Goal: Task Accomplishment & Management: Manage account settings

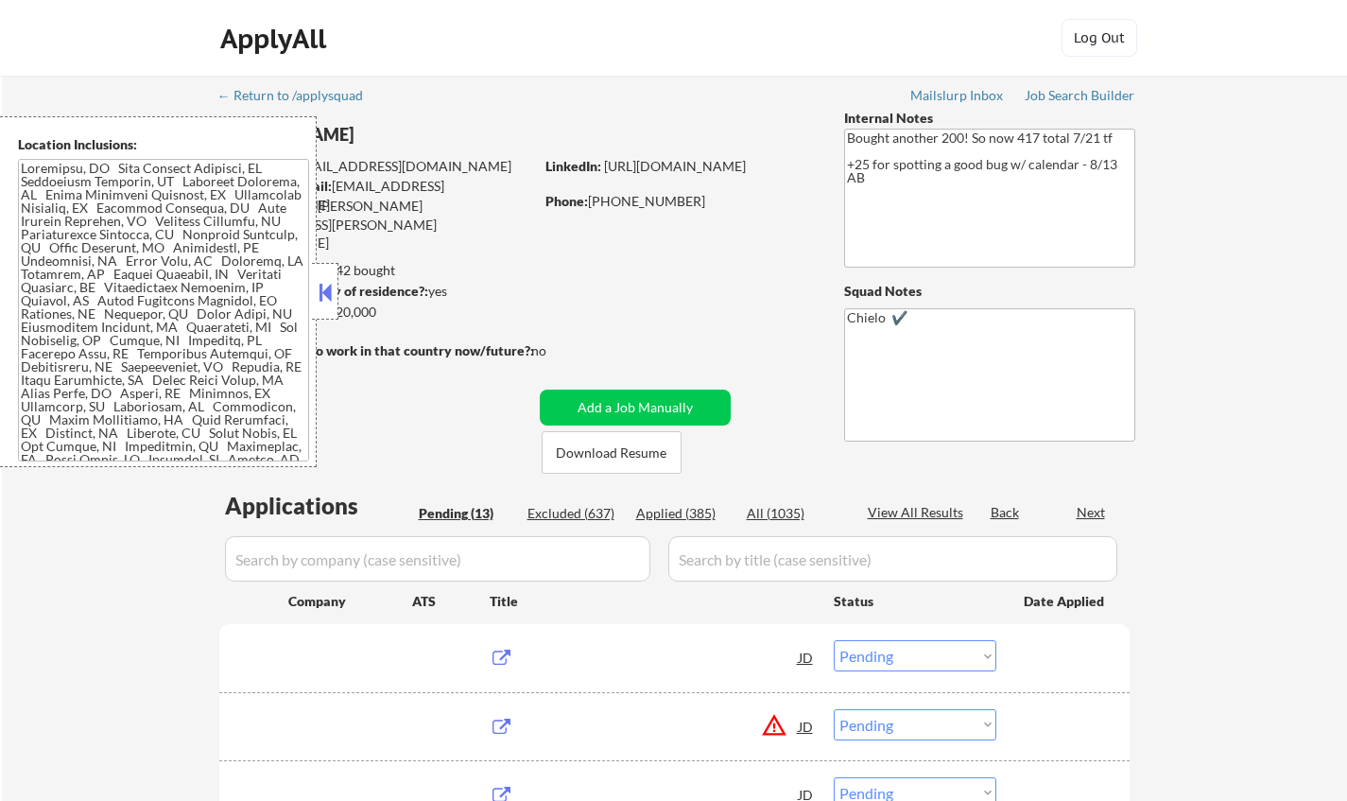
select select ""pending""
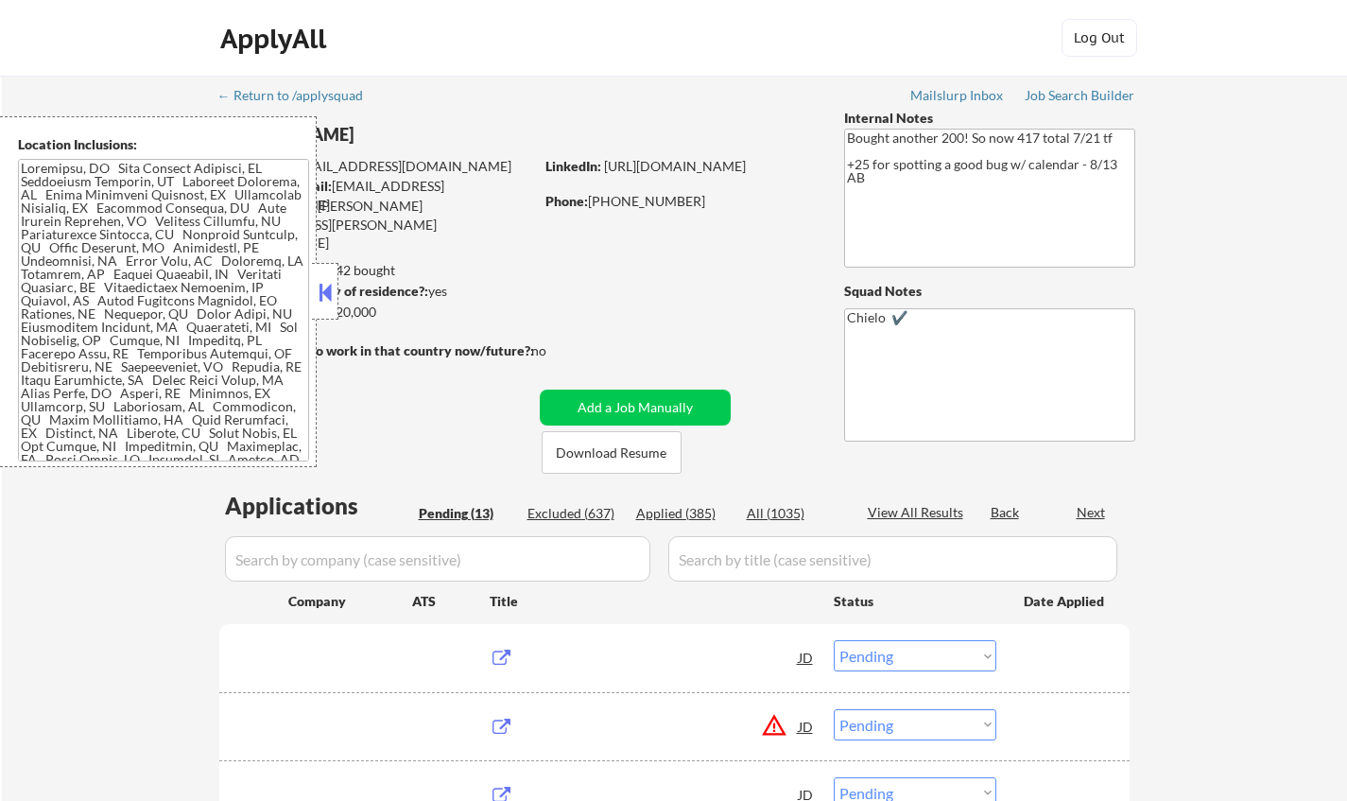
select select ""pending""
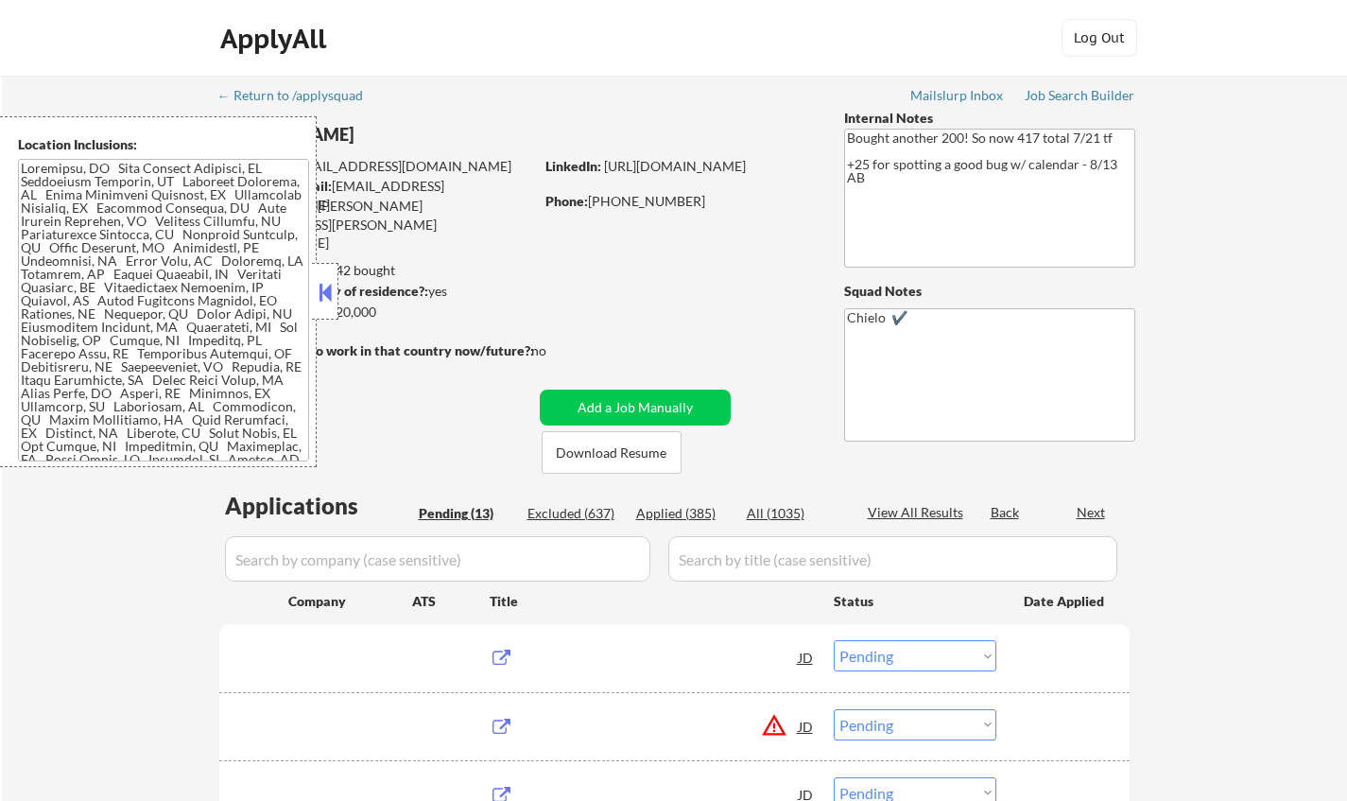
select select ""pending""
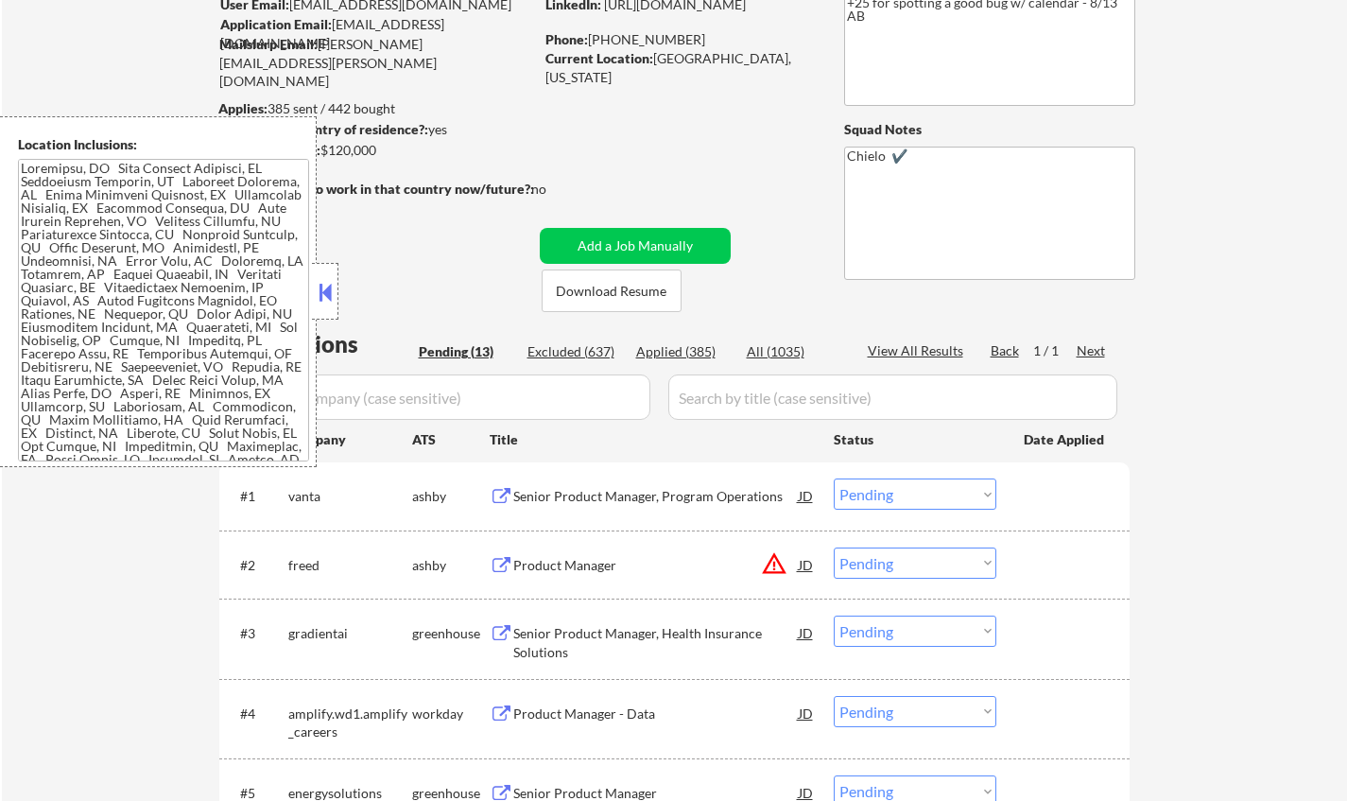
scroll to position [189, 0]
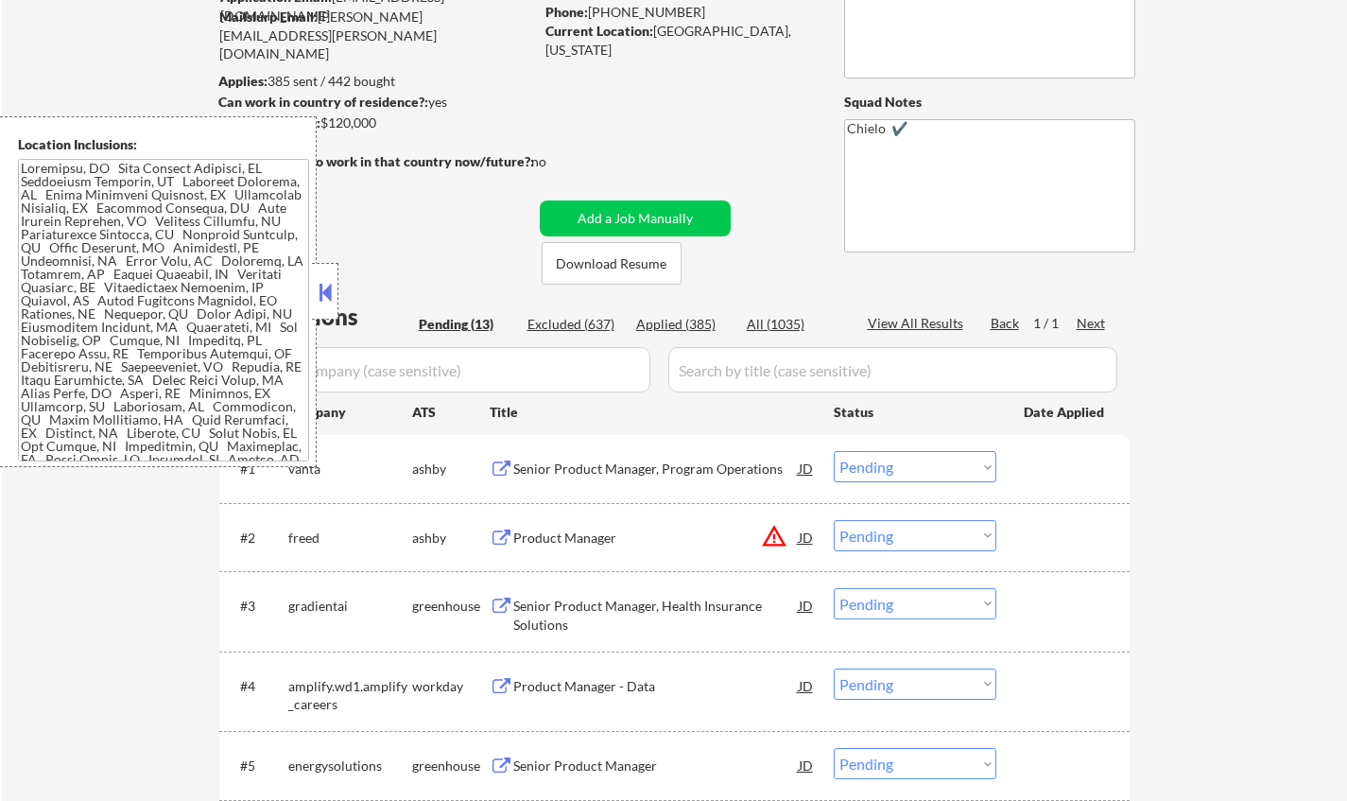
click at [328, 291] on button at bounding box center [325, 292] width 21 height 28
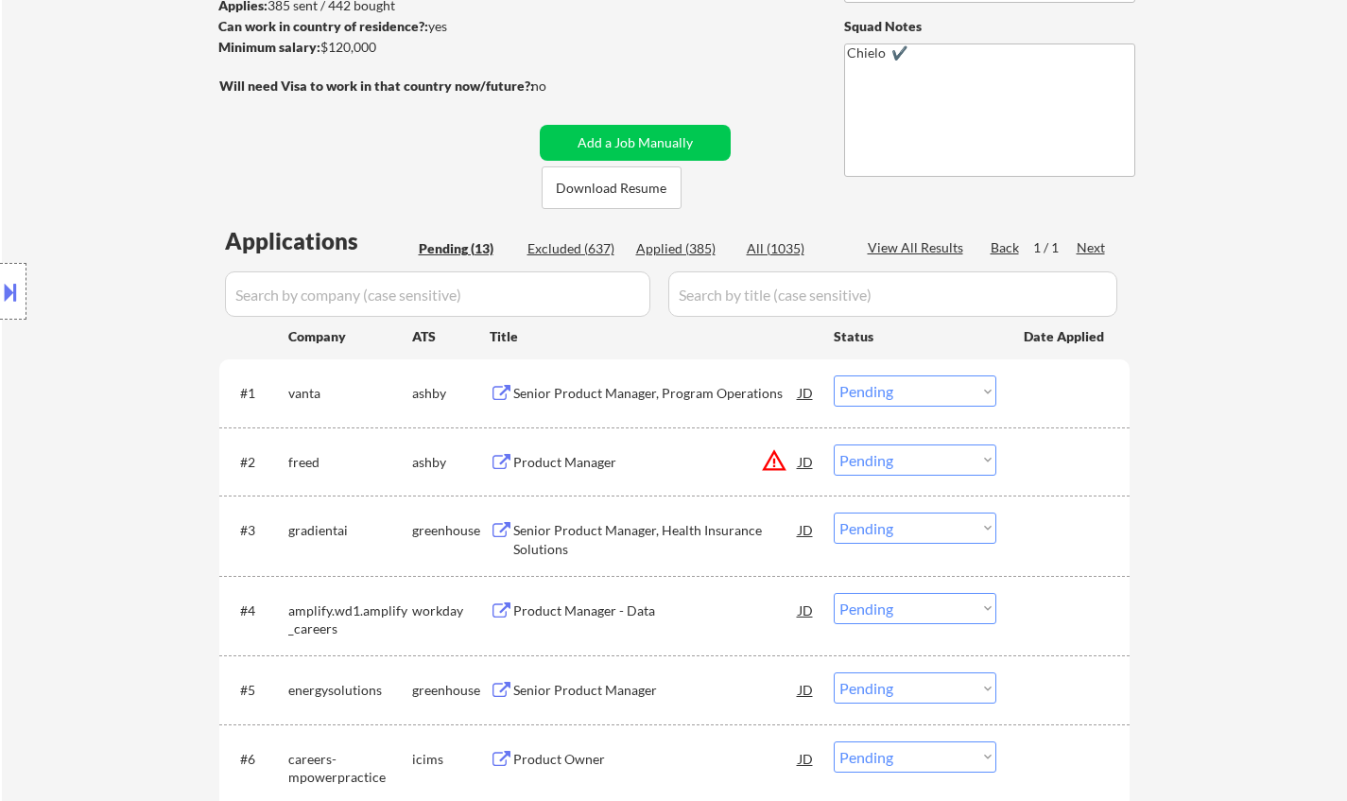
scroll to position [284, 0]
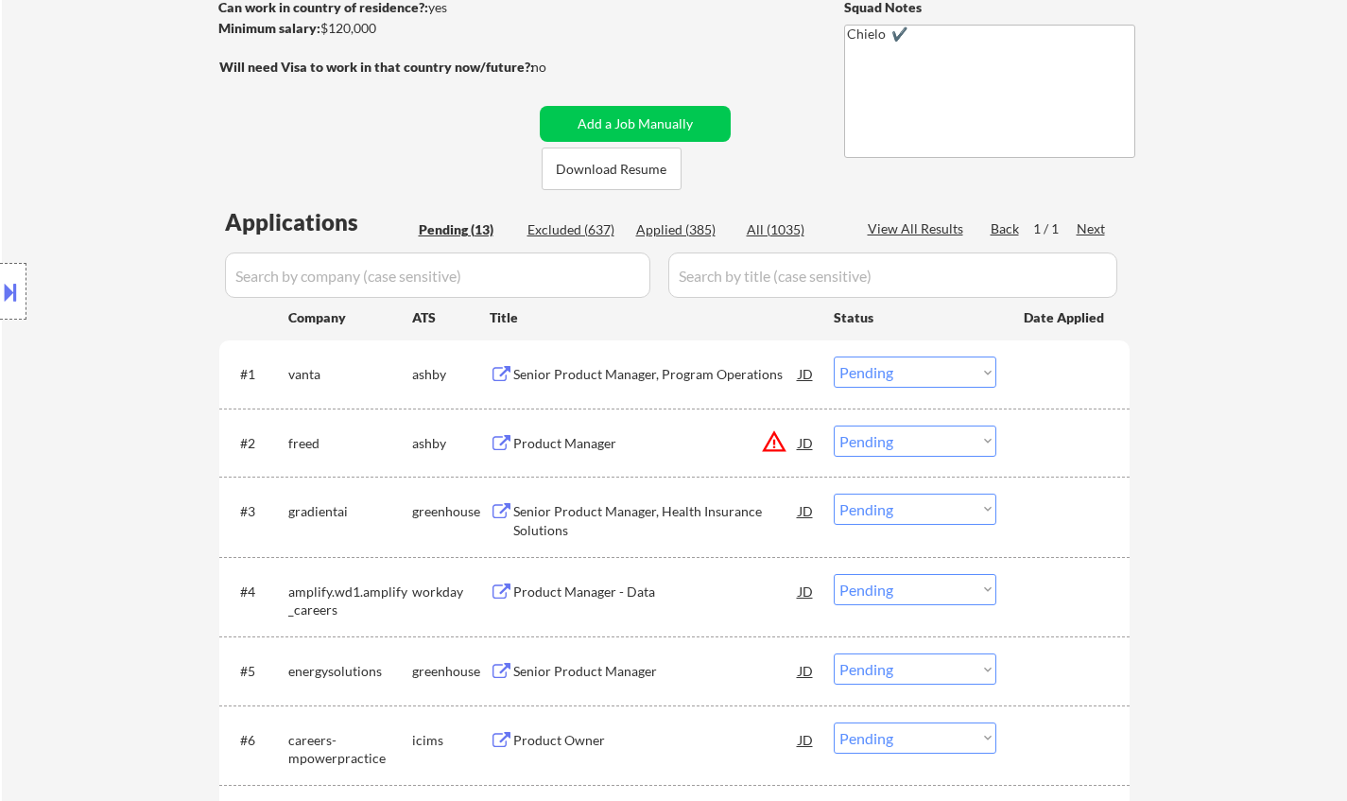
click at [641, 377] on div "Senior Product Manager, Program Operations" at bounding box center [655, 374] width 285 height 19
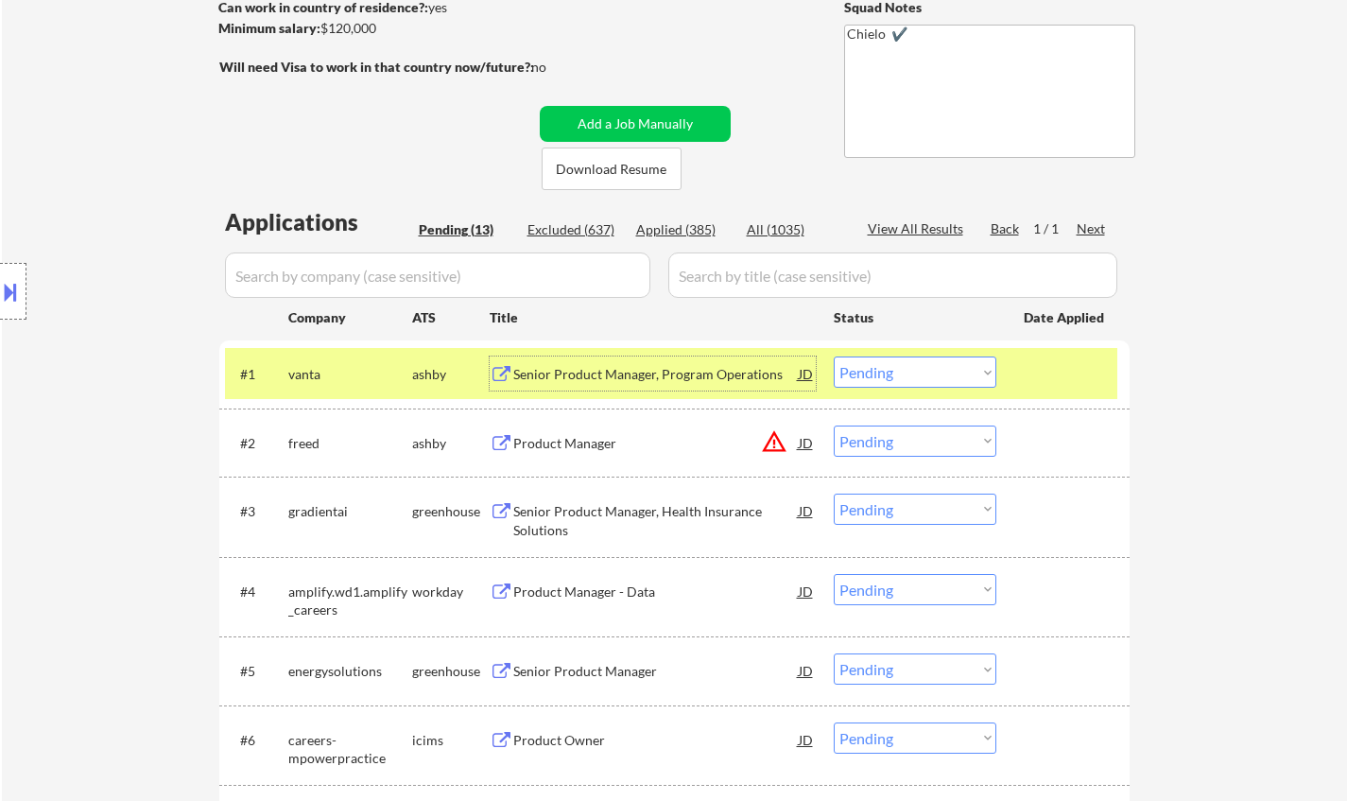
click at [873, 370] on select "Choose an option... Pending Applied Excluded (Questions) Excluded (Expired) Exc…" at bounding box center [915, 371] width 163 height 31
click at [834, 356] on select "Choose an option... Pending Applied Excluded (Questions) Excluded (Expired) Exc…" at bounding box center [915, 371] width 163 height 31
select select ""pending""
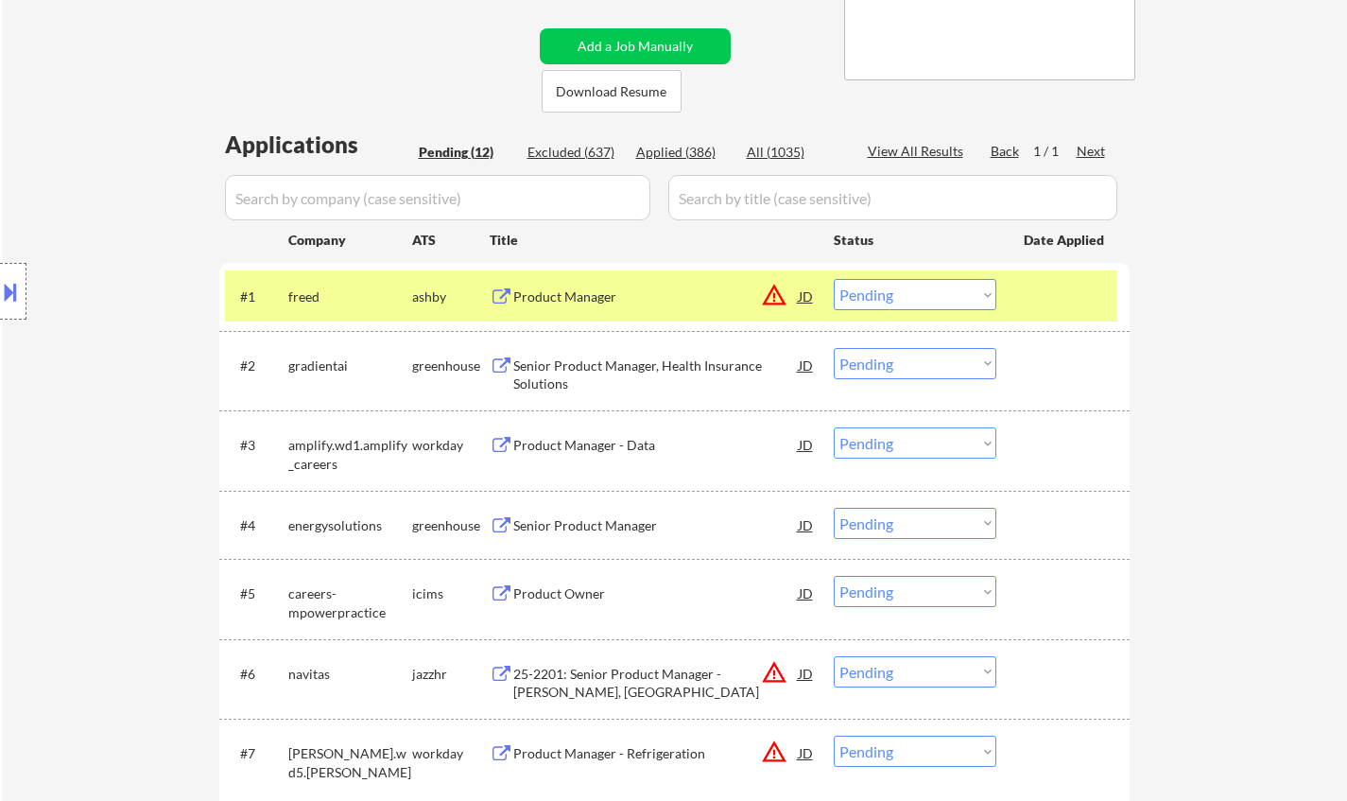
scroll to position [378, 0]
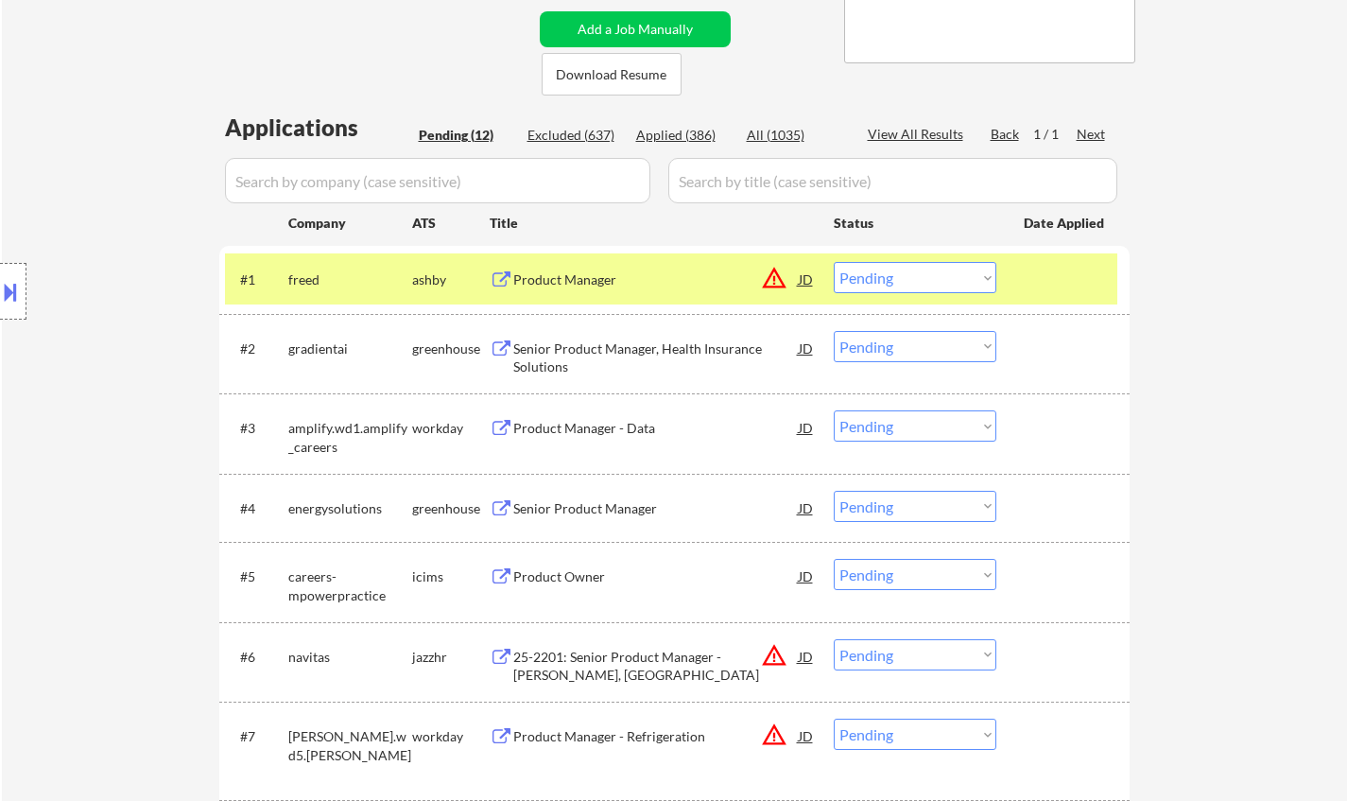
click at [629, 353] on div "Senior Product Manager, Health Insurance Solutions" at bounding box center [655, 357] width 285 height 37
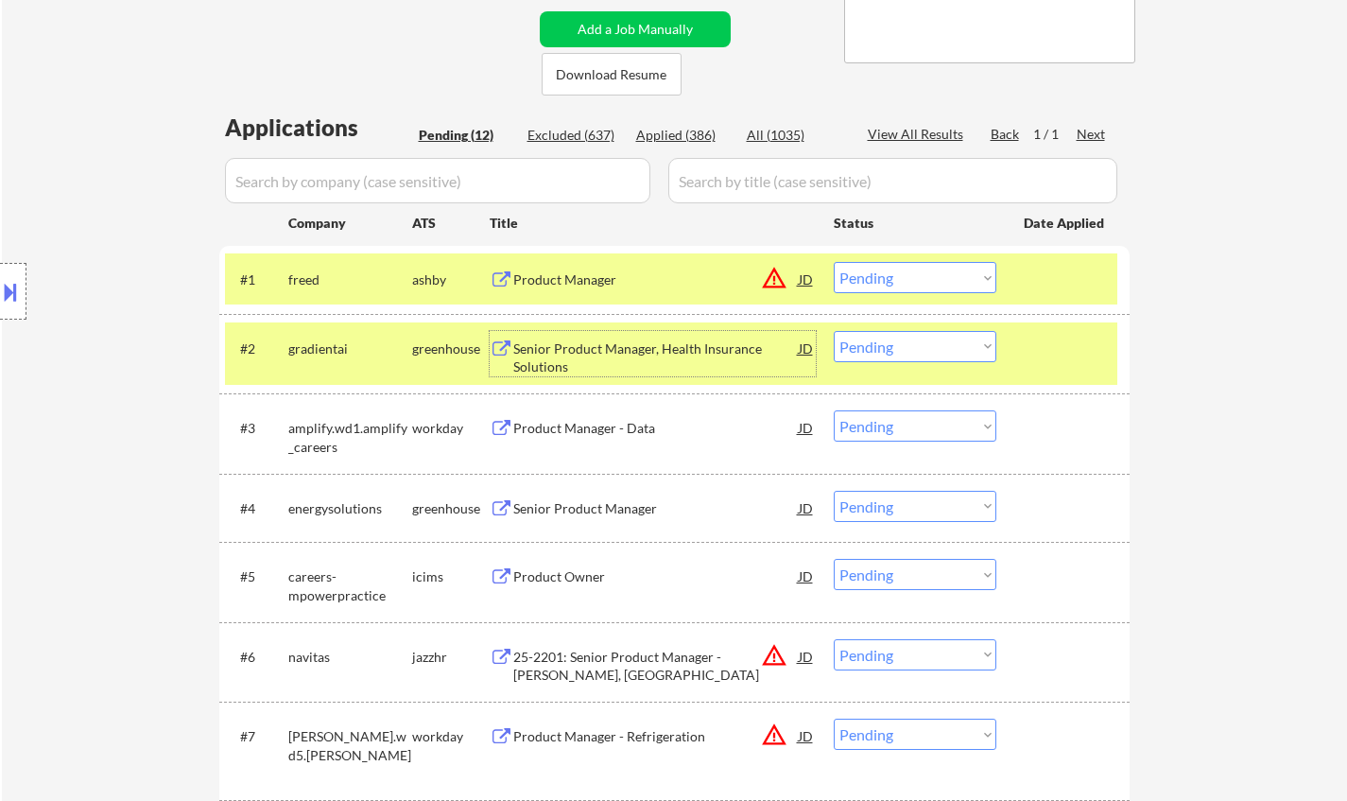
drag, startPoint x: 922, startPoint y: 347, endPoint x: 937, endPoint y: 358, distance: 18.2
click at [922, 347] on select "Choose an option... Pending Applied Excluded (Questions) Excluded (Expired) Exc…" at bounding box center [915, 346] width 163 height 31
click at [834, 331] on select "Choose an option... Pending Applied Excluded (Questions) Excluded (Expired) Exc…" at bounding box center [915, 346] width 163 height 31
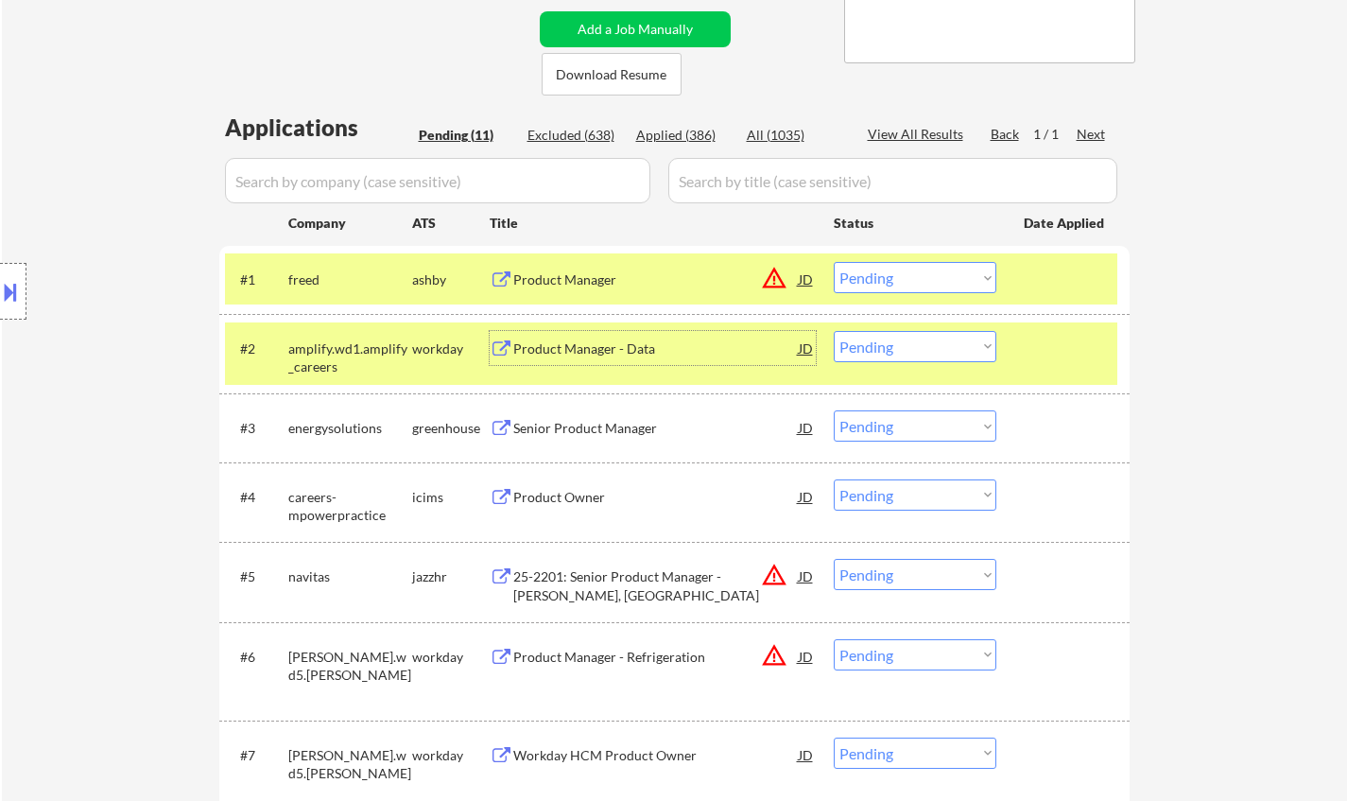
click at [598, 348] on div "Product Manager - Data" at bounding box center [655, 348] width 285 height 19
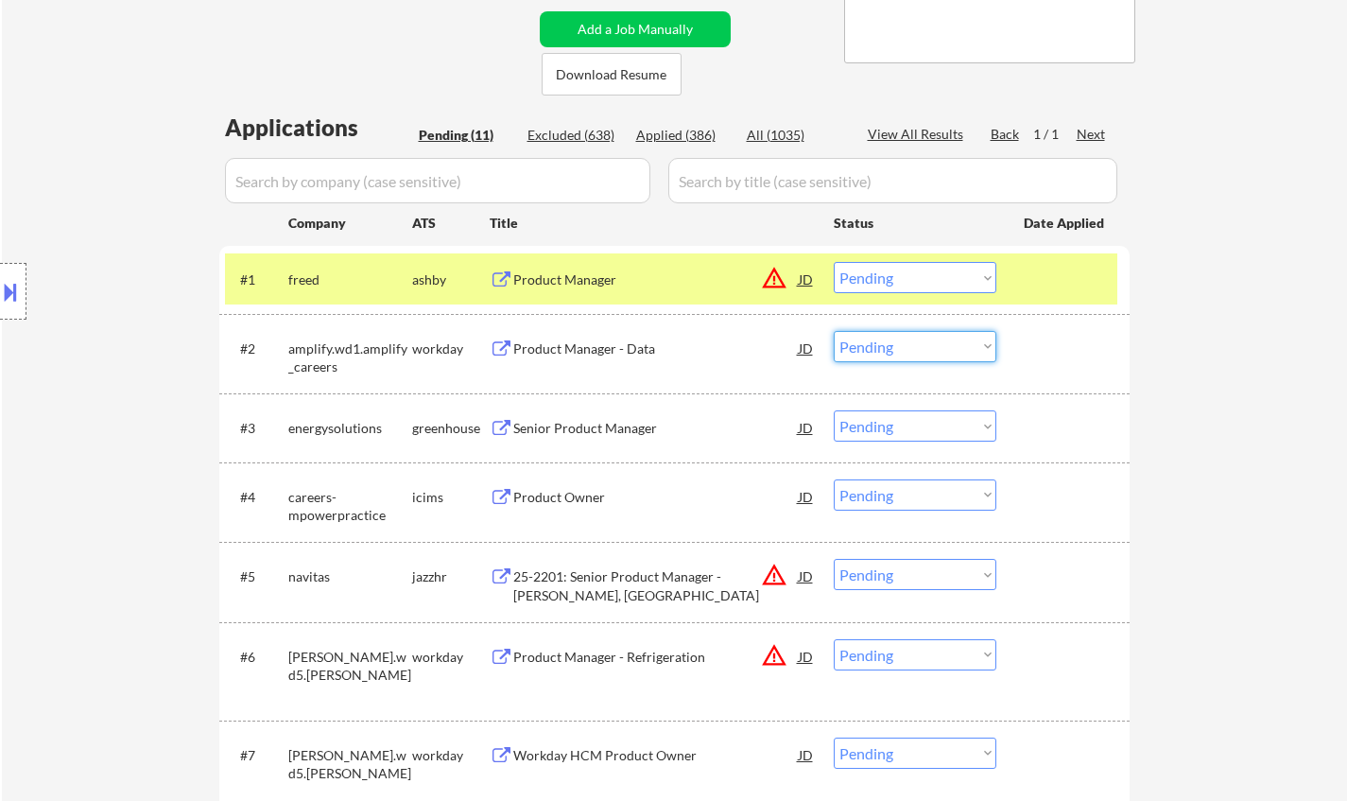
click at [918, 361] on select "Choose an option... Pending Applied Excluded (Questions) Excluded (Expired) Exc…" at bounding box center [915, 346] width 163 height 31
click at [834, 331] on select "Choose an option... Pending Applied Excluded (Questions) Excluded (Expired) Exc…" at bounding box center [915, 346] width 163 height 31
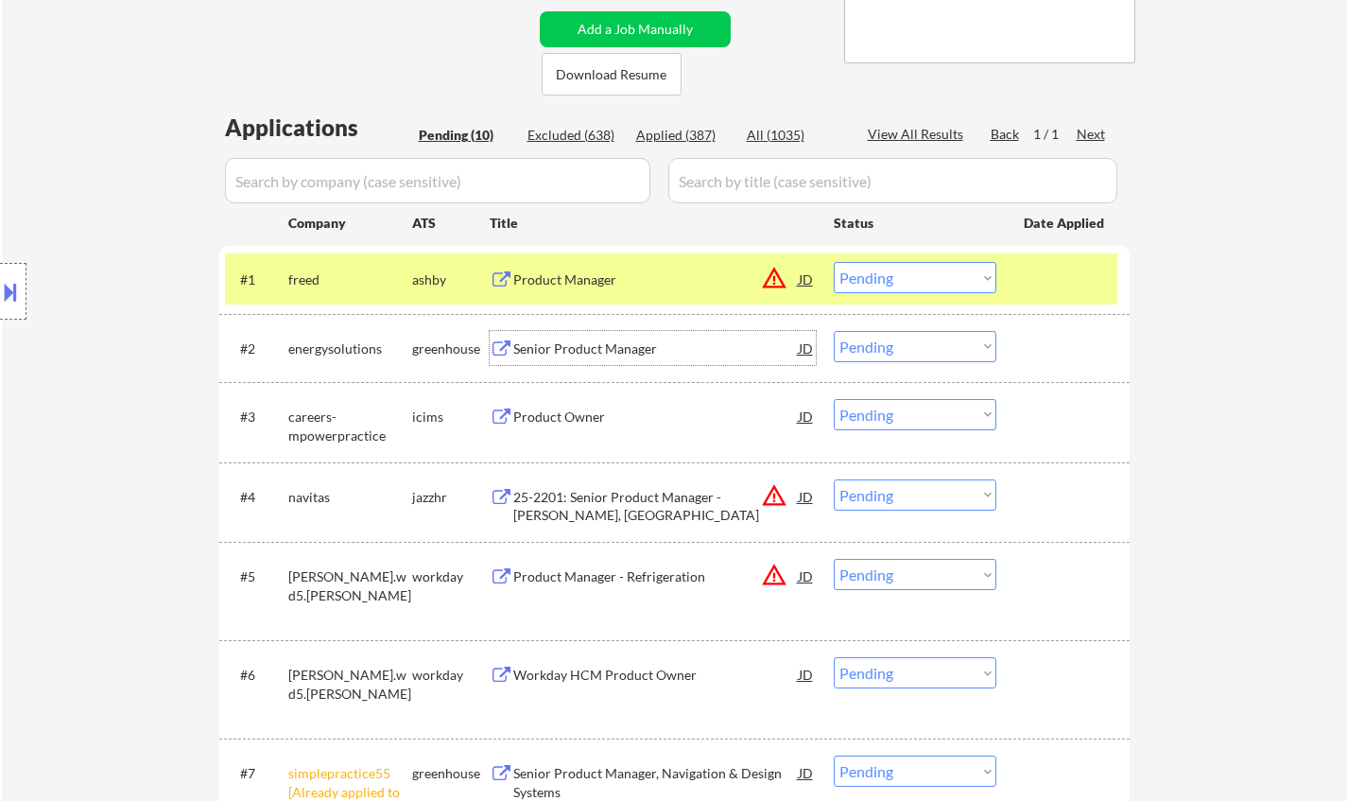
click at [583, 349] on div "Senior Product Manager" at bounding box center [655, 348] width 285 height 19
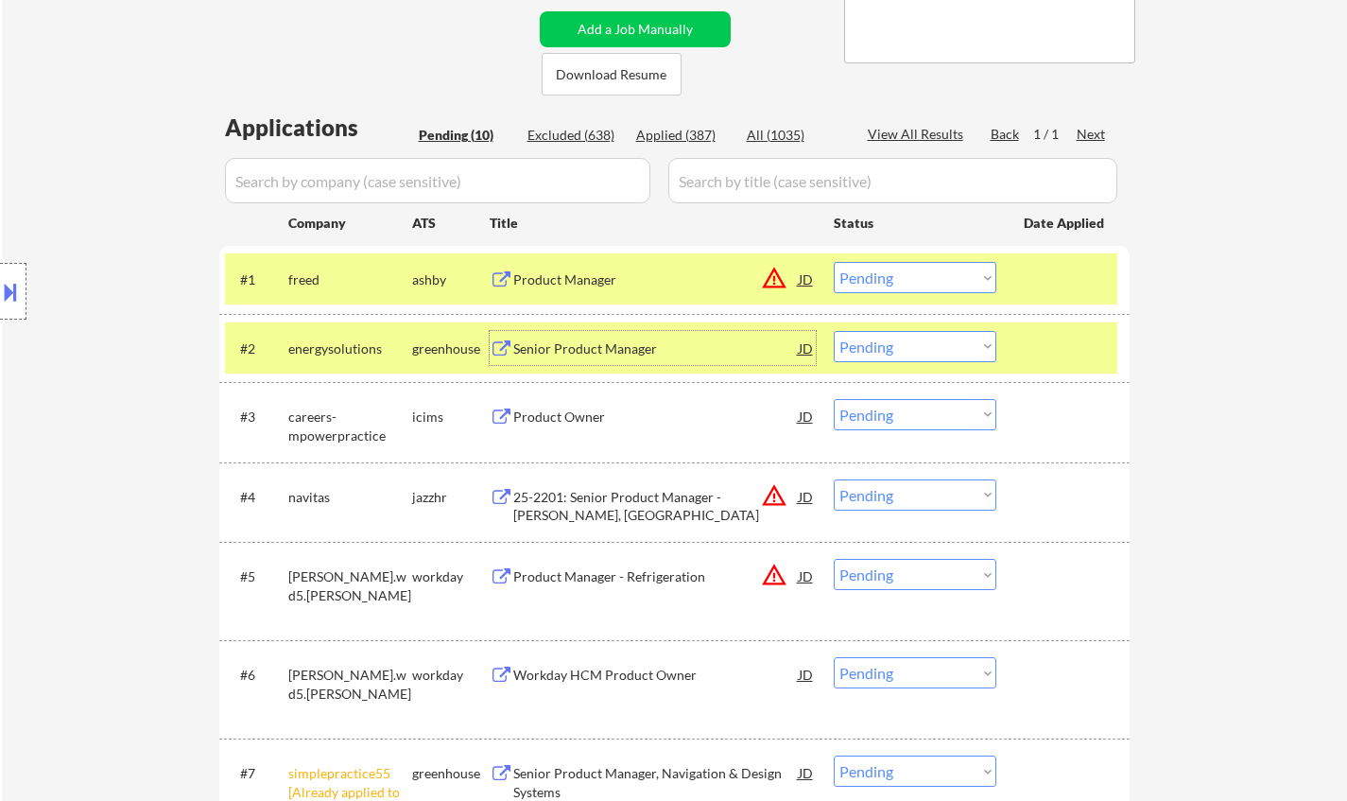
click at [920, 351] on select "Choose an option... Pending Applied Excluded (Questions) Excluded (Expired) Exc…" at bounding box center [915, 346] width 163 height 31
click at [834, 331] on select "Choose an option... Pending Applied Excluded (Questions) Excluded (Expired) Exc…" at bounding box center [915, 346] width 163 height 31
select select ""pending""
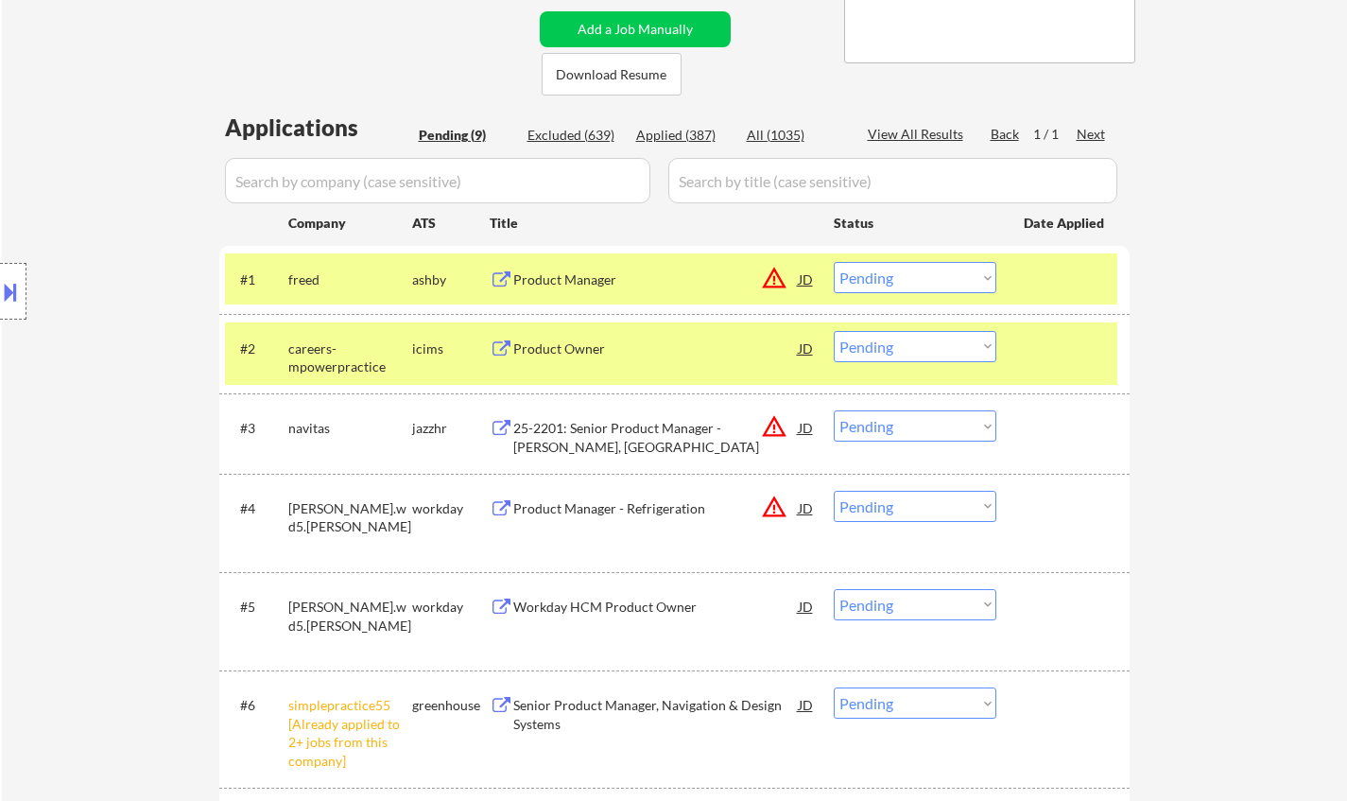
click at [924, 422] on select "Choose an option... Pending Applied Excluded (Questions) Excluded (Expired) Exc…" at bounding box center [915, 425] width 163 height 31
select select ""excluded__location_""
click at [834, 410] on select "Choose an option... Pending Applied Excluded (Questions) Excluded (Expired) Exc…" at bounding box center [915, 425] width 163 height 31
click at [797, 276] on div "JD" at bounding box center [806, 279] width 19 height 34
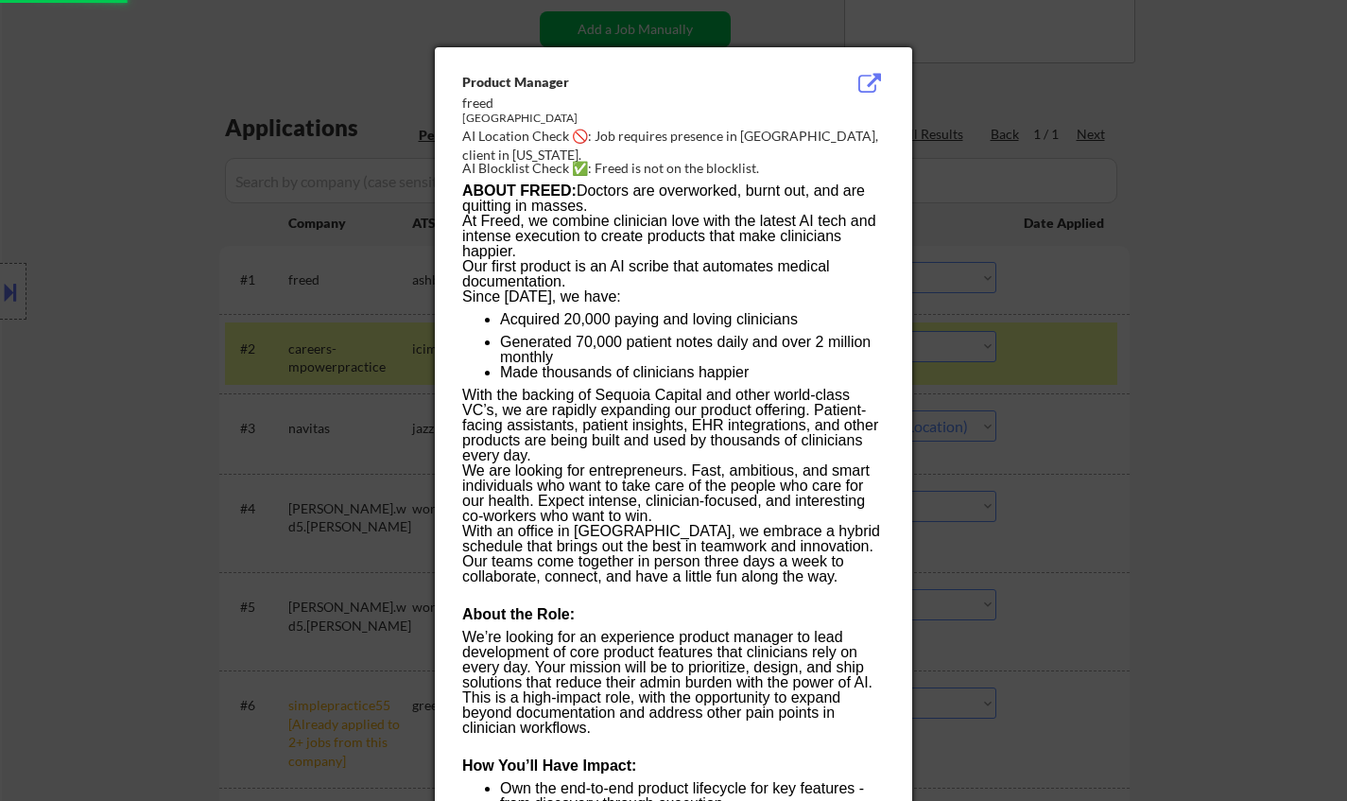
click at [1295, 427] on div at bounding box center [673, 400] width 1347 height 801
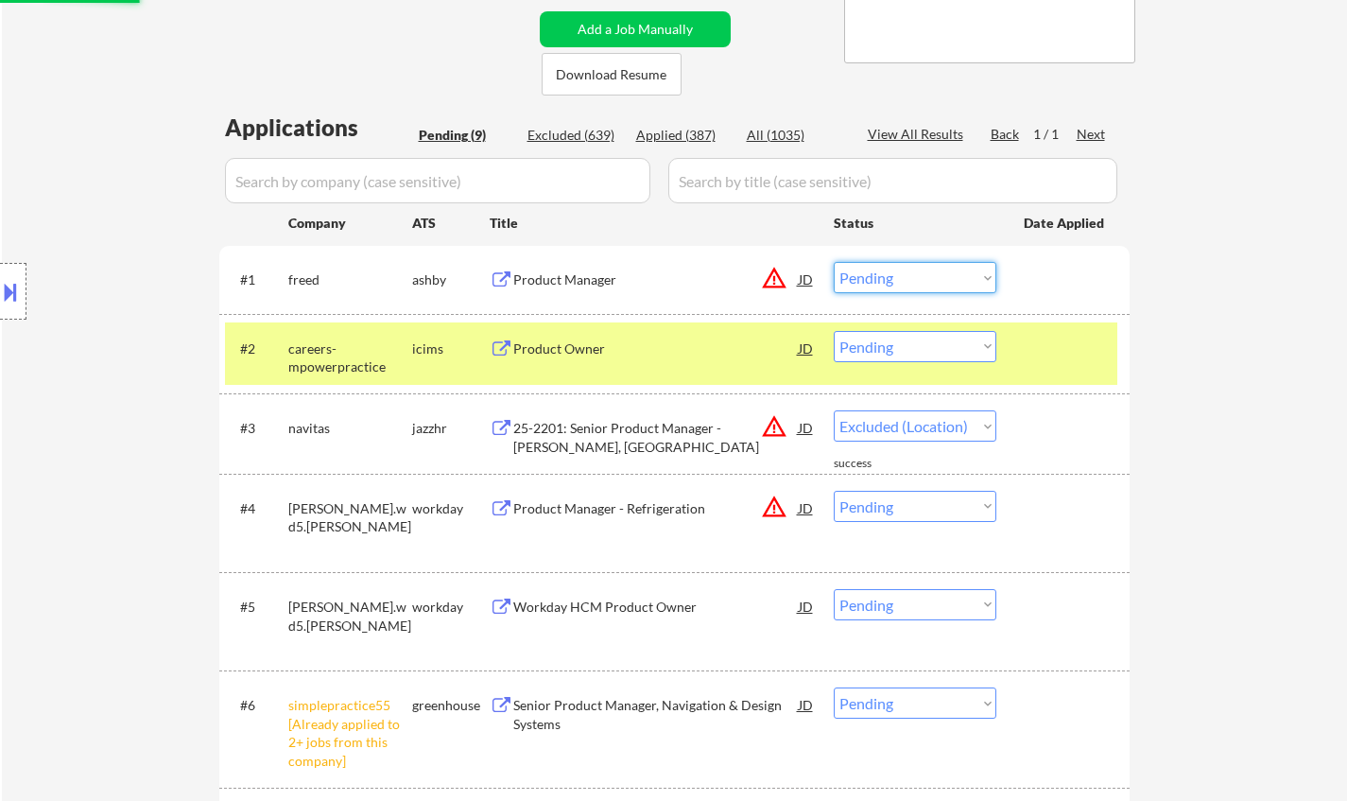
drag, startPoint x: 950, startPoint y: 272, endPoint x: 1000, endPoint y: 335, distance: 80.0
click at [950, 272] on select "Choose an option... Pending Applied Excluded (Questions) Excluded (Expired) Exc…" at bounding box center [915, 277] width 163 height 31
select select ""excluded__location_""
click at [834, 262] on select "Choose an option... Pending Applied Excluded (Questions) Excluded (Expired) Exc…" at bounding box center [915, 277] width 163 height 31
click at [10, 269] on div at bounding box center [13, 291] width 26 height 57
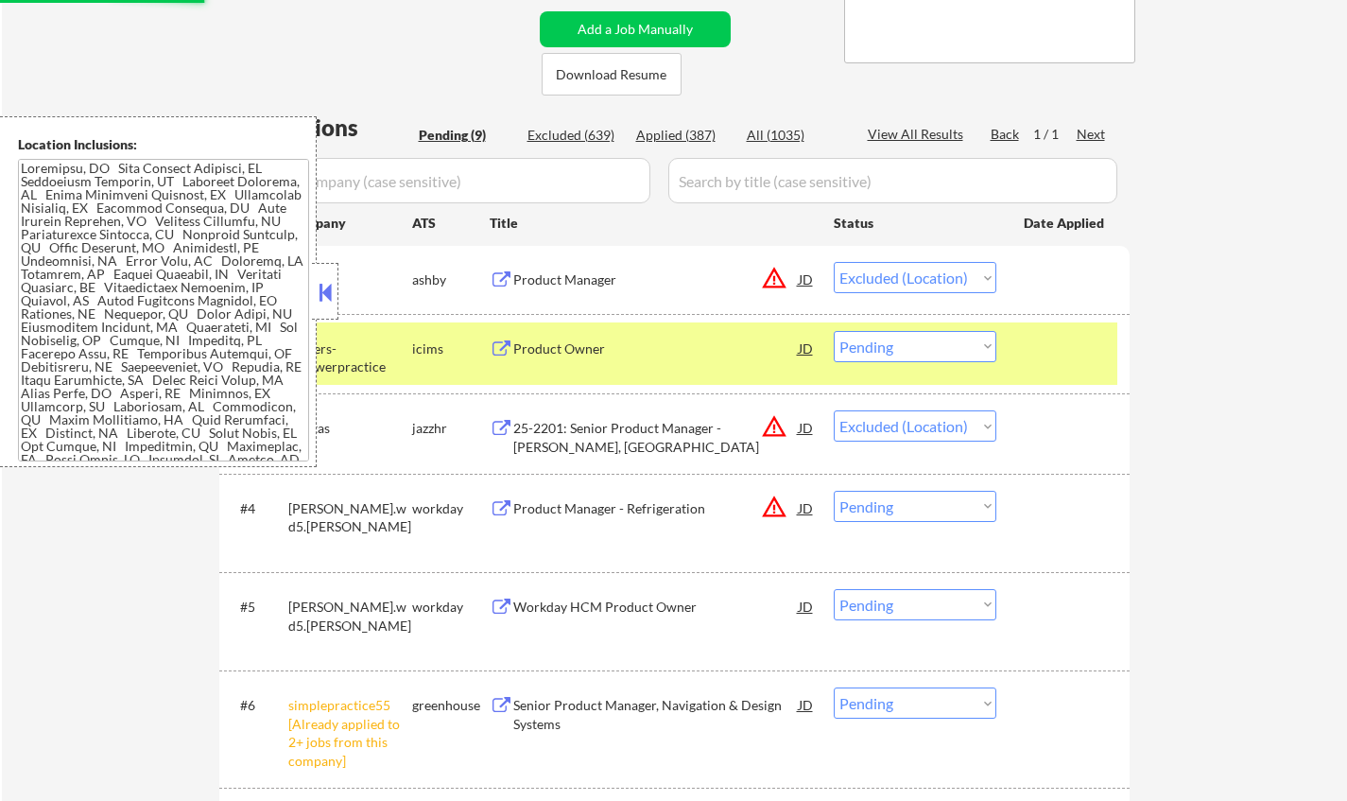
select select ""pending""
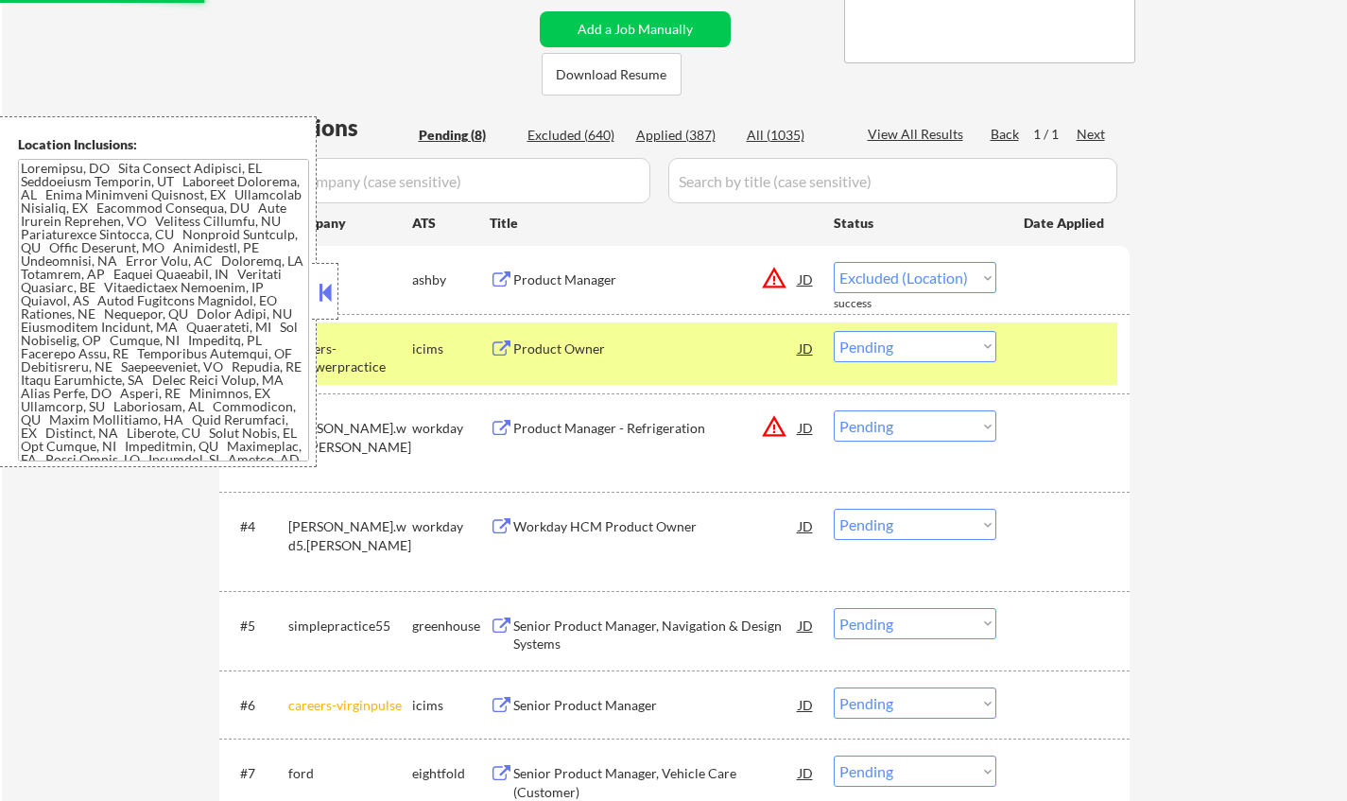
click at [320, 286] on button at bounding box center [325, 292] width 21 height 28
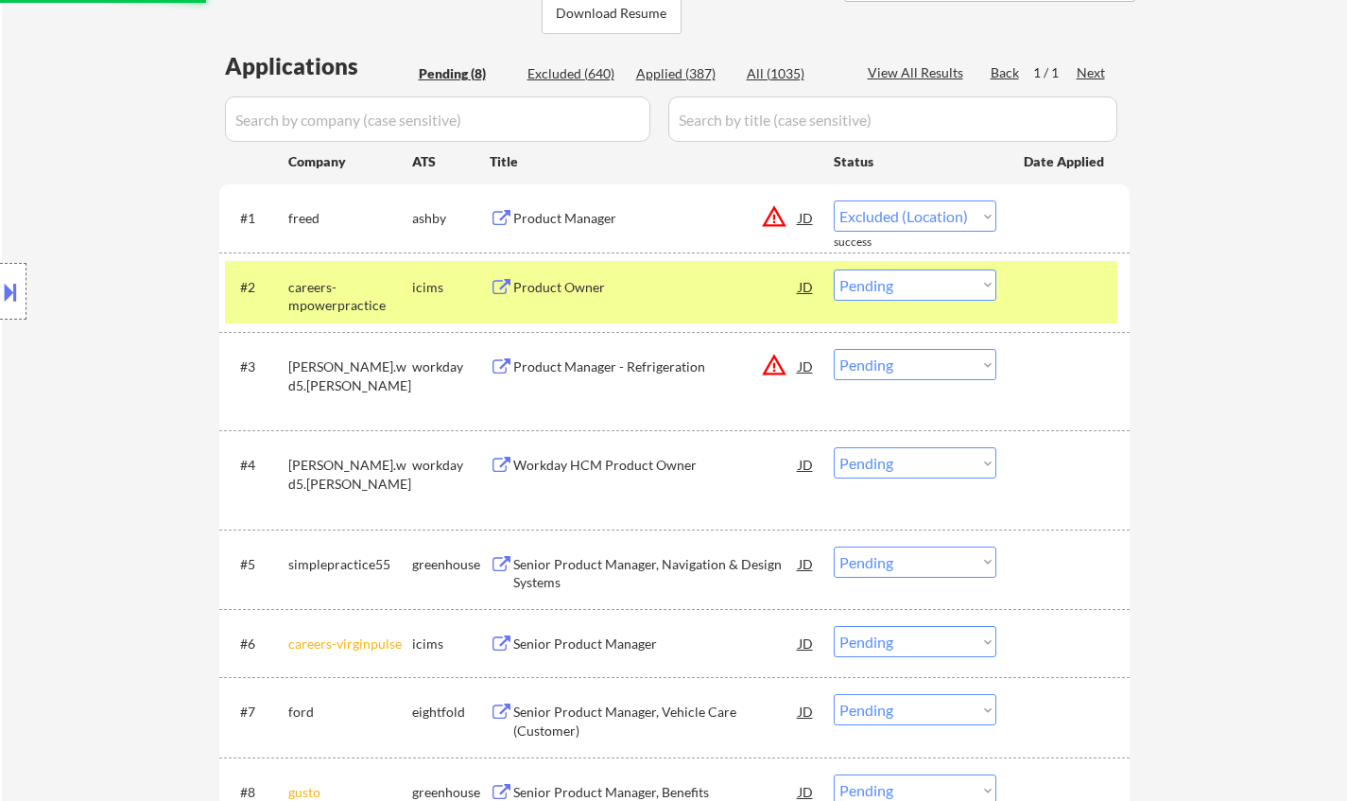
scroll to position [473, 0]
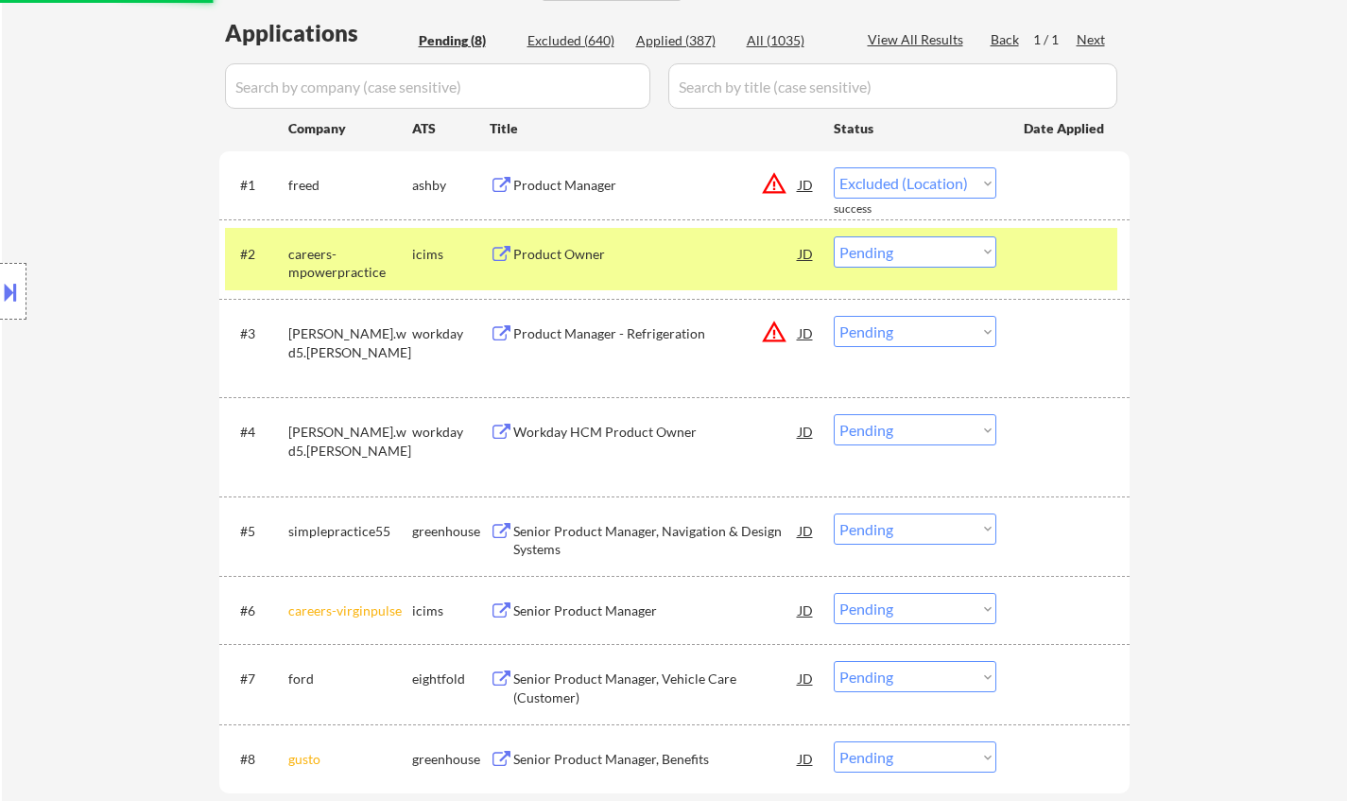
select select ""pending""
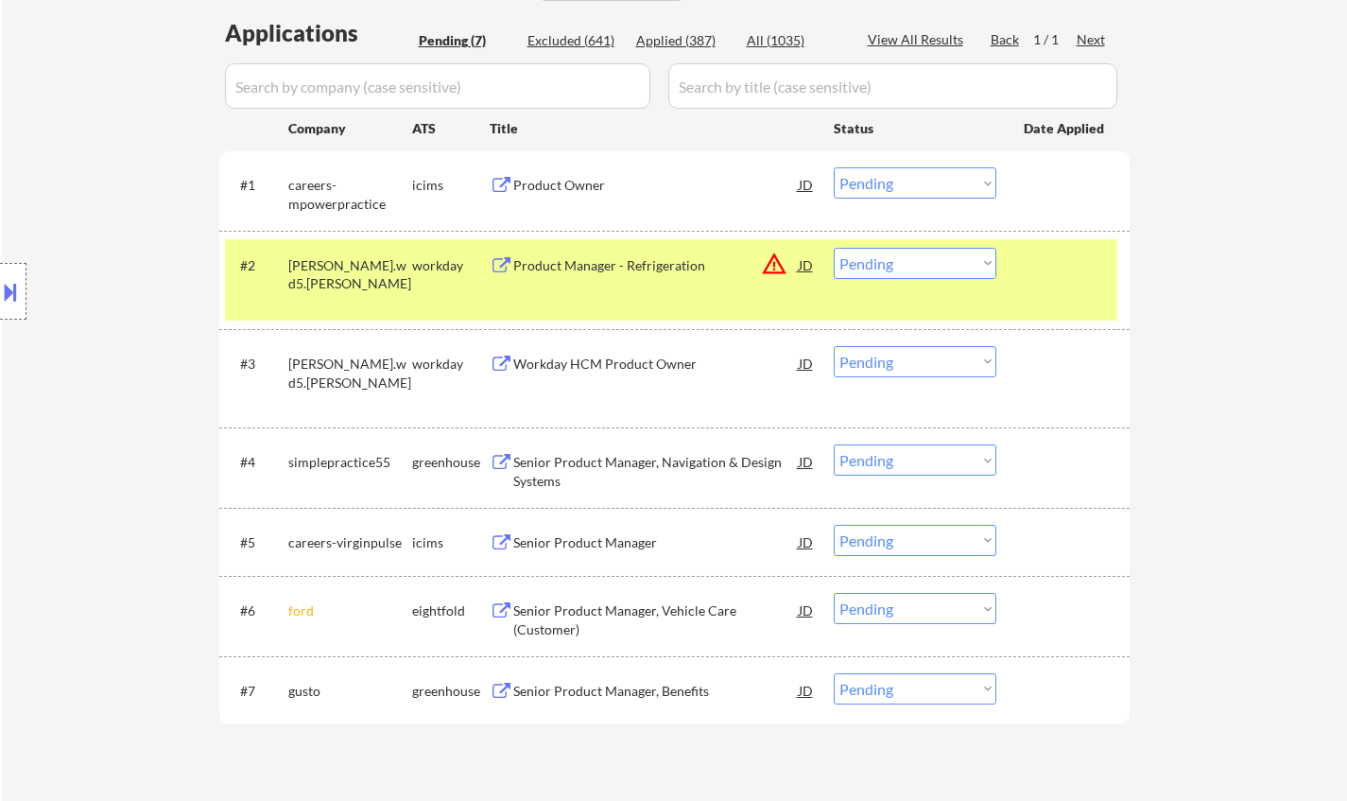
click at [542, 181] on div "Product Owner" at bounding box center [655, 185] width 285 height 19
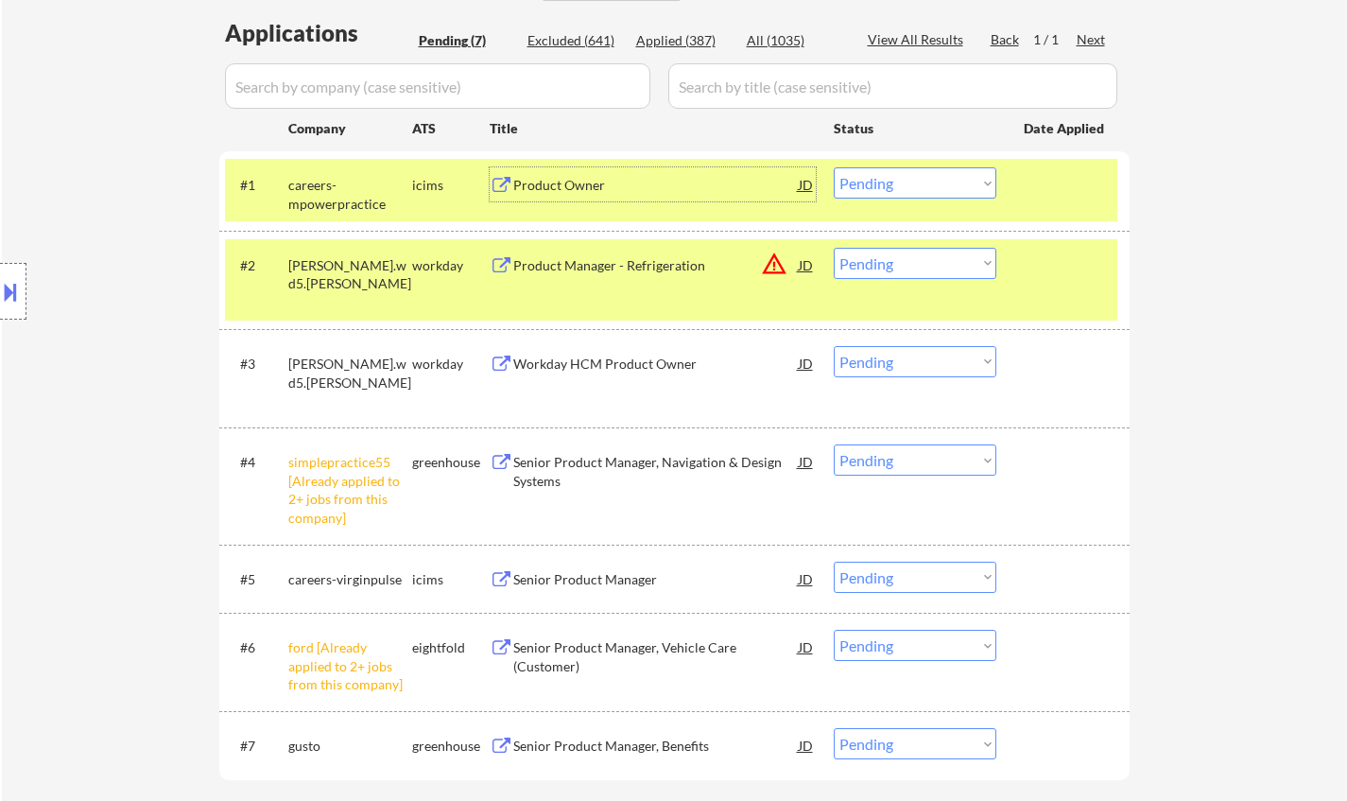
scroll to position [662, 0]
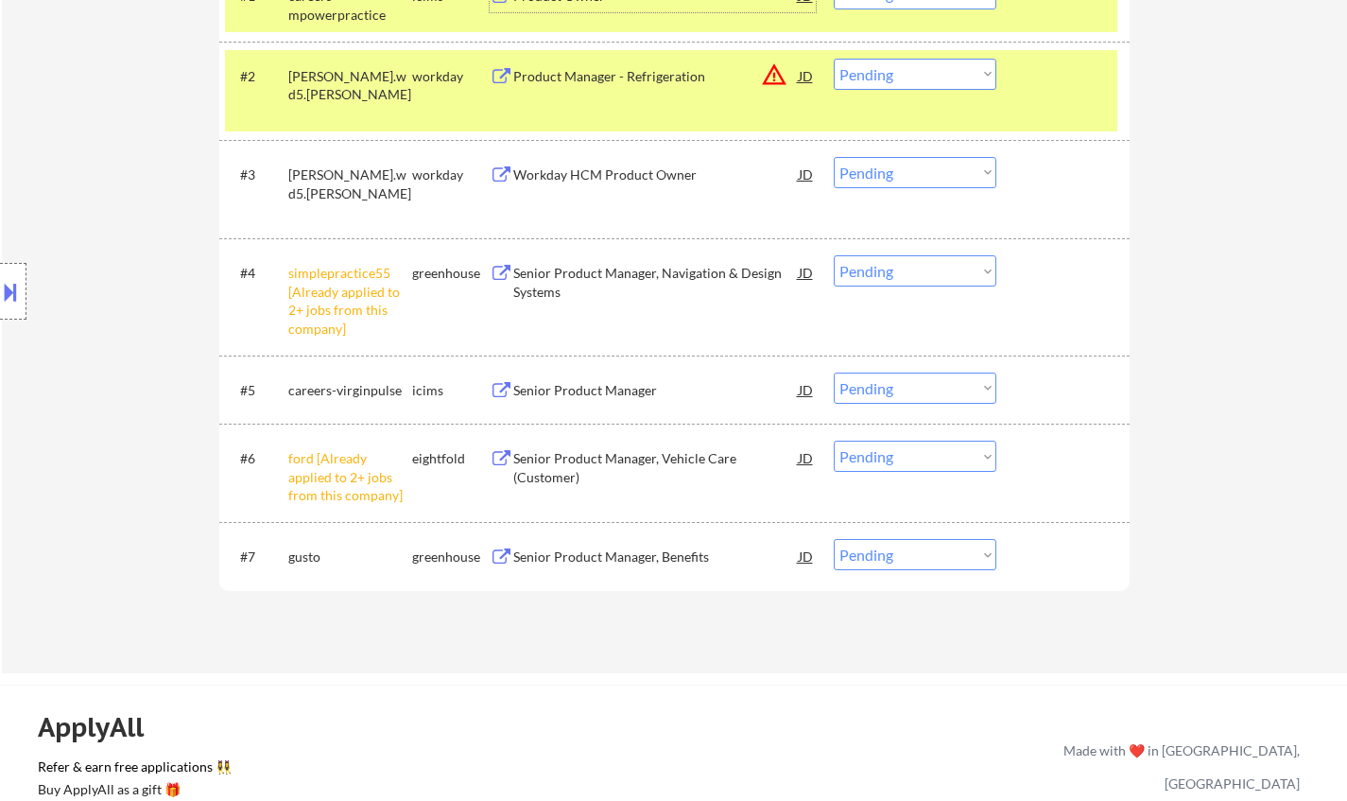
click at [948, 265] on select "Choose an option... Pending Applied Excluded (Questions) Excluded (Expired) Exc…" at bounding box center [915, 270] width 163 height 31
click at [834, 255] on select "Choose an option... Pending Applied Excluded (Questions) Excluded (Expired) Exc…" at bounding box center [915, 270] width 163 height 31
select select ""pending""
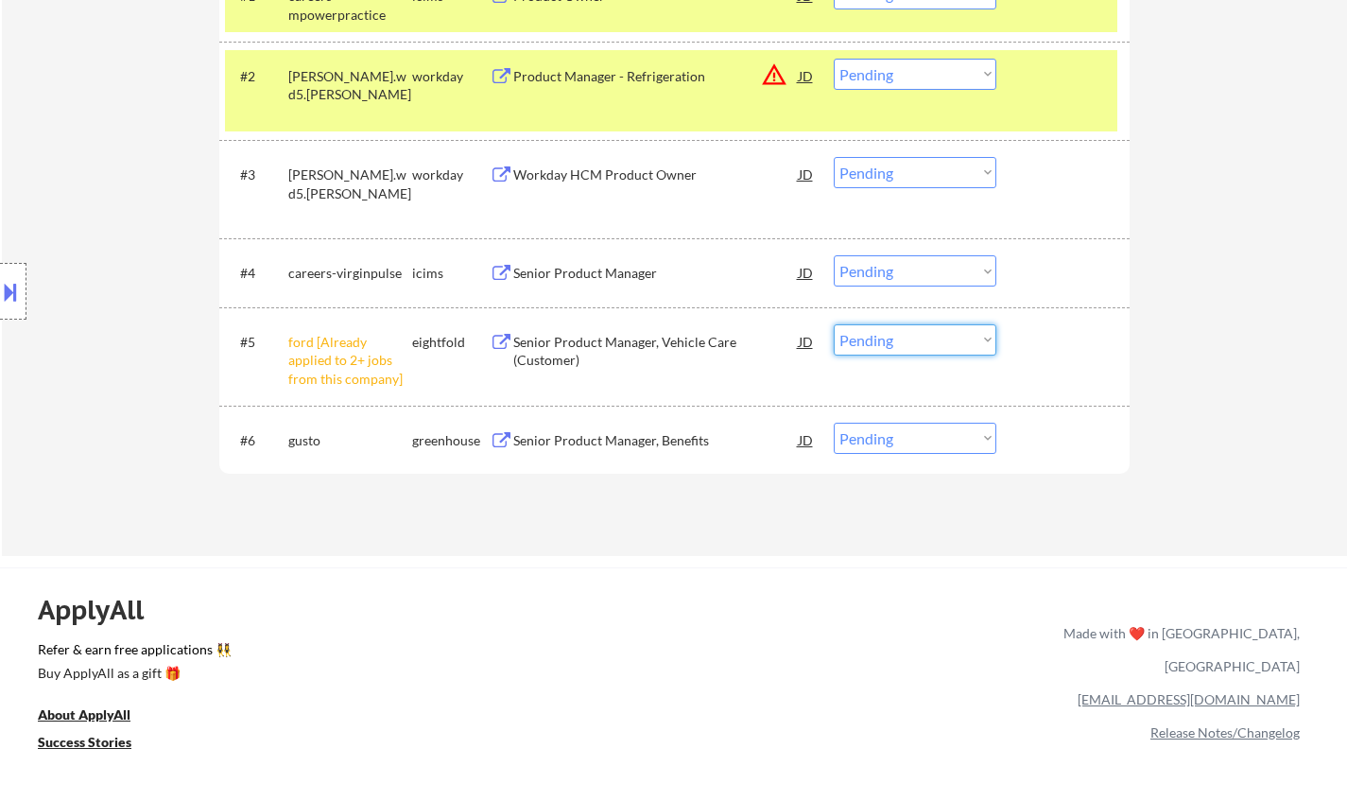
click at [911, 342] on select "Choose an option... Pending Applied Excluded (Questions) Excluded (Expired) Exc…" at bounding box center [915, 339] width 163 height 31
click at [834, 324] on select "Choose an option... Pending Applied Excluded (Questions) Excluded (Expired) Exc…" at bounding box center [915, 339] width 163 height 31
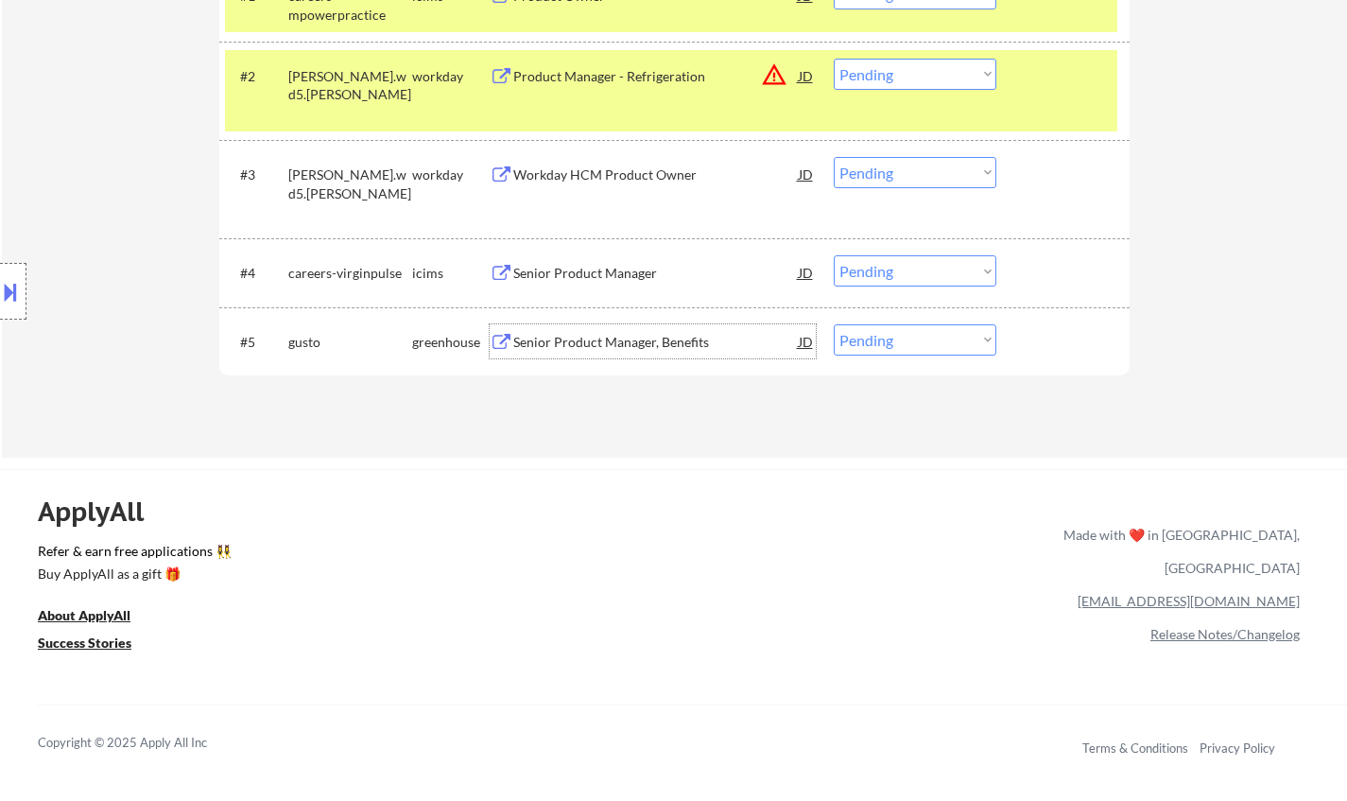
click at [588, 329] on div "Senior Product Manager, Benefits" at bounding box center [655, 341] width 285 height 34
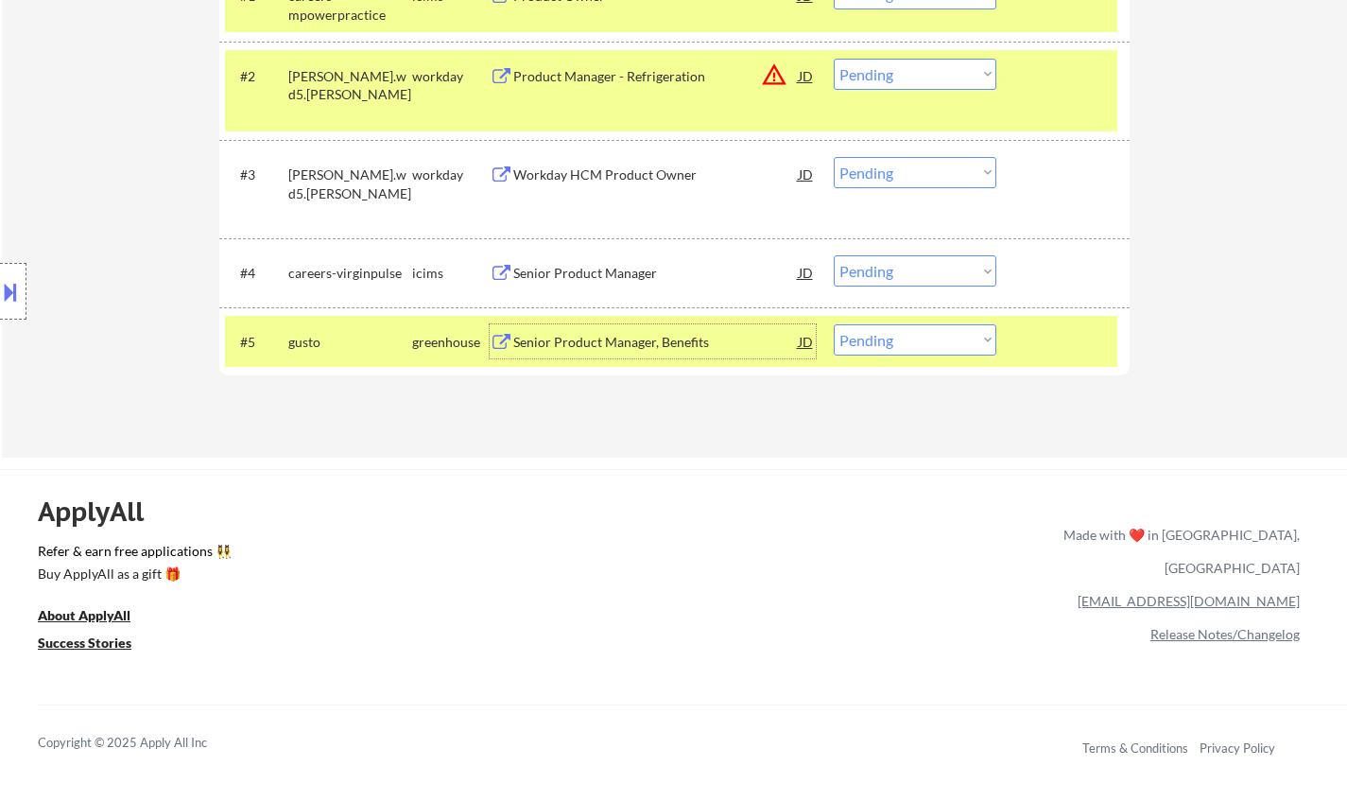
drag, startPoint x: 882, startPoint y: 337, endPoint x: 893, endPoint y: 339, distance: 11.5
click at [882, 337] on select "Choose an option... Pending Applied Excluded (Questions) Excluded (Expired) Exc…" at bounding box center [915, 339] width 163 height 31
select select ""excluded__bad_match_""
click at [834, 324] on select "Choose an option... Pending Applied Excluded (Questions) Excluded (Expired) Exc…" at bounding box center [915, 339] width 163 height 31
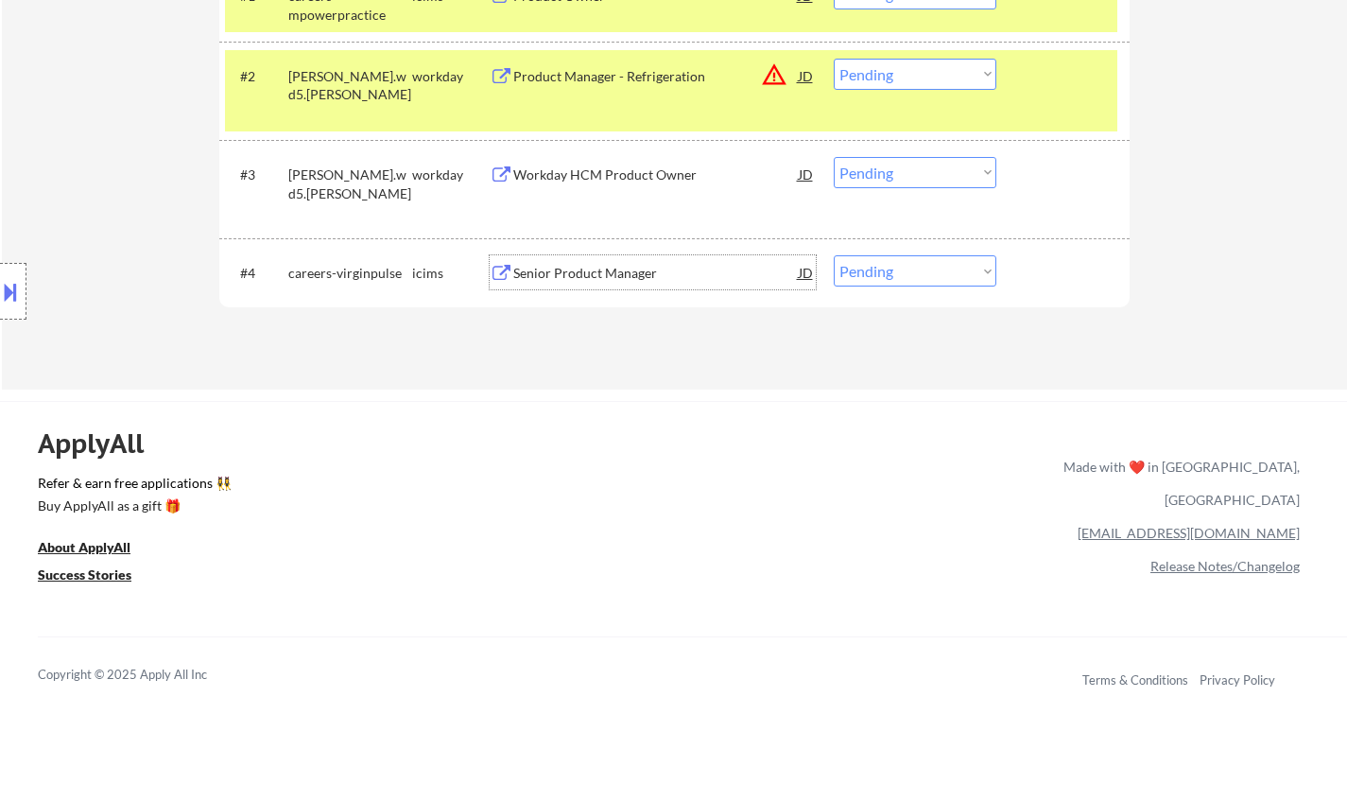
click at [584, 276] on div "Senior Product Manager" at bounding box center [655, 273] width 285 height 19
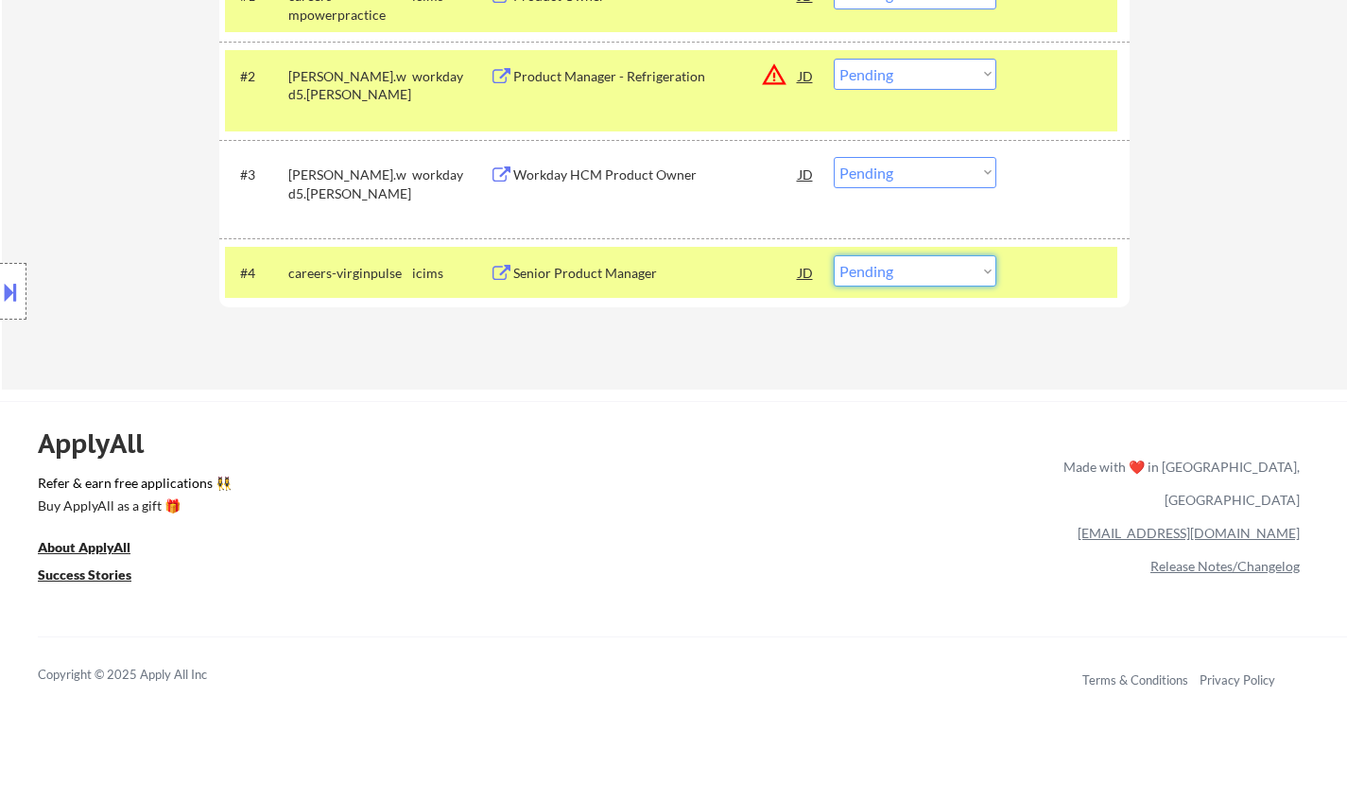
drag, startPoint x: 881, startPoint y: 270, endPoint x: 892, endPoint y: 284, distance: 17.4
click at [881, 270] on select "Choose an option... Pending Applied Excluded (Questions) Excluded (Expired) Exc…" at bounding box center [915, 270] width 163 height 31
select select ""excluded""
click at [834, 255] on select "Choose an option... Pending Applied Excluded (Questions) Excluded (Expired) Exc…" at bounding box center [915, 270] width 163 height 31
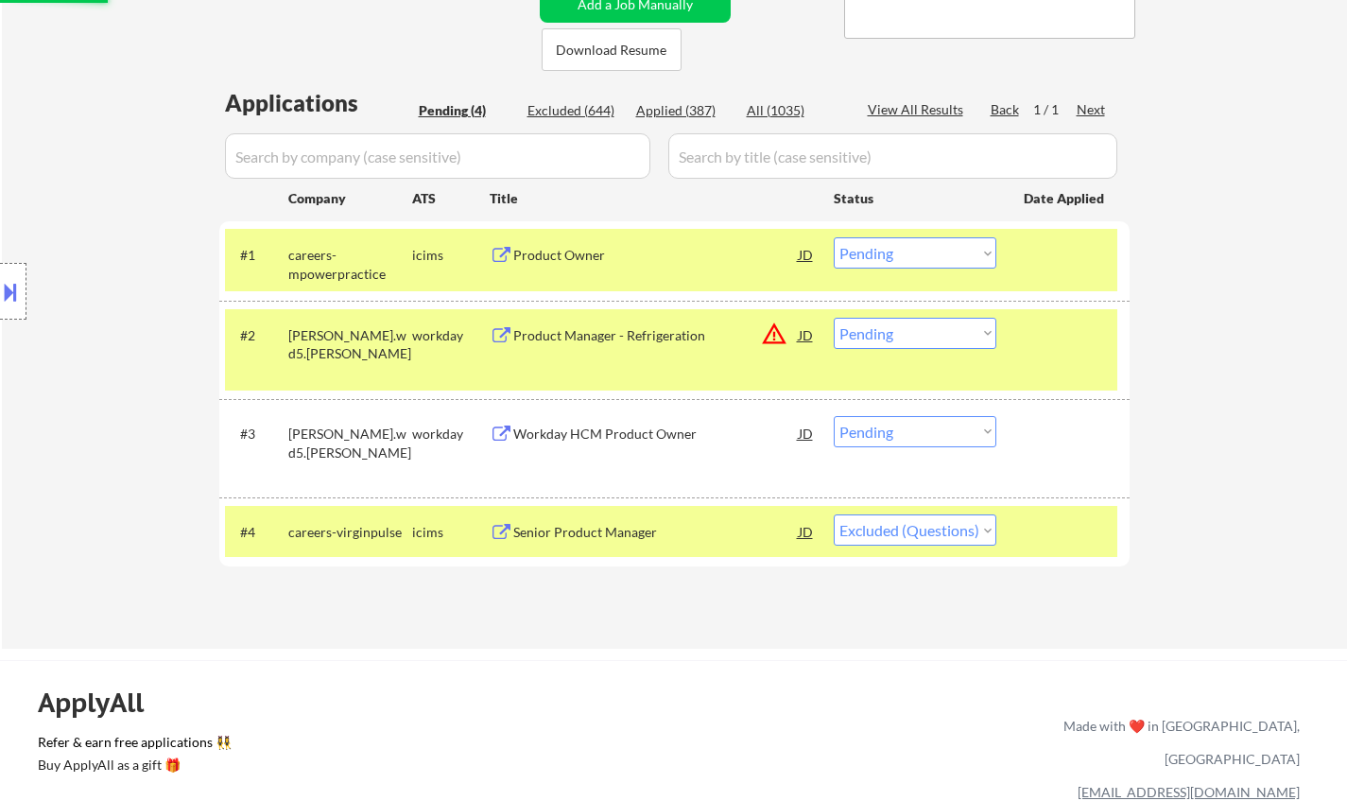
scroll to position [284, 0]
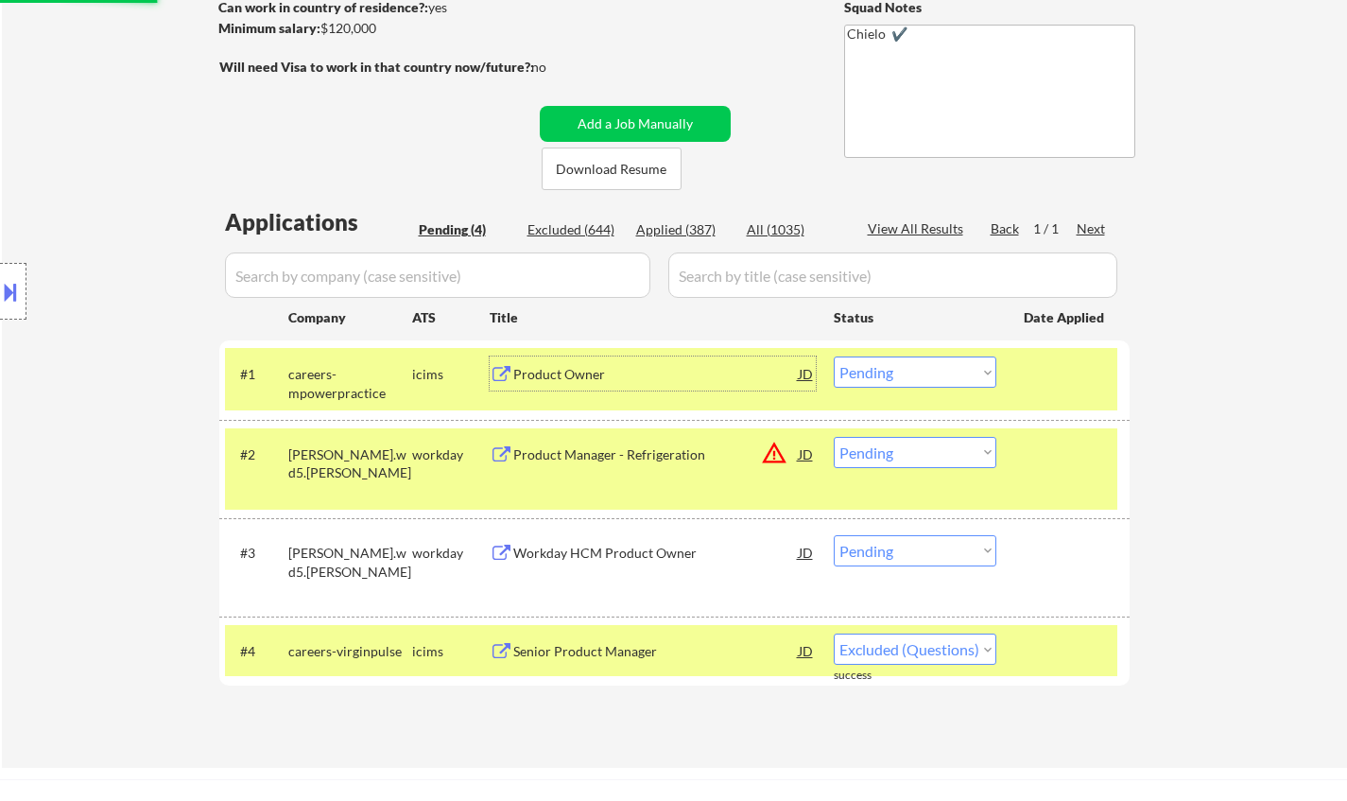
click at [565, 372] on div "Product Owner" at bounding box center [655, 374] width 285 height 19
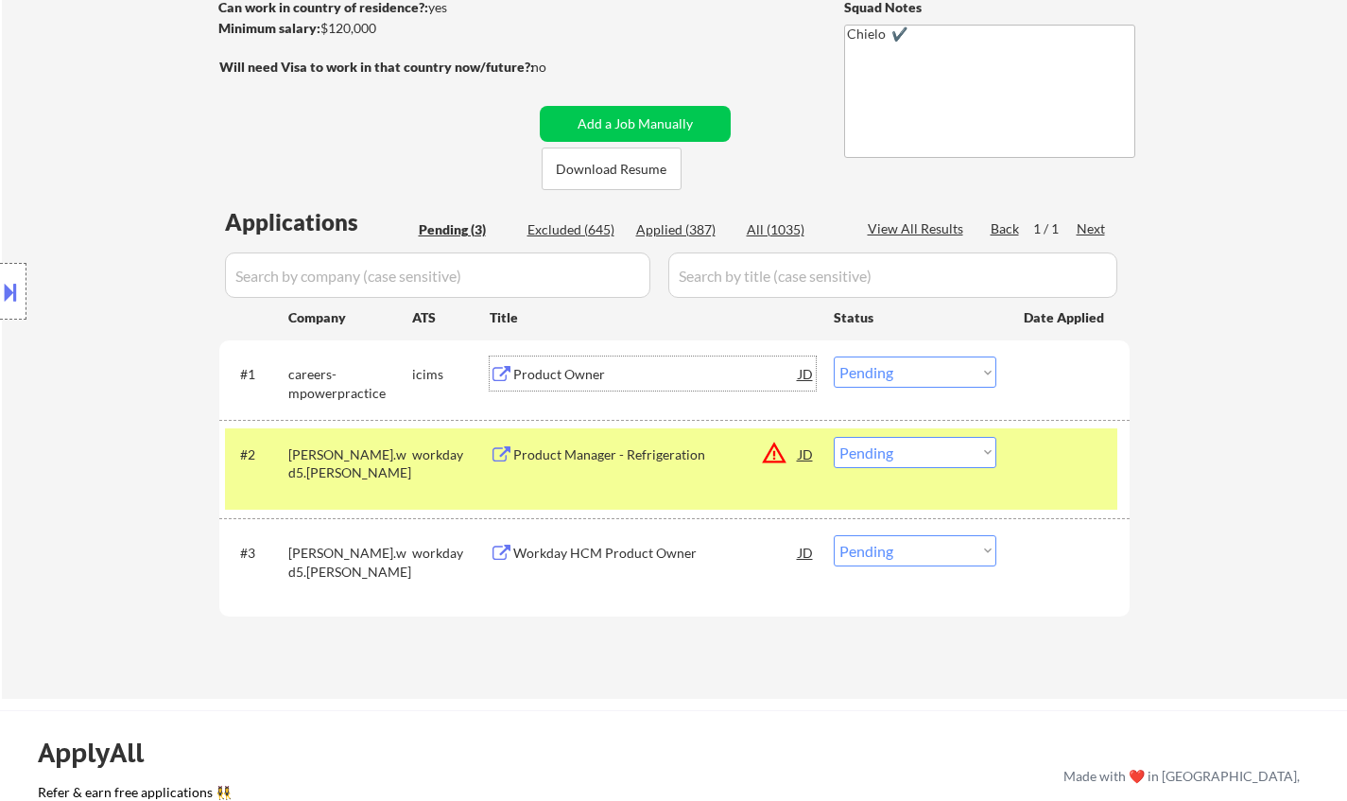
click at [921, 375] on select "Choose an option... Pending Applied Excluded (Questions) Excluded (Expired) Exc…" at bounding box center [915, 371] width 163 height 31
click at [834, 356] on select "Choose an option... Pending Applied Excluded (Questions) Excluded (Expired) Exc…" at bounding box center [915, 371] width 163 height 31
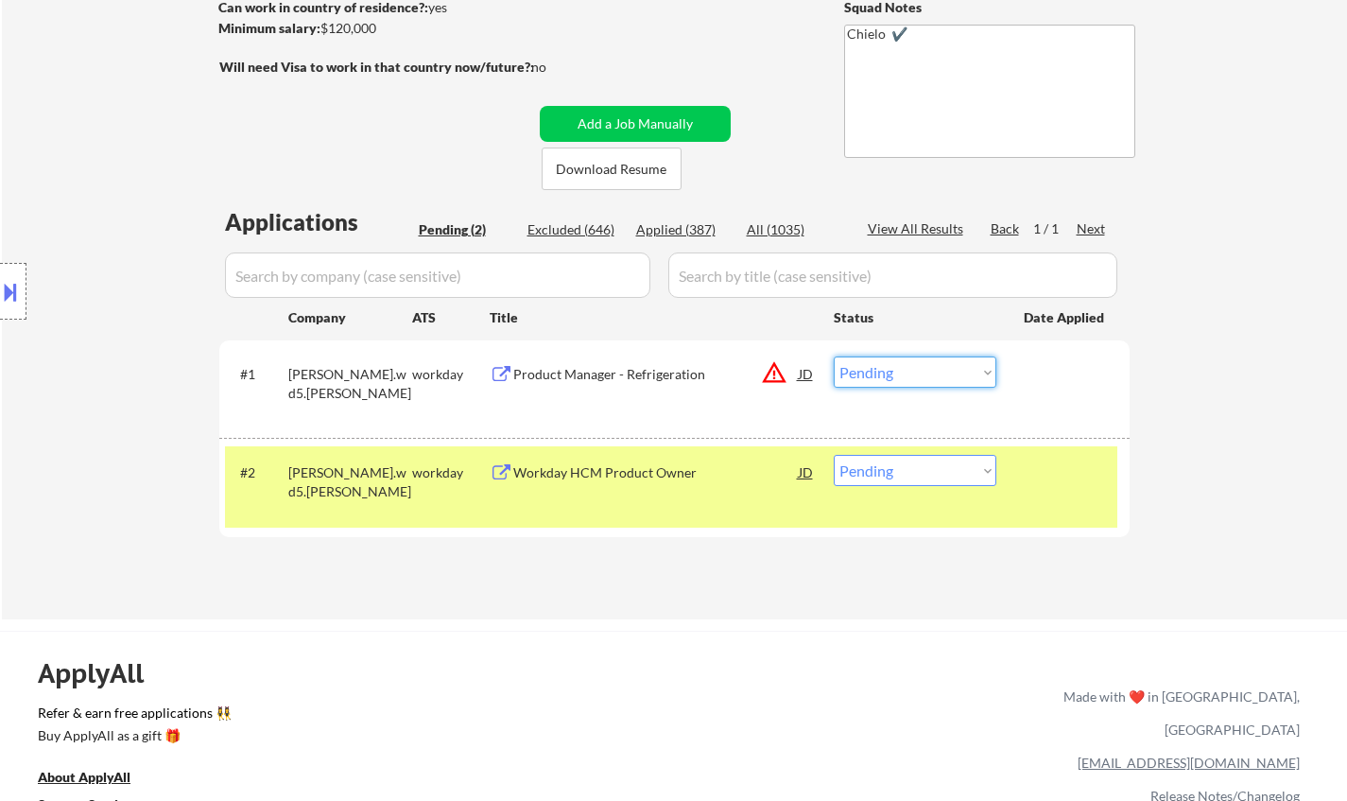
drag, startPoint x: 917, startPoint y: 362, endPoint x: 939, endPoint y: 385, distance: 32.1
click at [917, 362] on select "Choose an option... Pending Applied Excluded (Questions) Excluded (Expired) Exc…" at bounding box center [915, 371] width 163 height 31
click at [834, 356] on select "Choose an option... Pending Applied Excluded (Questions) Excluded (Expired) Exc…" at bounding box center [915, 371] width 163 height 31
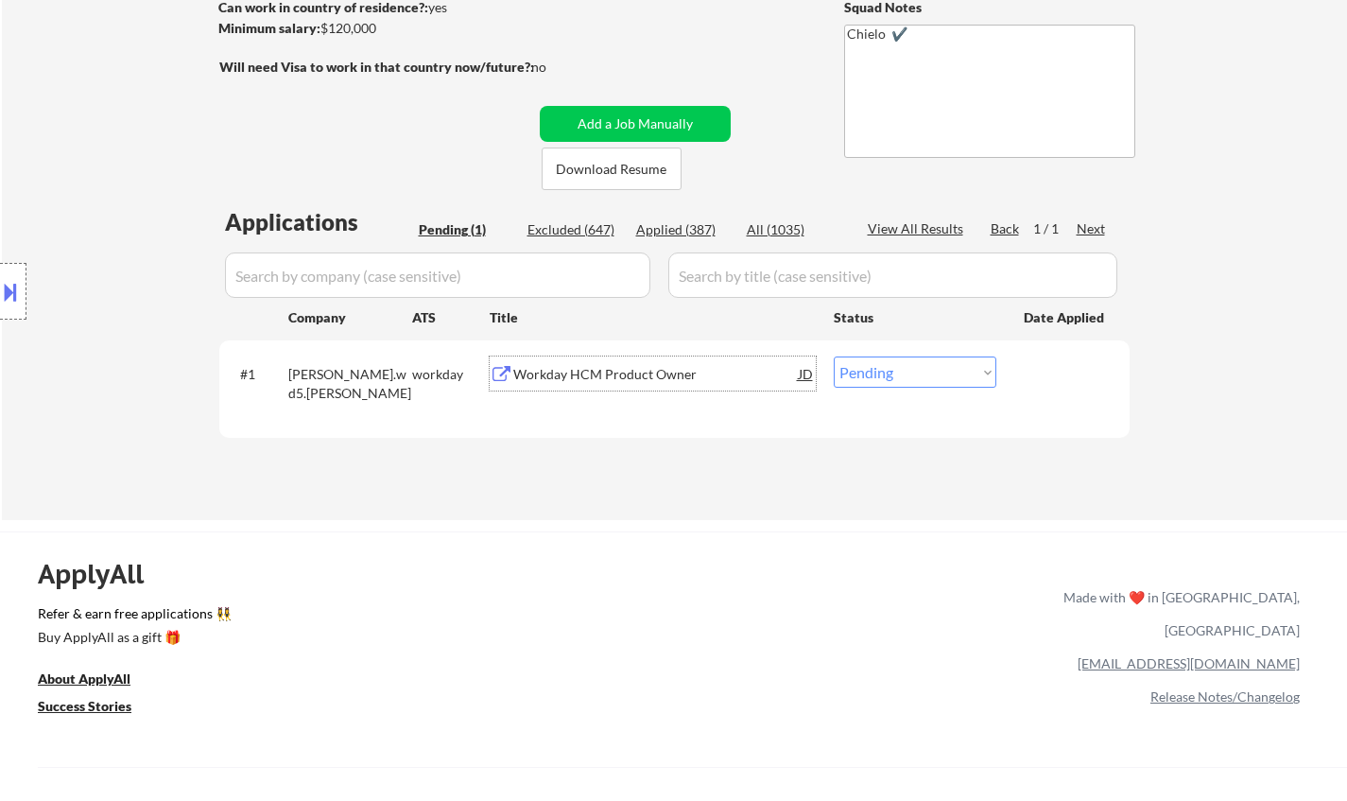
click at [635, 378] on div "Workday HCM Product Owner" at bounding box center [655, 374] width 285 height 19
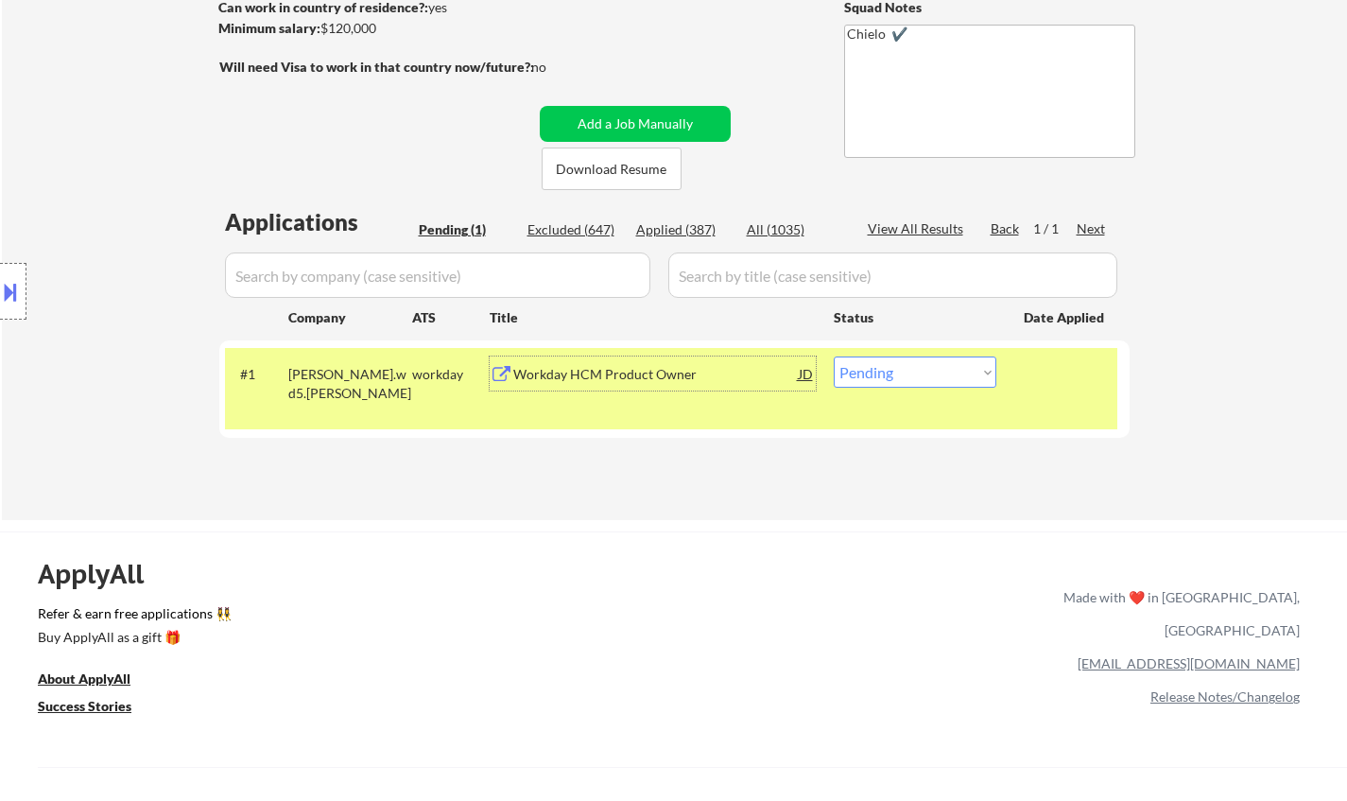
drag, startPoint x: 901, startPoint y: 376, endPoint x: 920, endPoint y: 386, distance: 21.1
click at [907, 381] on select "Choose an option... Pending Applied Excluded (Questions) Excluded (Expired) Exc…" at bounding box center [915, 371] width 163 height 31
select select ""excluded__bad_match_""
click at [834, 356] on select "Choose an option... Pending Applied Excluded (Questions) Excluded (Expired) Exc…" at bounding box center [915, 371] width 163 height 31
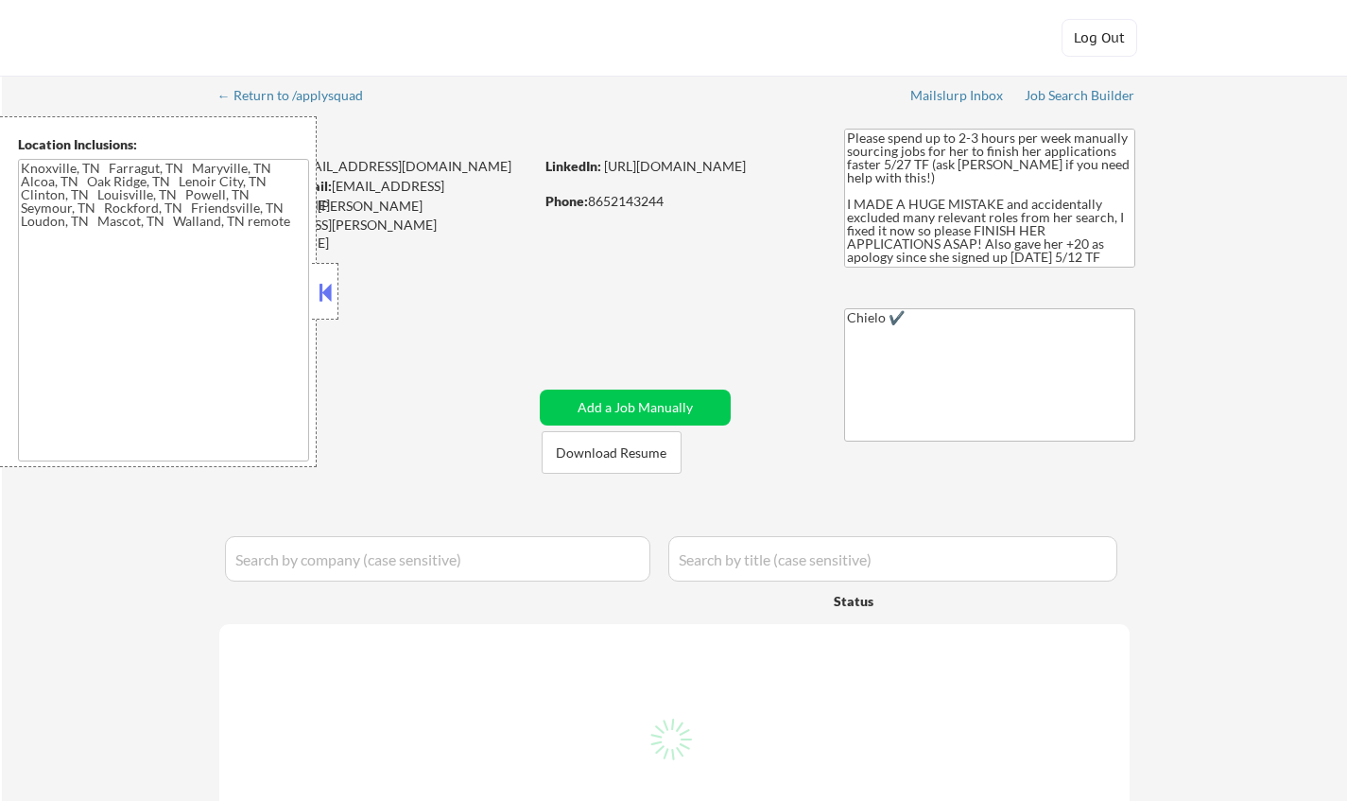
type textarea "[GEOGRAPHIC_DATA], [GEOGRAPHIC_DATA] [GEOGRAPHIC_DATA], [GEOGRAPHIC_DATA] [GEOG…"
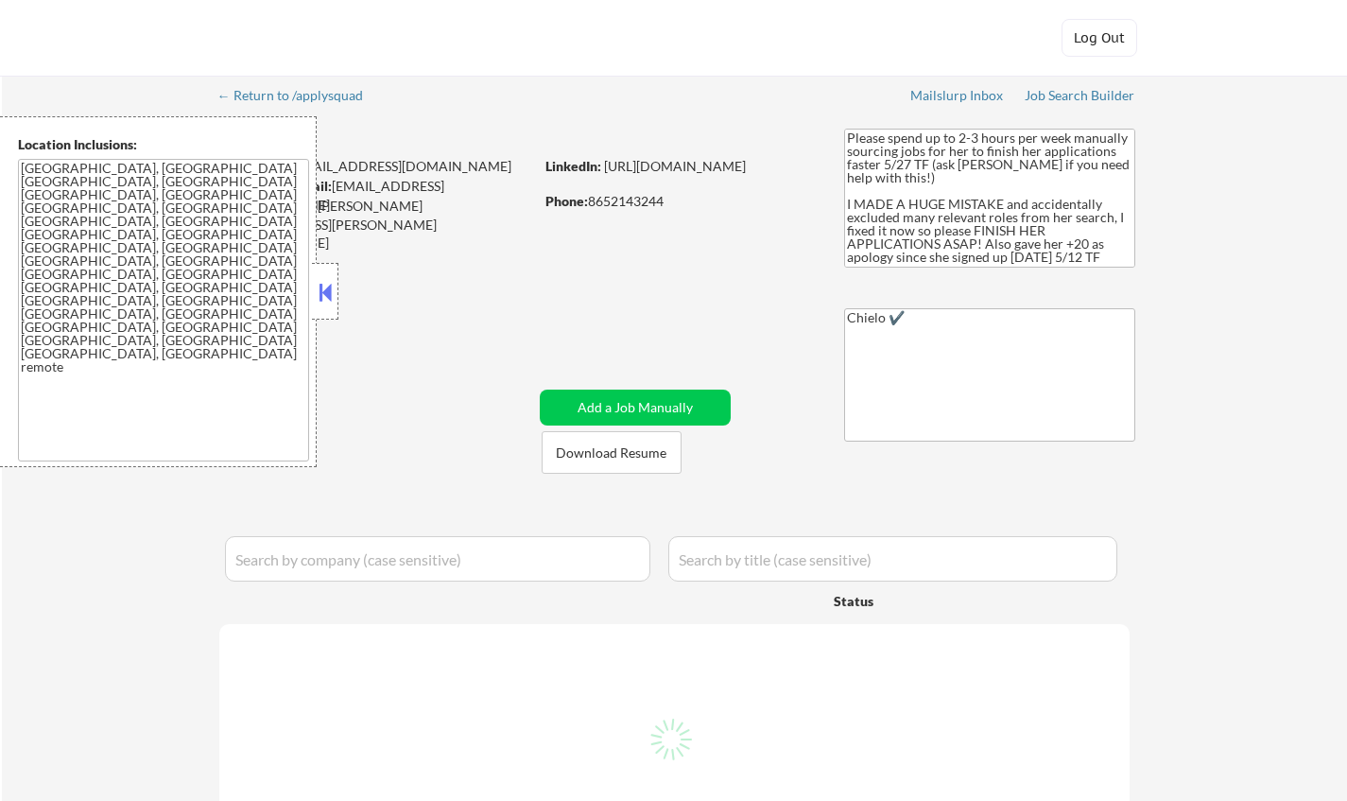
select select ""pending""
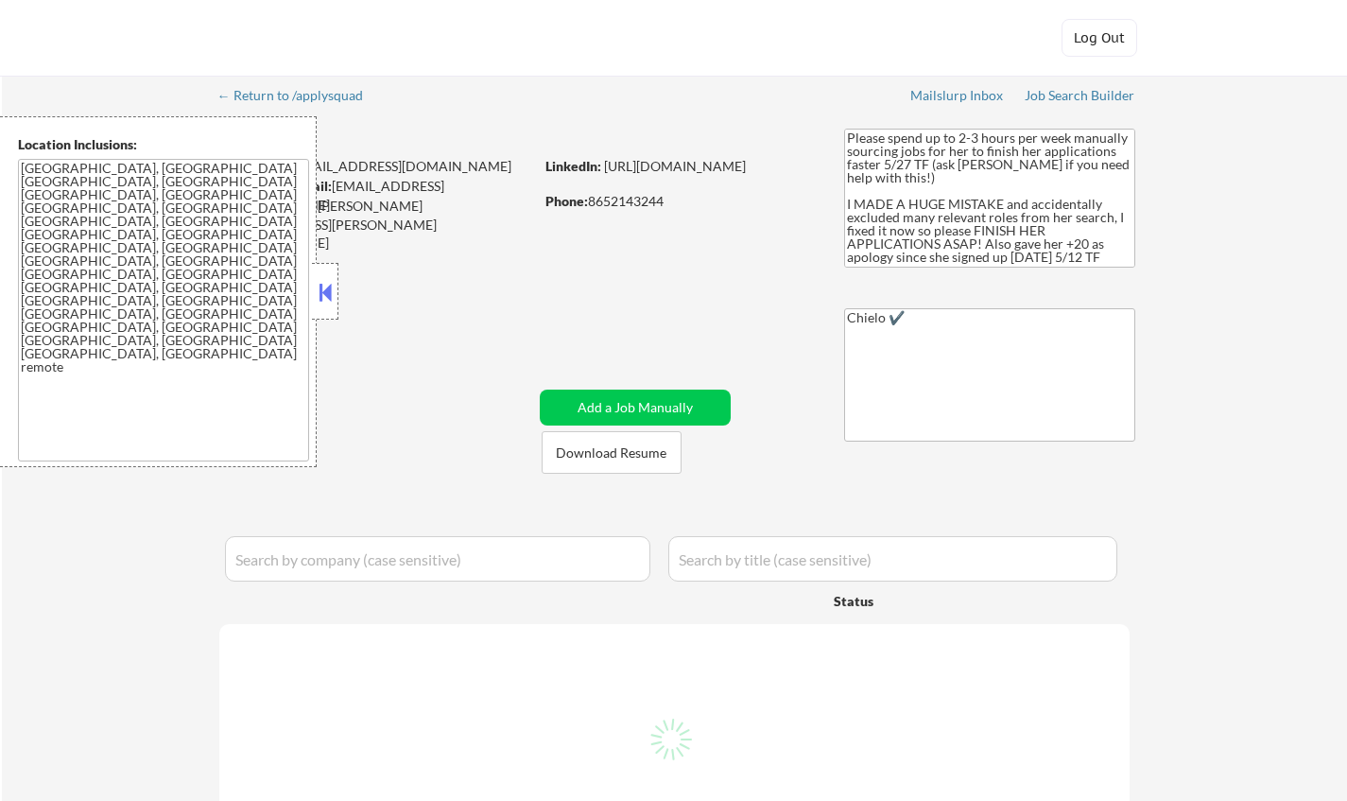
select select ""pending""
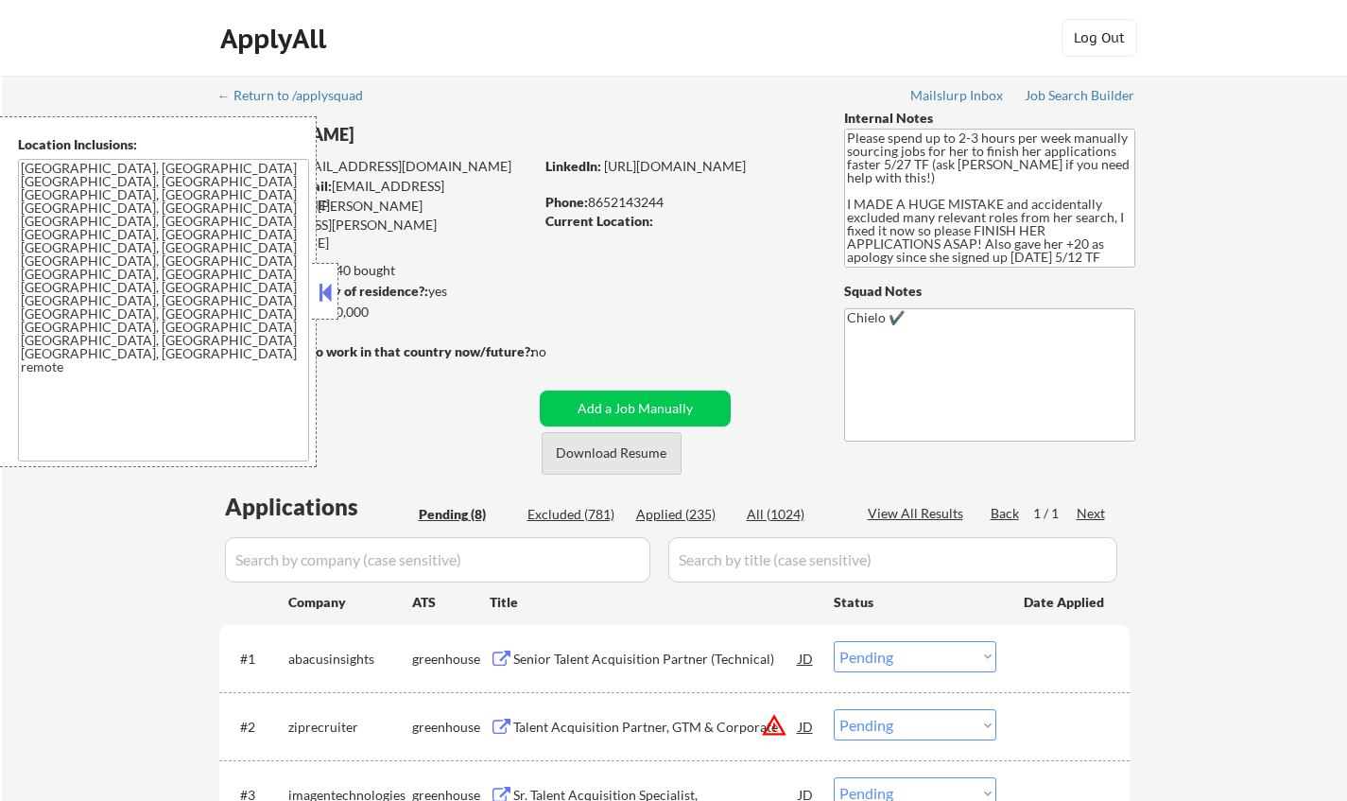
click at [625, 459] on button "Download Resume" at bounding box center [612, 453] width 140 height 43
click at [606, 666] on div "Senior Talent Acquisition Partner (Technical)" at bounding box center [655, 658] width 285 height 19
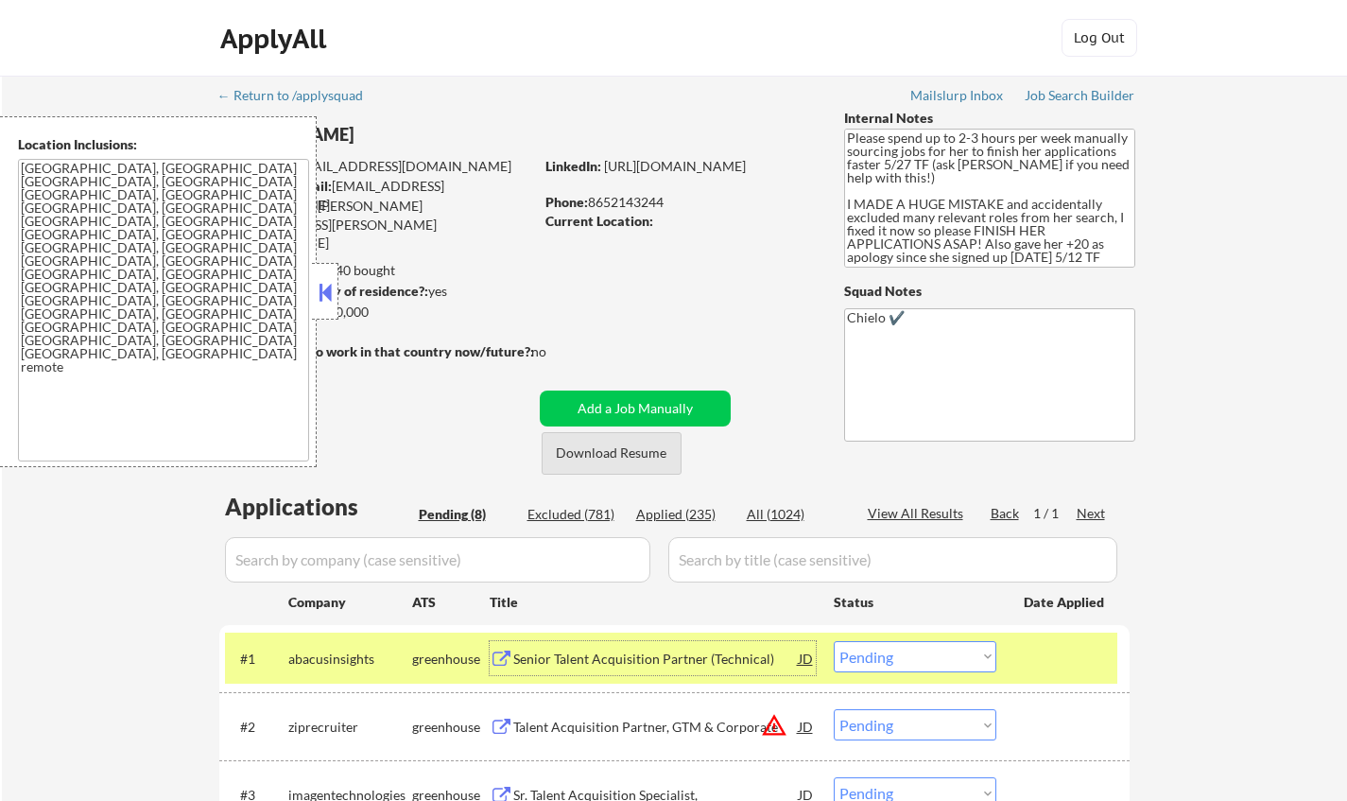
drag, startPoint x: 591, startPoint y: 458, endPoint x: 1005, endPoint y: 91, distance: 553.7
click at [591, 456] on button "Download Resume" at bounding box center [612, 453] width 140 height 43
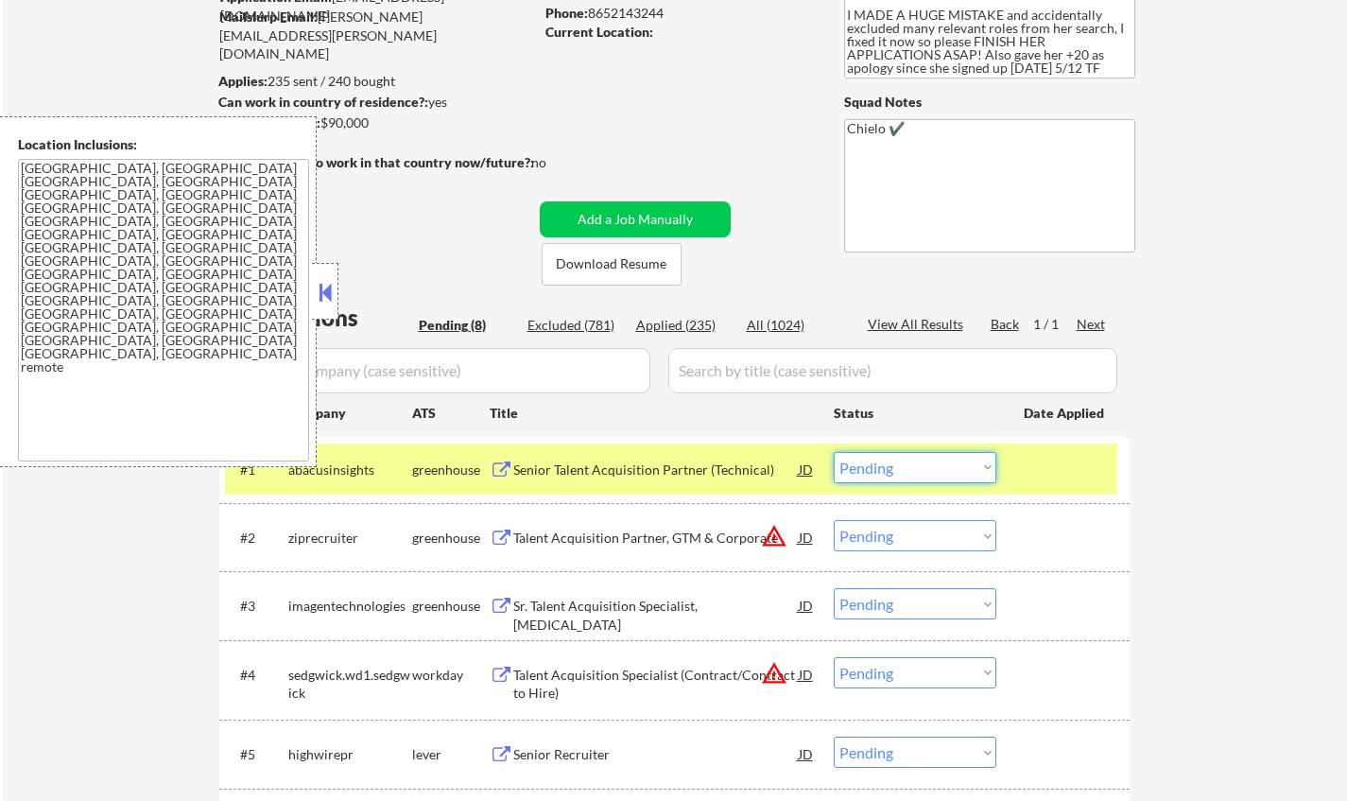
click at [918, 464] on select "Choose an option... Pending Applied Excluded (Questions) Excluded (Expired) Exc…" at bounding box center [915, 467] width 163 height 31
click at [834, 452] on select "Choose an option... Pending Applied Excluded (Questions) Excluded (Expired) Exc…" at bounding box center [915, 467] width 163 height 31
click at [324, 294] on button at bounding box center [325, 292] width 21 height 28
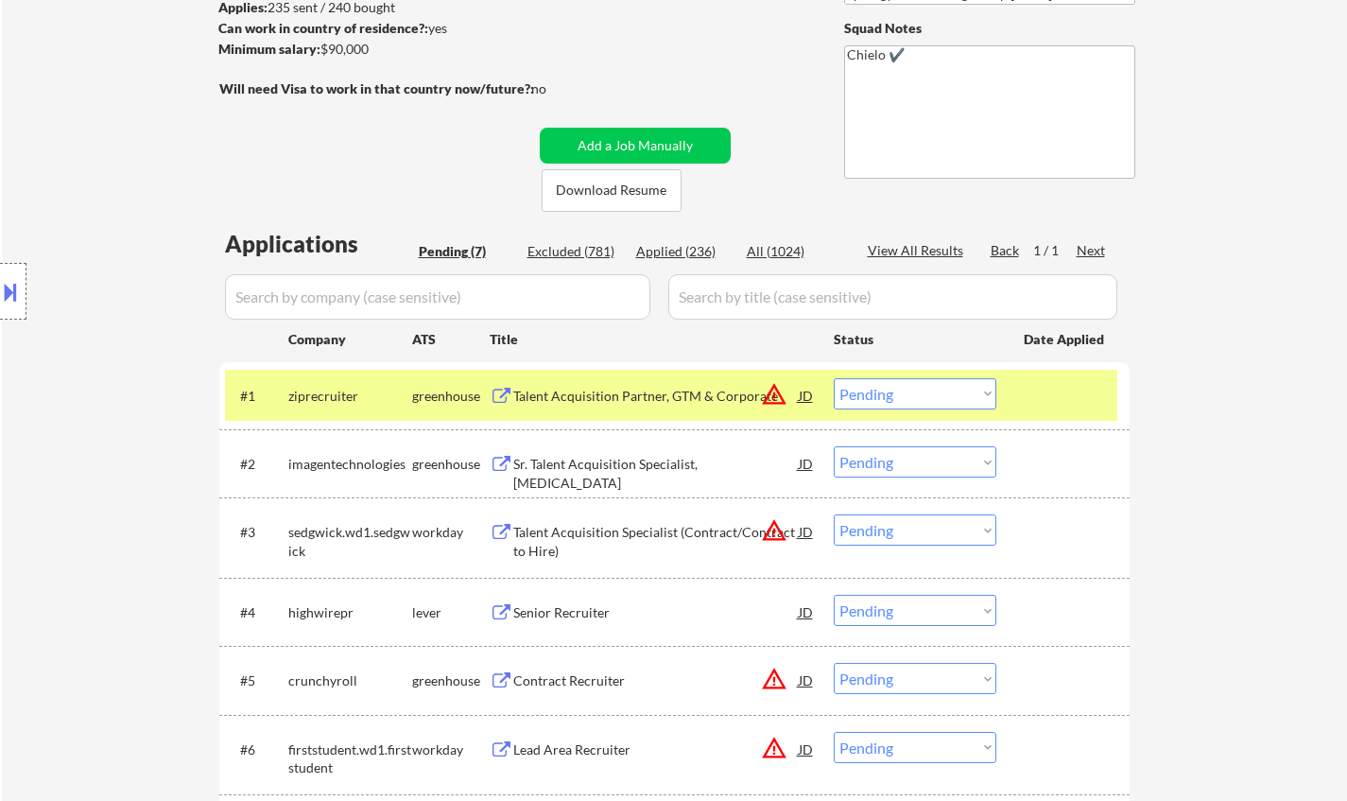
scroll to position [473, 0]
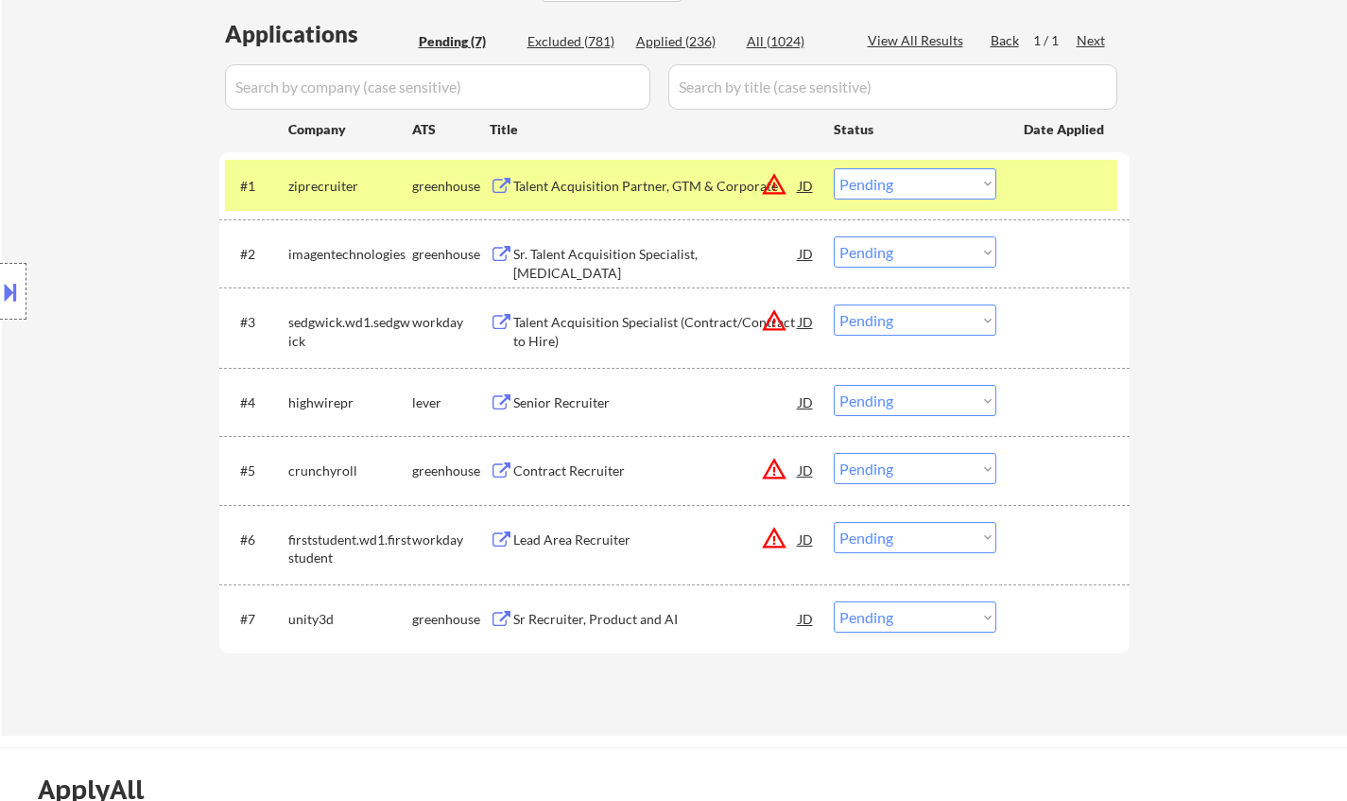
click at [807, 180] on div "JD" at bounding box center [806, 185] width 19 height 34
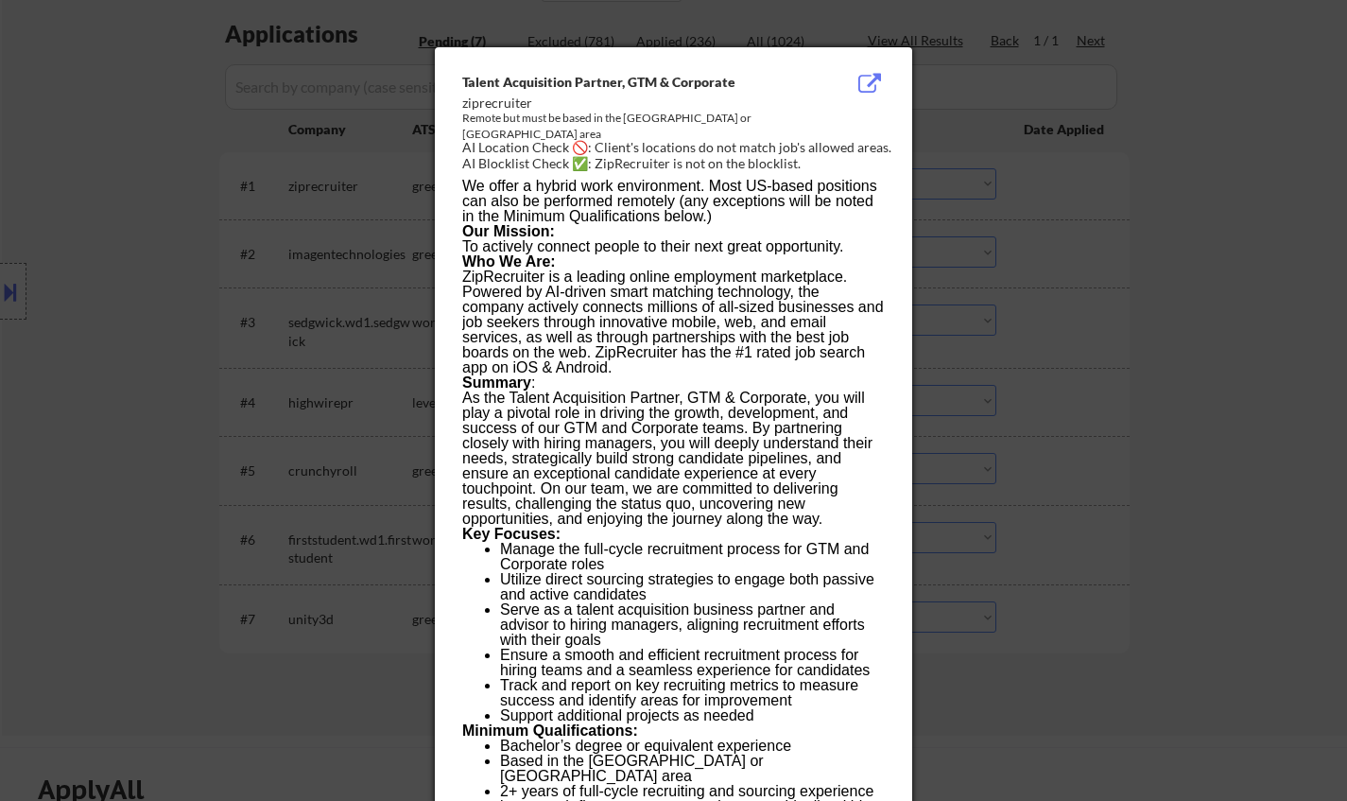
click at [1235, 336] on div at bounding box center [673, 400] width 1347 height 801
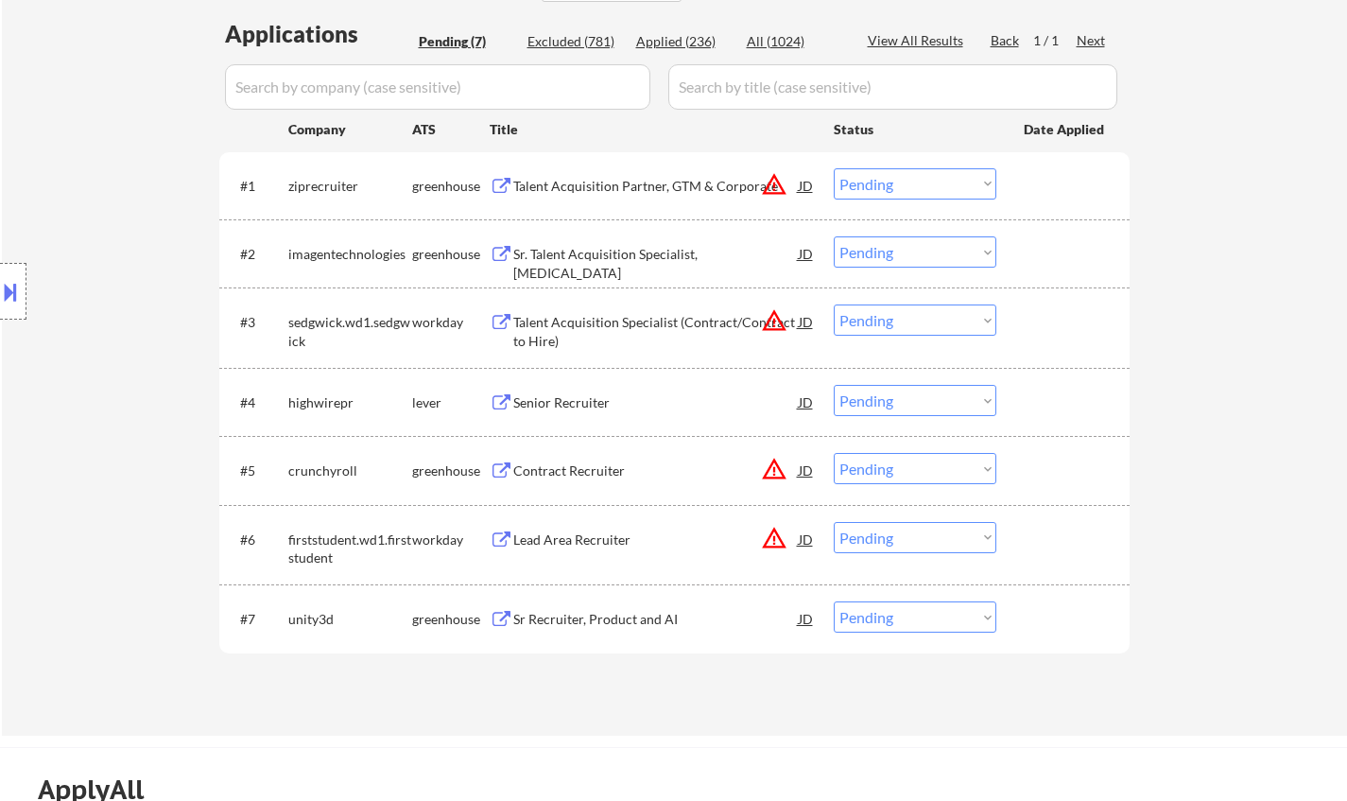
click at [942, 185] on select "Choose an option... Pending Applied Excluded (Questions) Excluded (Expired) Exc…" at bounding box center [915, 183] width 163 height 31
click at [834, 168] on select "Choose an option... Pending Applied Excluded (Questions) Excluded (Expired) Exc…" at bounding box center [915, 183] width 163 height 31
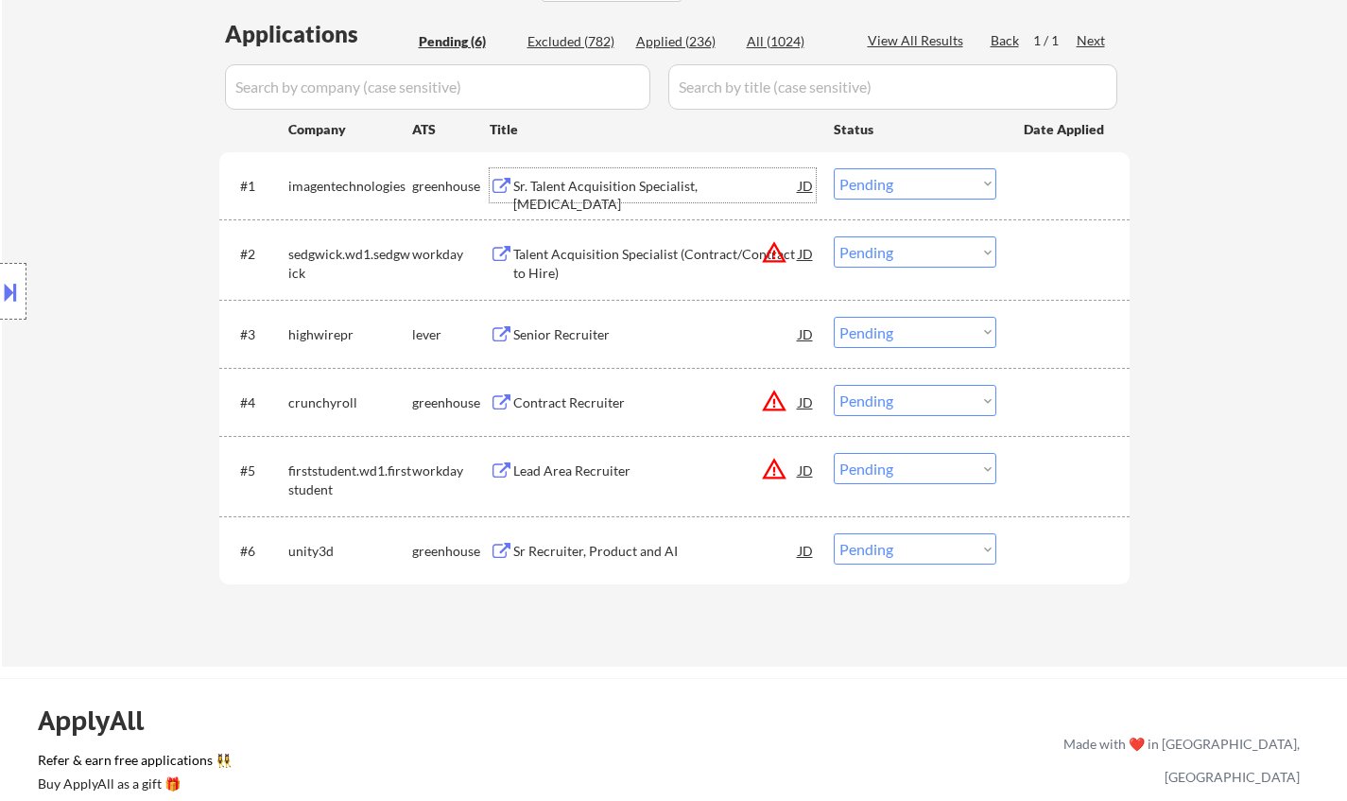
click at [623, 181] on div "Sr. Talent Acquisition Specialist, Radiology" at bounding box center [655, 195] width 285 height 37
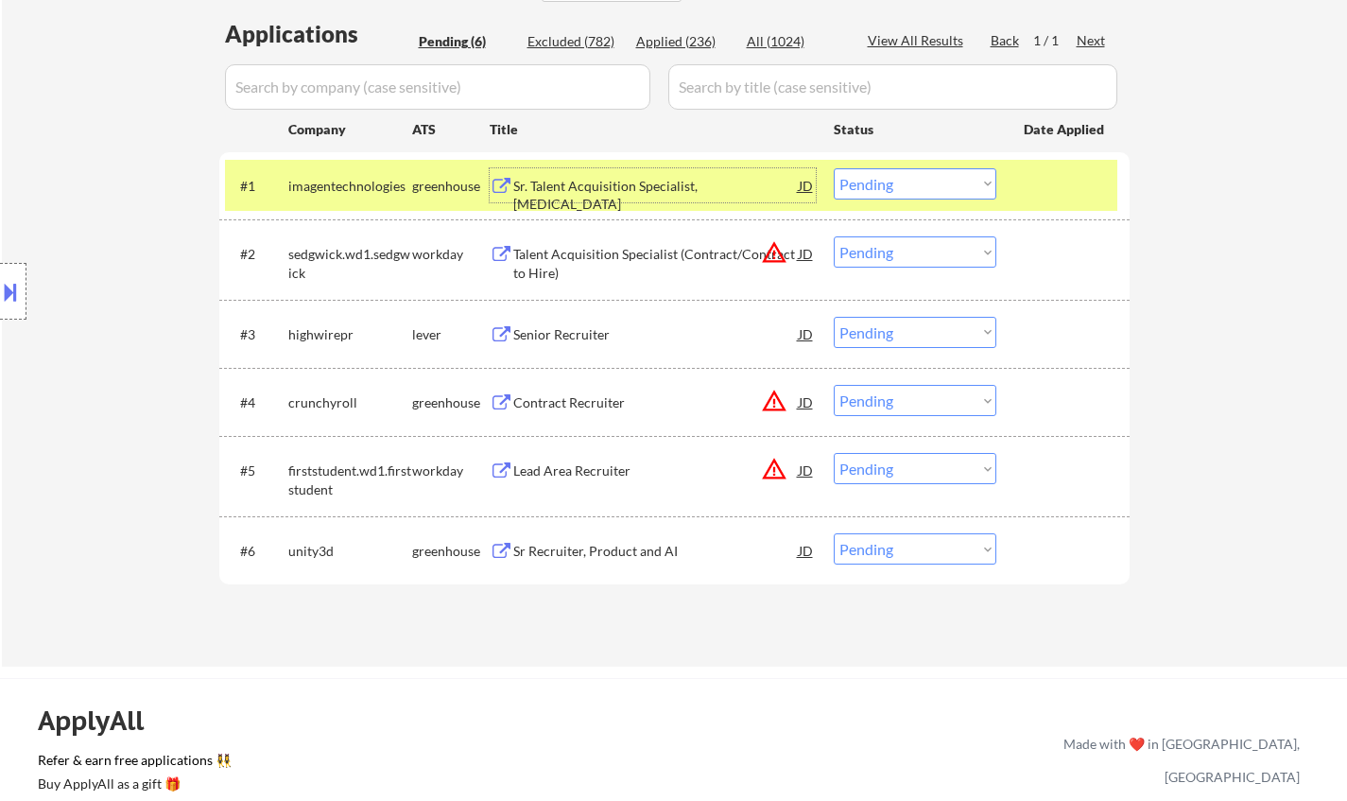
scroll to position [95, 0]
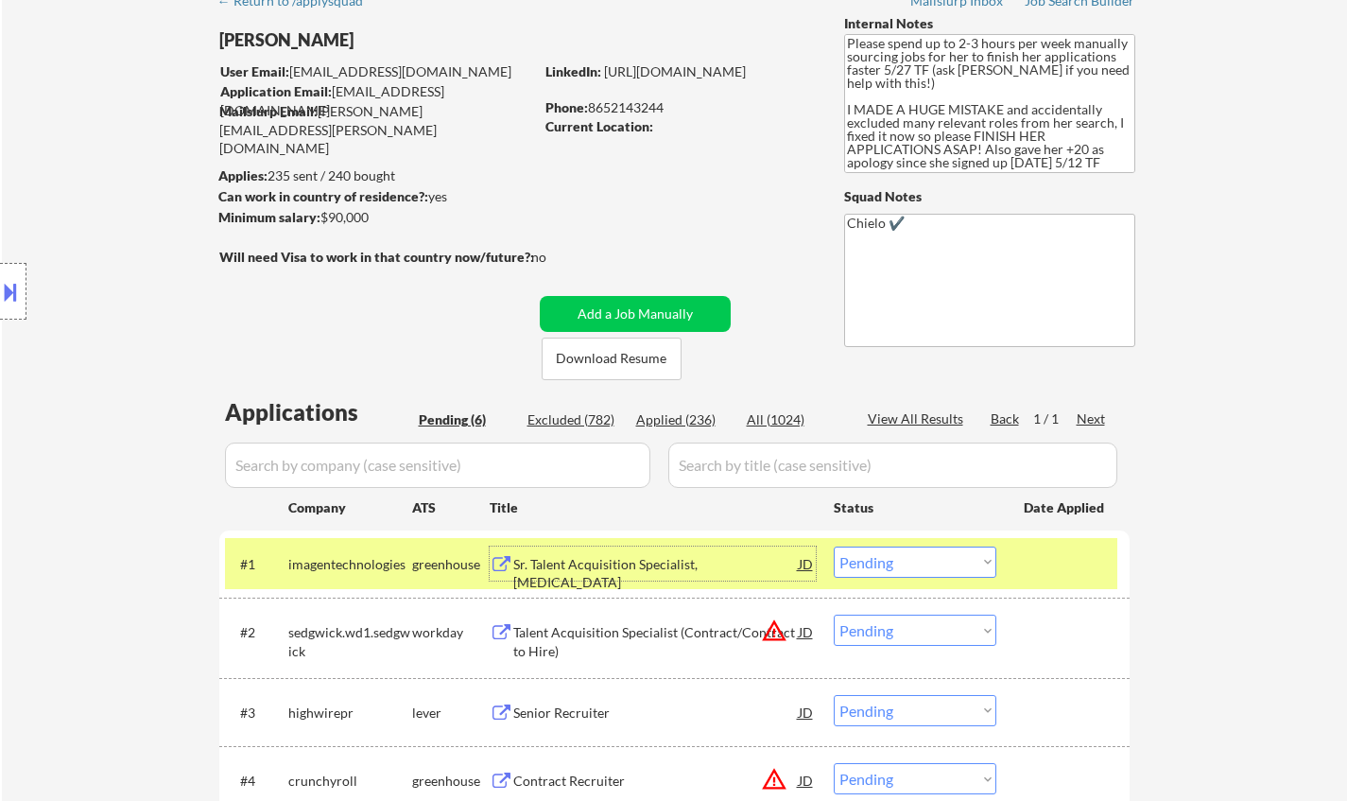
click at [919, 557] on select "Choose an option... Pending Applied Excluded (Questions) Excluded (Expired) Exc…" at bounding box center [915, 561] width 163 height 31
click at [834, 546] on select "Choose an option... Pending Applied Excluded (Questions) Excluded (Expired) Exc…" at bounding box center [915, 561] width 163 height 31
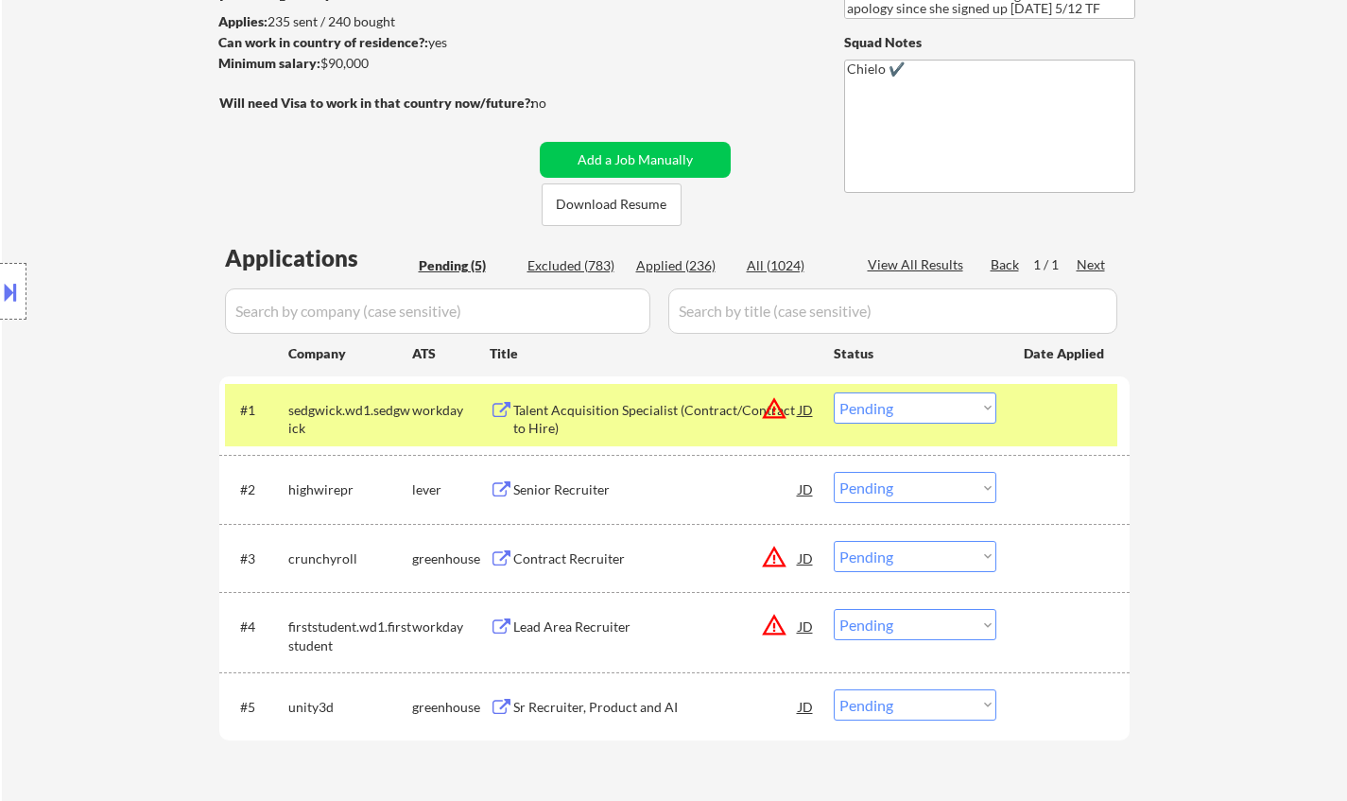
scroll to position [284, 0]
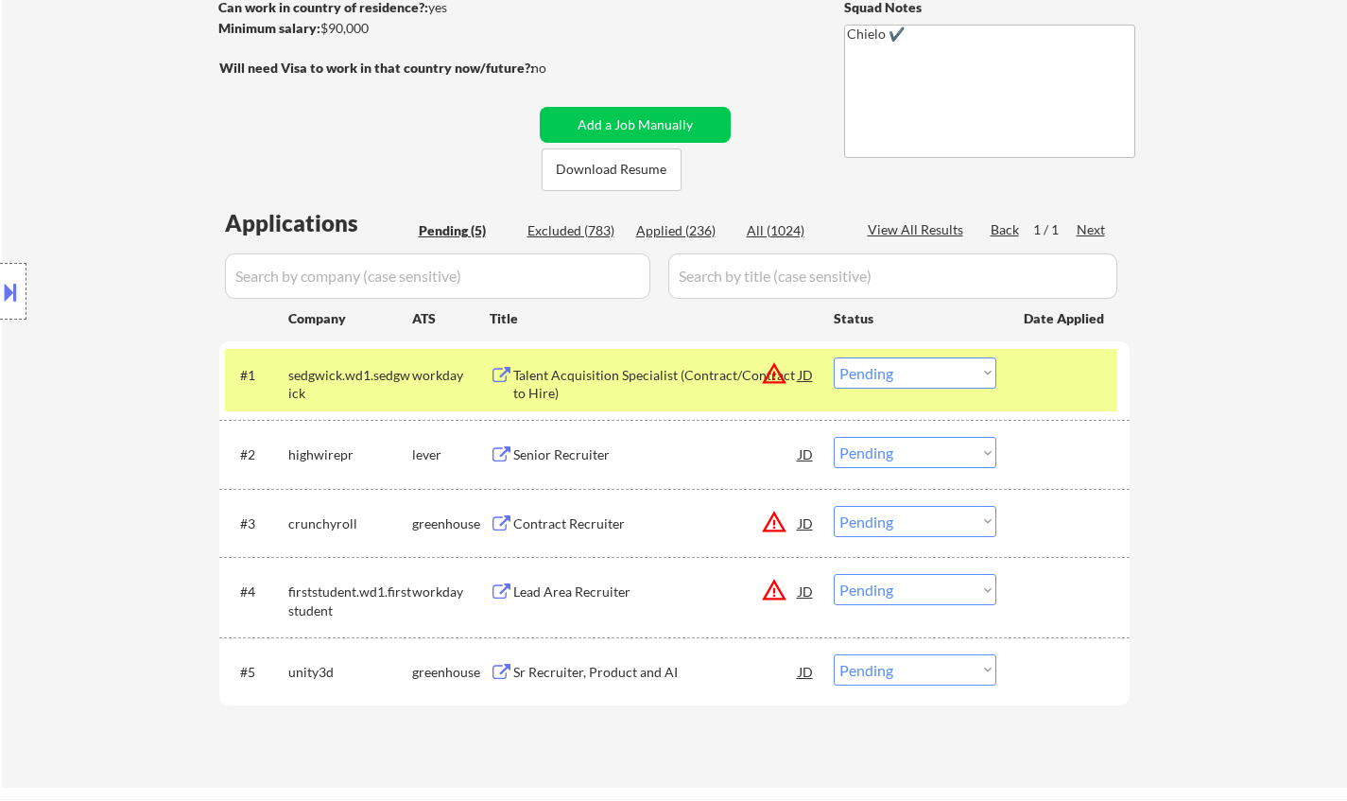
click at [804, 370] on div "JD" at bounding box center [806, 374] width 19 height 34
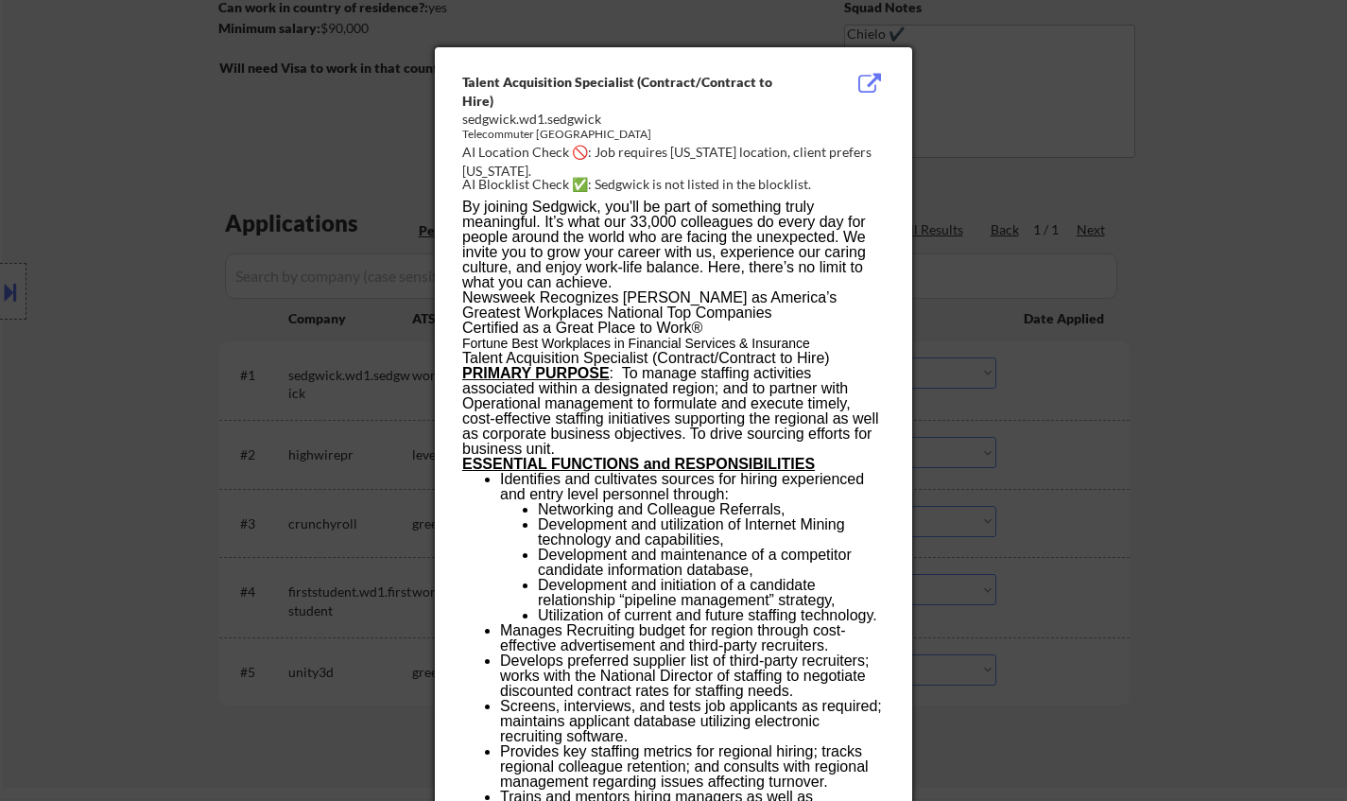
click at [1315, 488] on div at bounding box center [673, 400] width 1347 height 801
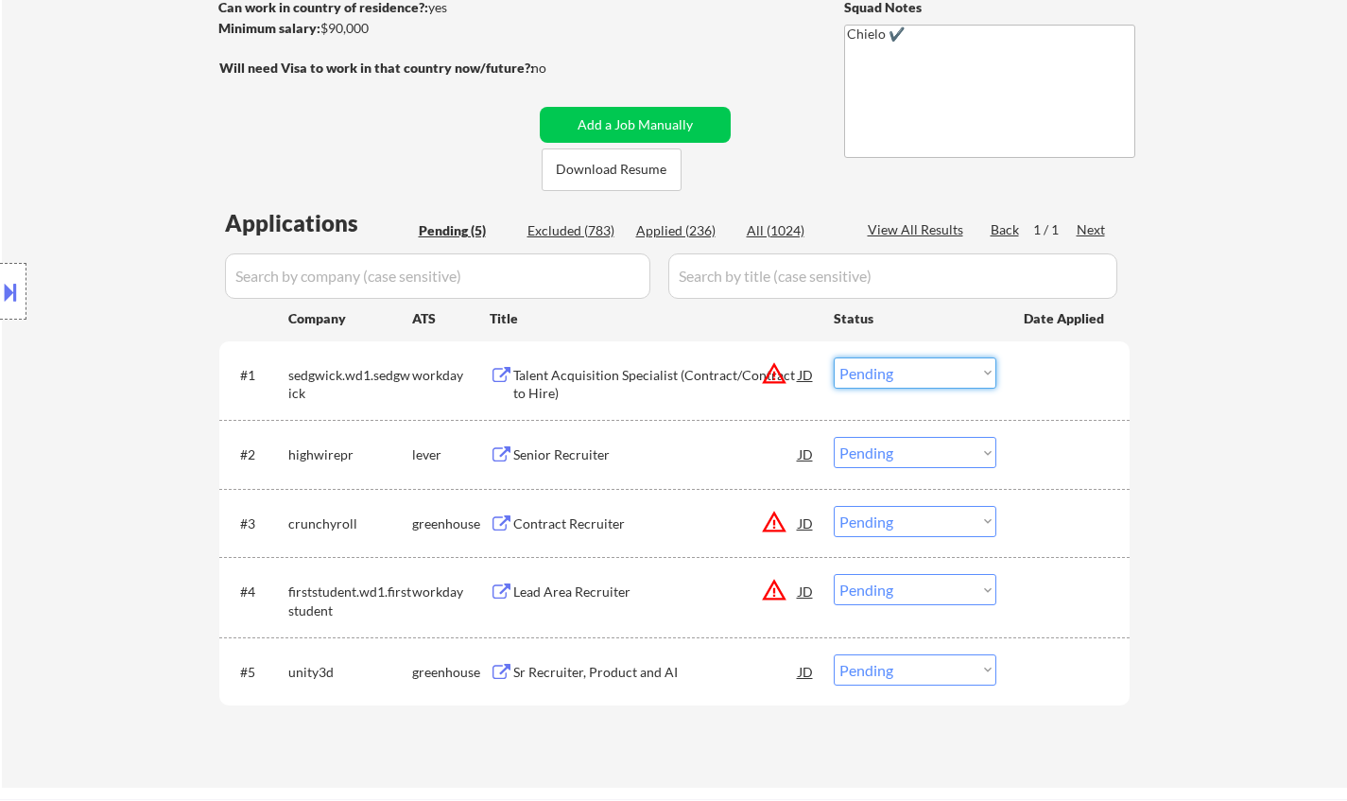
click at [870, 370] on select "Choose an option... Pending Applied Excluded (Questions) Excluded (Expired) Exc…" at bounding box center [915, 372] width 163 height 31
click at [834, 357] on select "Choose an option... Pending Applied Excluded (Questions) Excluded (Expired) Exc…" at bounding box center [915, 372] width 163 height 31
select select ""pending""
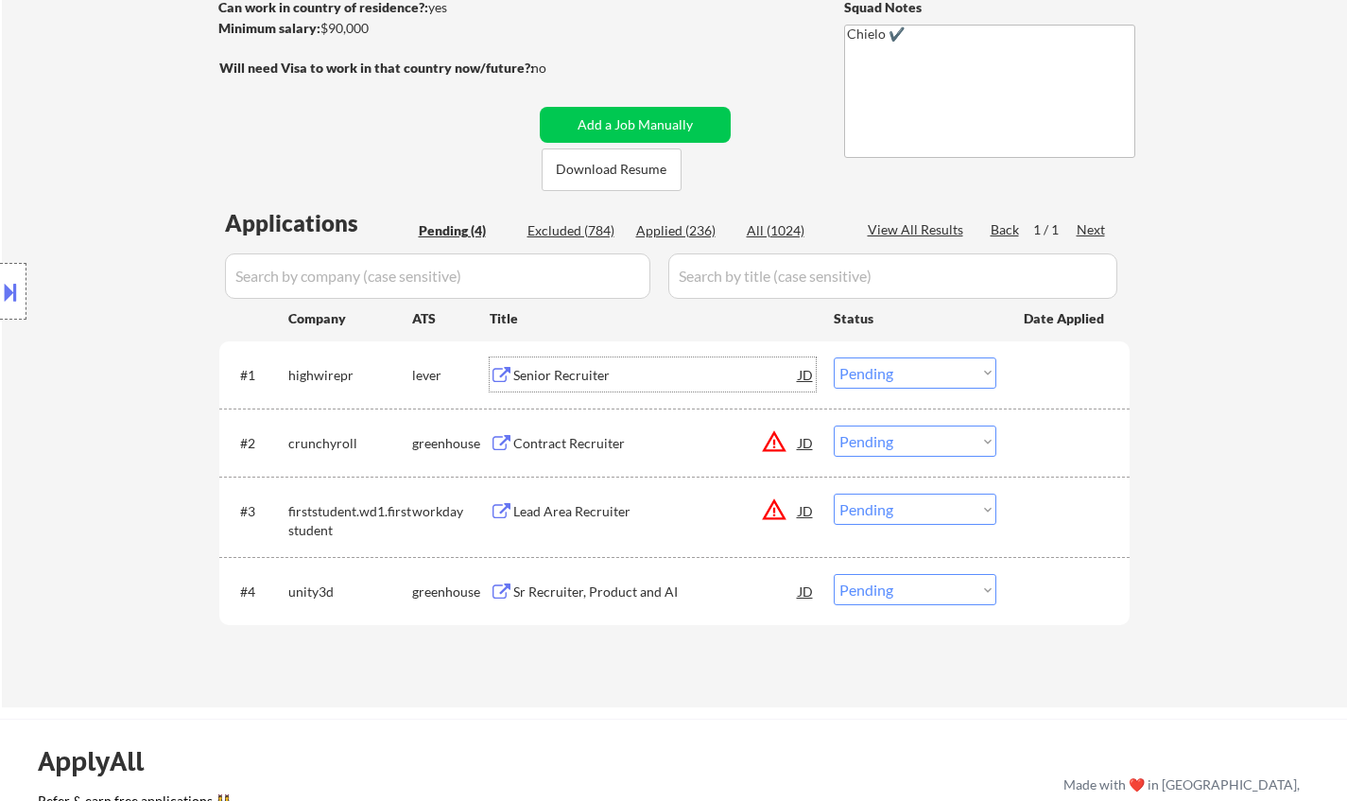
click at [559, 373] on div "Senior Recruiter" at bounding box center [655, 375] width 285 height 19
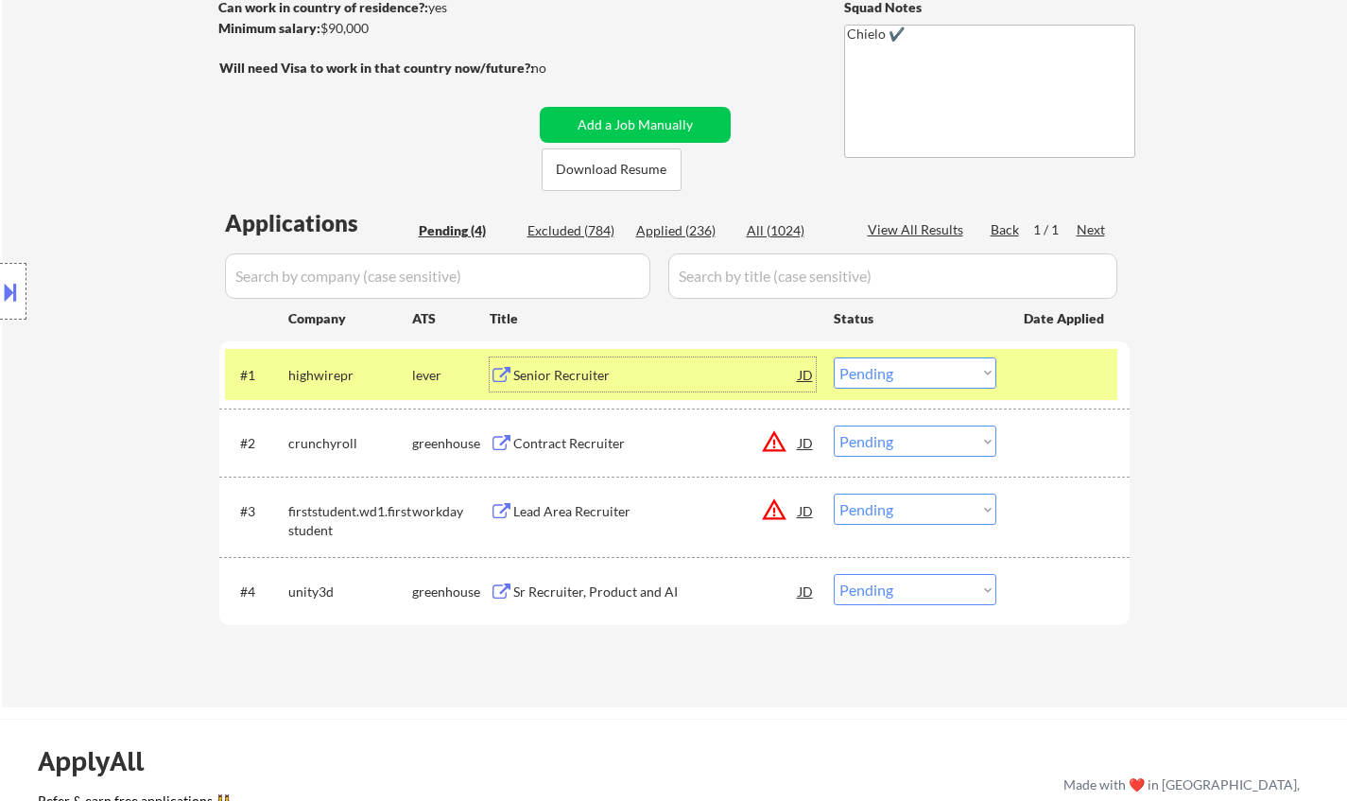
click at [0, 286] on button at bounding box center [10, 291] width 21 height 31
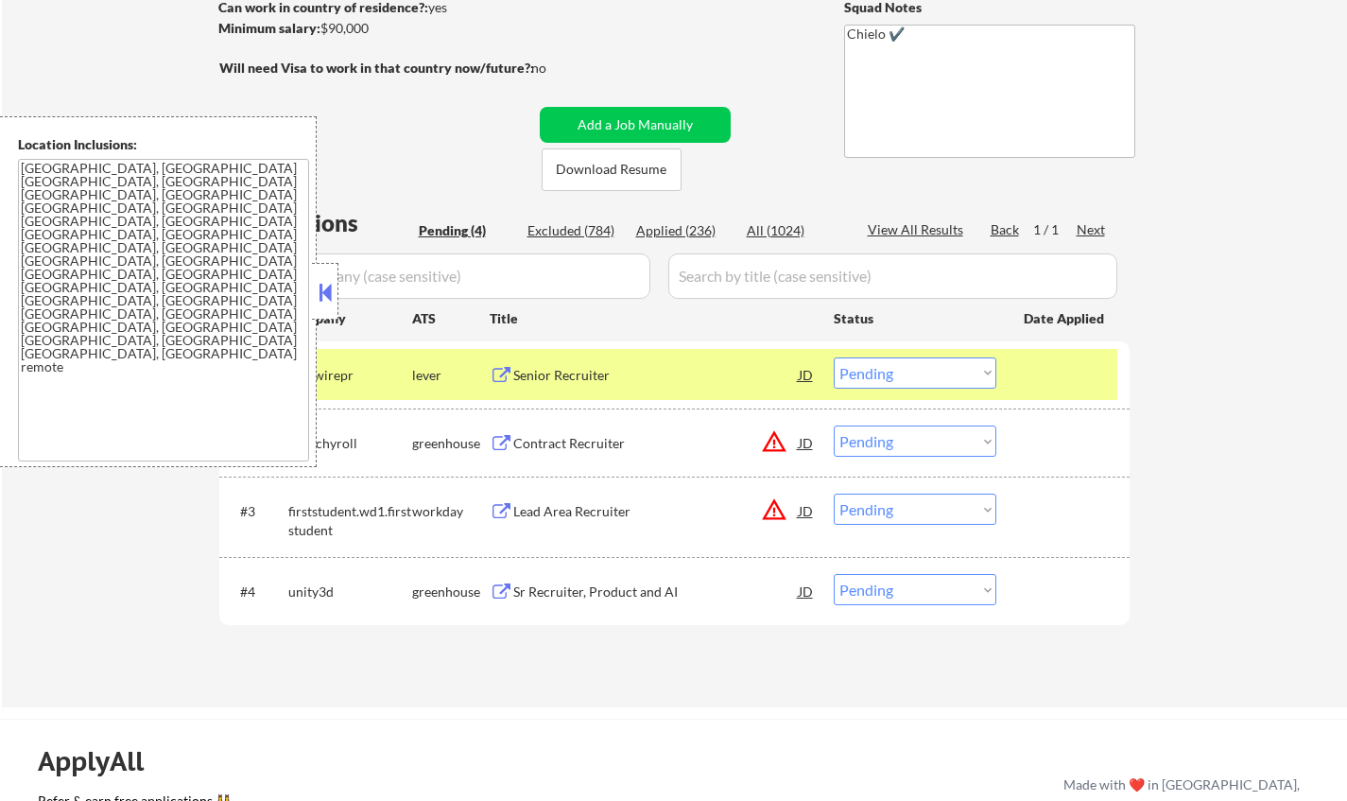
click at [326, 294] on button at bounding box center [325, 292] width 21 height 28
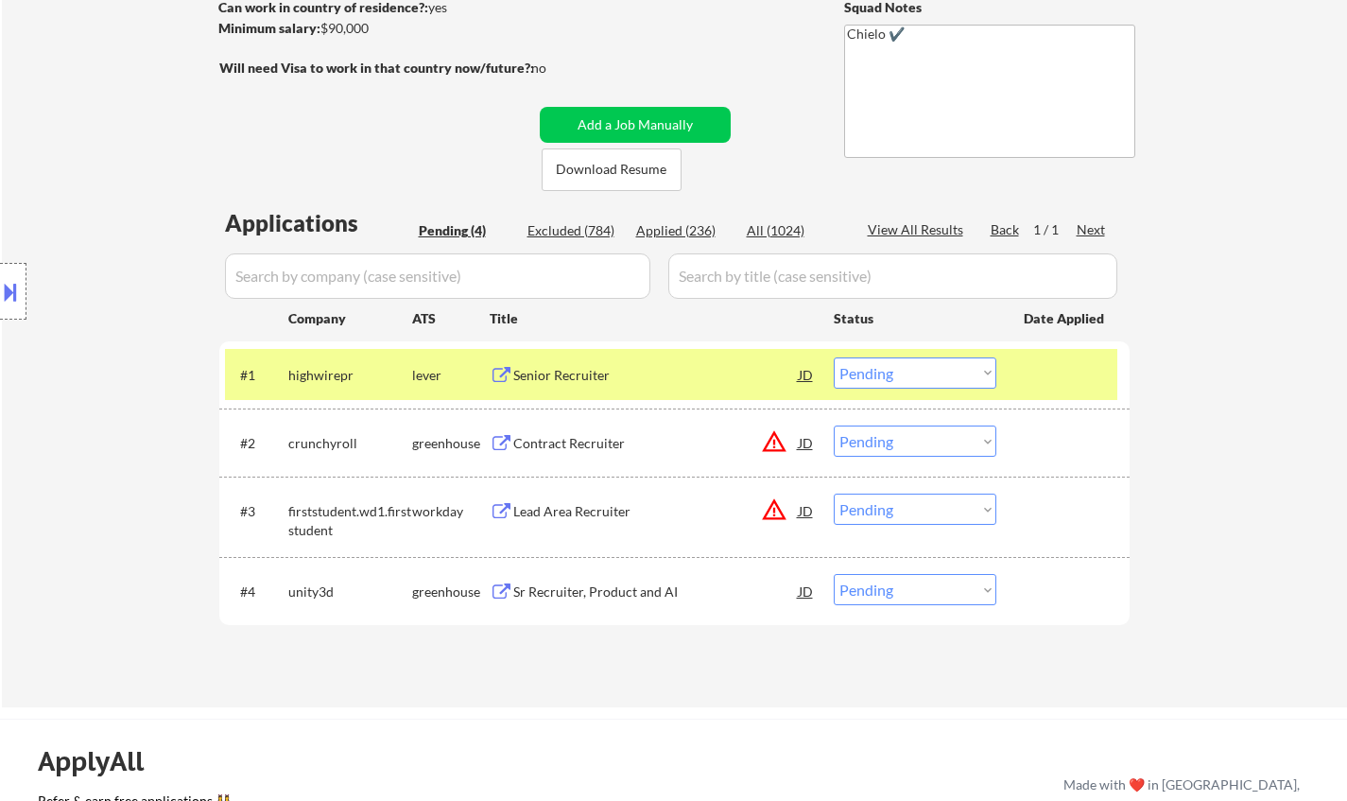
click at [803, 439] on div "JD" at bounding box center [806, 442] width 19 height 34
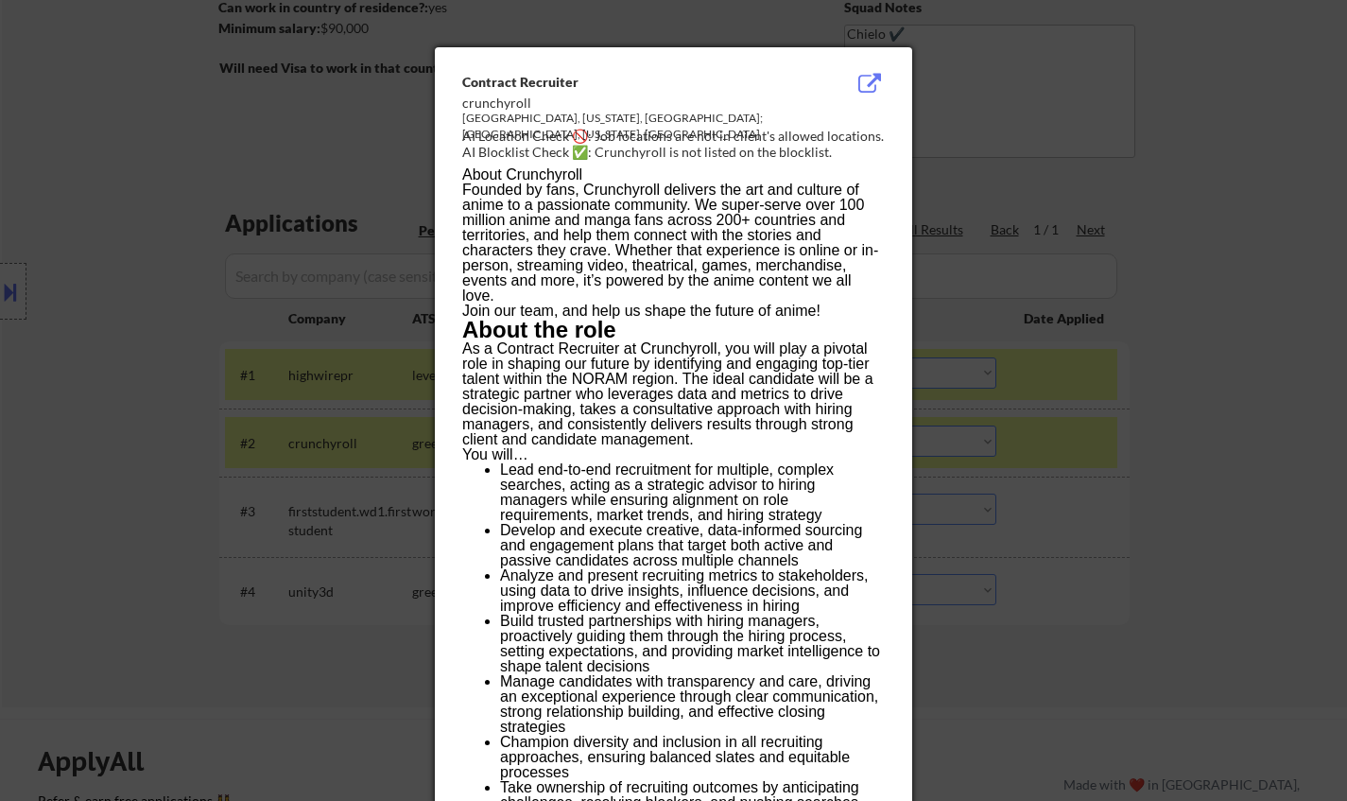
click at [1162, 522] on div at bounding box center [673, 400] width 1347 height 801
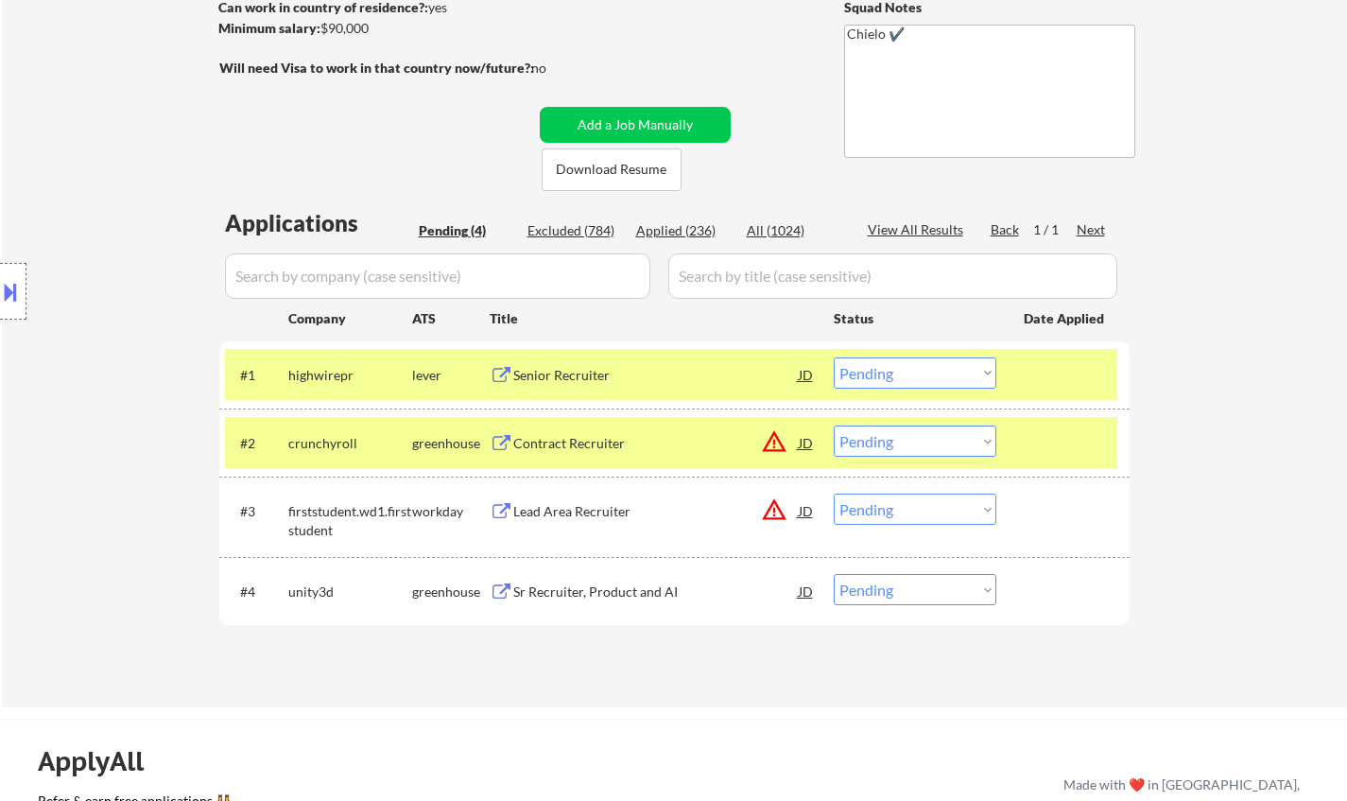
click at [900, 445] on select "Choose an option... Pending Applied Excluded (Questions) Excluded (Expired) Exc…" at bounding box center [915, 440] width 163 height 31
click at [834, 425] on select "Choose an option... Pending Applied Excluded (Questions) Excluded (Expired) Exc…" at bounding box center [915, 440] width 163 height 31
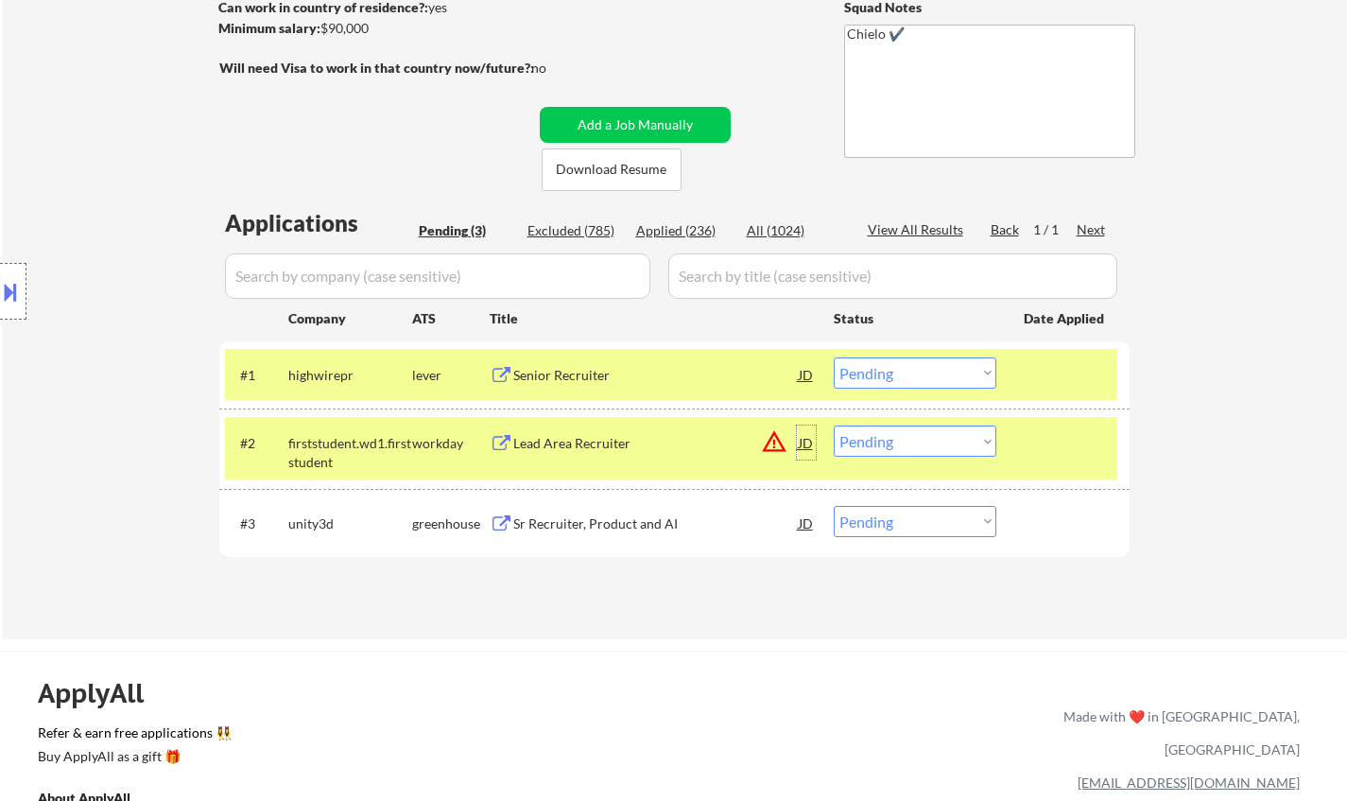
click at [810, 437] on div "JD" at bounding box center [806, 442] width 19 height 34
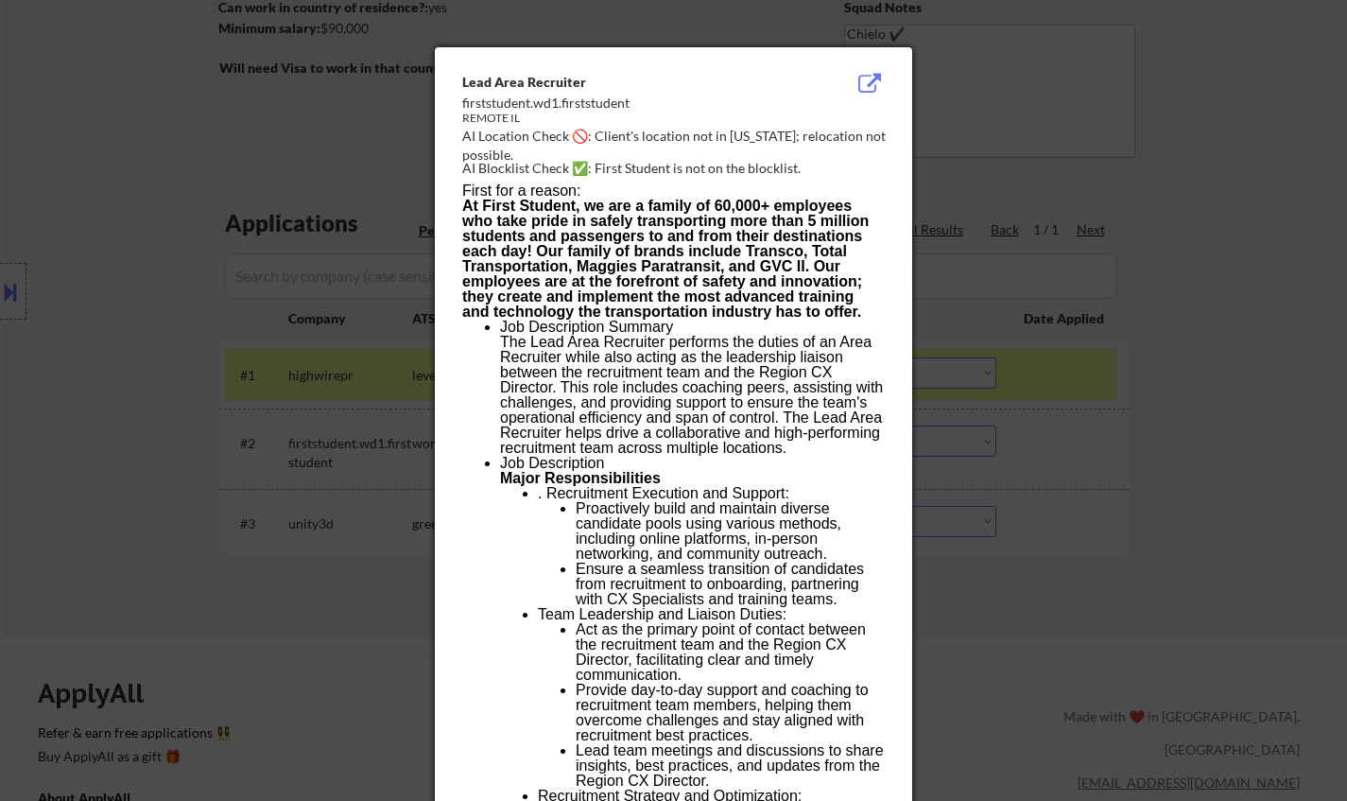
click at [1155, 582] on div at bounding box center [673, 400] width 1347 height 801
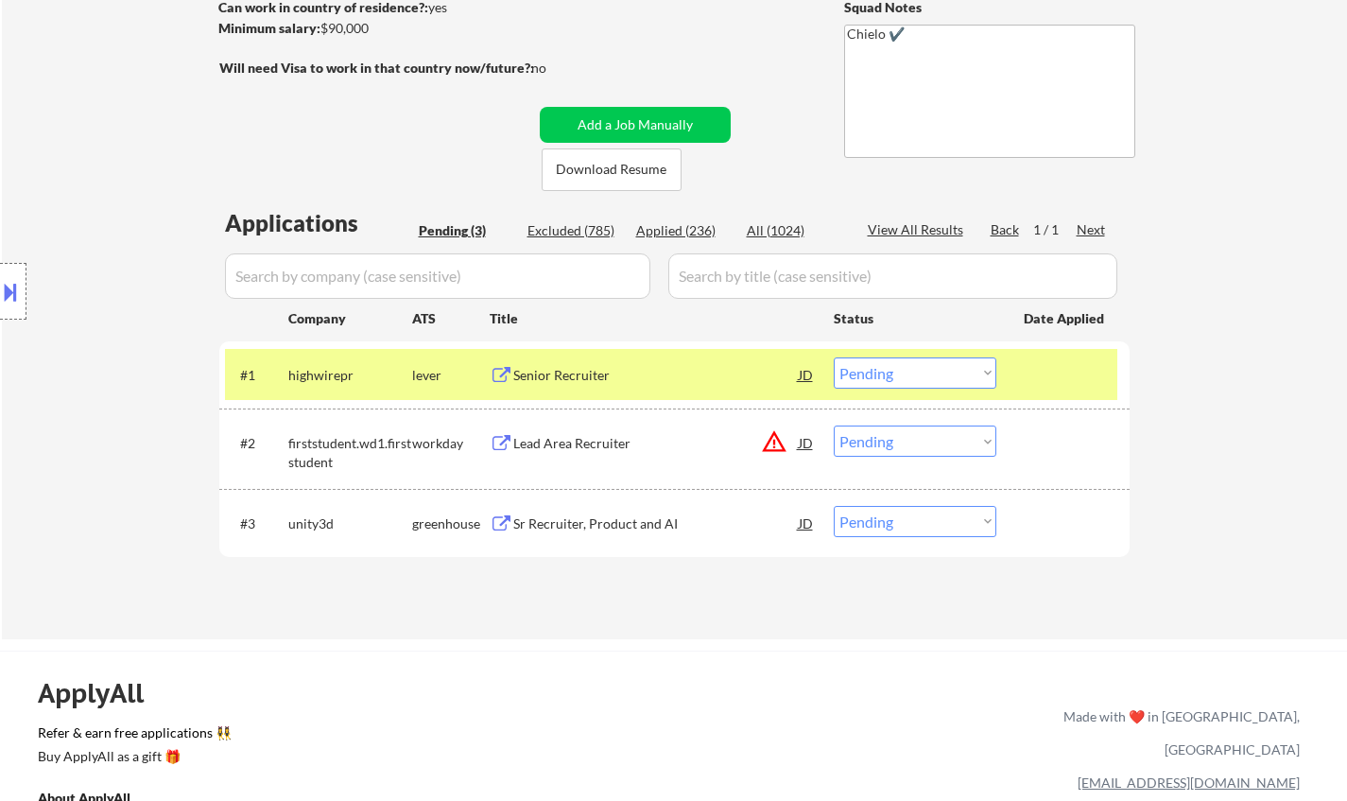
click at [933, 436] on select "Choose an option... Pending Applied Excluded (Questions) Excluded (Expired) Exc…" at bounding box center [915, 440] width 163 height 31
click at [834, 425] on select "Choose an option... Pending Applied Excluded (Questions) Excluded (Expired) Exc…" at bounding box center [915, 440] width 163 height 31
select select ""pending""
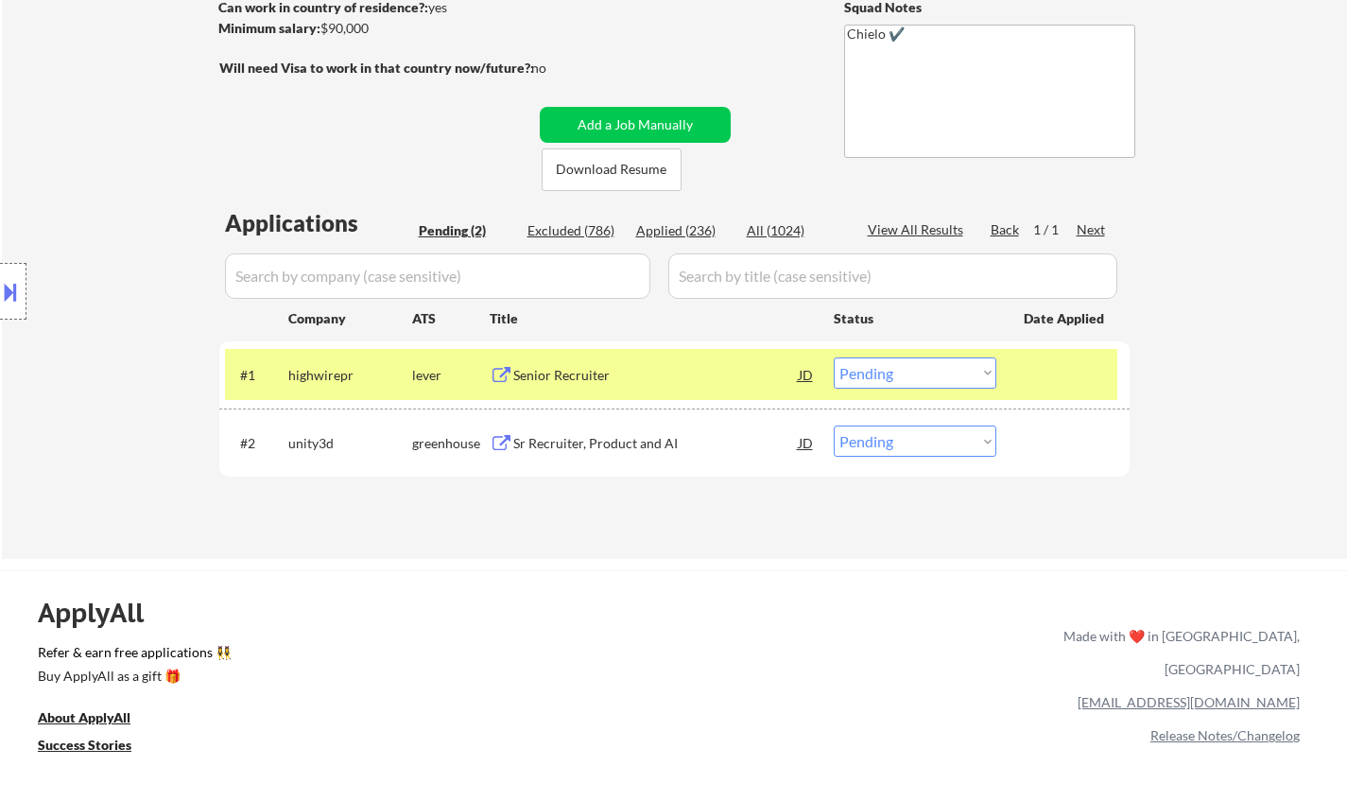
click at [549, 368] on div "Senior Recruiter" at bounding box center [655, 375] width 285 height 19
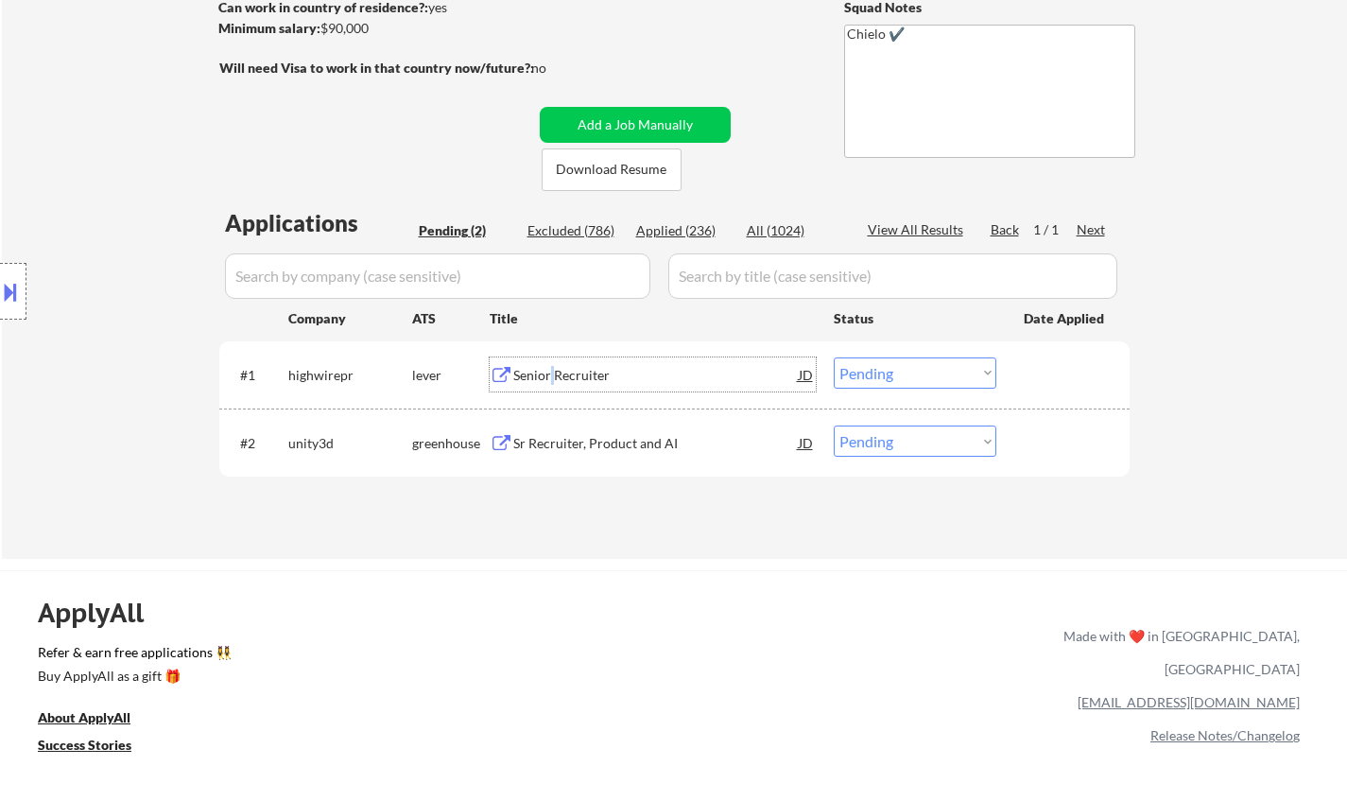
click at [898, 362] on select "Choose an option... Pending Applied Excluded (Questions) Excluded (Expired) Exc…" at bounding box center [915, 372] width 163 height 31
click at [834, 357] on select "Choose an option... Pending Applied Excluded (Questions) Excluded (Expired) Exc…" at bounding box center [915, 372] width 163 height 31
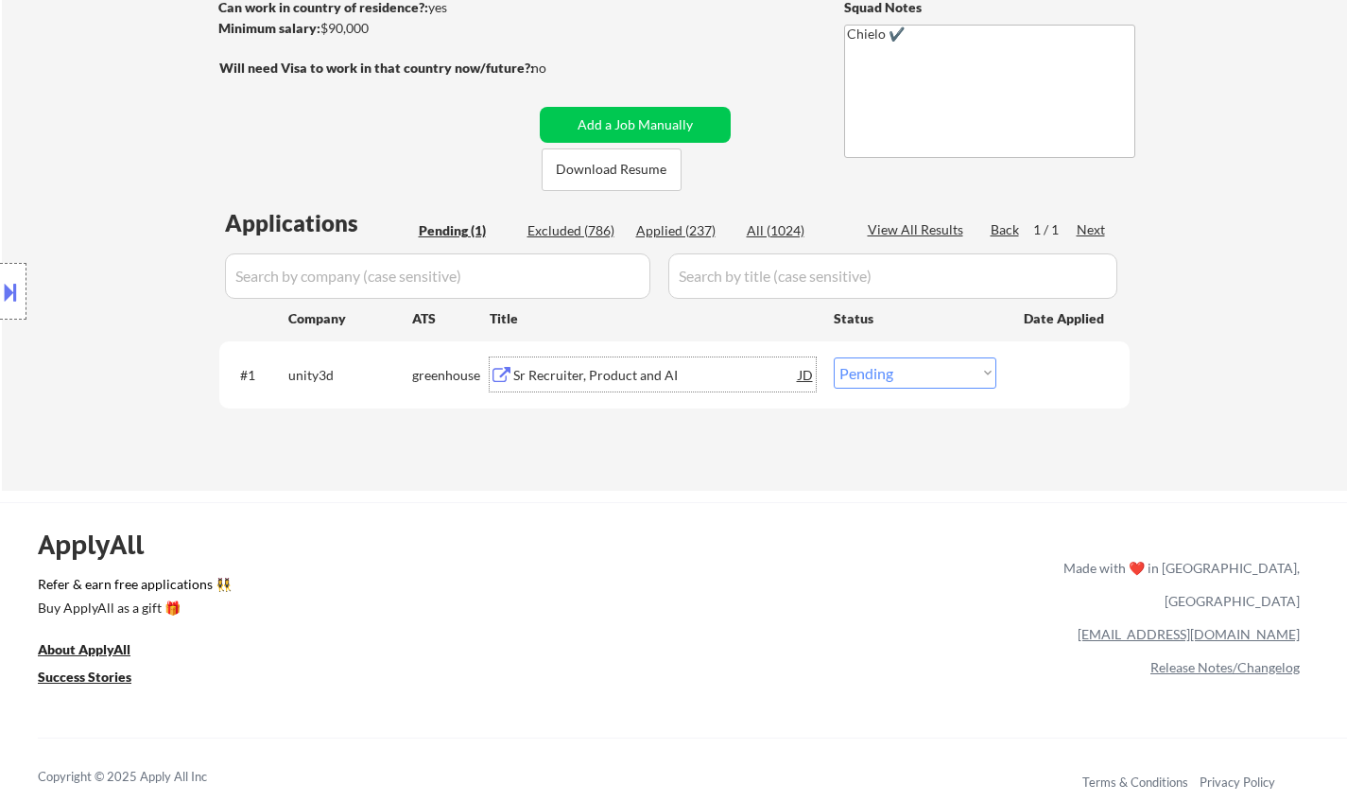
click at [607, 385] on div "Sr Recruiter, Product and AI" at bounding box center [655, 374] width 285 height 34
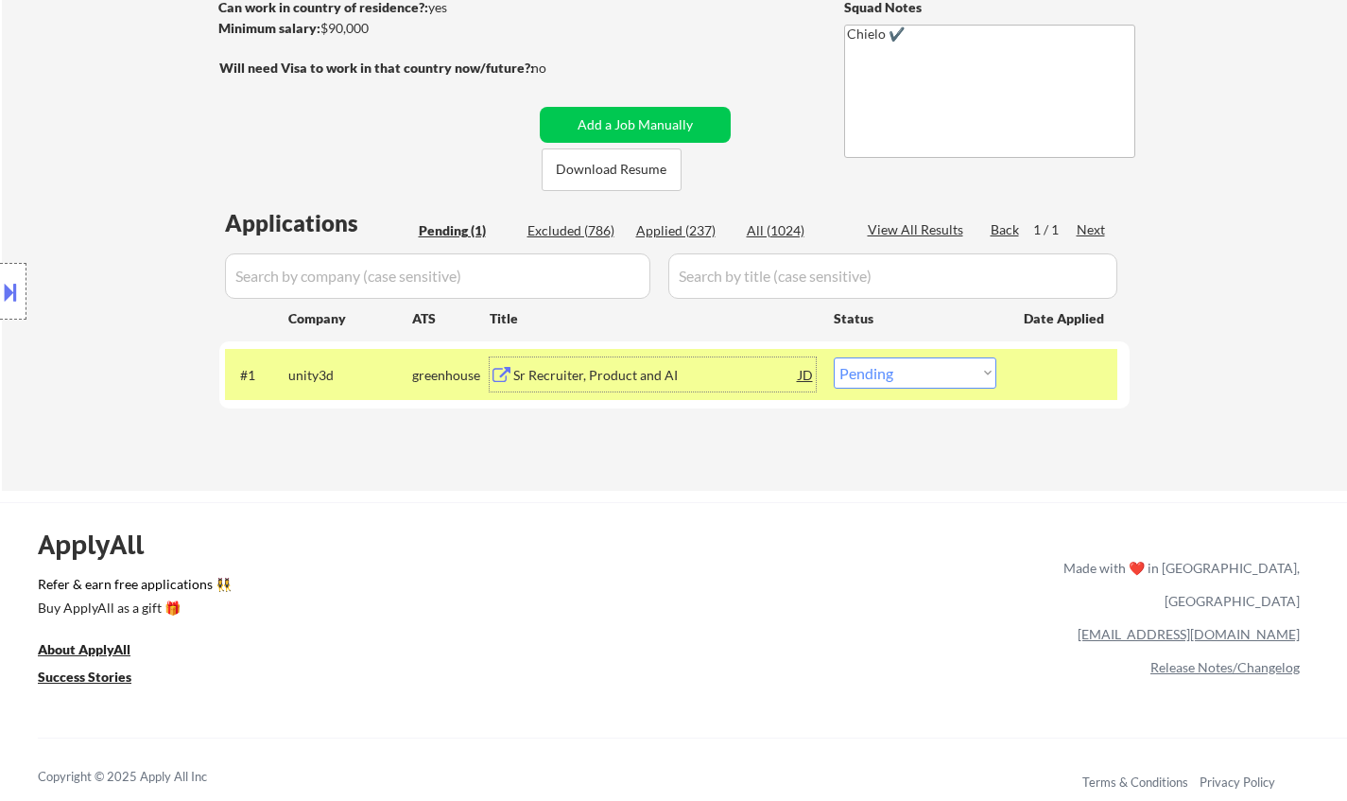
click at [916, 365] on select "Choose an option... Pending Applied Excluded (Questions) Excluded (Expired) Exc…" at bounding box center [915, 372] width 163 height 31
select select ""applied""
click at [834, 357] on select "Choose an option... Pending Applied Excluded (Questions) Excluded (Expired) Exc…" at bounding box center [915, 372] width 163 height 31
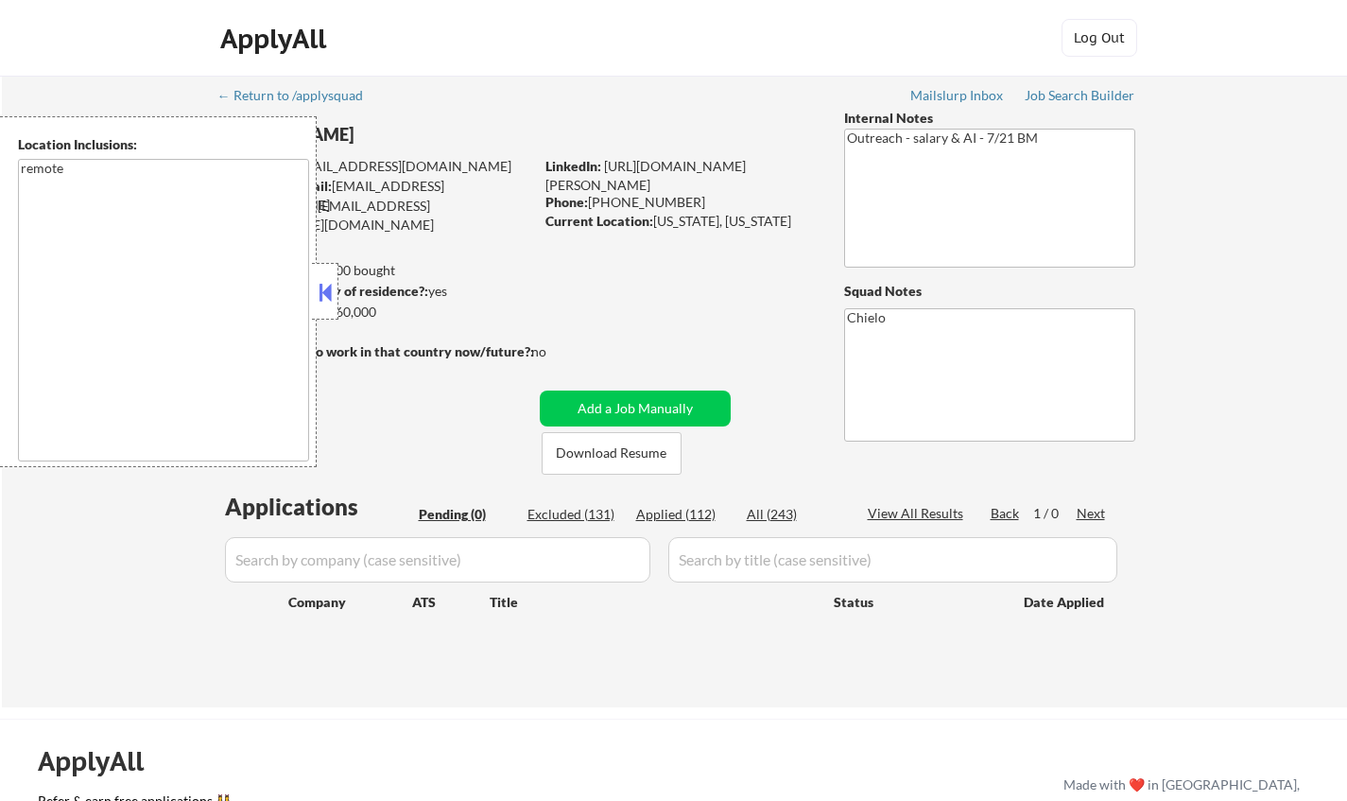
click at [326, 290] on button at bounding box center [325, 292] width 21 height 28
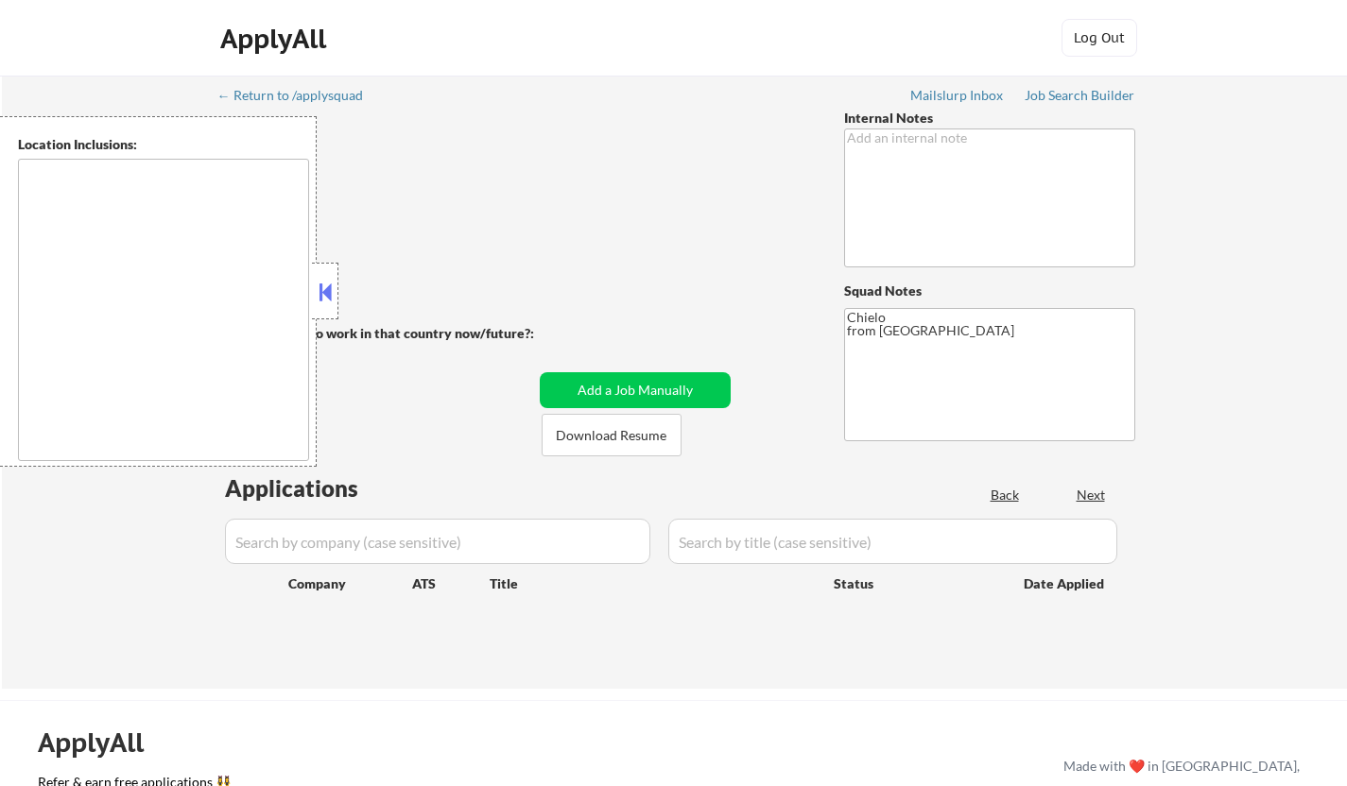
type textarea "Austin, TX West Lake Hills, TX Rollingwood, TX Sunset Valley, TX Cedar Park, TX…"
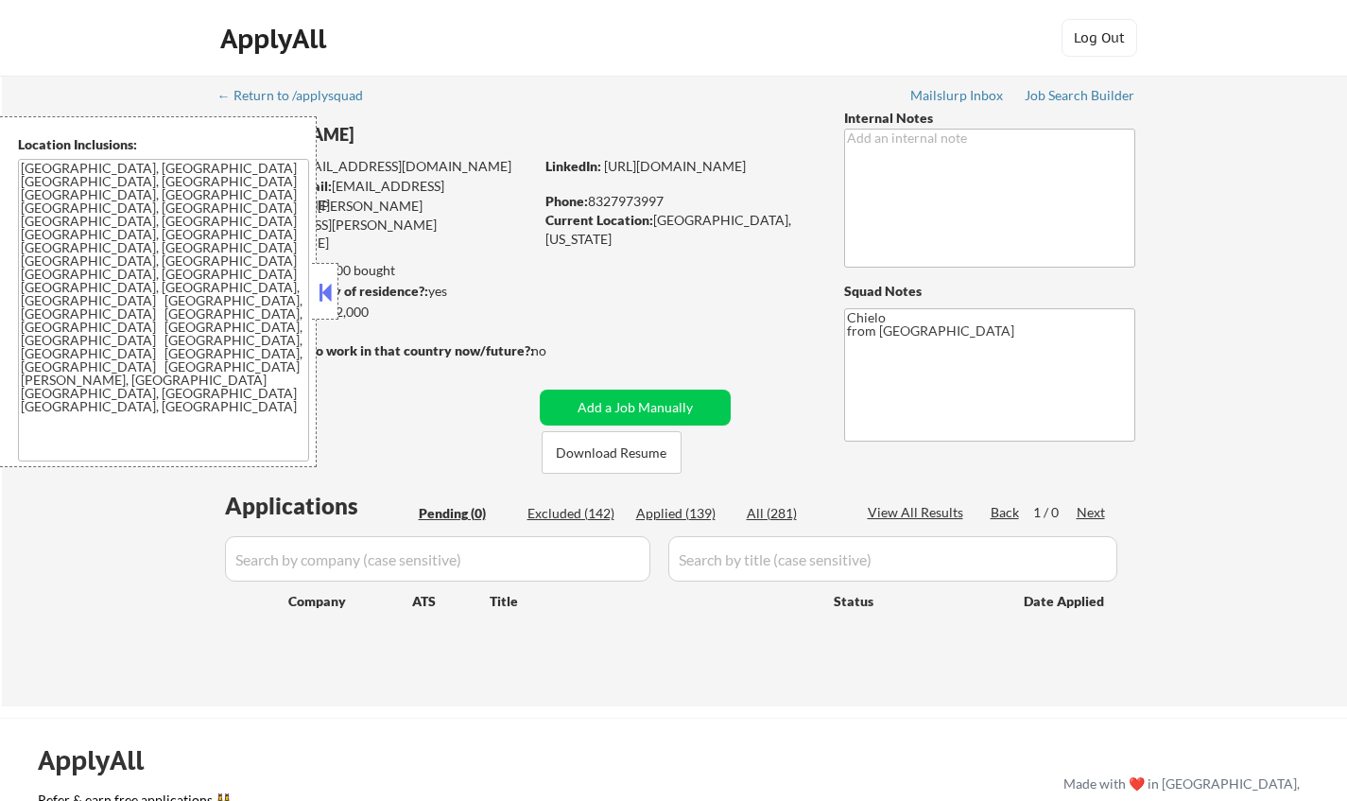
click at [336, 299] on body "← Return to /applysquad Mailslurp Inbox Job Search Builder Nina Regalado User E…" at bounding box center [673, 400] width 1347 height 801
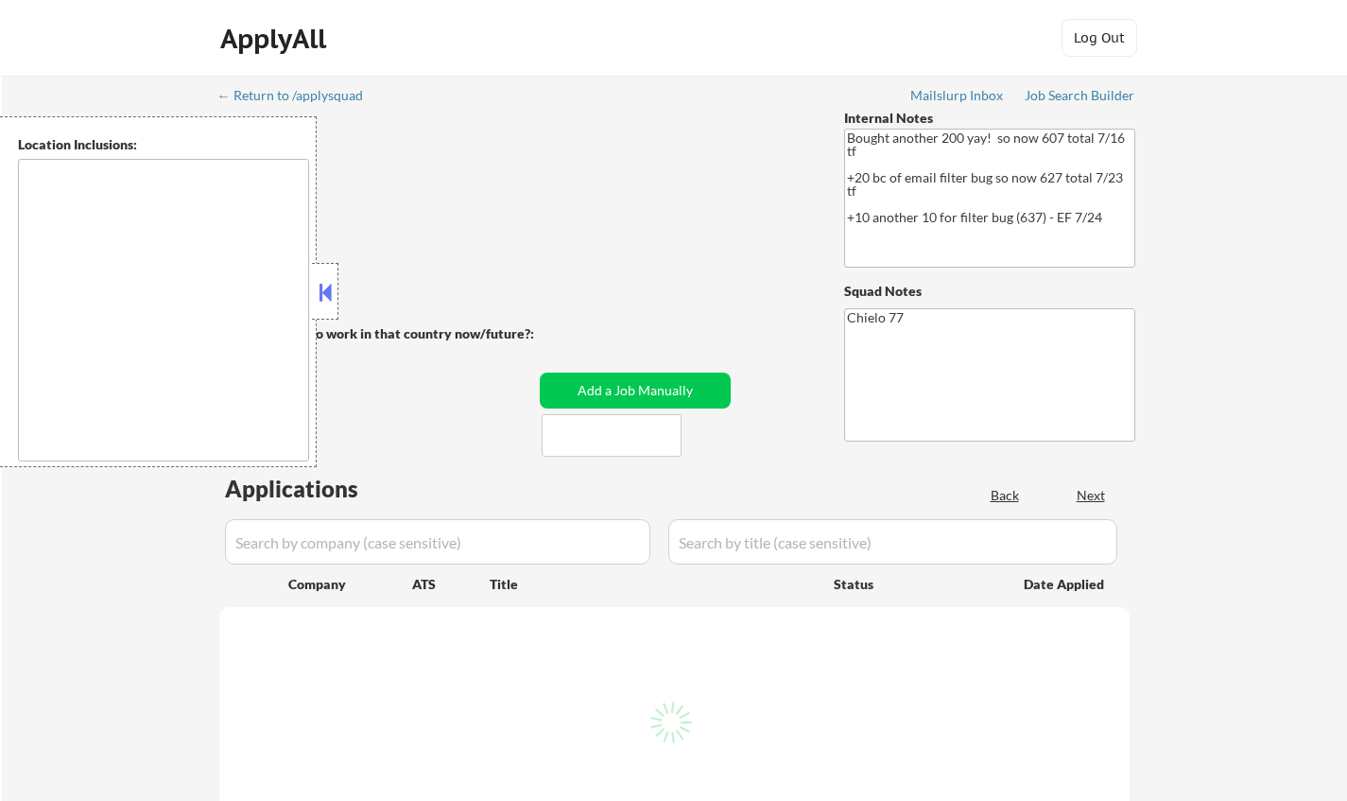
click at [320, 284] on button at bounding box center [325, 292] width 21 height 28
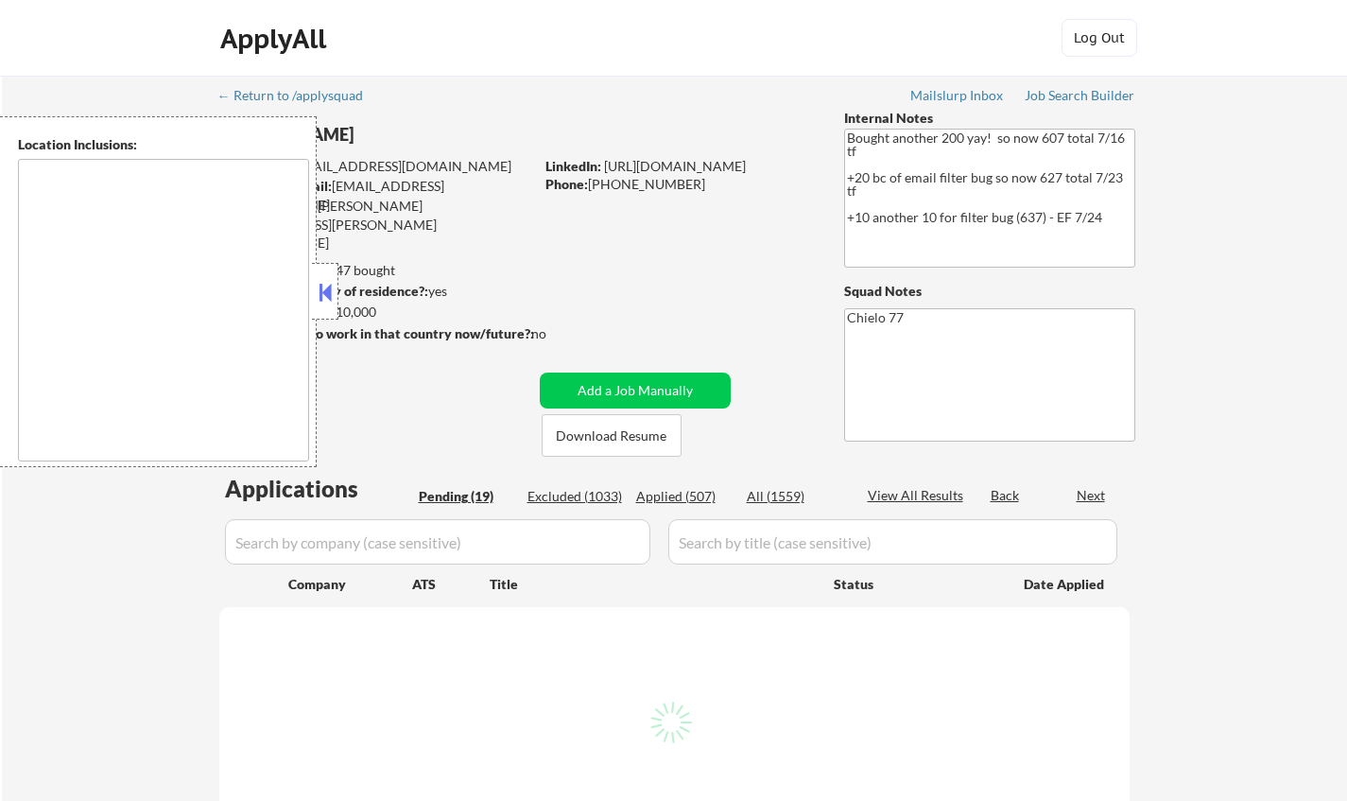
select select ""pending""
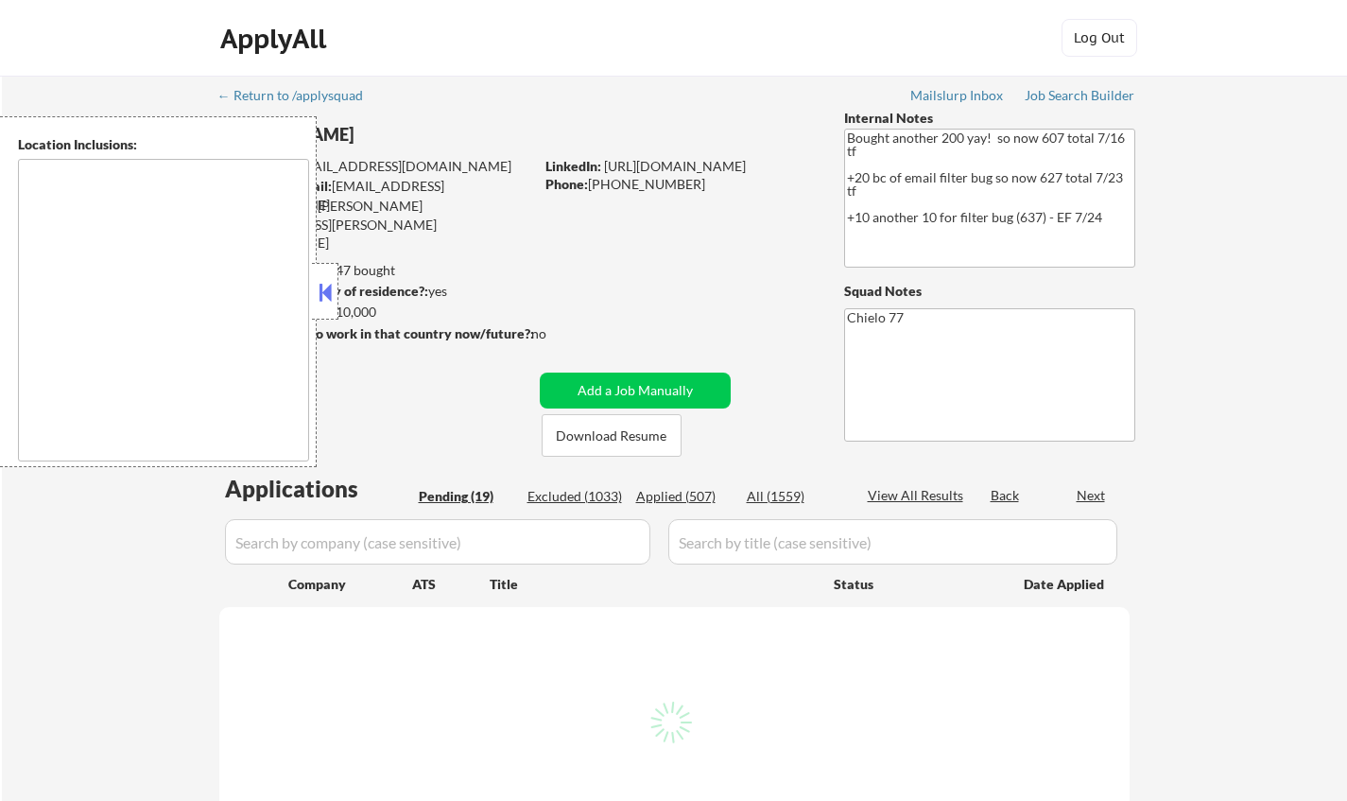
select select ""pending""
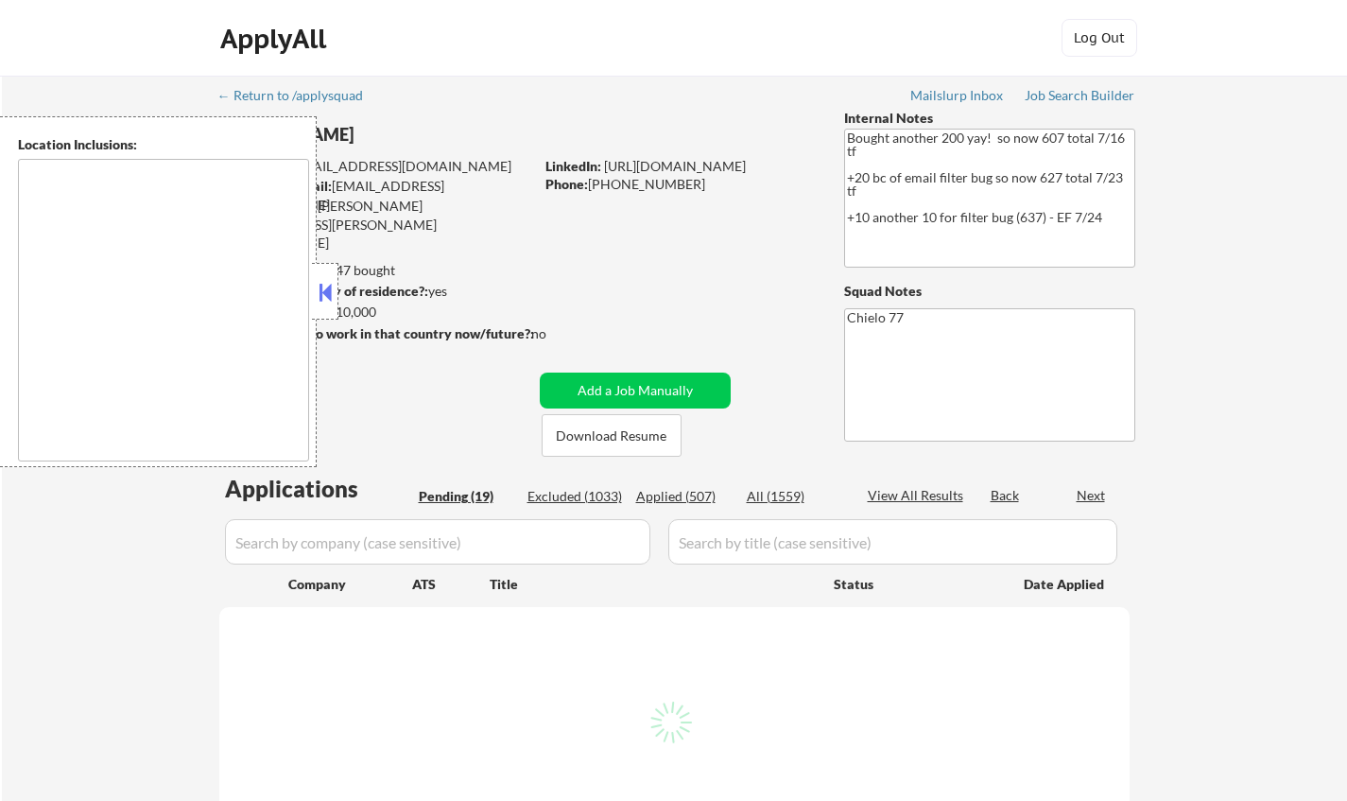
select select ""pending""
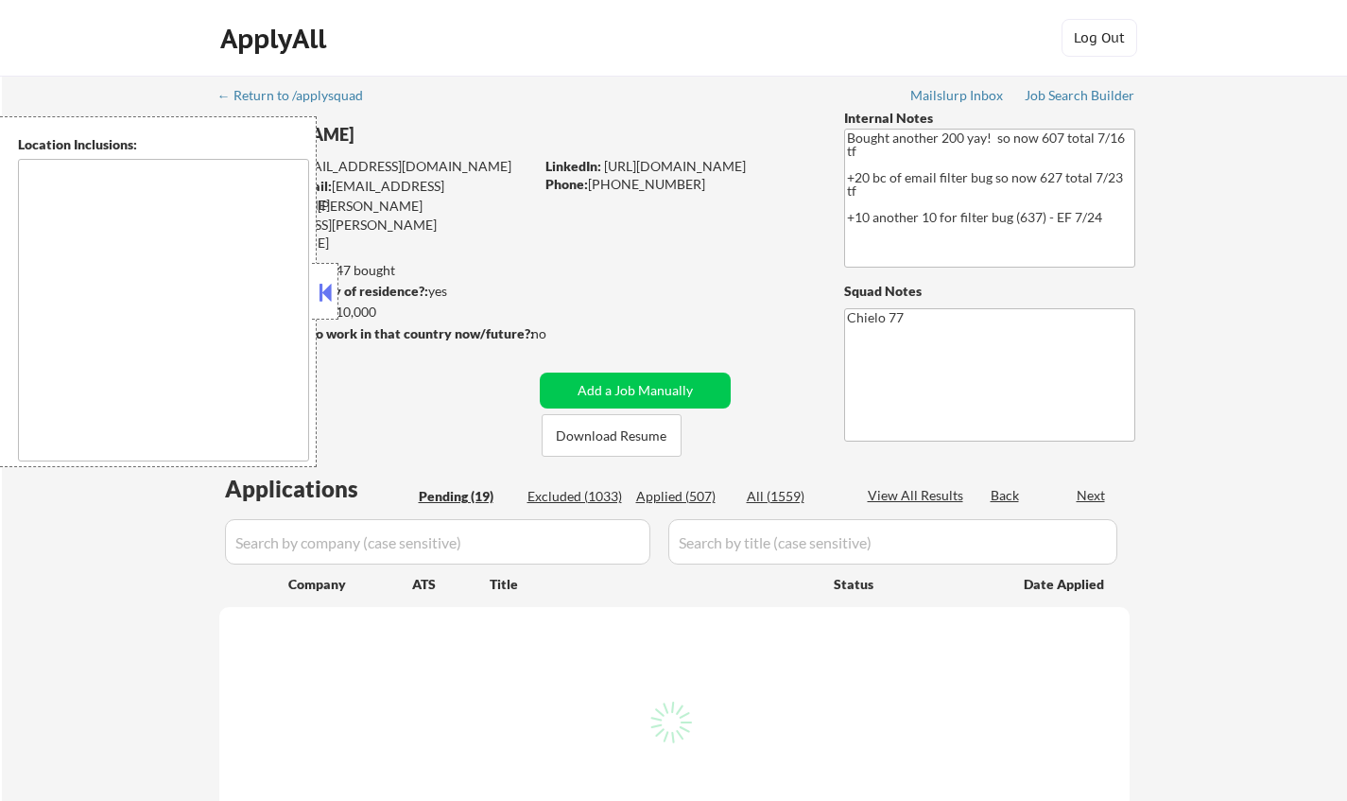
select select ""pending""
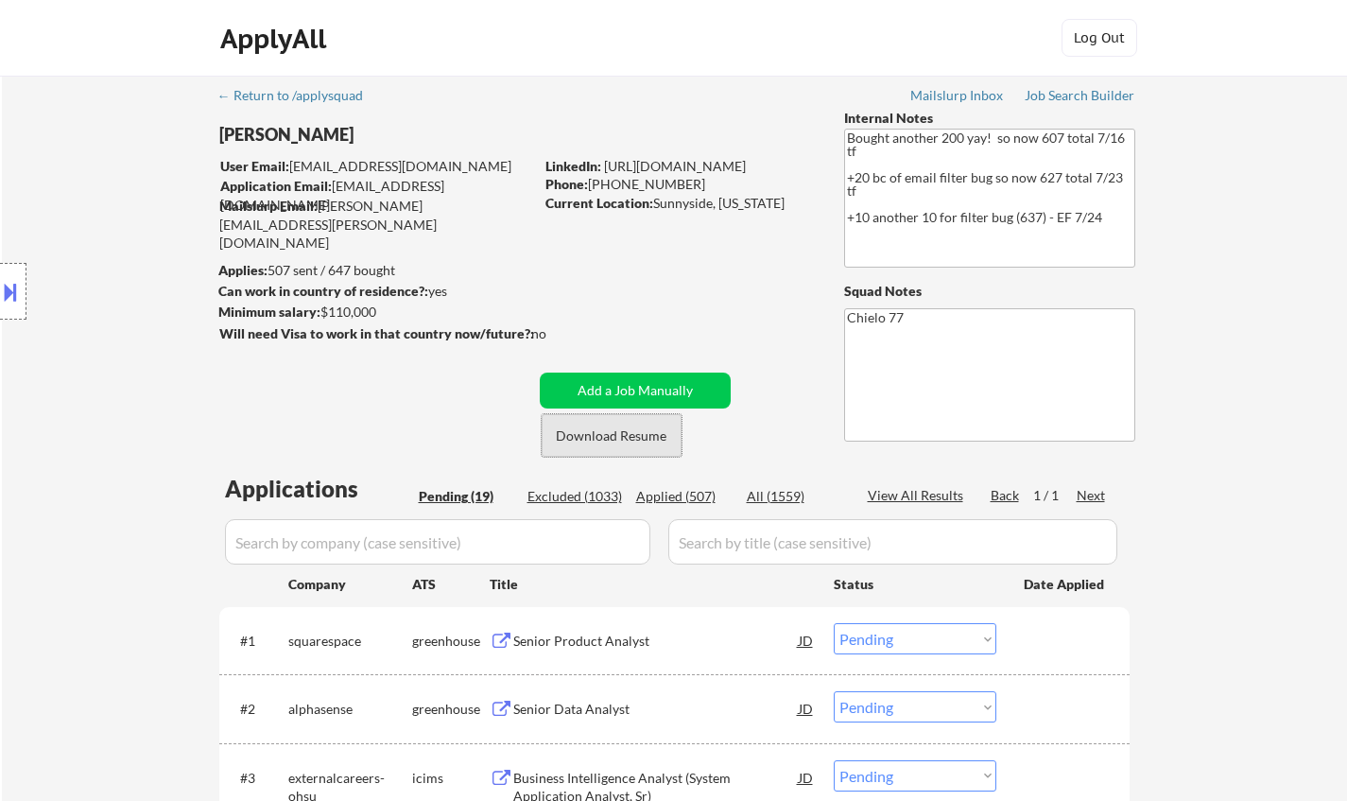
click at [604, 422] on div "Matthew Haensly User Email: tarrun75@gmail.com Application Email: matt.haensly@…" at bounding box center [527, 283] width 618 height 348
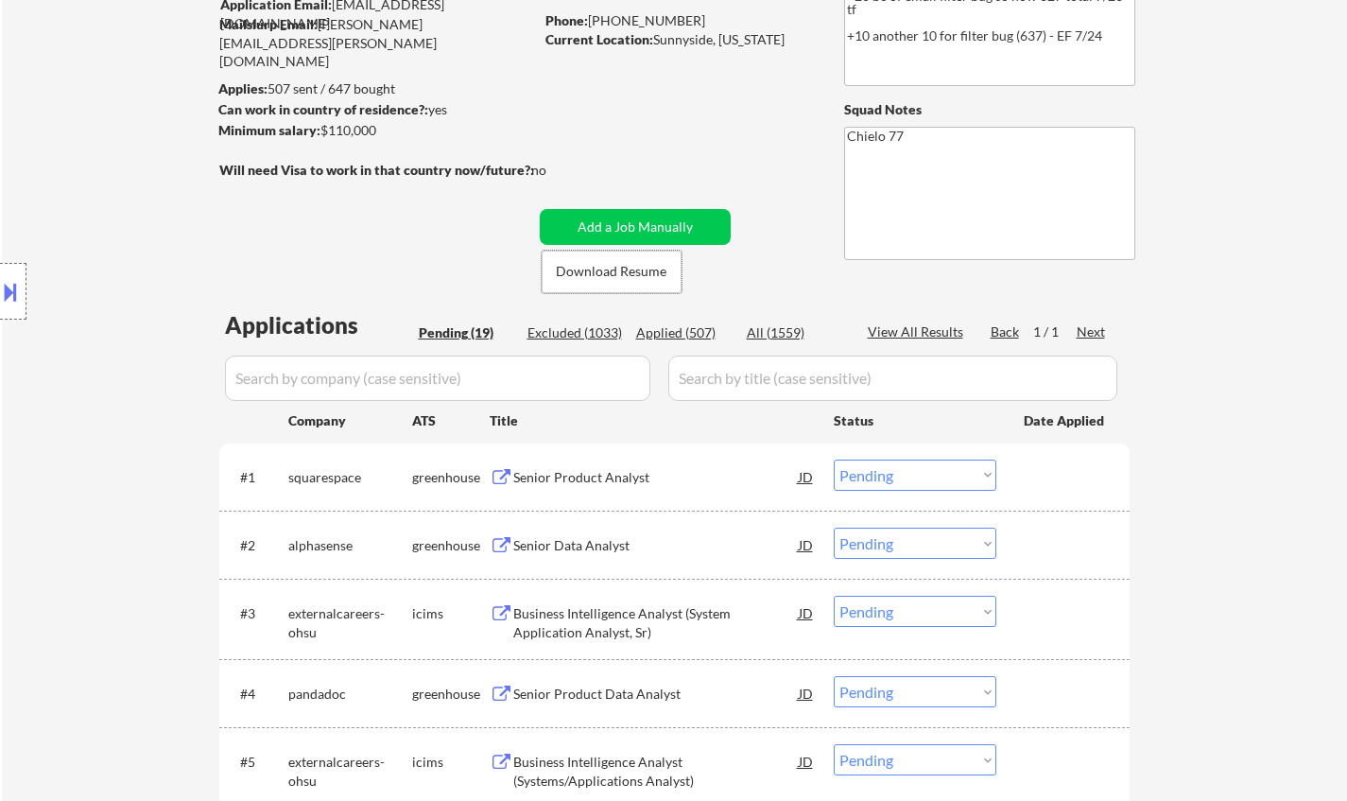
scroll to position [284, 0]
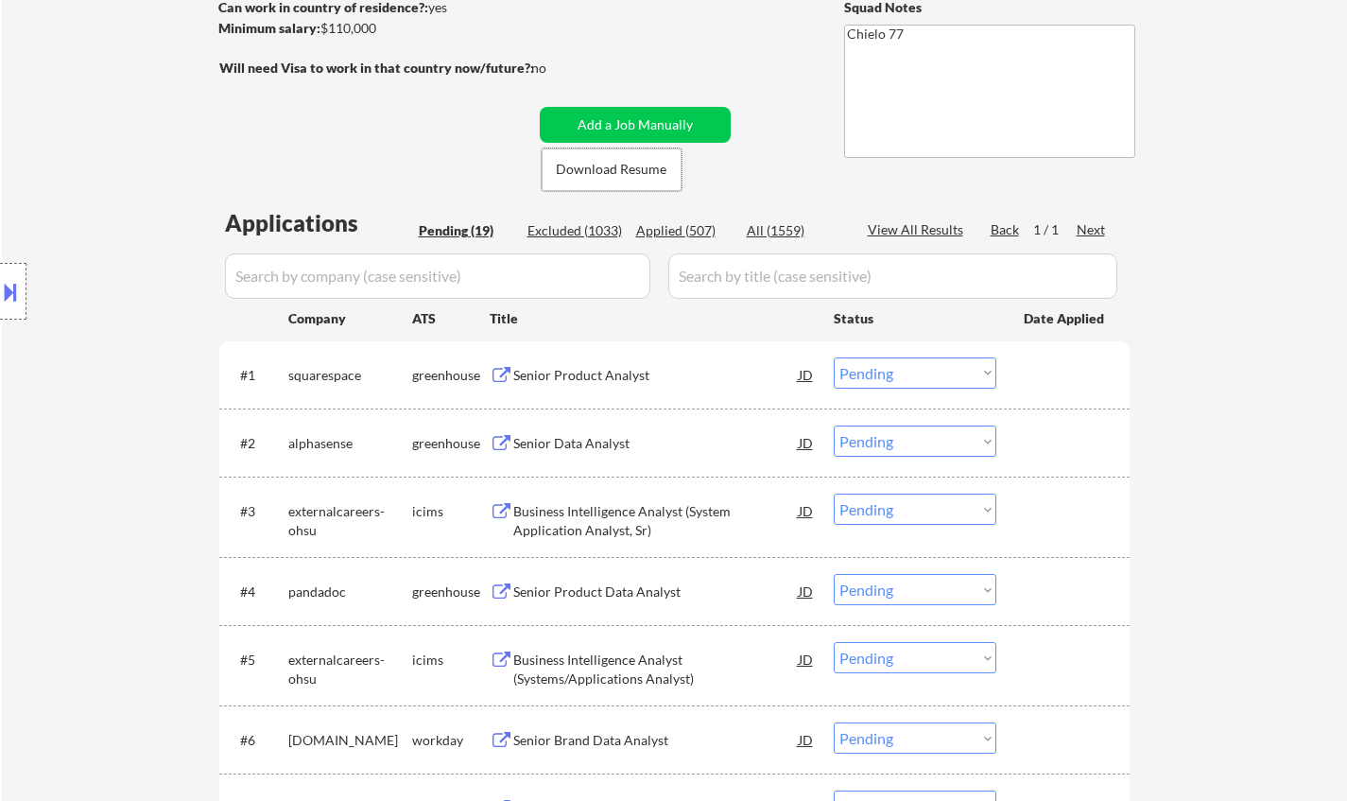
click at [573, 370] on div "Senior Product Analyst" at bounding box center [655, 375] width 285 height 19
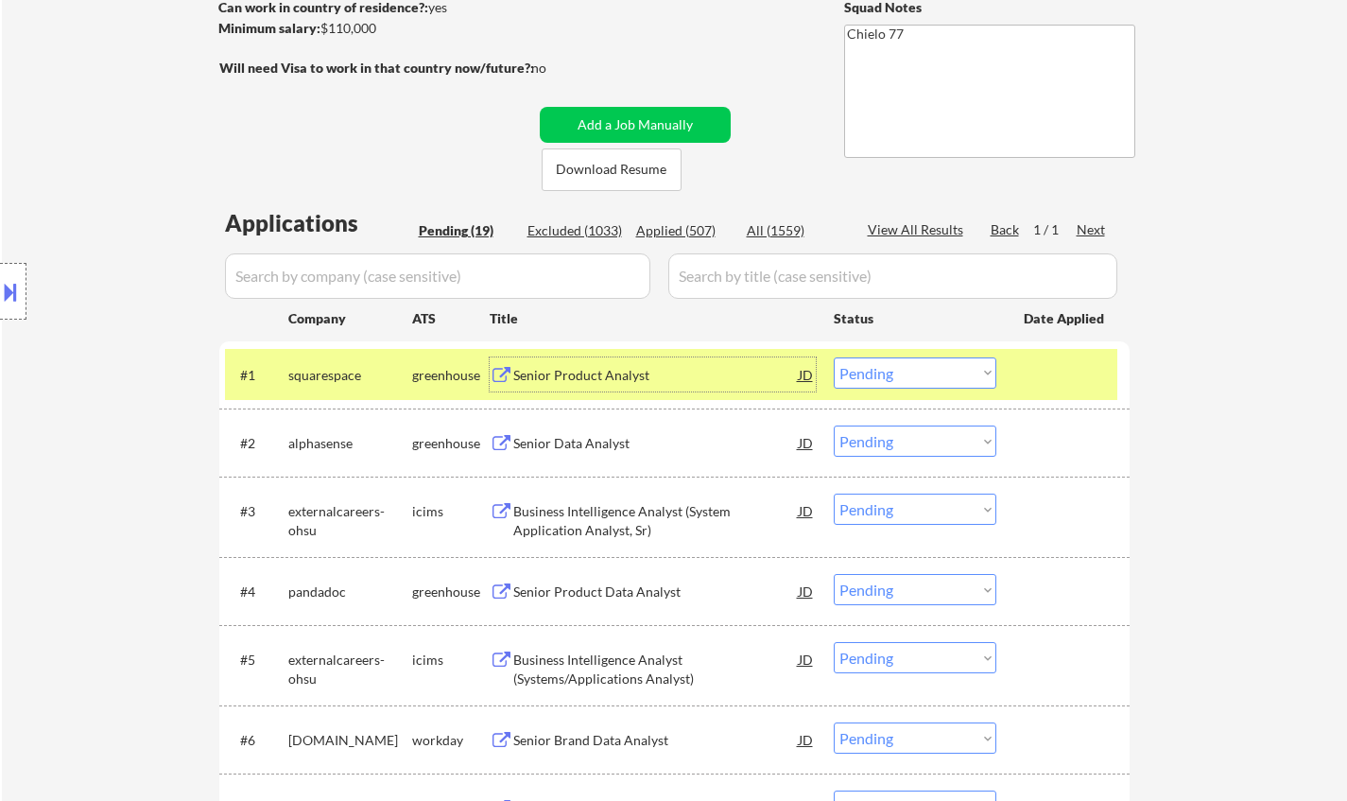
click at [2, 291] on button at bounding box center [10, 291] width 21 height 31
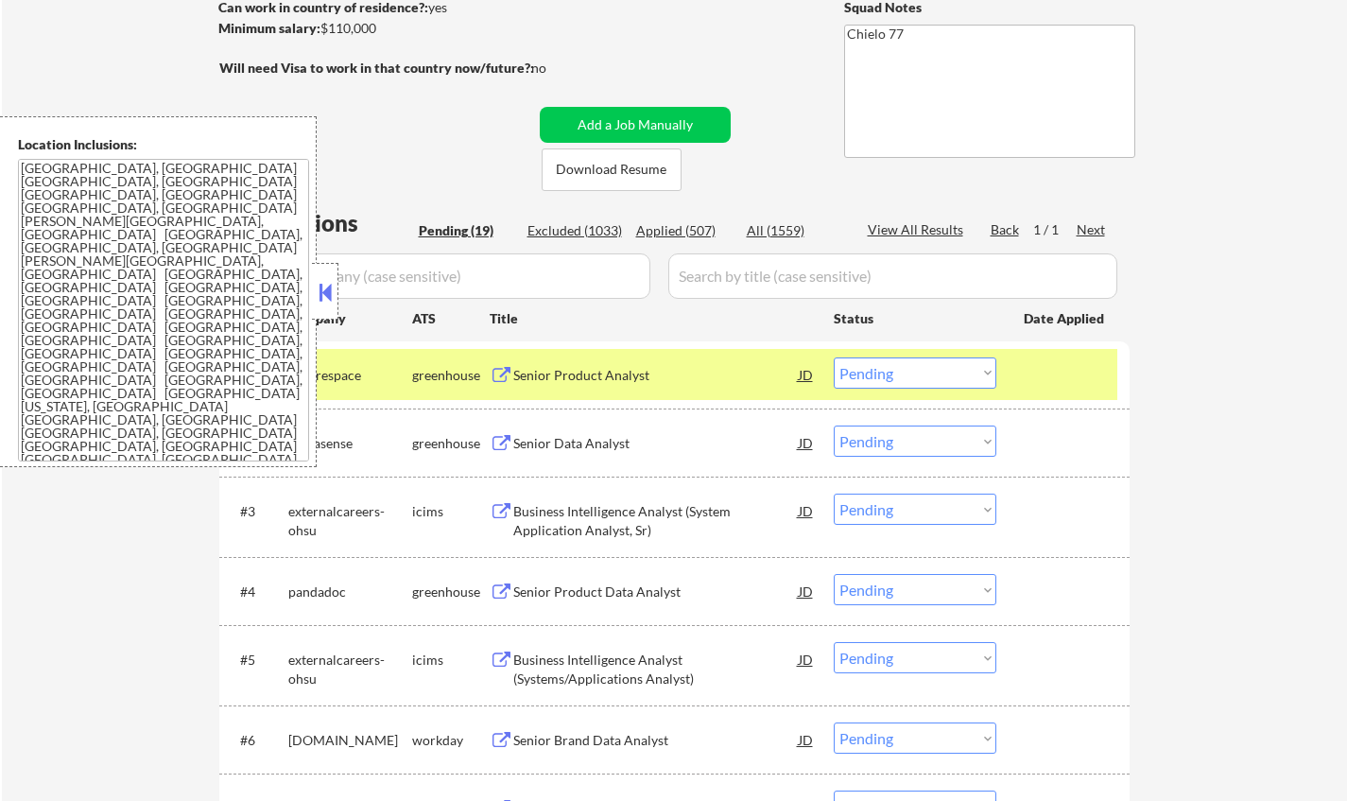
click at [310, 278] on div "Location Inclusions: Sunnyside, NY Long Island City, NY Astoria, NY Woodside, N…" at bounding box center [158, 291] width 317 height 351
click at [326, 290] on button at bounding box center [325, 292] width 21 height 28
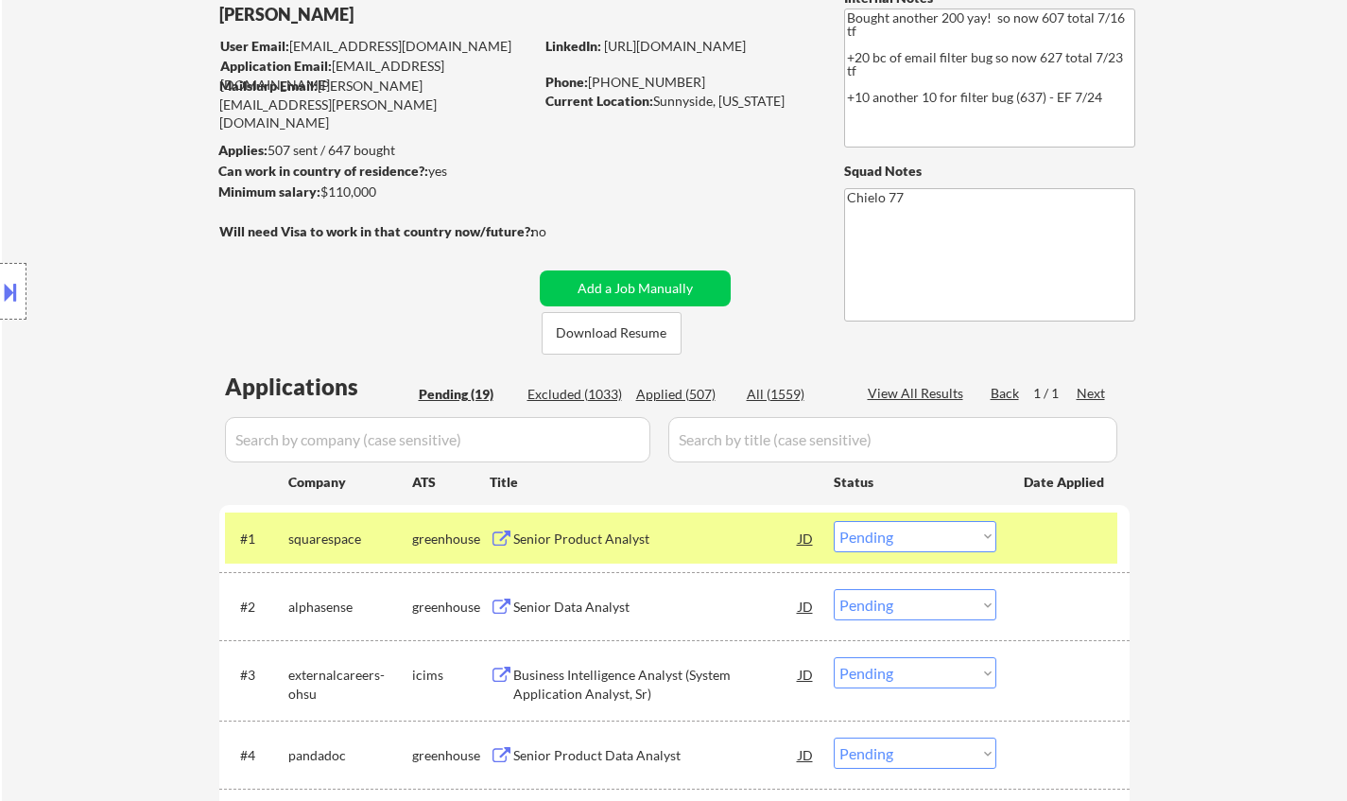
scroll to position [189, 0]
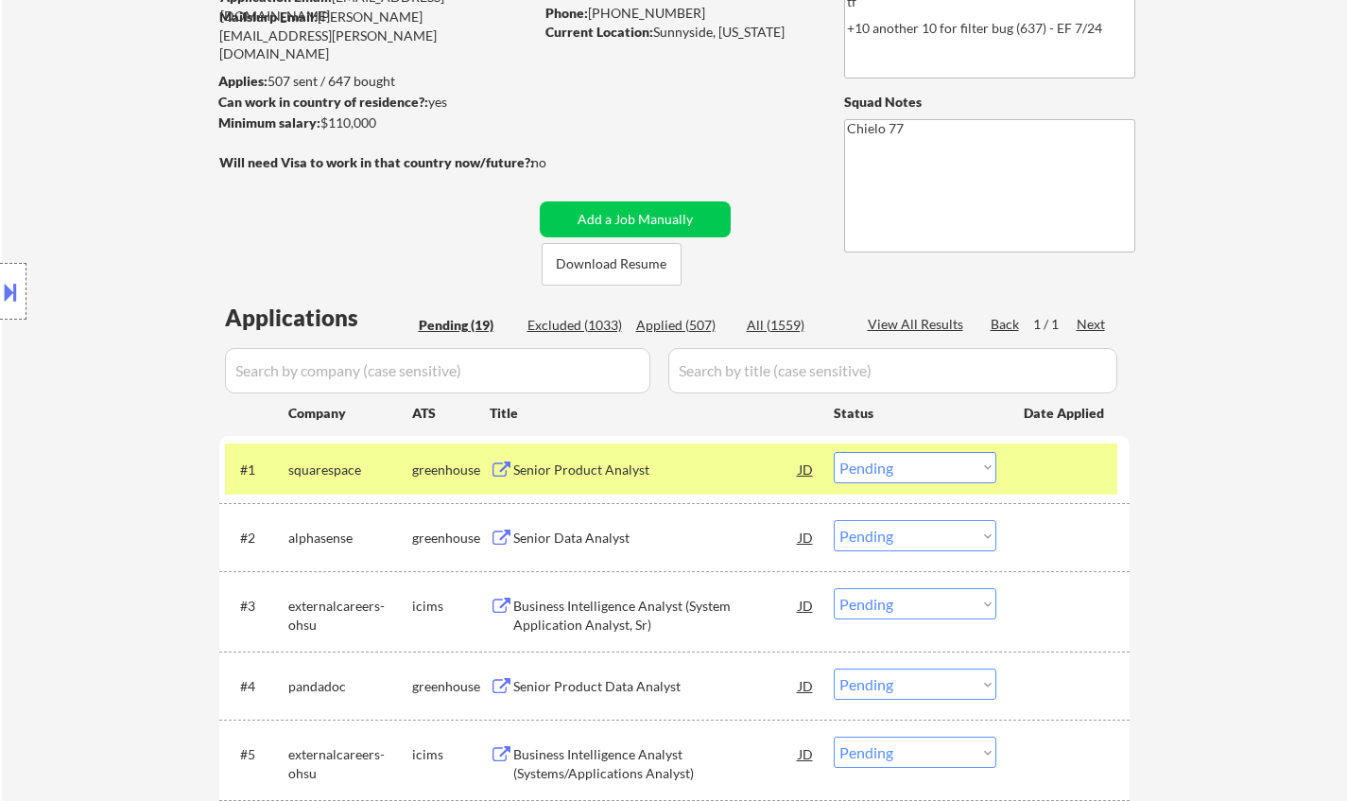
drag, startPoint x: 885, startPoint y: 466, endPoint x: 894, endPoint y: 479, distance: 16.3
click at [885, 466] on select "Choose an option... Pending Applied Excluded (Questions) Excluded (Expired) Exc…" at bounding box center [915, 467] width 163 height 31
click at [834, 452] on select "Choose an option... Pending Applied Excluded (Questions) Excluded (Expired) Exc…" at bounding box center [915, 467] width 163 height 31
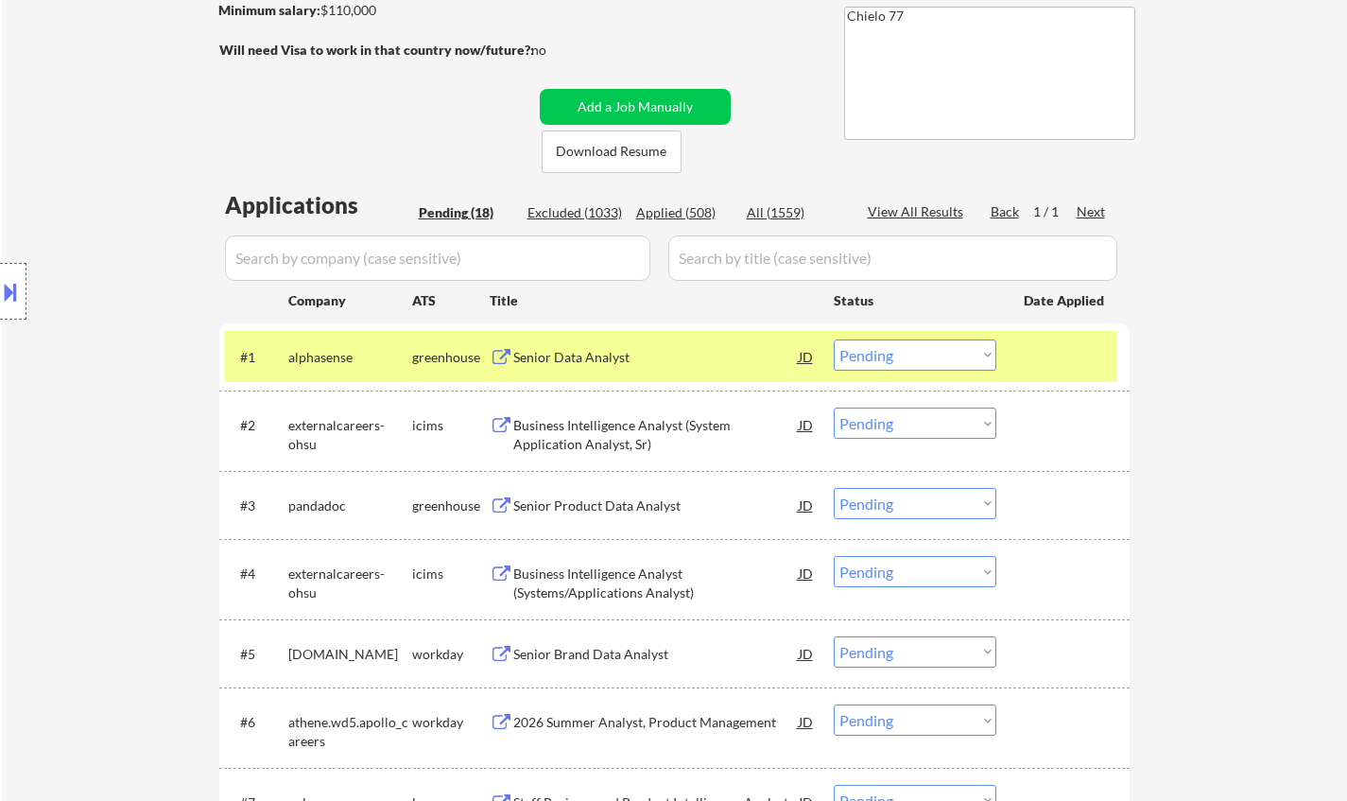
scroll to position [473, 0]
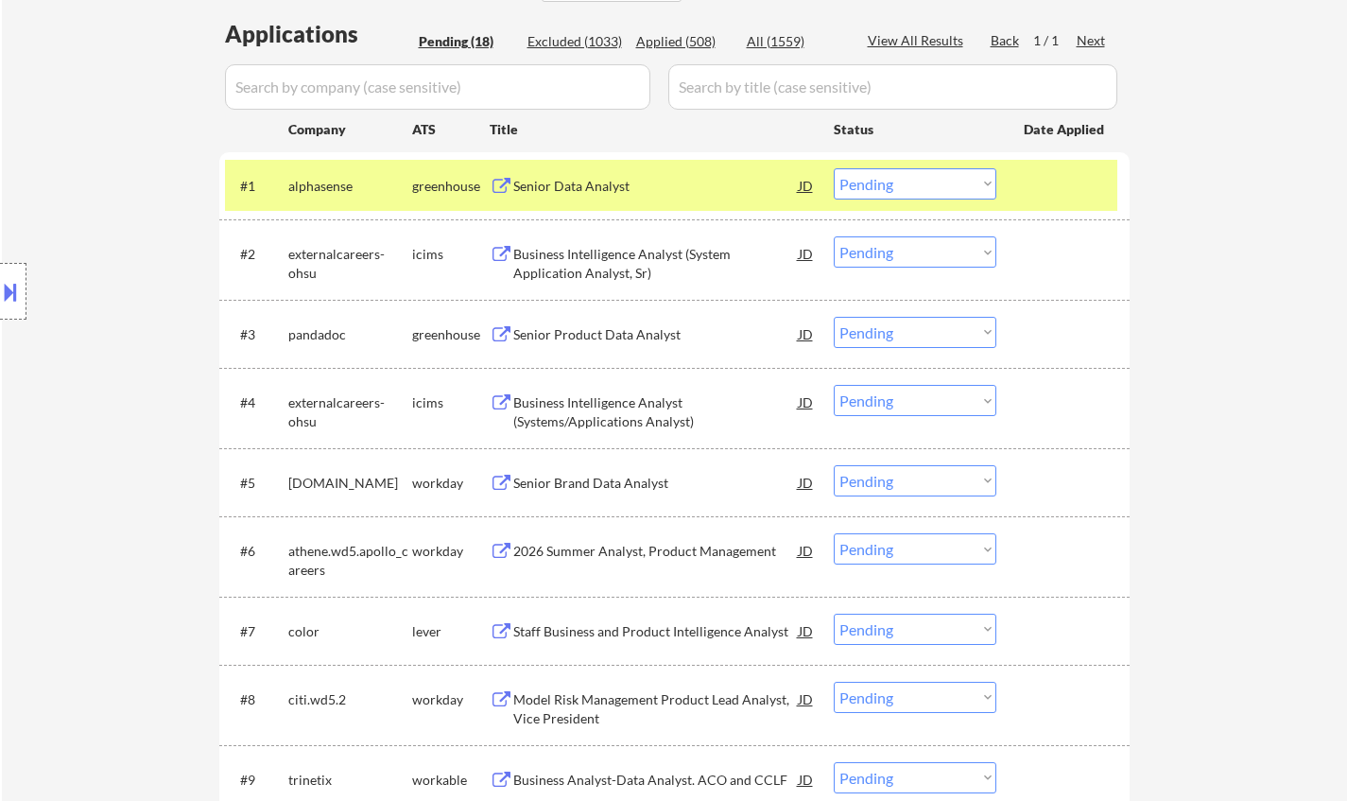
click at [573, 183] on div "Senior Data Analyst" at bounding box center [655, 186] width 285 height 19
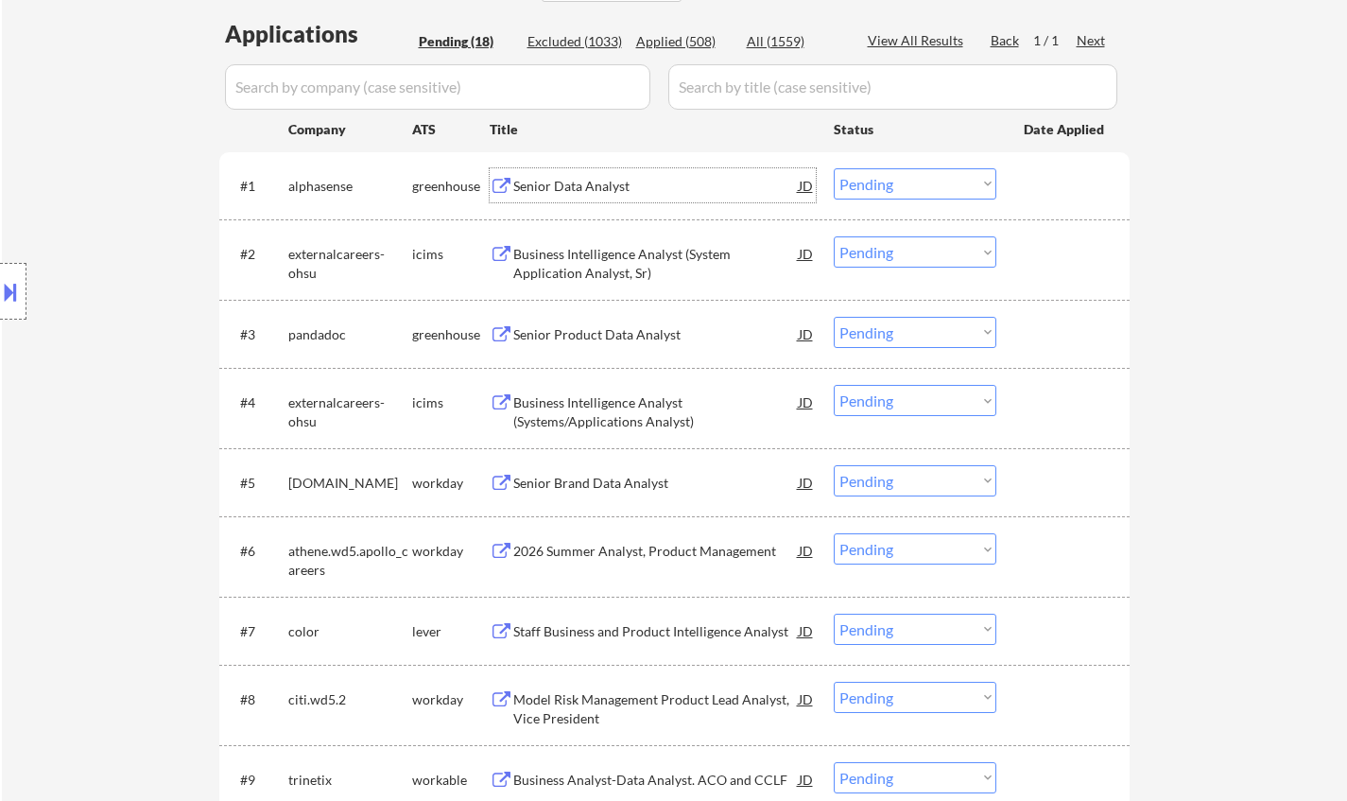
click at [882, 175] on select "Choose an option... Pending Applied Excluded (Questions) Excluded (Expired) Exc…" at bounding box center [915, 183] width 163 height 31
click at [834, 168] on select "Choose an option... Pending Applied Excluded (Questions) Excluded (Expired) Exc…" at bounding box center [915, 183] width 163 height 31
select select ""pending""
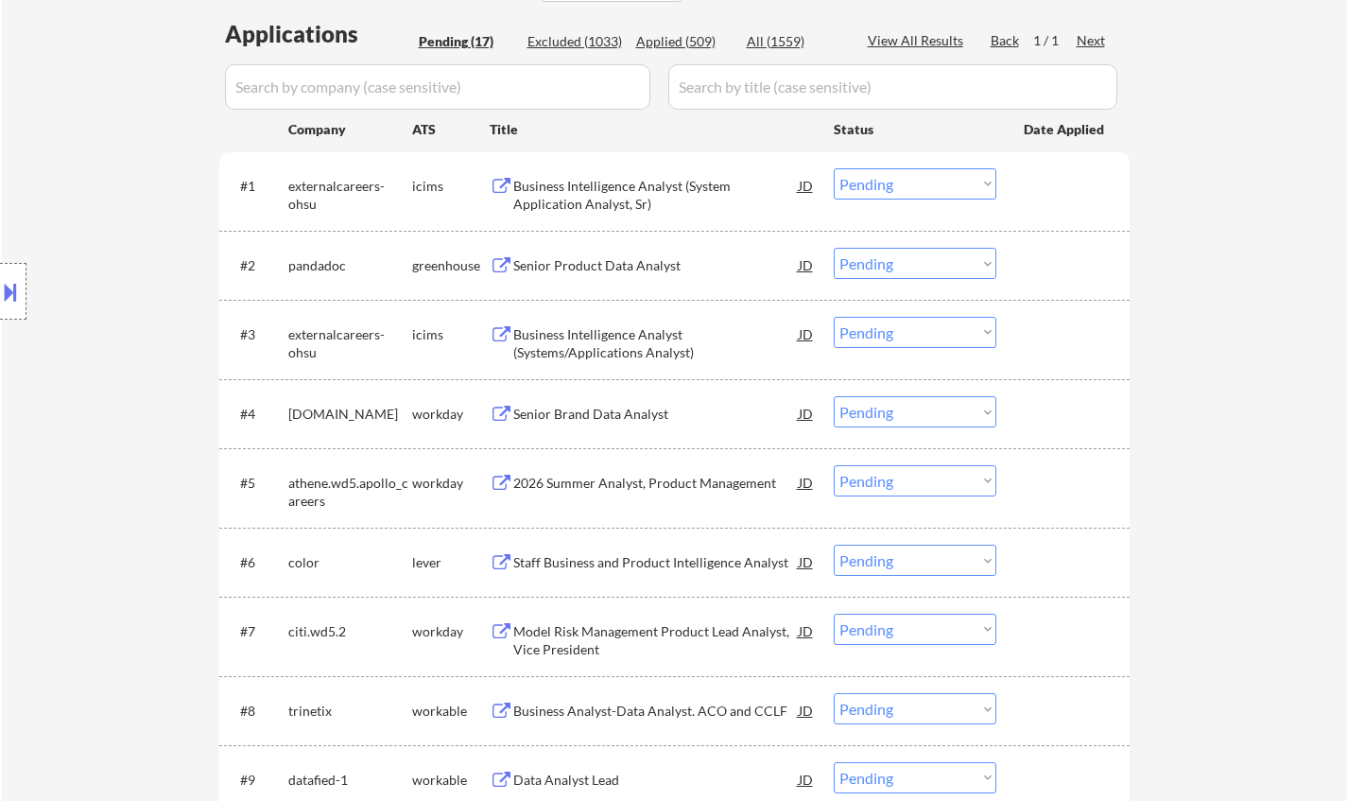
click at [1277, 73] on div "← Return to /applysquad Mailslurp Inbox Job Search Builder Matthew Haensly User…" at bounding box center [674, 540] width 1345 height 1874
click at [591, 254] on div "Senior Product Data Analyst" at bounding box center [655, 265] width 285 height 34
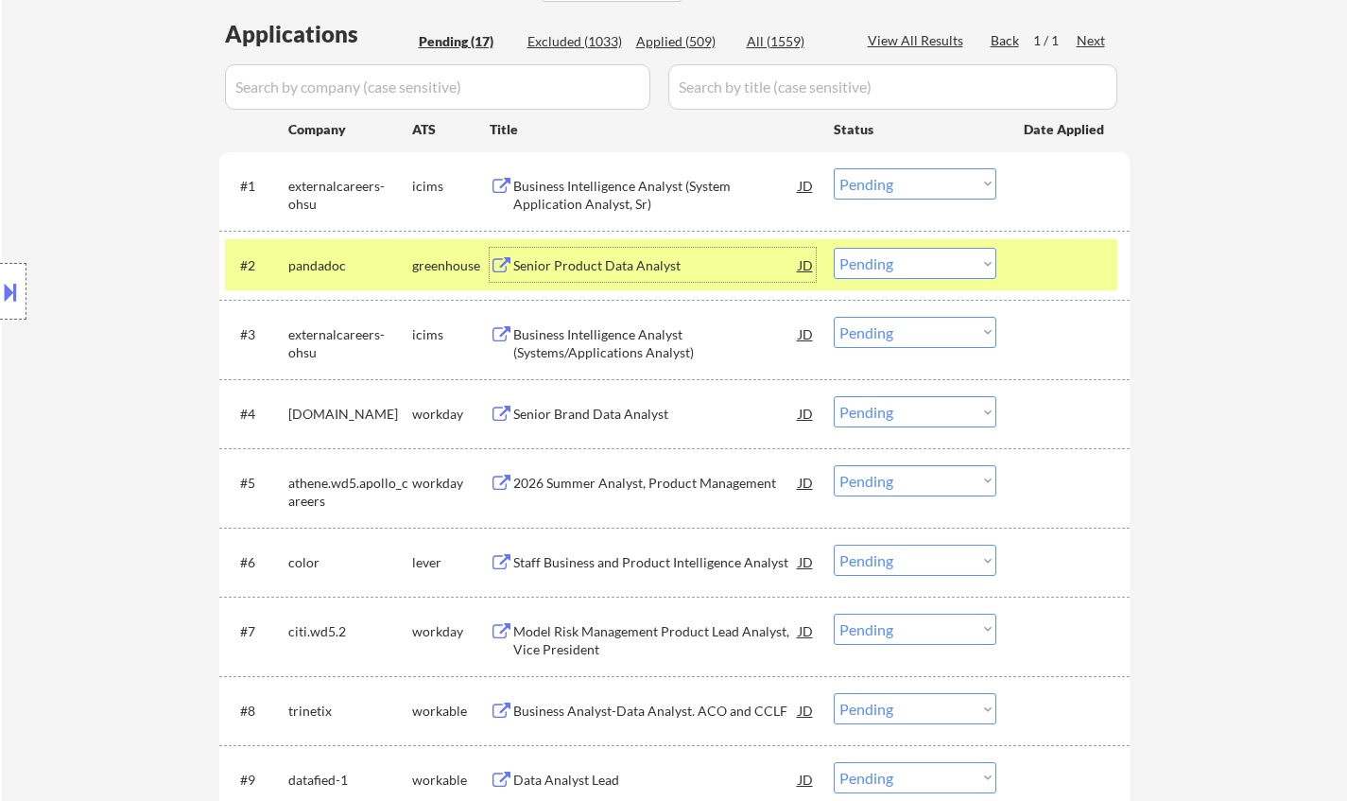
click at [801, 262] on div "JD" at bounding box center [806, 265] width 19 height 34
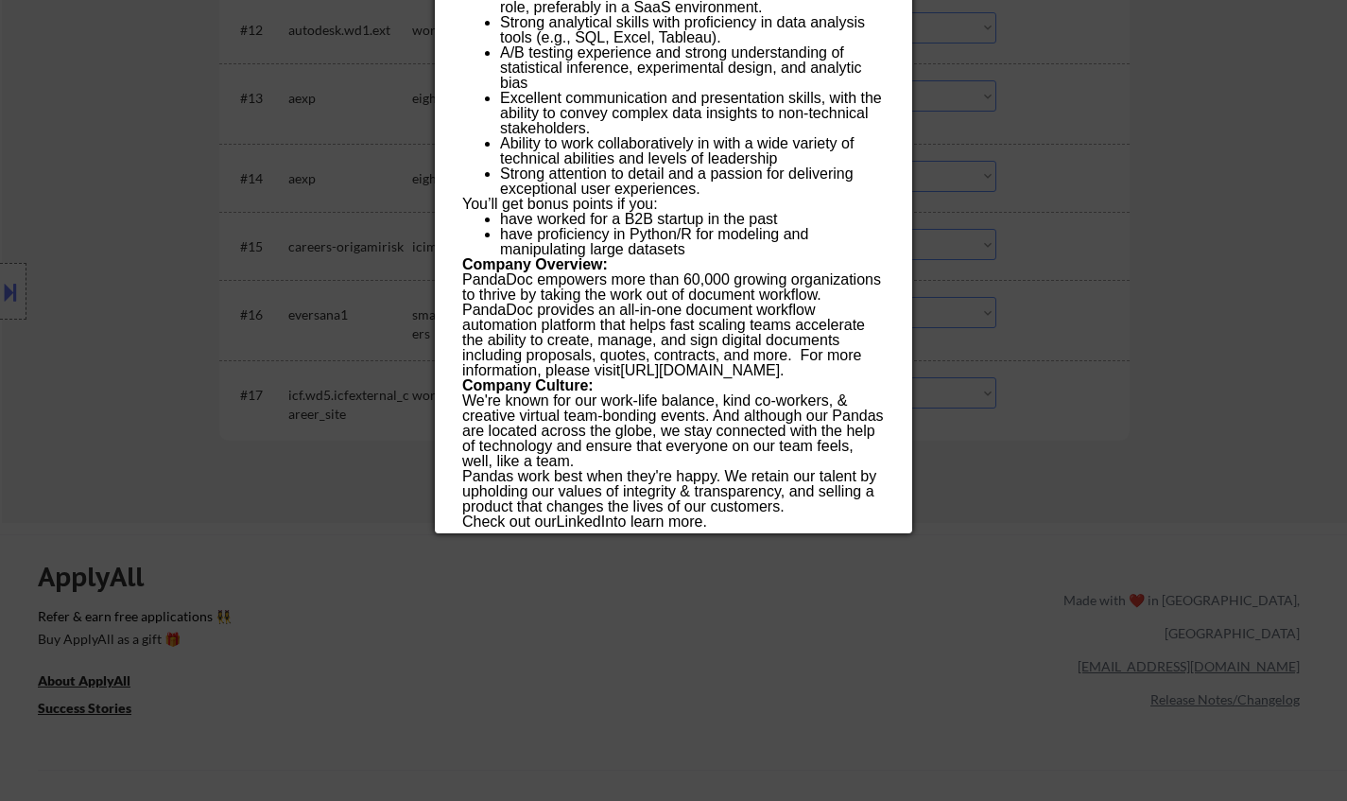
scroll to position [1607, 0]
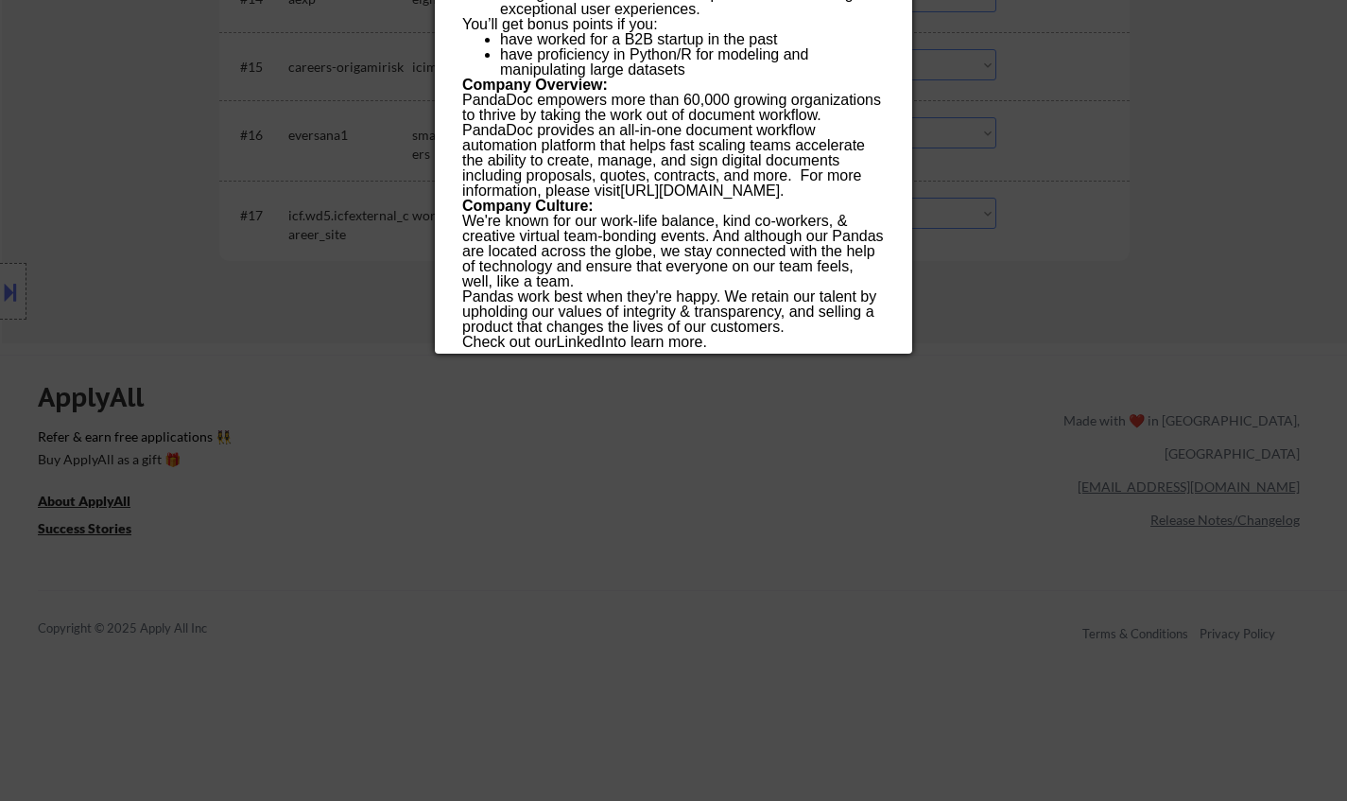
drag, startPoint x: 457, startPoint y: 78, endPoint x: 709, endPoint y: 333, distance: 358.2
copy div "Senior Product Data Analyst pandadoc (Remote (USA) AI Location Check ✅: Client'…"
click at [654, 466] on div at bounding box center [673, 400] width 1347 height 801
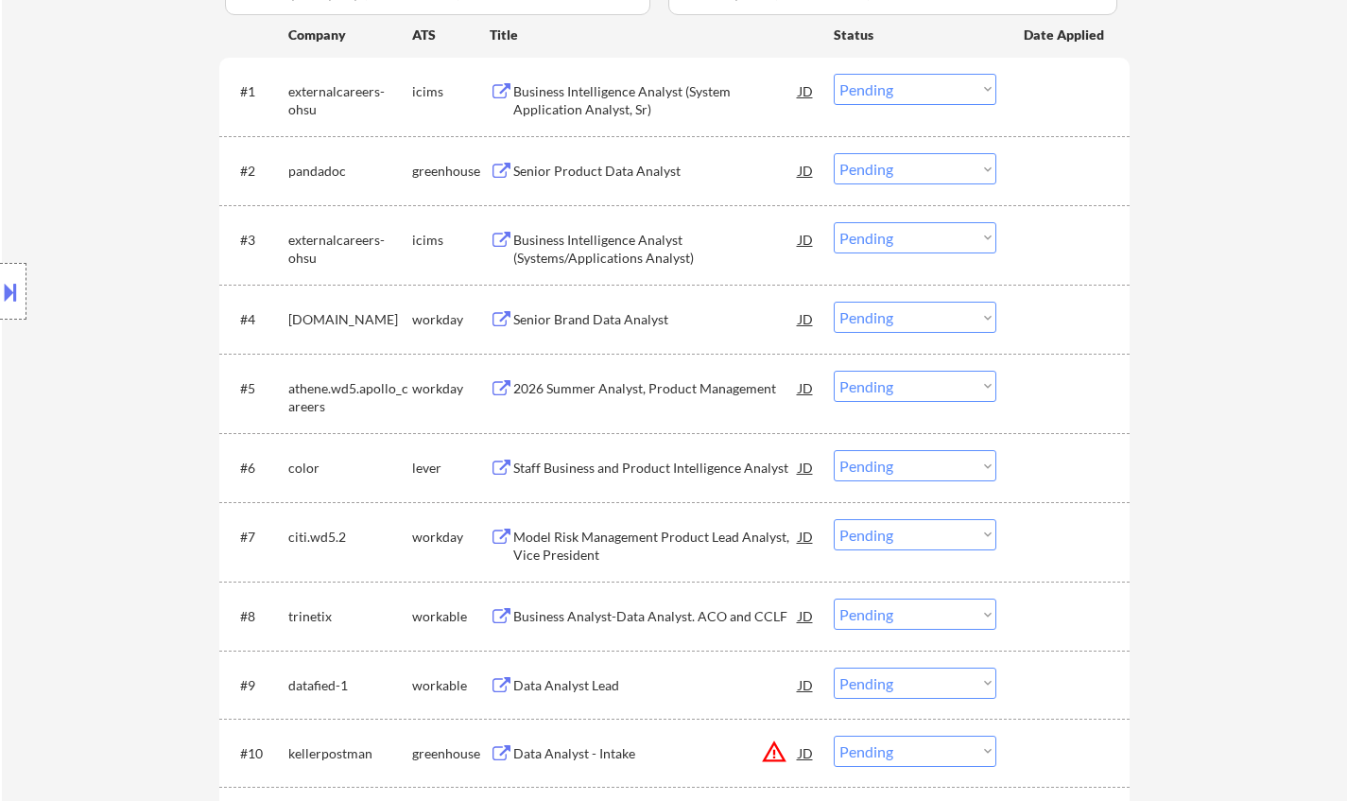
scroll to position [378, 0]
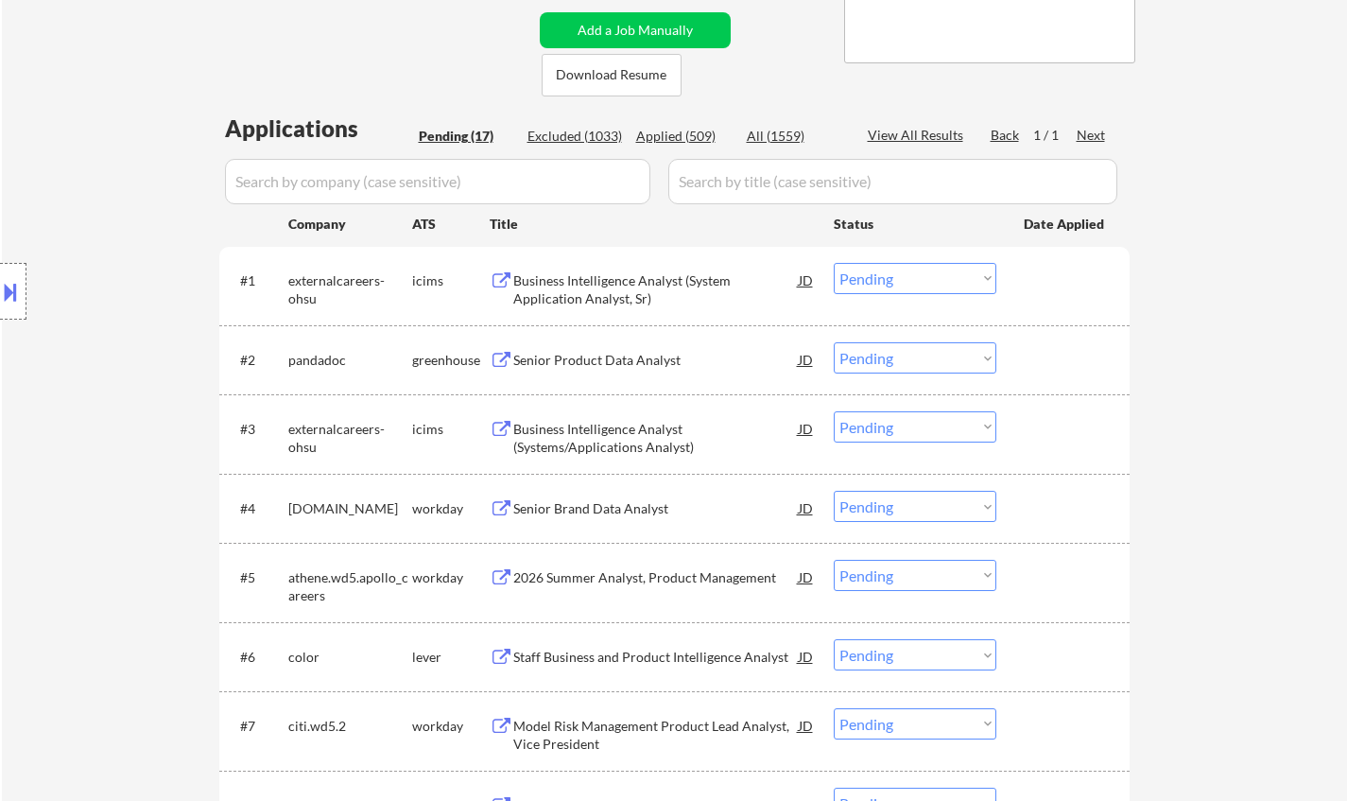
click at [940, 353] on select "Choose an option... Pending Applied Excluded (Questions) Excluded (Expired) Exc…" at bounding box center [915, 357] width 163 height 31
click at [834, 342] on select "Choose an option... Pending Applied Excluded (Questions) Excluded (Expired) Exc…" at bounding box center [915, 357] width 163 height 31
select select ""pending""
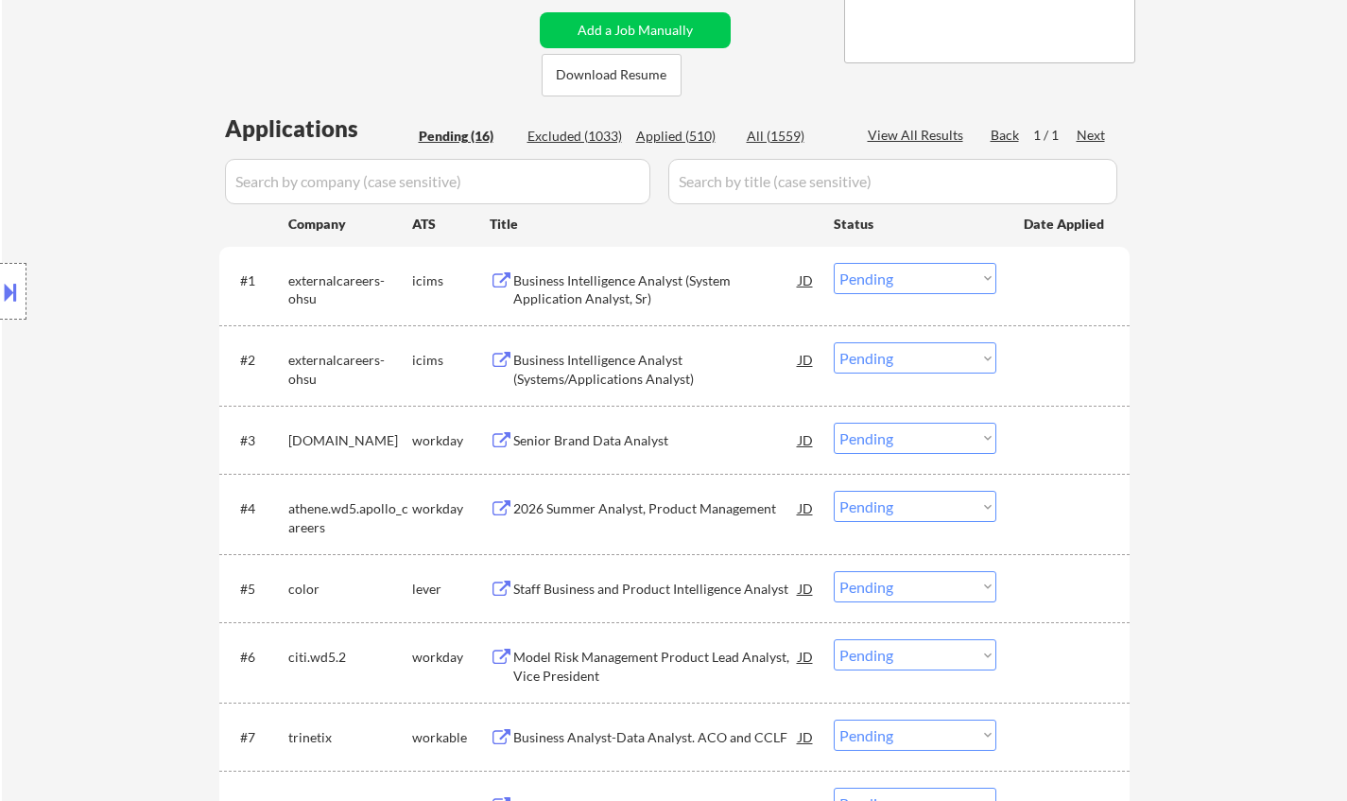
click at [612, 586] on div "Staff Business and Product Intelligence Analyst" at bounding box center [655, 588] width 285 height 19
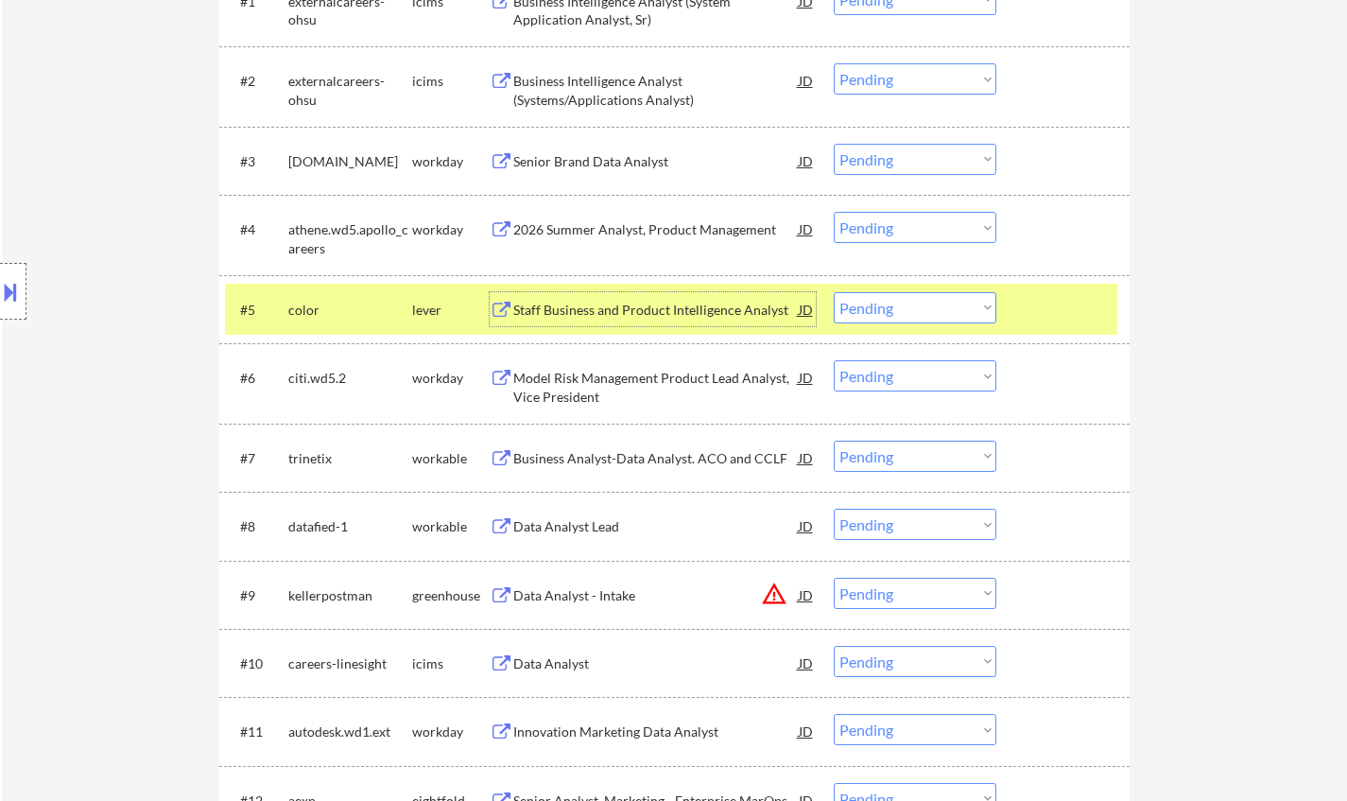
scroll to position [756, 0]
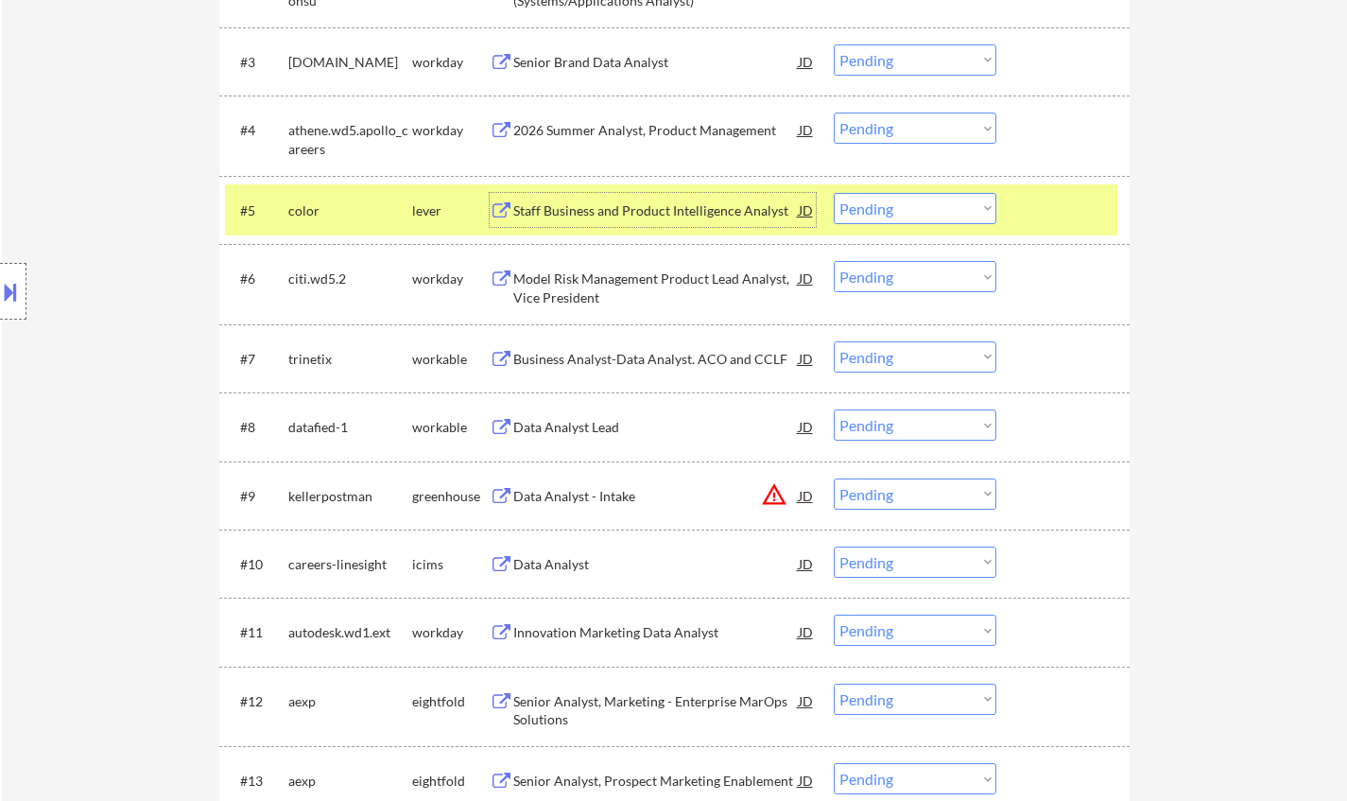
click at [925, 217] on select "Choose an option... Pending Applied Excluded (Questions) Excluded (Expired) Exc…" at bounding box center [915, 208] width 163 height 31
click at [834, 193] on select "Choose an option... Pending Applied Excluded (Questions) Excluded (Expired) Exc…" at bounding box center [915, 208] width 163 height 31
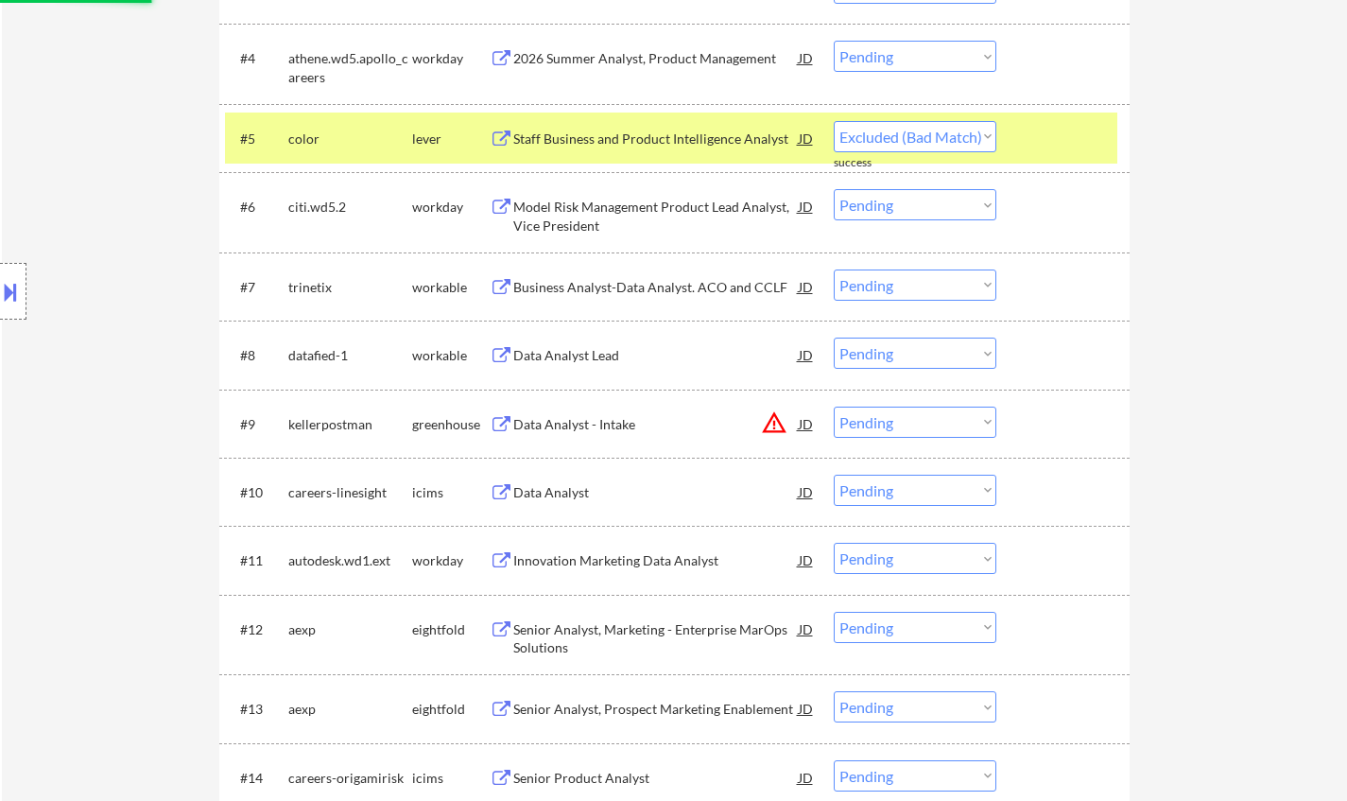
scroll to position [851, 0]
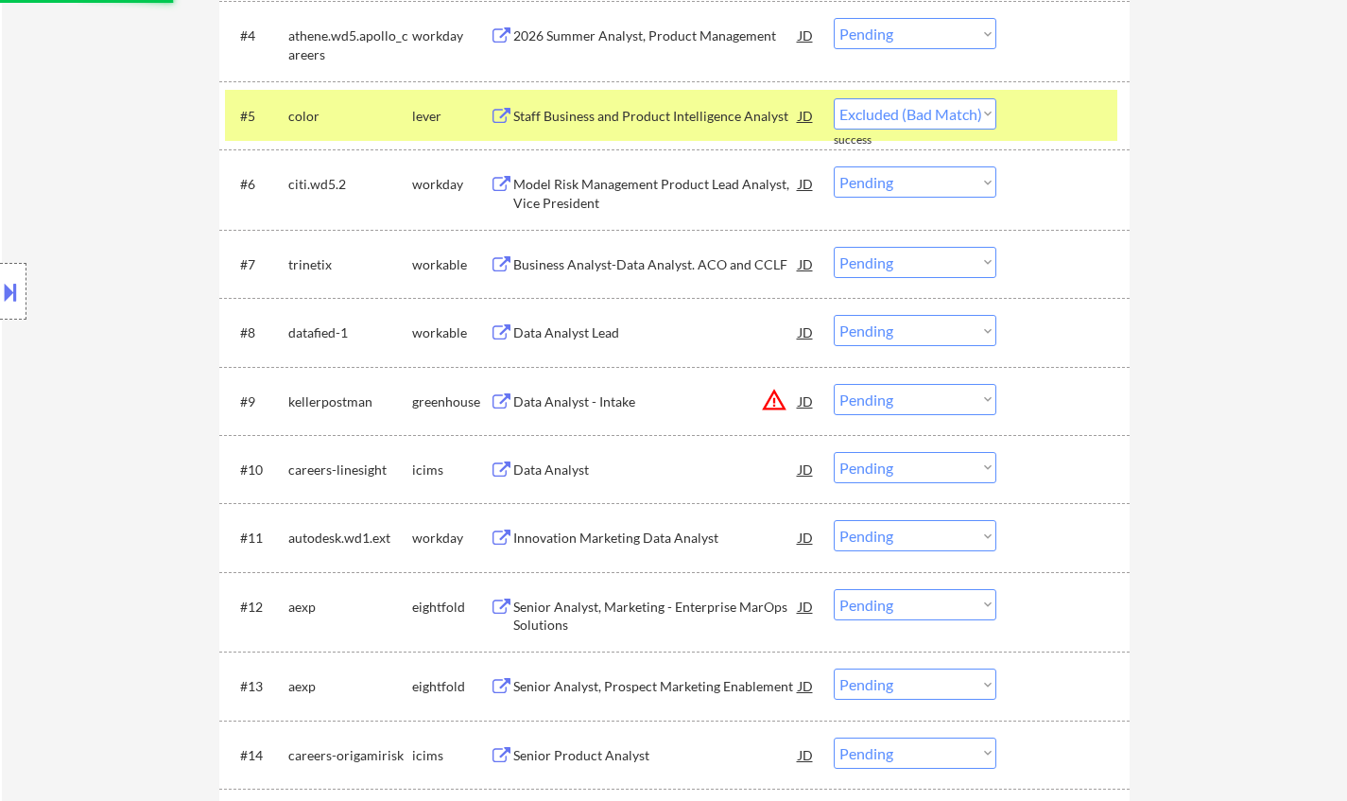
select select ""pending""
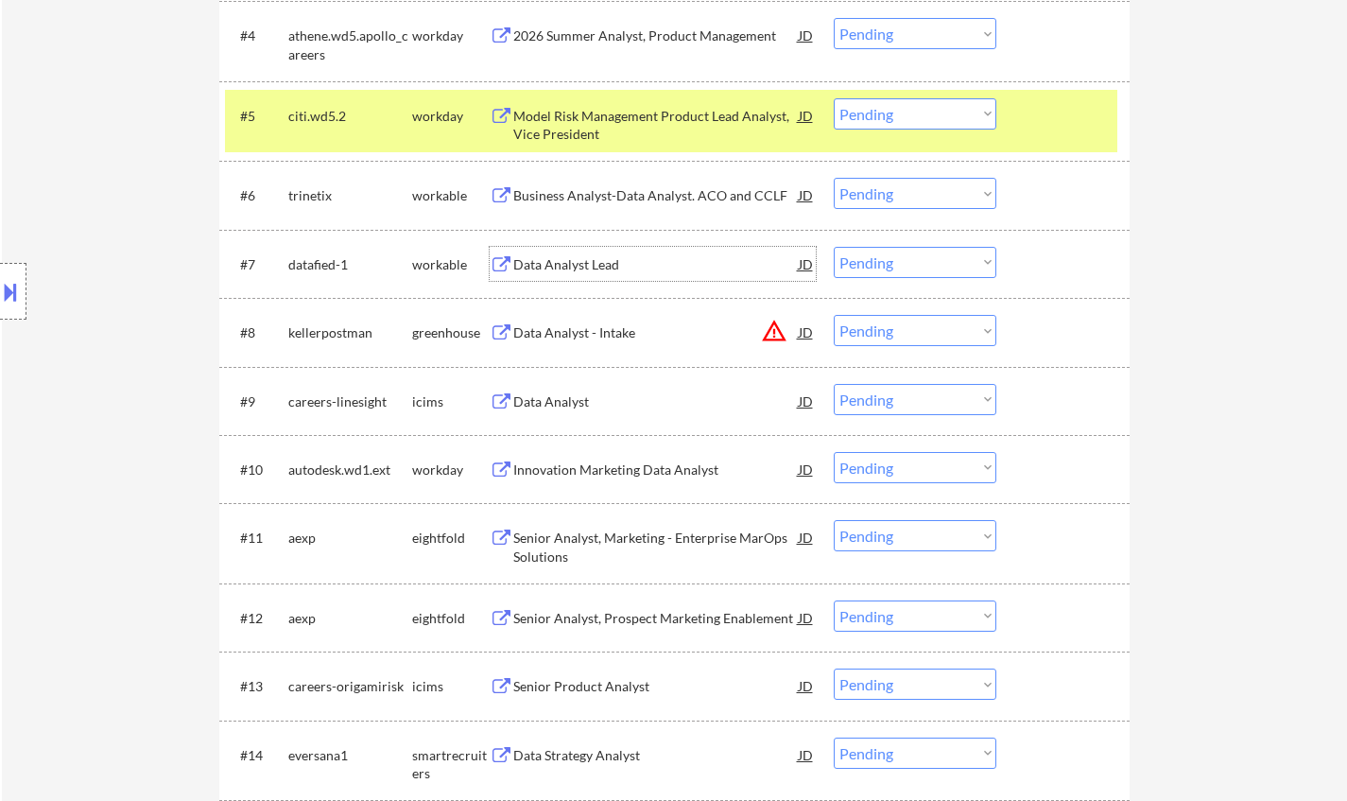
click at [574, 268] on div "Data Analyst Lead" at bounding box center [655, 264] width 285 height 19
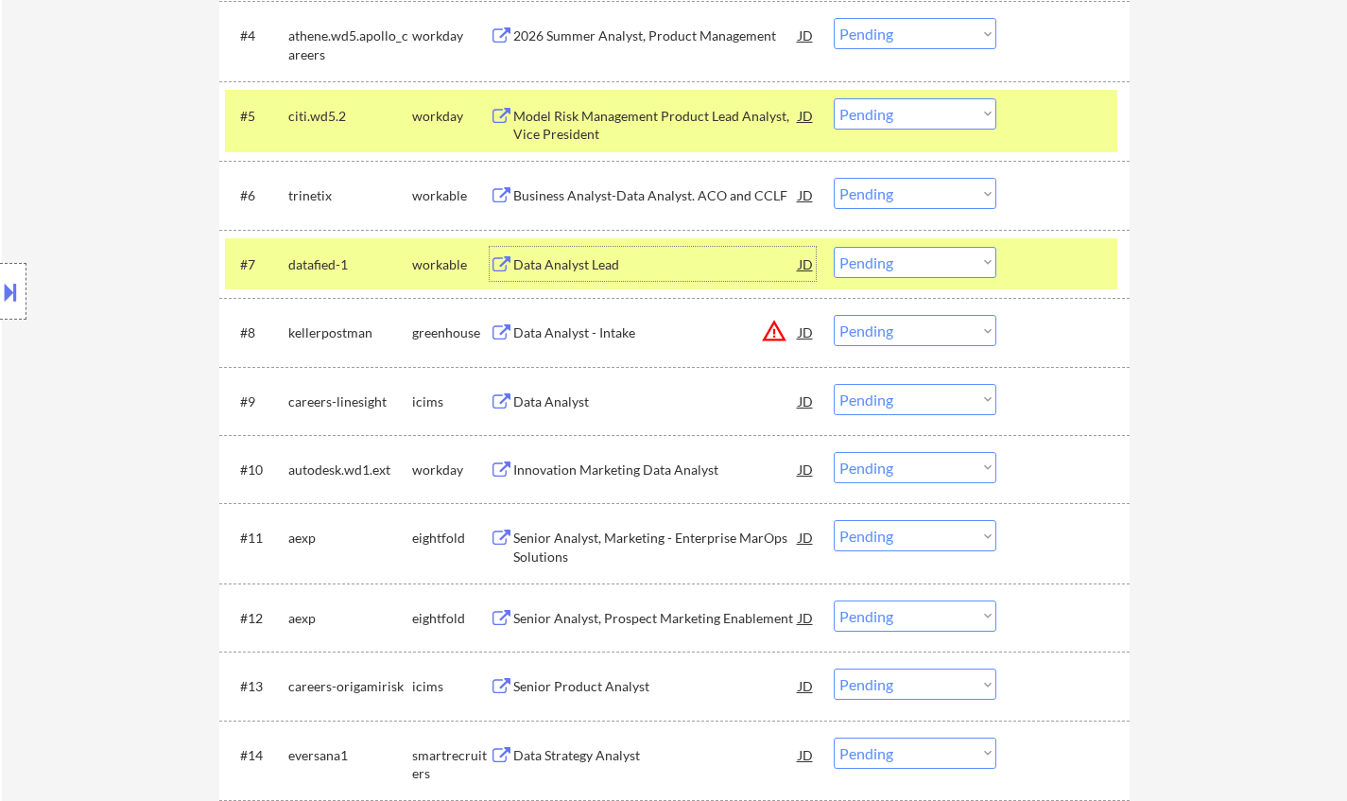
drag, startPoint x: 921, startPoint y: 261, endPoint x: 924, endPoint y: 272, distance: 12.0
click at [921, 262] on select "Choose an option... Pending Applied Excluded (Questions) Excluded (Expired) Exc…" at bounding box center [915, 262] width 163 height 31
click at [834, 247] on select "Choose an option... Pending Applied Excluded (Questions) Excluded (Expired) Exc…" at bounding box center [915, 262] width 163 height 31
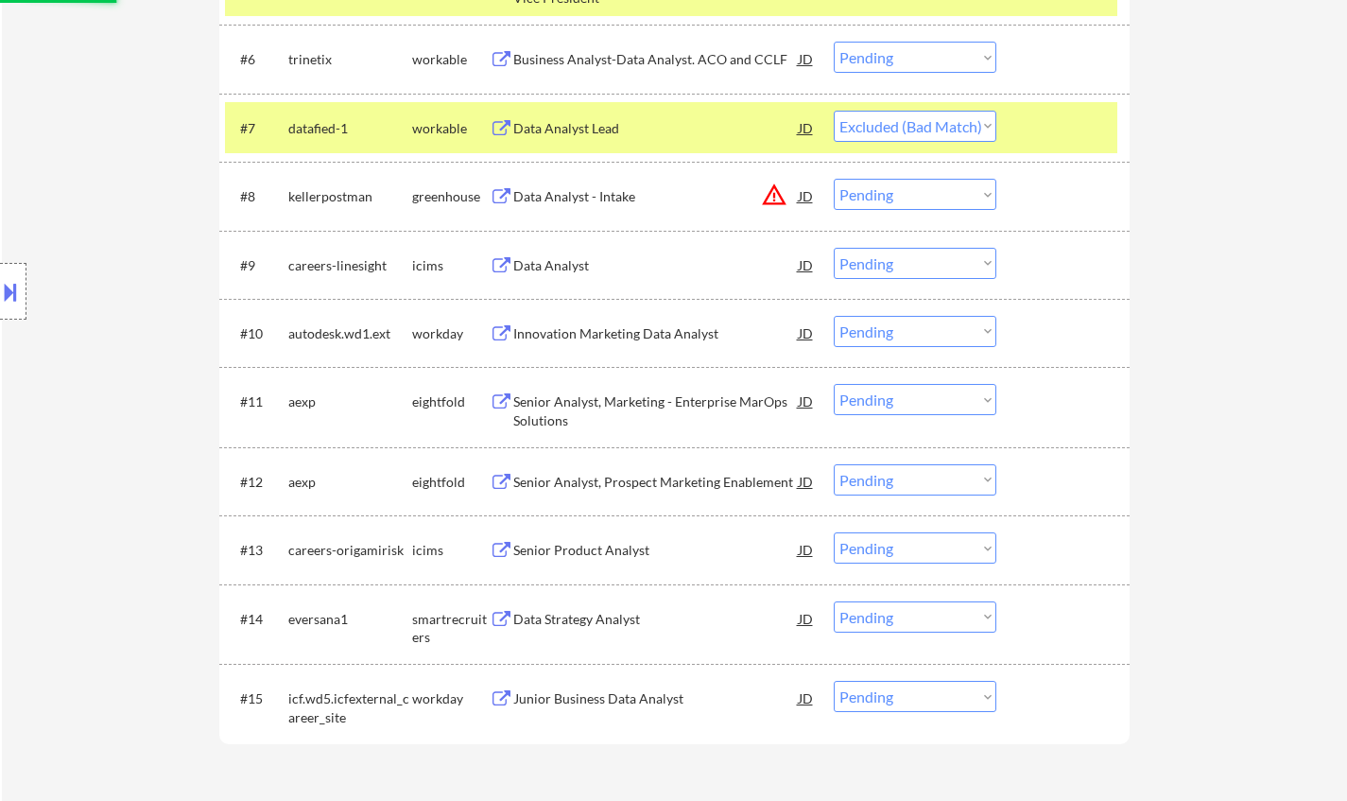
scroll to position [1040, 0]
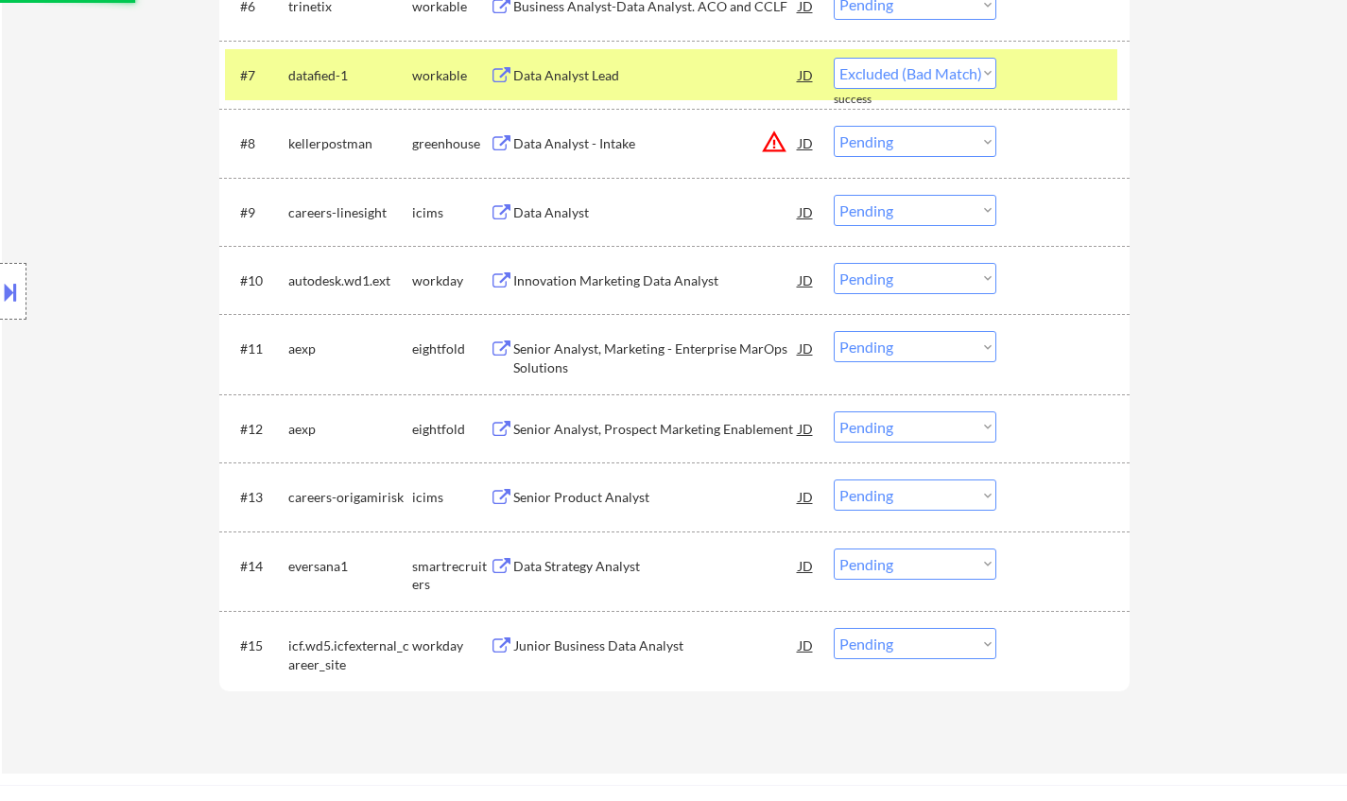
click at [609, 566] on div "Data Strategy Analyst" at bounding box center [655, 566] width 285 height 19
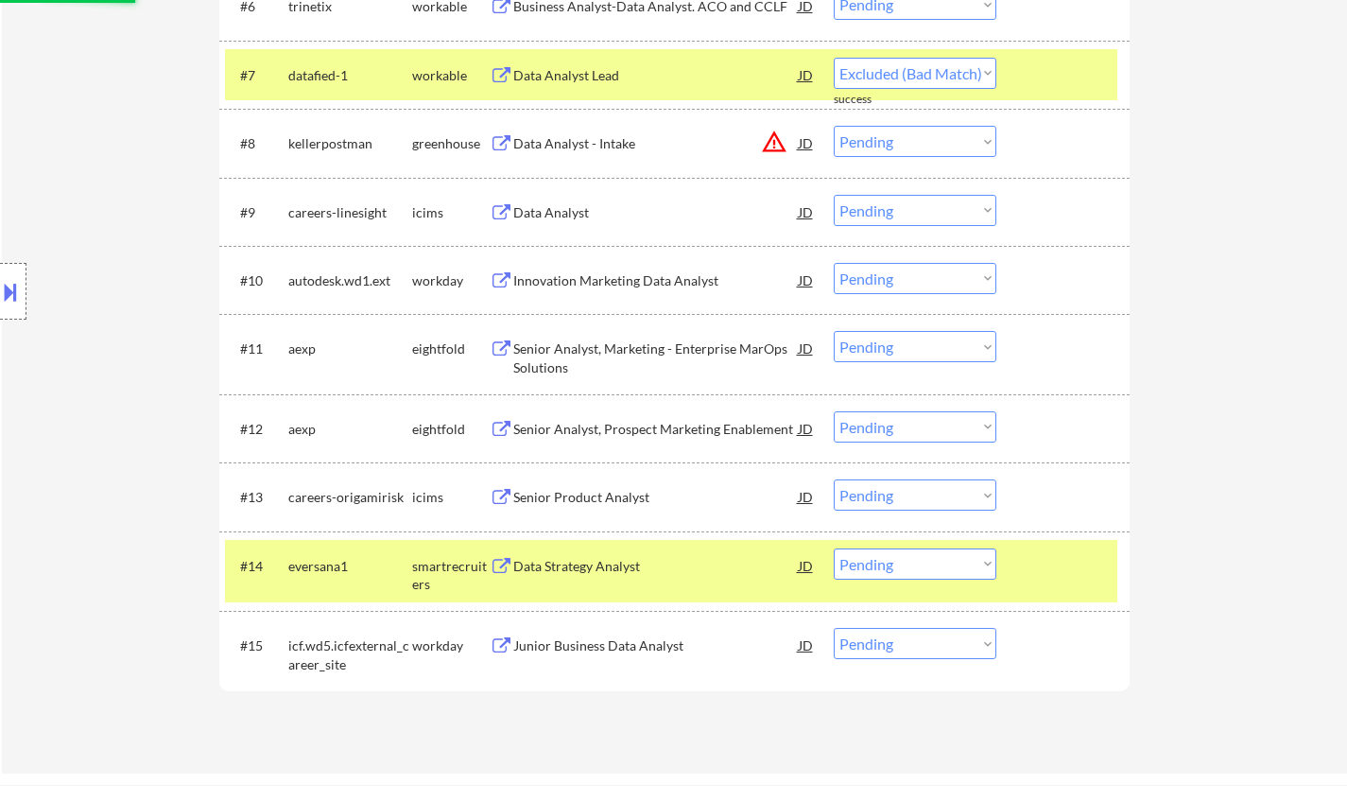
select select ""pending""
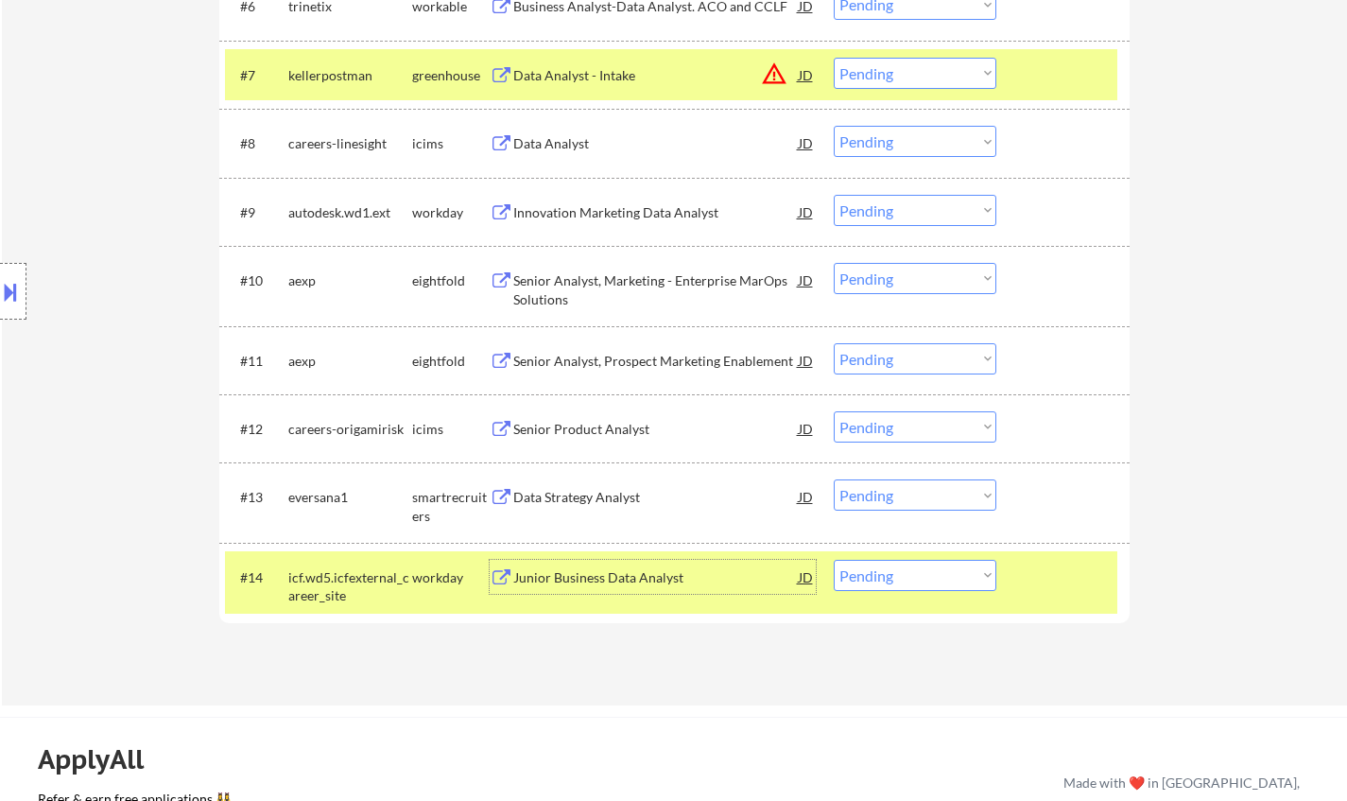
drag, startPoint x: 921, startPoint y: 566, endPoint x: 939, endPoint y: 585, distance: 26.1
click at [921, 566] on select "Choose an option... Pending Applied Excluded (Questions) Excluded (Expired) Exc…" at bounding box center [915, 575] width 163 height 31
select select ""excluded__salary_""
click at [834, 560] on select "Choose an option... Pending Applied Excluded (Questions) Excluded (Expired) Exc…" at bounding box center [915, 575] width 163 height 31
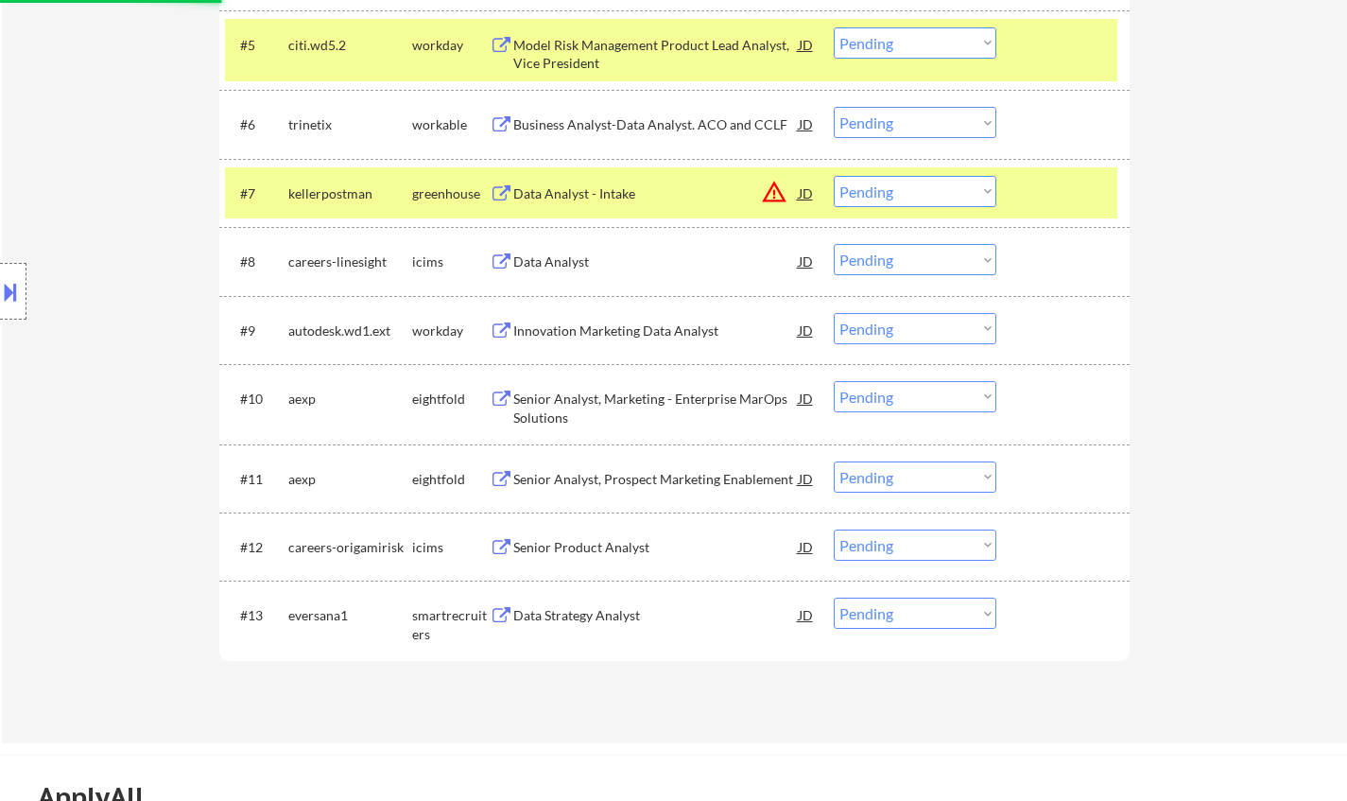
scroll to position [851, 0]
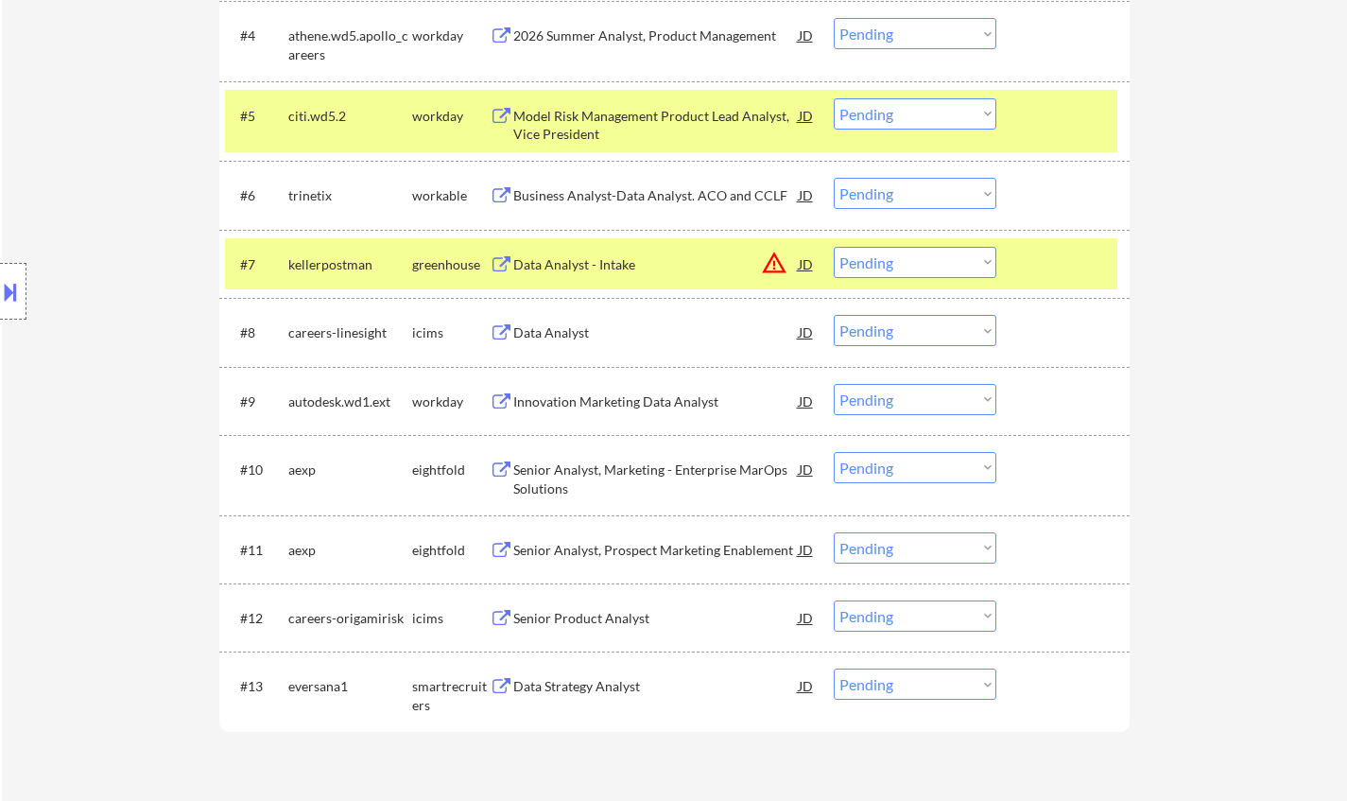
drag, startPoint x: 913, startPoint y: 263, endPoint x: 928, endPoint y: 267, distance: 15.8
click at [917, 263] on select "Choose an option... Pending Applied Excluded (Questions) Excluded (Expired) Exc…" at bounding box center [915, 262] width 163 height 31
click at [834, 247] on select "Choose an option... Pending Applied Excluded (Questions) Excluded (Expired) Exc…" at bounding box center [915, 262] width 163 height 31
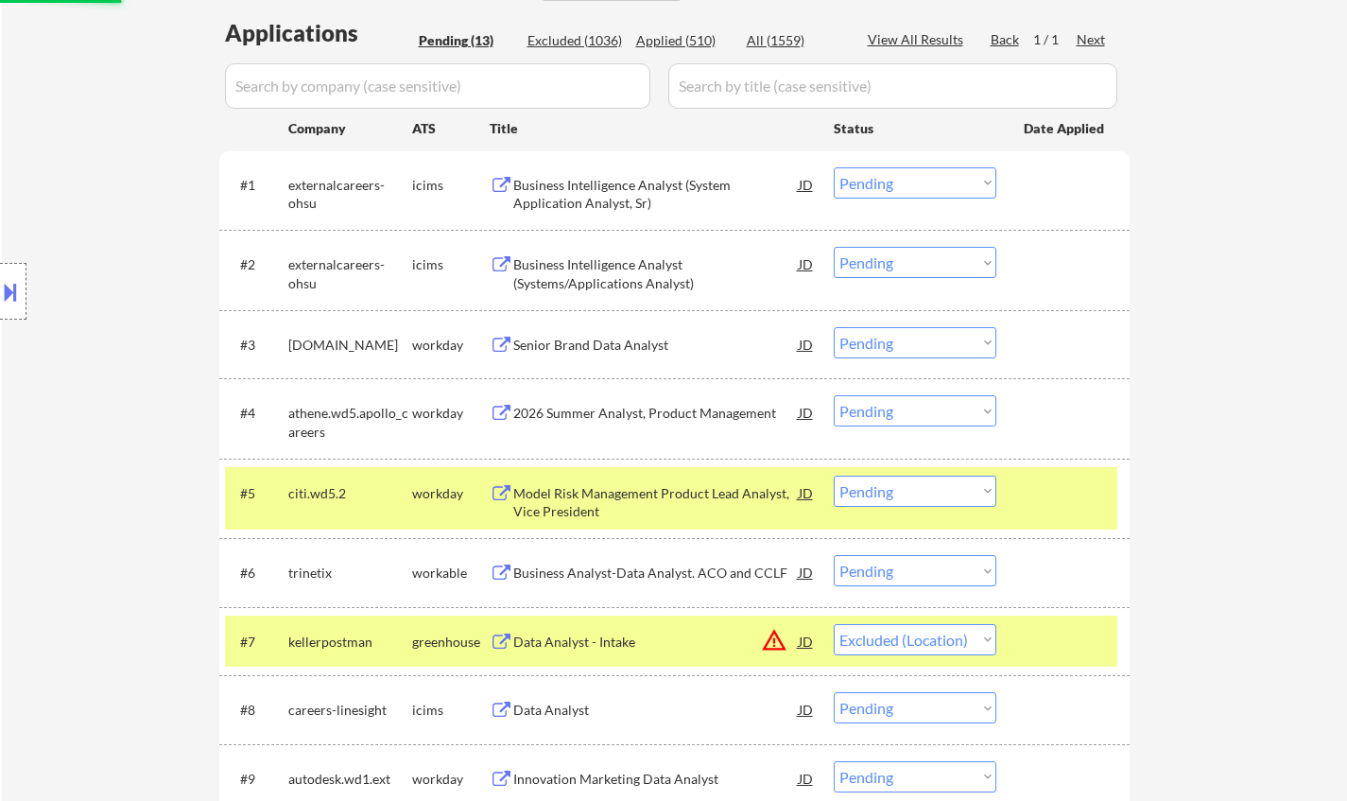
scroll to position [473, 0]
select select ""pending""
click at [681, 179] on div "Business Intelligence Analyst (System Application Analyst, Sr)" at bounding box center [655, 195] width 285 height 37
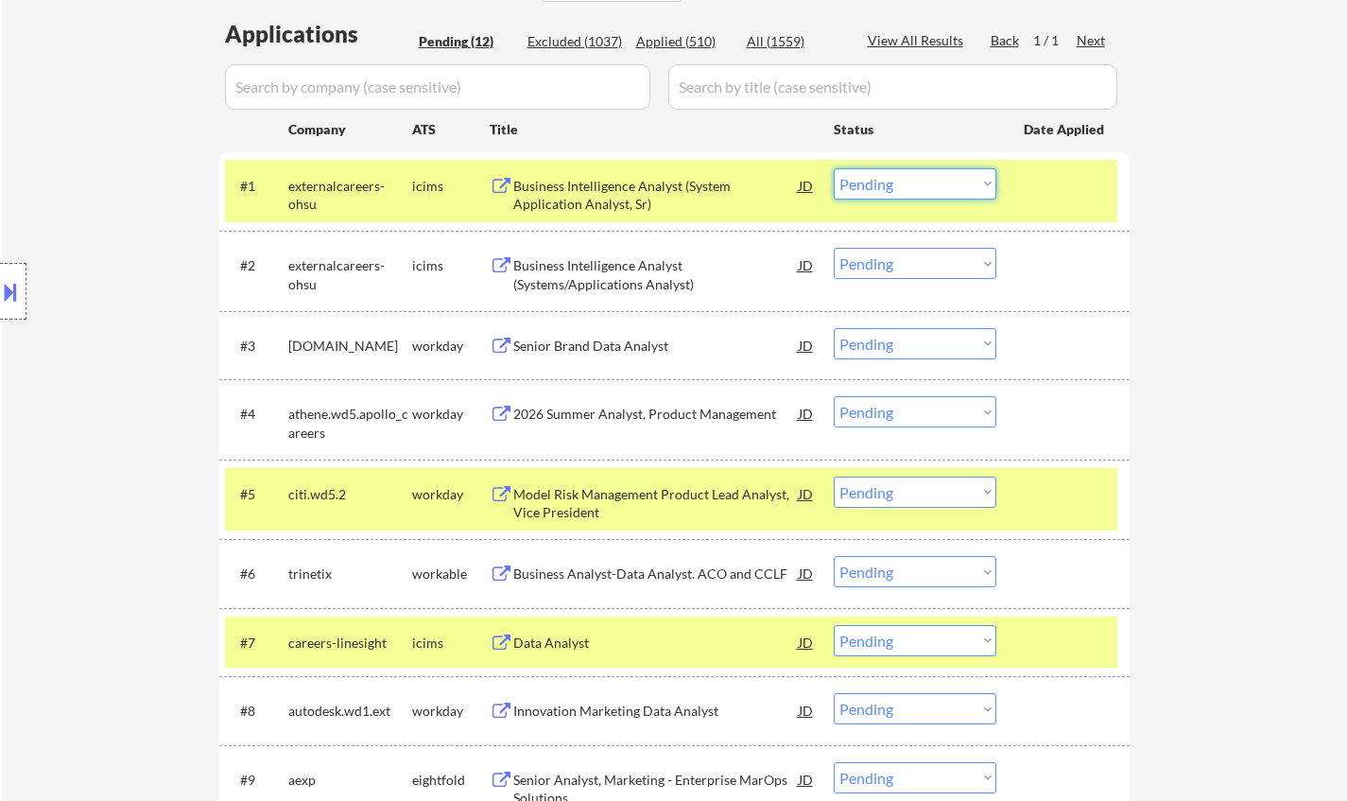
drag, startPoint x: 929, startPoint y: 182, endPoint x: 929, endPoint y: 198, distance: 15.1
click at [929, 182] on select "Choose an option... Pending Applied Excluded (Questions) Excluded (Expired) Exc…" at bounding box center [915, 183] width 163 height 31
click at [834, 168] on select "Choose an option... Pending Applied Excluded (Questions) Excluded (Expired) Exc…" at bounding box center [915, 183] width 163 height 31
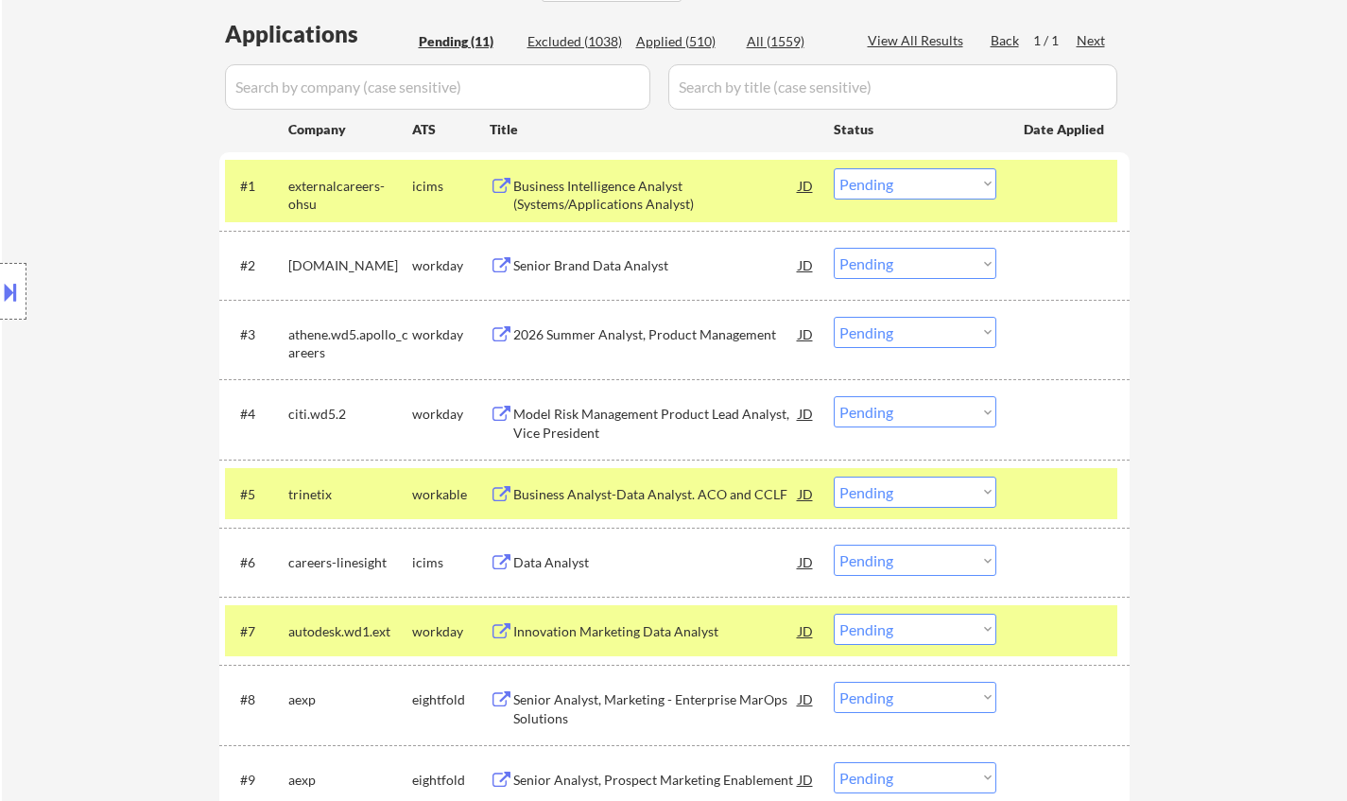
click at [588, 181] on div "Business Intelligence Analyst (Systems/Applications Analyst)" at bounding box center [655, 195] width 285 height 37
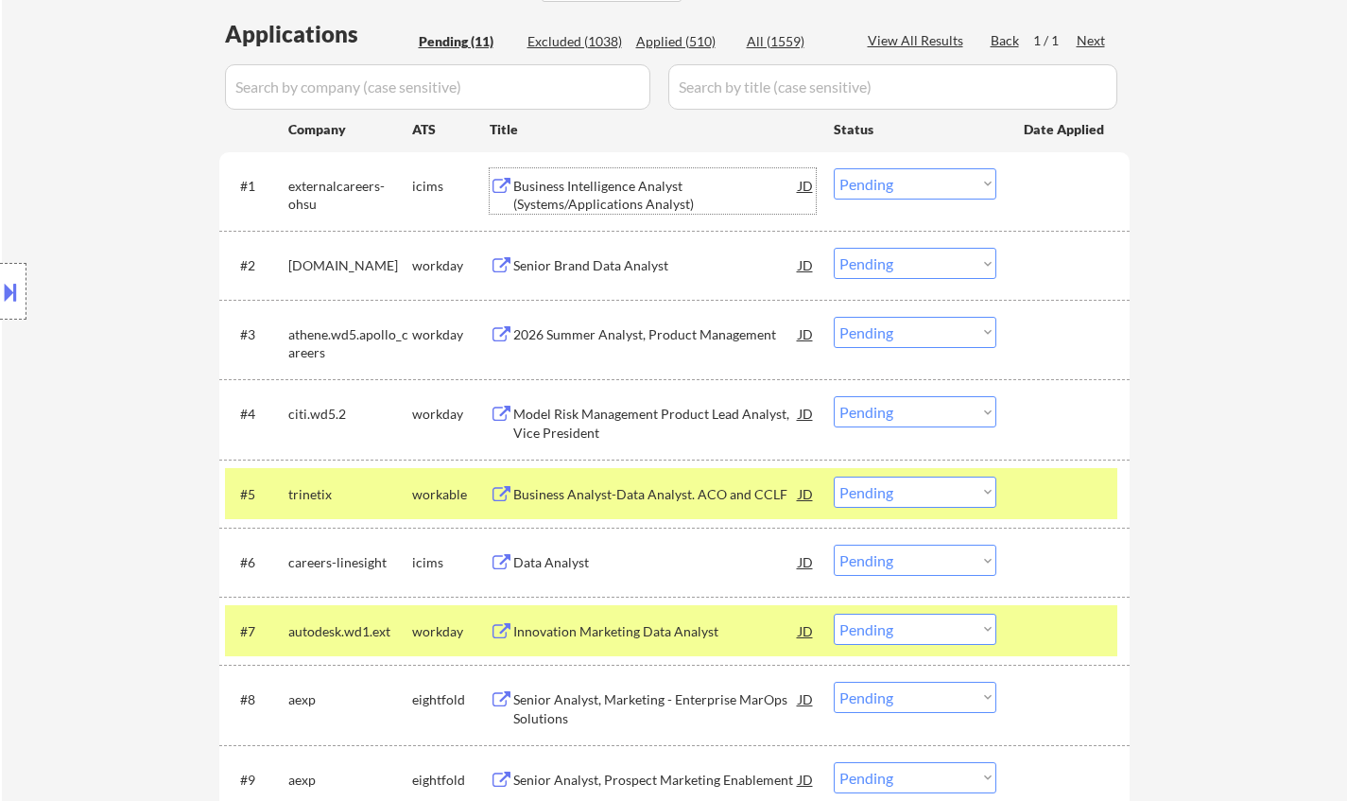
click at [837, 182] on select "Choose an option... Pending Applied Excluded (Questions) Excluded (Expired) Exc…" at bounding box center [915, 183] width 163 height 31
drag, startPoint x: 928, startPoint y: 176, endPoint x: 931, endPoint y: 195, distance: 19.1
click at [926, 176] on select "Choose an option... Pending Applied Excluded (Questions) Excluded (Expired) Exc…" at bounding box center [915, 183] width 163 height 31
click at [834, 168] on select "Choose an option... Pending Applied Excluded (Questions) Excluded (Expired) Exc…" at bounding box center [915, 183] width 163 height 31
click at [612, 274] on div "Senior Brand Data Analyst" at bounding box center [655, 265] width 285 height 19
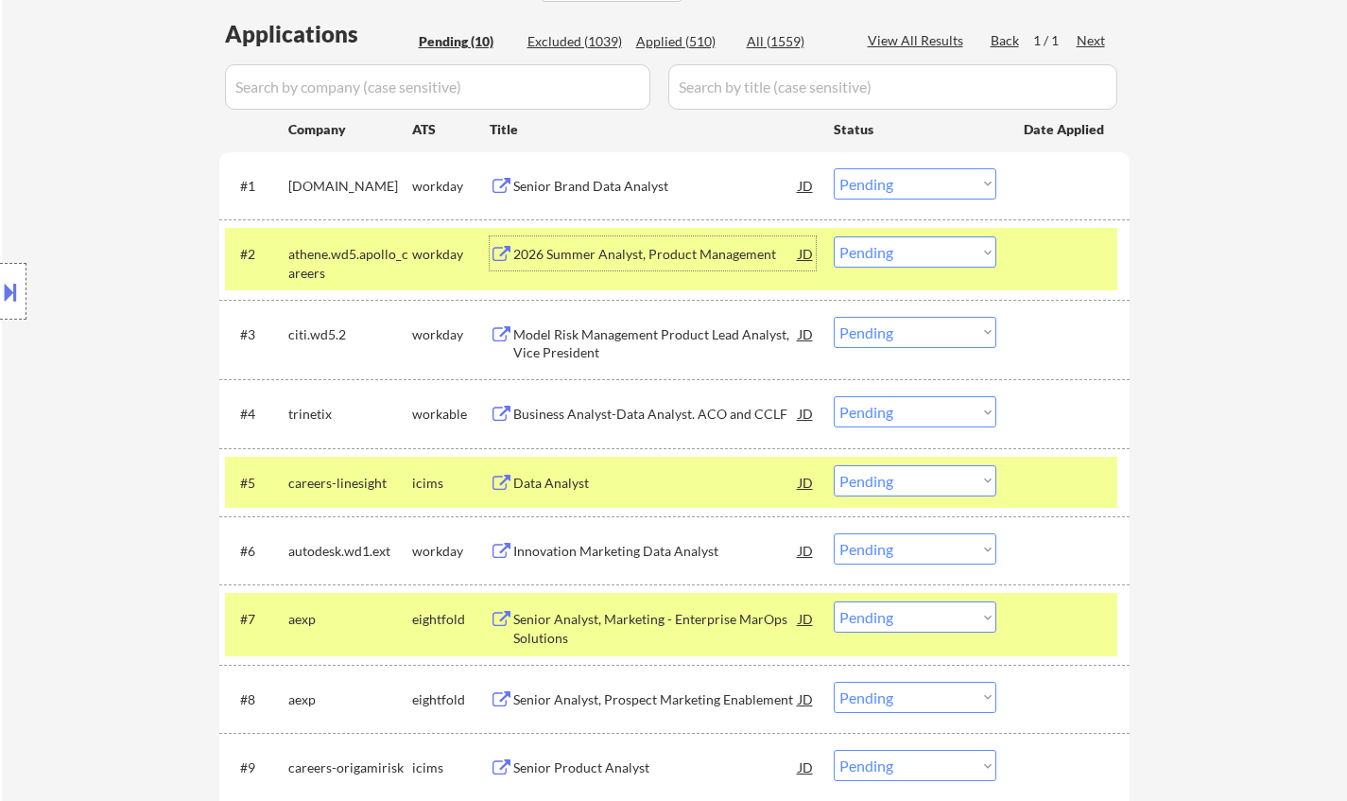
click at [870, 186] on select "Choose an option... Pending Applied Excluded (Questions) Excluded (Expired) Exc…" at bounding box center [915, 183] width 163 height 31
click at [834, 168] on select "Choose an option... Pending Applied Excluded (Questions) Excluded (Expired) Exc…" at bounding box center [915, 183] width 163 height 31
select select ""pending""
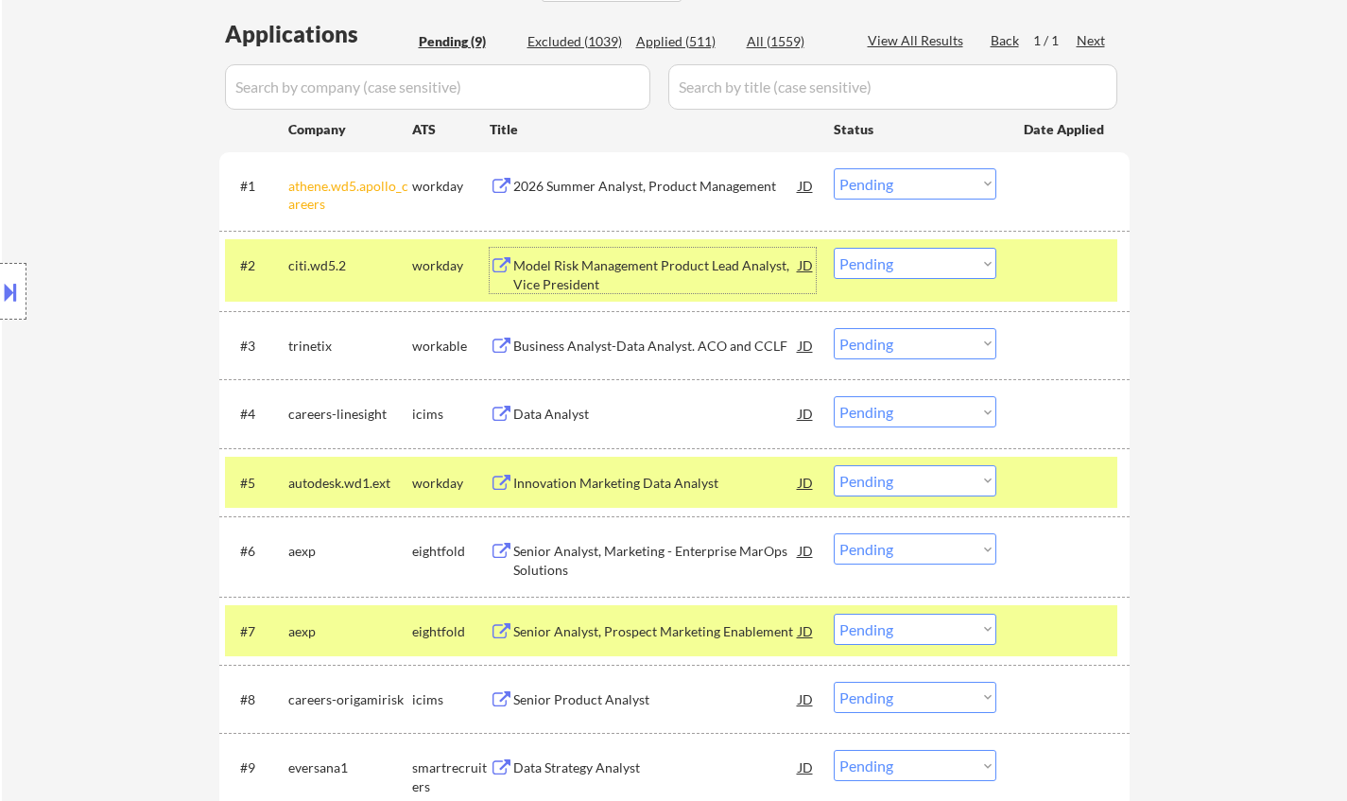
click at [594, 261] on div "Model Risk Management Product Lead Analyst, Vice President" at bounding box center [655, 274] width 285 height 37
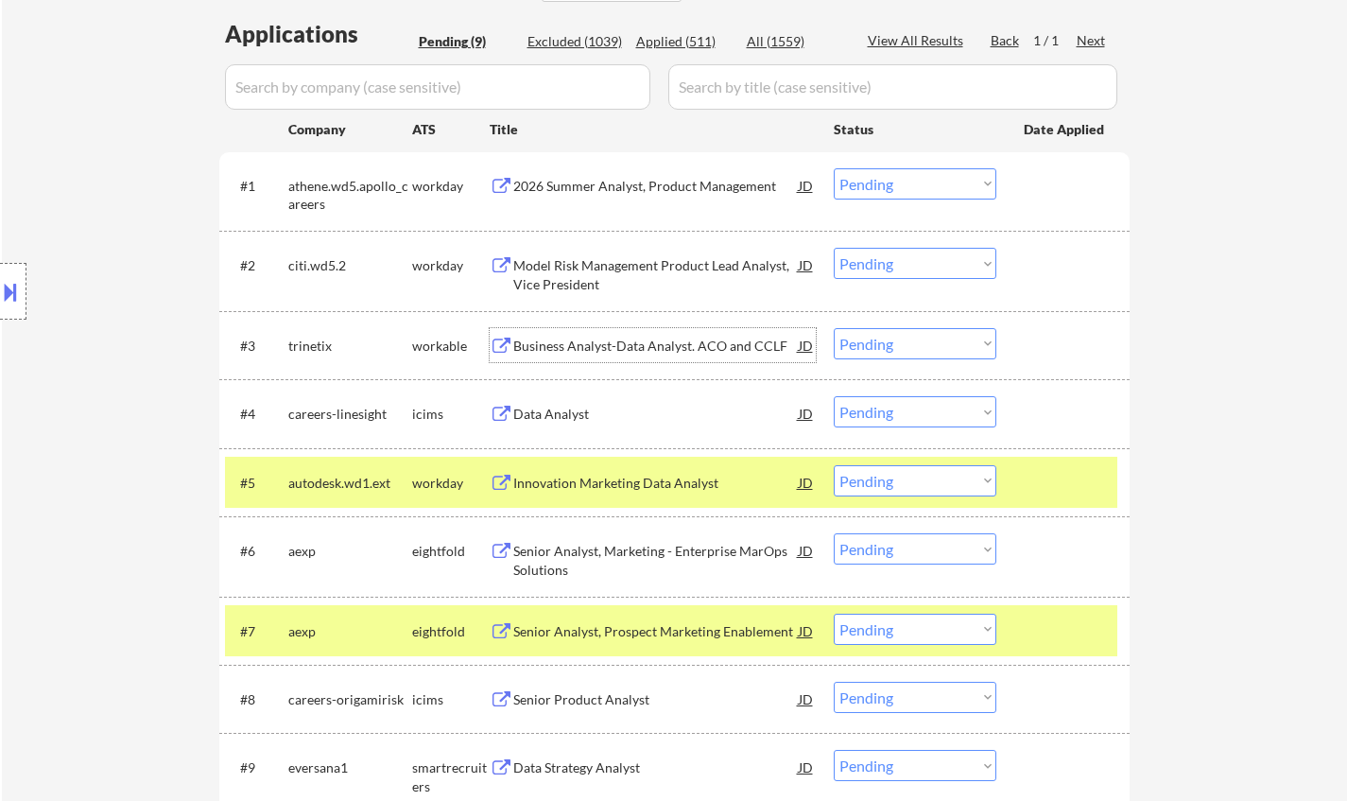
click at [594, 350] on div "Business Analyst-Data Analyst. ACO and CCLF" at bounding box center [655, 345] width 285 height 19
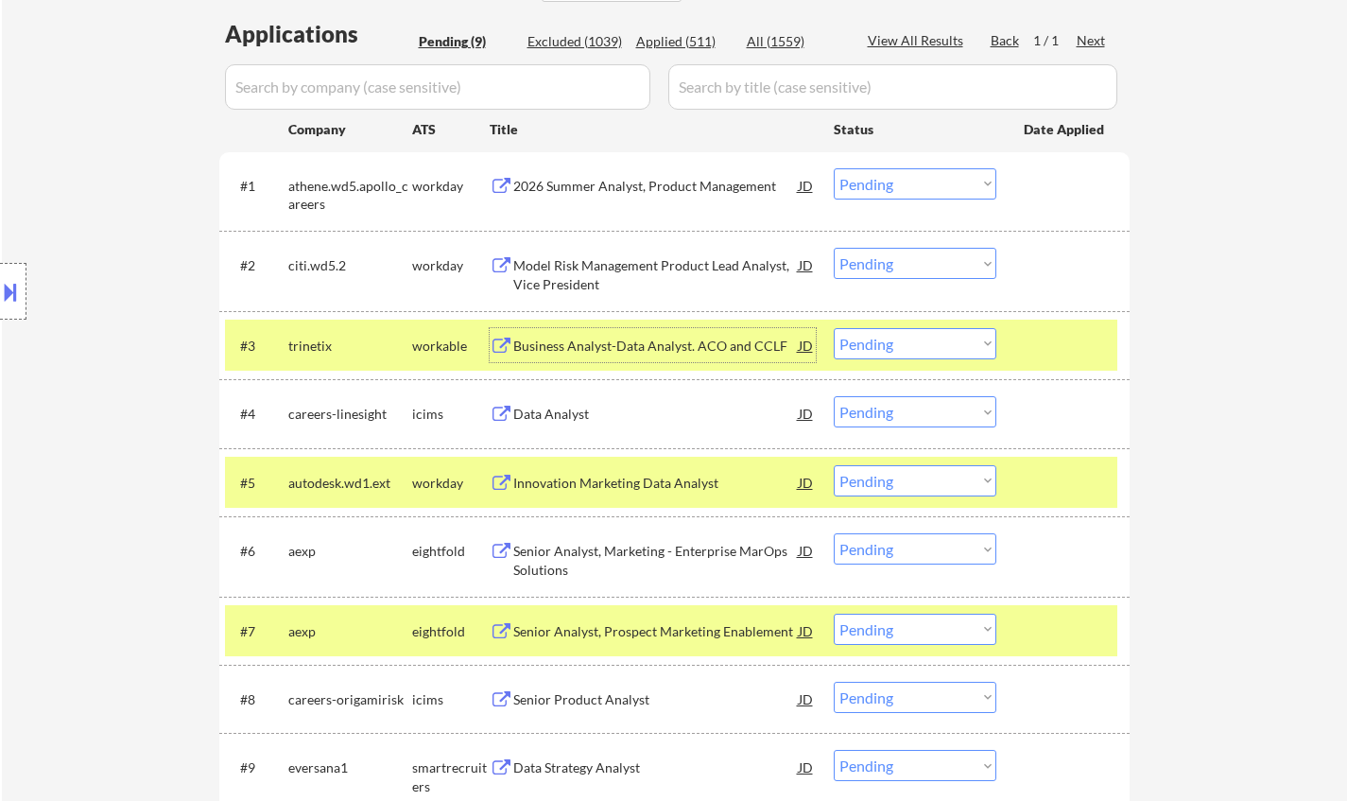
click at [944, 336] on select "Choose an option... Pending Applied Excluded (Questions) Excluded (Expired) Exc…" at bounding box center [915, 343] width 163 height 31
click at [834, 328] on select "Choose an option... Pending Applied Excluded (Questions) Excluded (Expired) Exc…" at bounding box center [915, 343] width 163 height 31
select select ""pending""
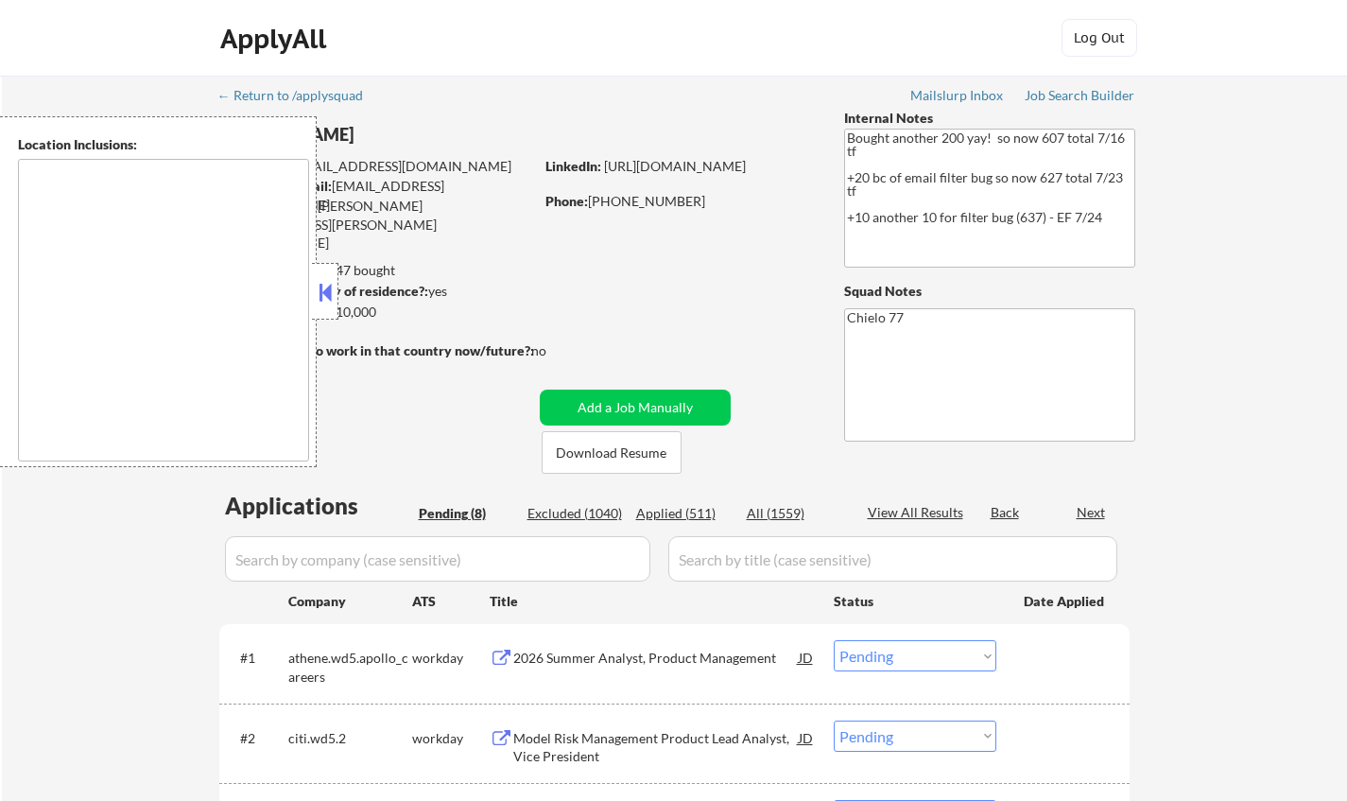
select select ""pending""
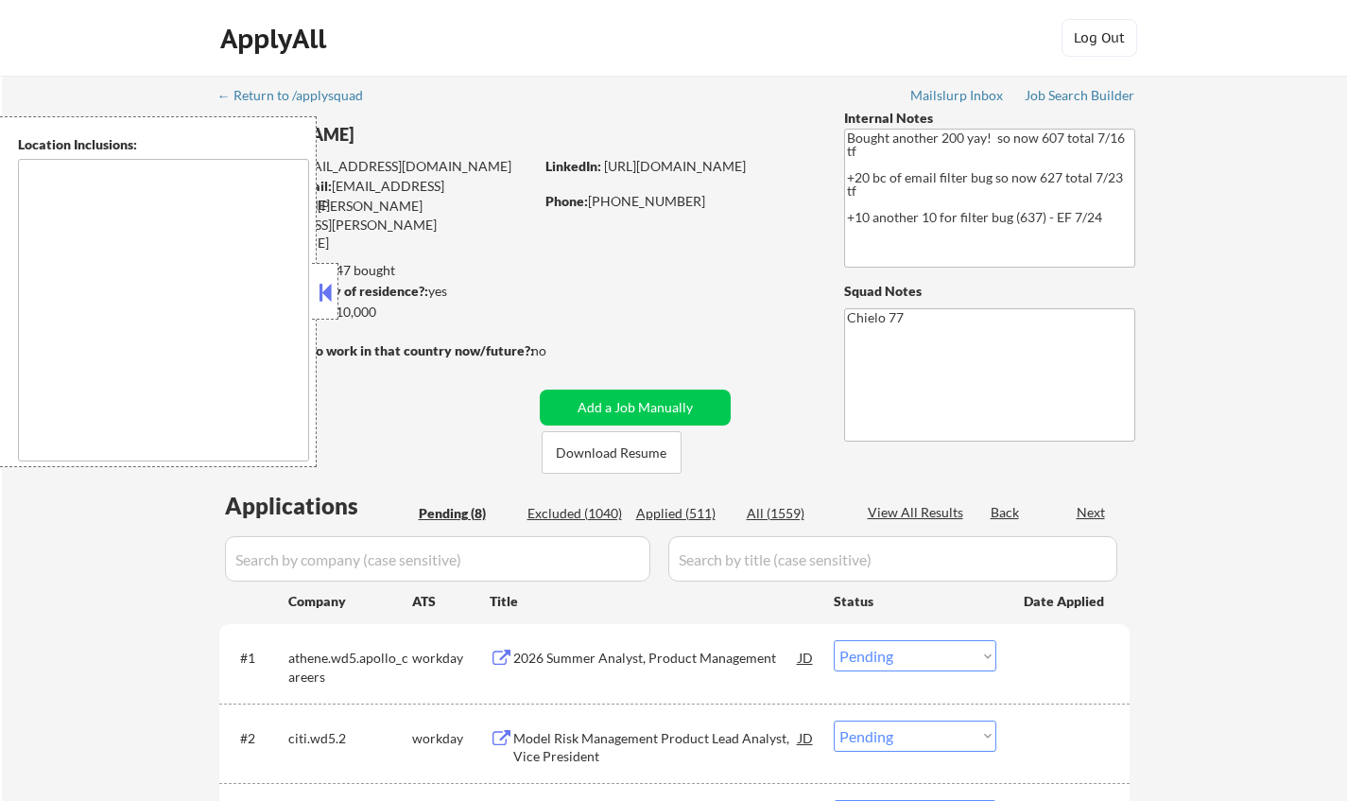
select select ""pending""
type textarea "[GEOGRAPHIC_DATA], [GEOGRAPHIC_DATA] [GEOGRAPHIC_DATA], [GEOGRAPHIC_DATA] [GEOG…"
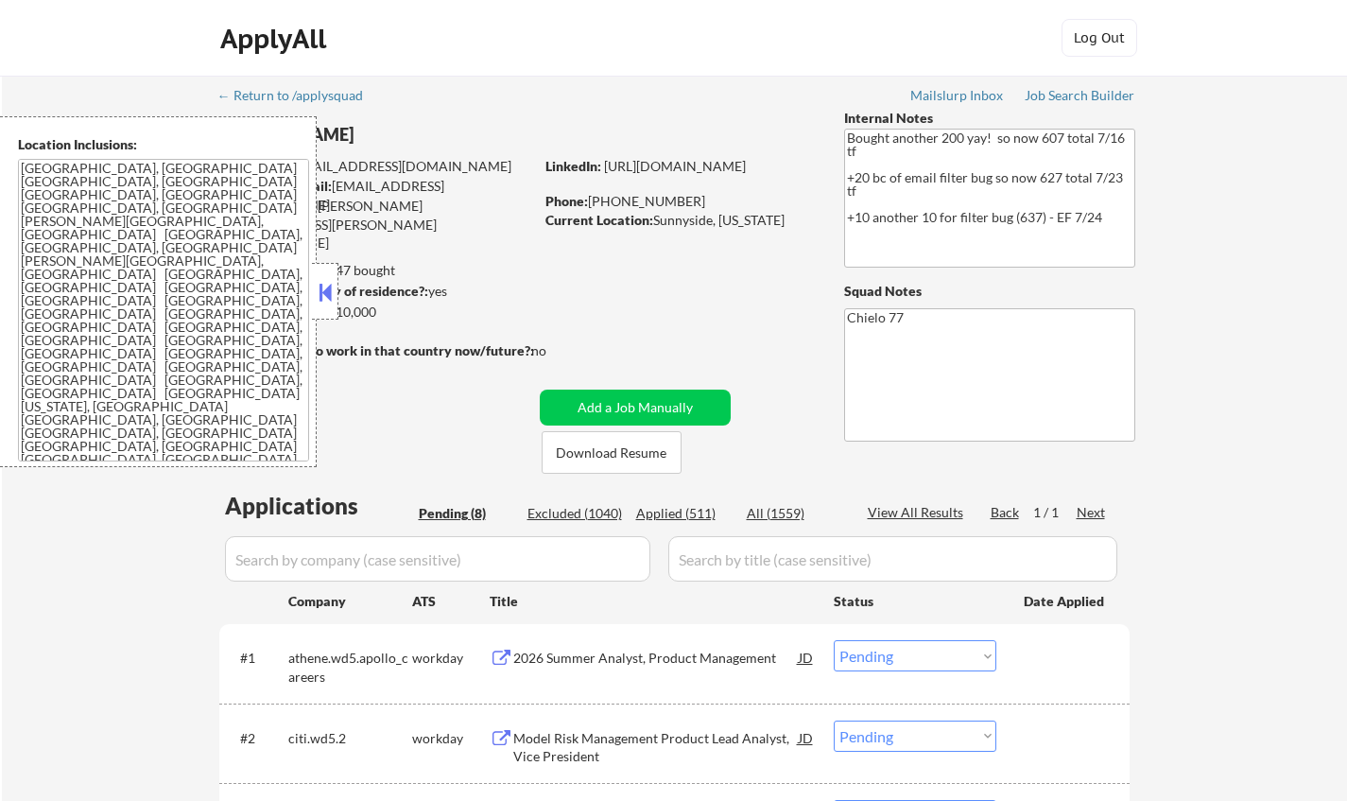
click at [333, 293] on button at bounding box center [325, 292] width 21 height 28
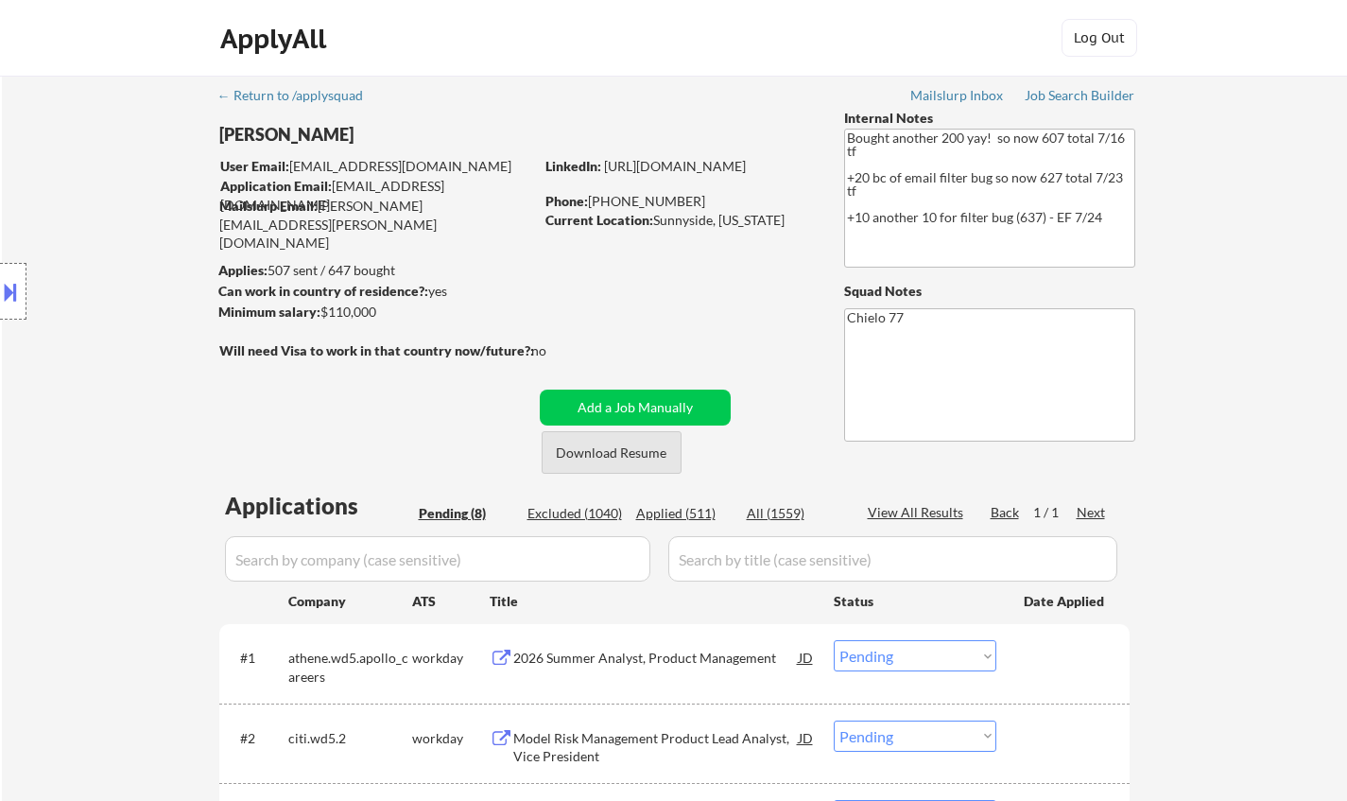
click at [615, 459] on button "Download Resume" at bounding box center [612, 452] width 140 height 43
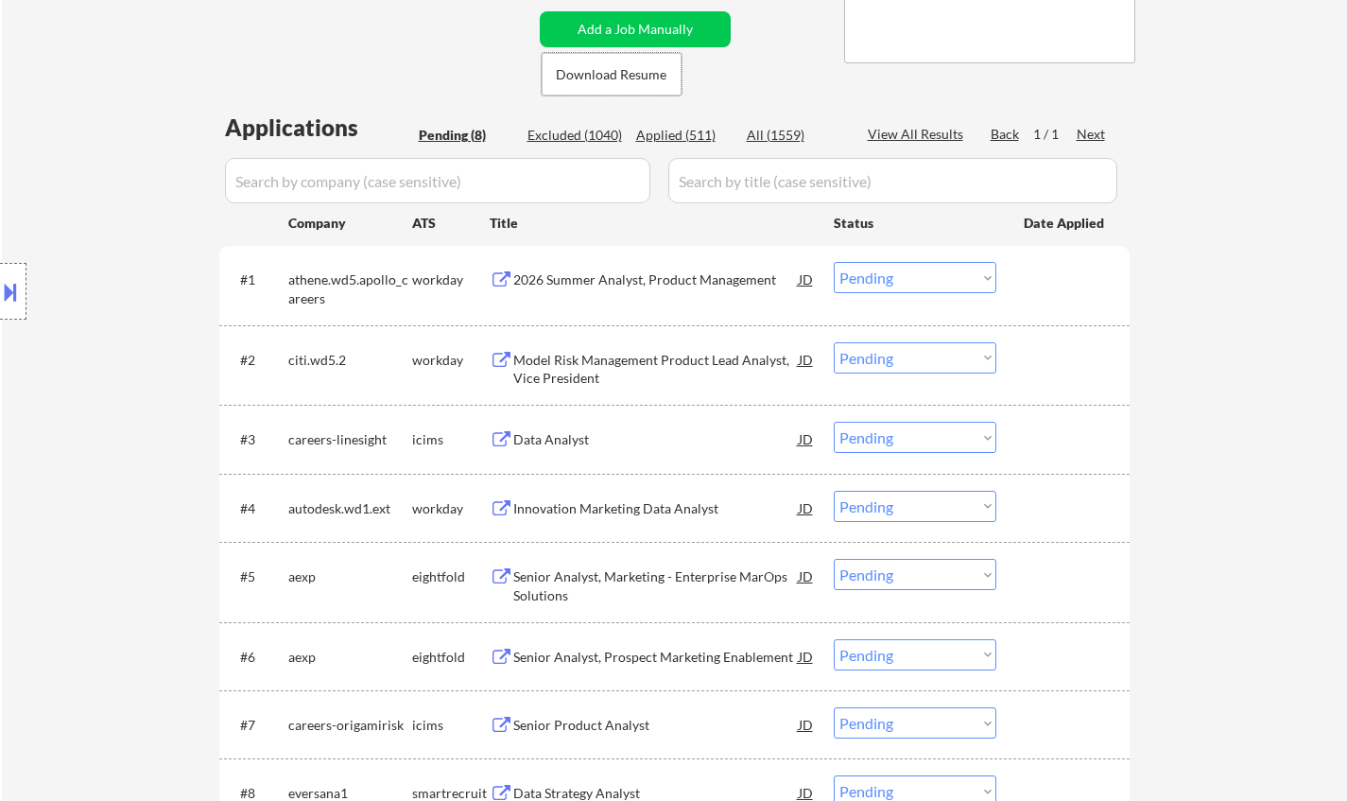
scroll to position [756, 0]
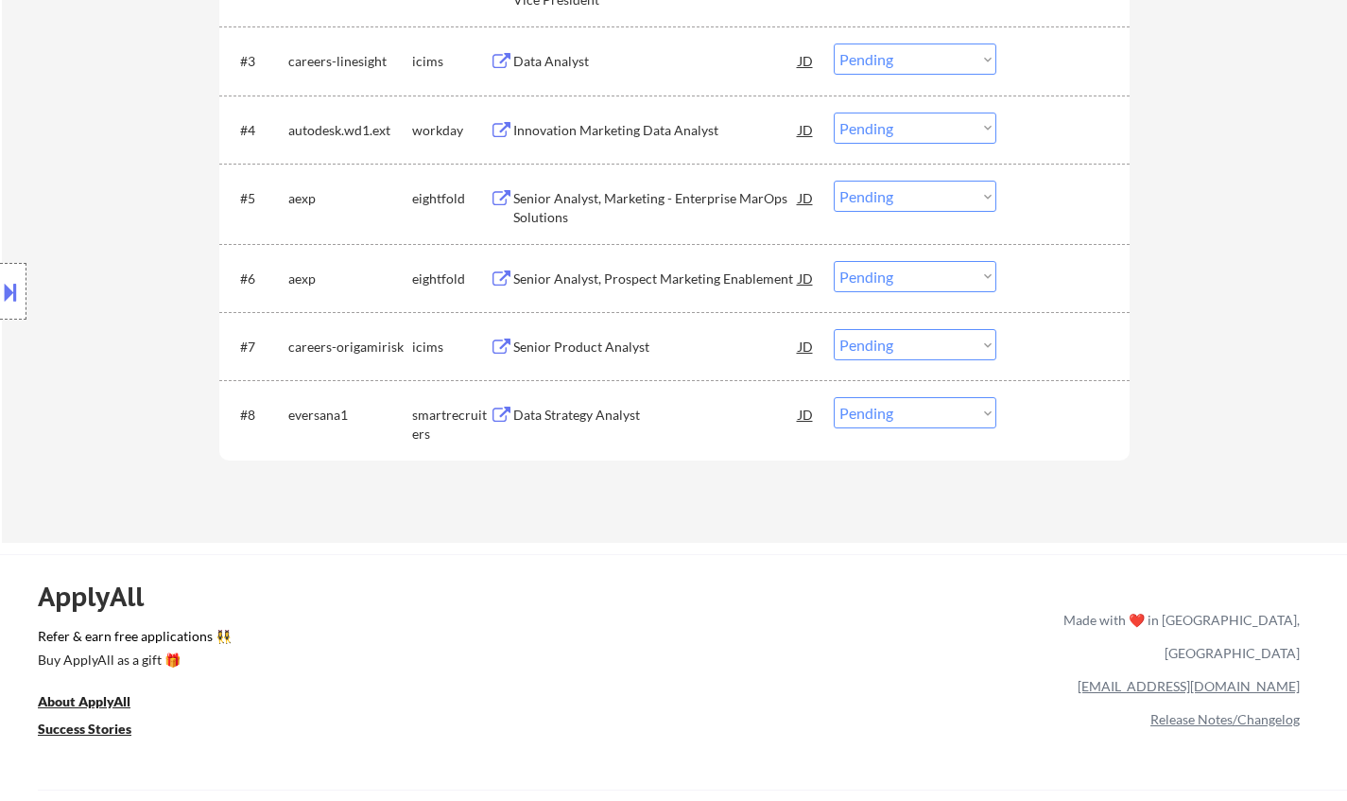
click at [583, 423] on div "Data Strategy Analyst" at bounding box center [655, 414] width 285 height 19
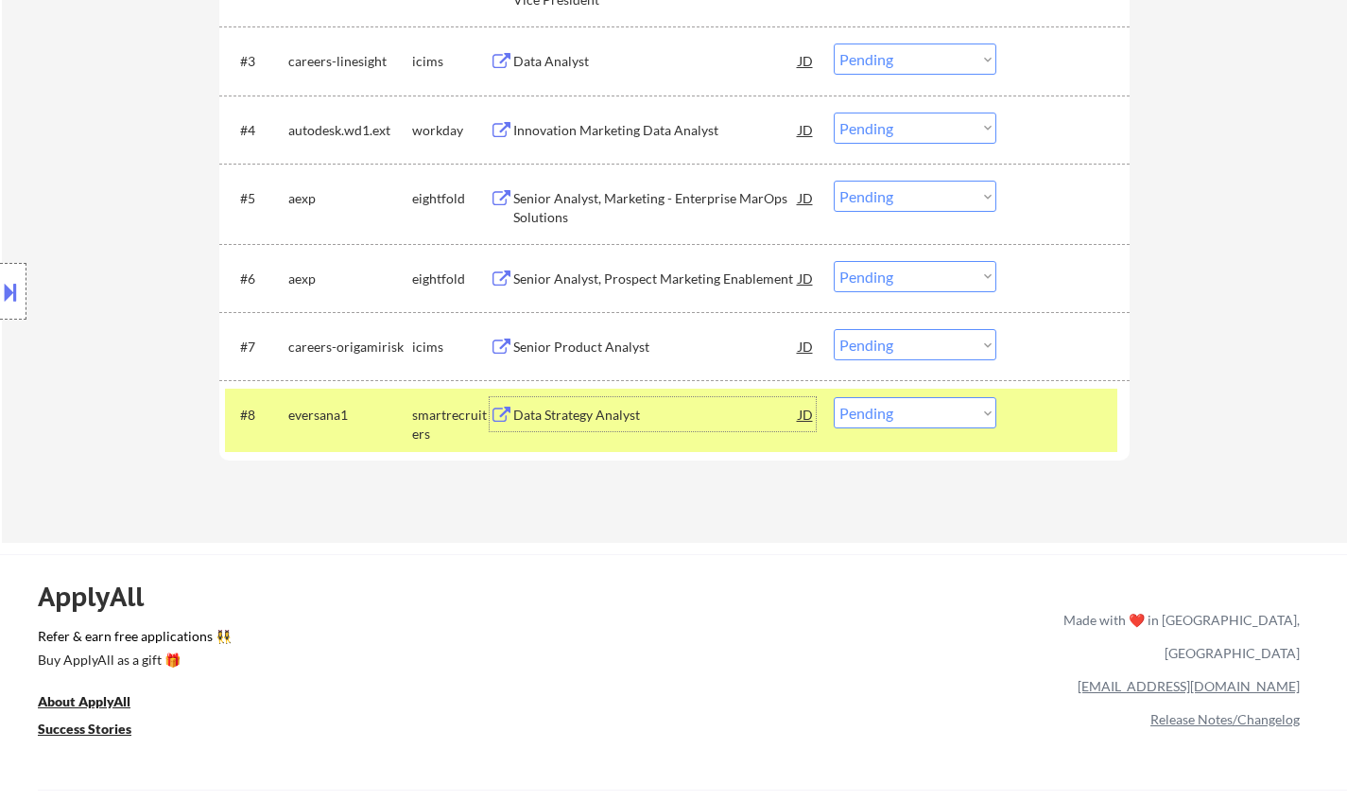
drag, startPoint x: 976, startPoint y: 401, endPoint x: 974, endPoint y: 410, distance: 9.6
click at [976, 401] on select "Choose an option... Pending Applied Excluded (Questions) Excluded (Expired) Exc…" at bounding box center [915, 412] width 163 height 31
click at [834, 397] on select "Choose an option... Pending Applied Excluded (Questions) Excluded (Expired) Exc…" at bounding box center [915, 412] width 163 height 31
click at [958, 412] on select "Choose an option... Pending Applied Excluded (Questions) Excluded (Expired) Exc…" at bounding box center [915, 412] width 163 height 31
select select ""excluded__bad_match_""
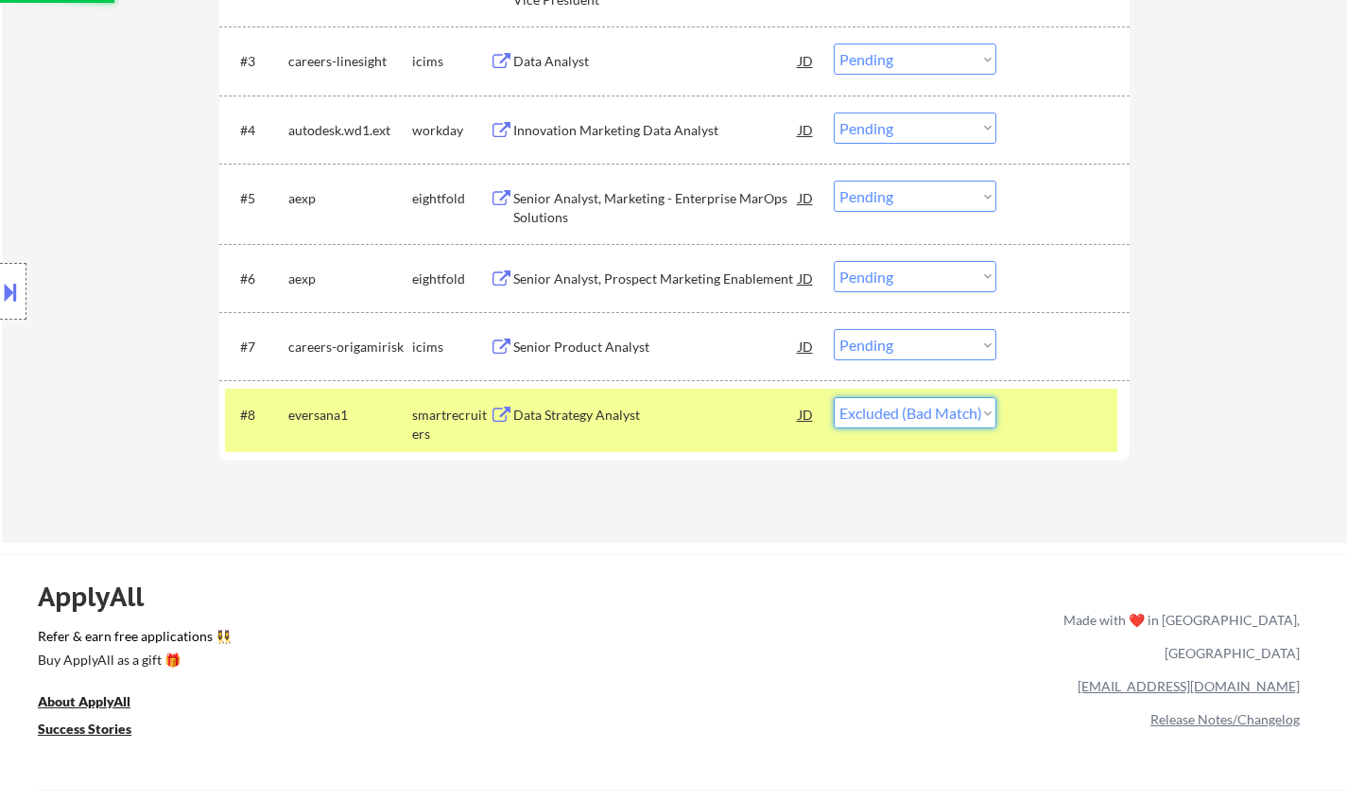
click at [834, 397] on select "Choose an option... Pending Applied Excluded (Questions) Excluded (Expired) Exc…" at bounding box center [915, 412] width 163 height 31
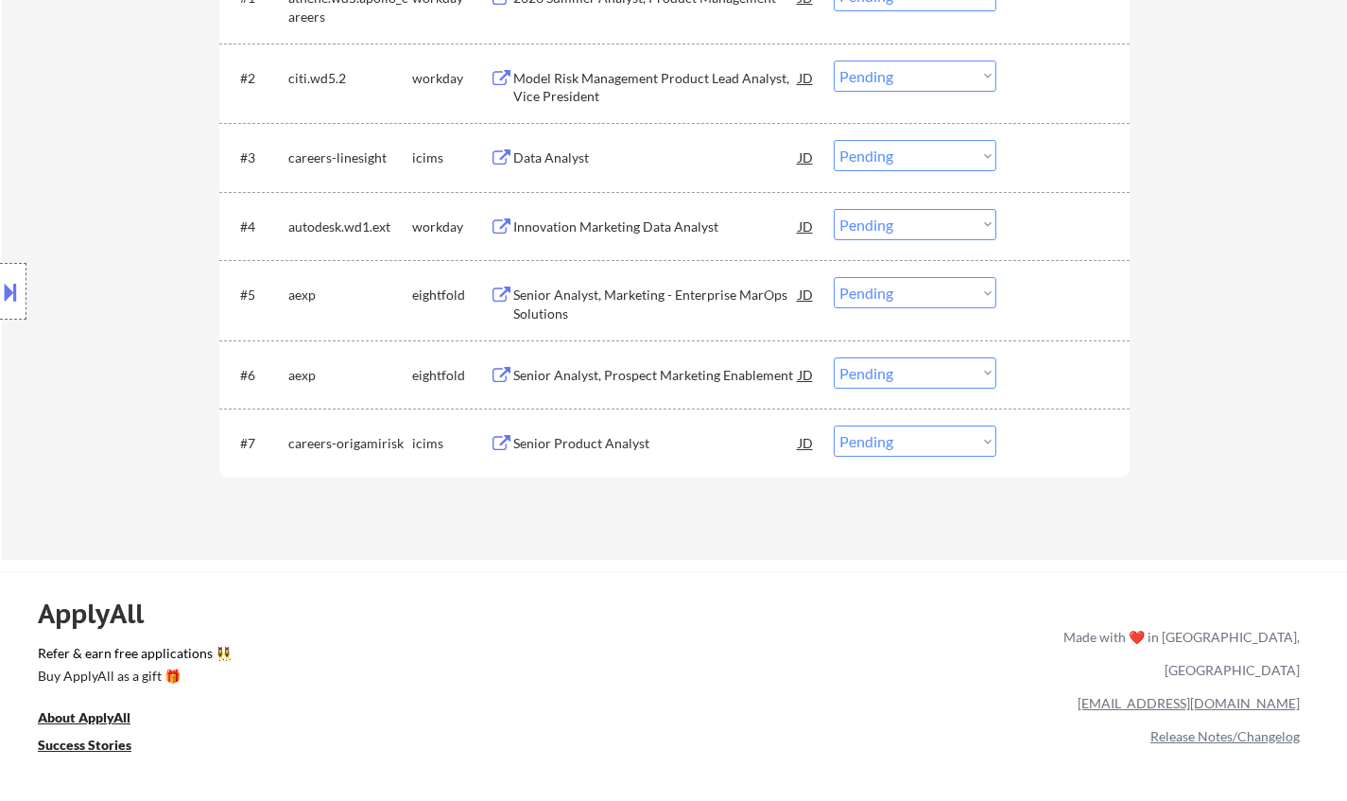
scroll to position [567, 0]
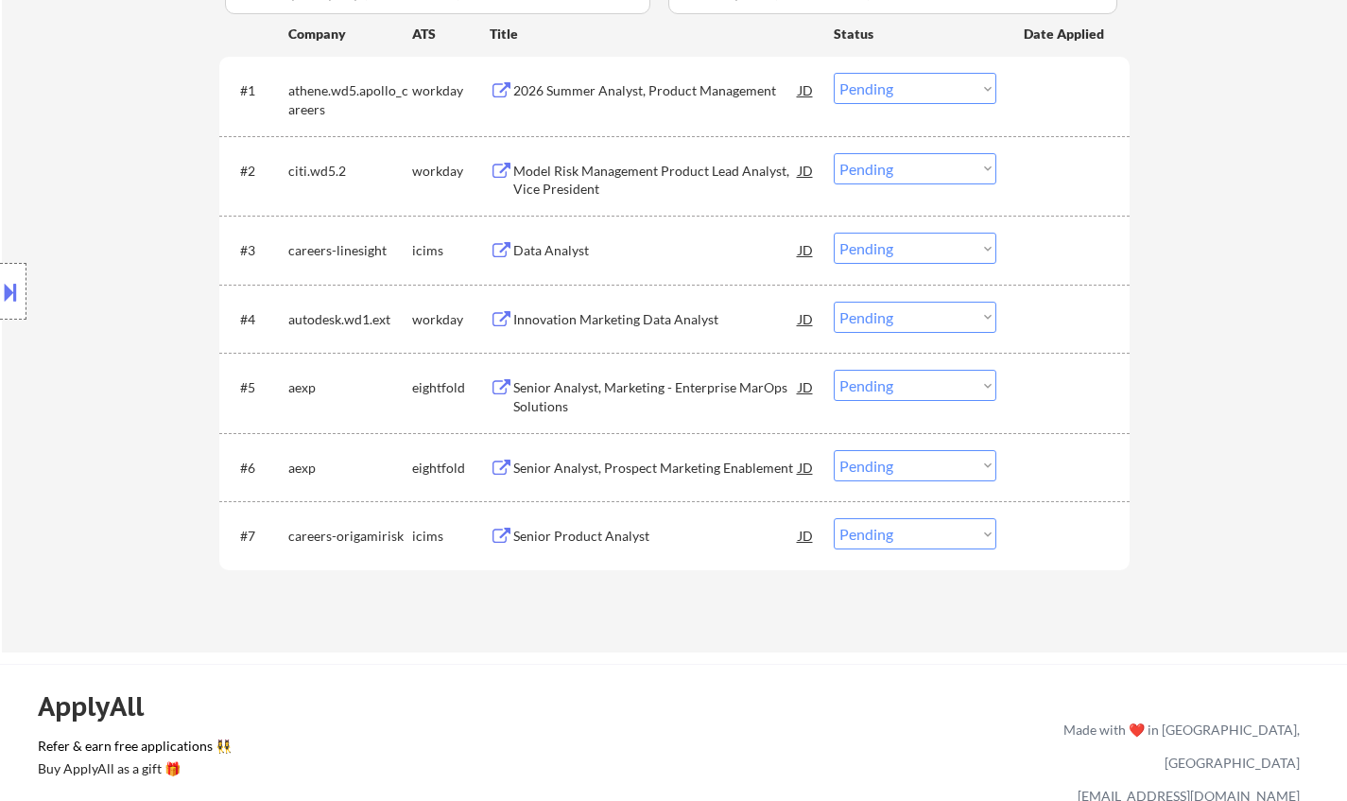
drag, startPoint x: 915, startPoint y: 462, endPoint x: 928, endPoint y: 475, distance: 18.7
click at [917, 464] on select "Choose an option... Pending Applied Excluded (Questions) Excluded (Expired) Exc…" at bounding box center [915, 465] width 163 height 31
select select ""excluded__other_""
click at [834, 450] on select "Choose an option... Pending Applied Excluded (Questions) Excluded (Expired) Exc…" at bounding box center [915, 465] width 163 height 31
drag, startPoint x: 936, startPoint y: 384, endPoint x: 943, endPoint y: 397, distance: 15.2
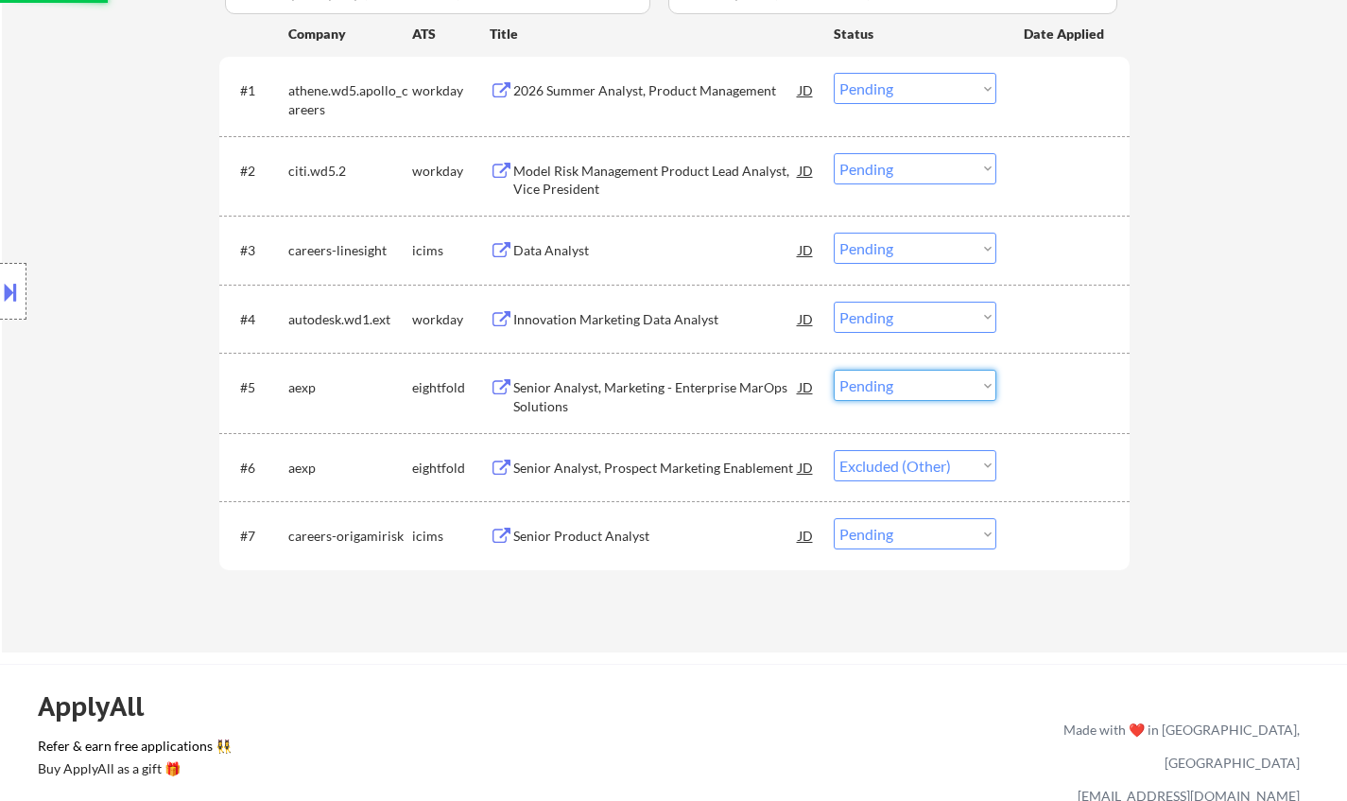
click at [936, 384] on select "Choose an option... Pending Applied Excluded (Questions) Excluded (Expired) Exc…" at bounding box center [915, 385] width 163 height 31
click at [834, 370] on select "Choose an option... Pending Applied Excluded (Questions) Excluded (Expired) Exc…" at bounding box center [915, 385] width 163 height 31
click at [585, 533] on div "Senior Product Analyst" at bounding box center [655, 535] width 285 height 19
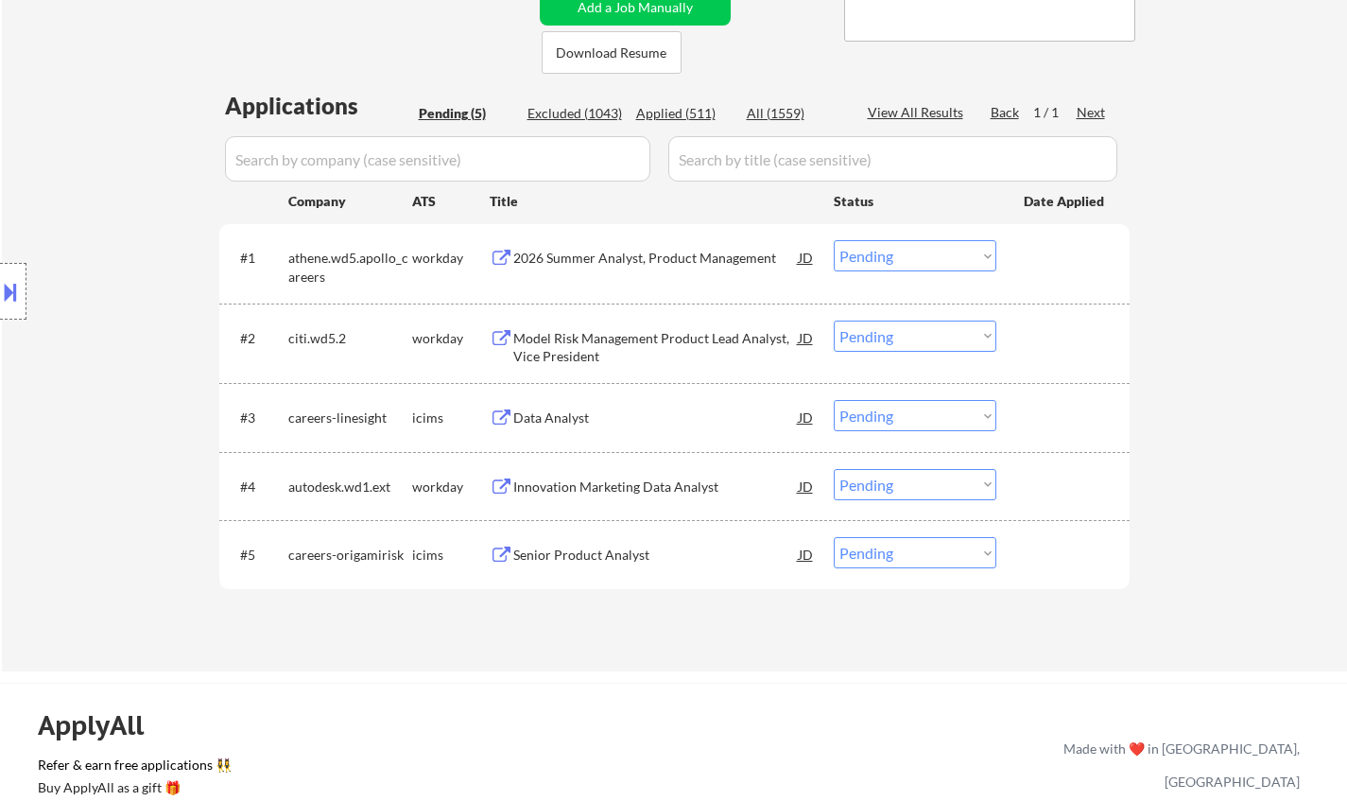
scroll to position [378, 0]
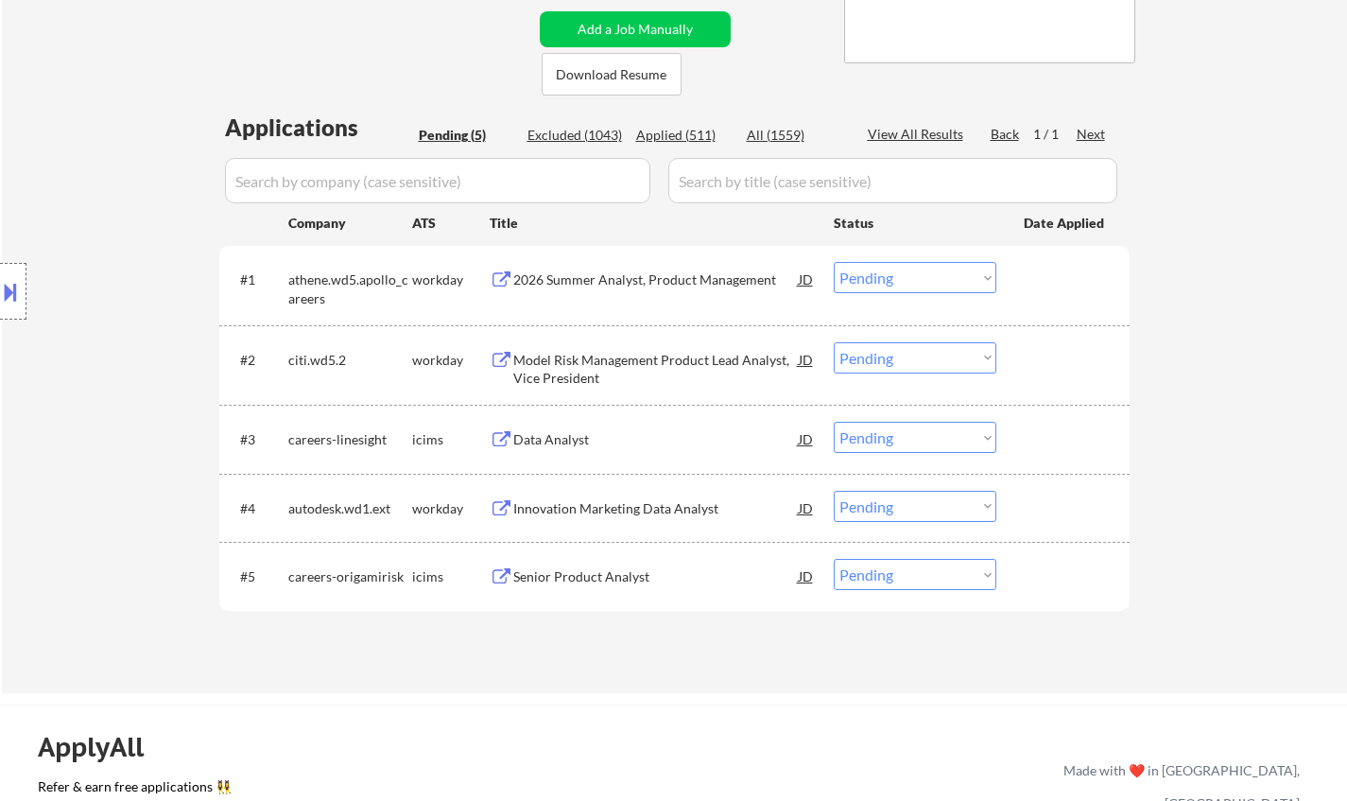
drag, startPoint x: 911, startPoint y: 573, endPoint x: 955, endPoint y: 597, distance: 49.9
click at [911, 573] on select "Choose an option... Pending Applied Excluded (Questions) Excluded (Expired) Exc…" at bounding box center [915, 574] width 163 height 31
select select ""excluded__bad_match_""
click at [834, 559] on select "Choose an option... Pending Applied Excluded (Questions) Excluded (Expired) Exc…" at bounding box center [915, 574] width 163 height 31
click at [566, 428] on div "Data Analyst" at bounding box center [655, 439] width 285 height 34
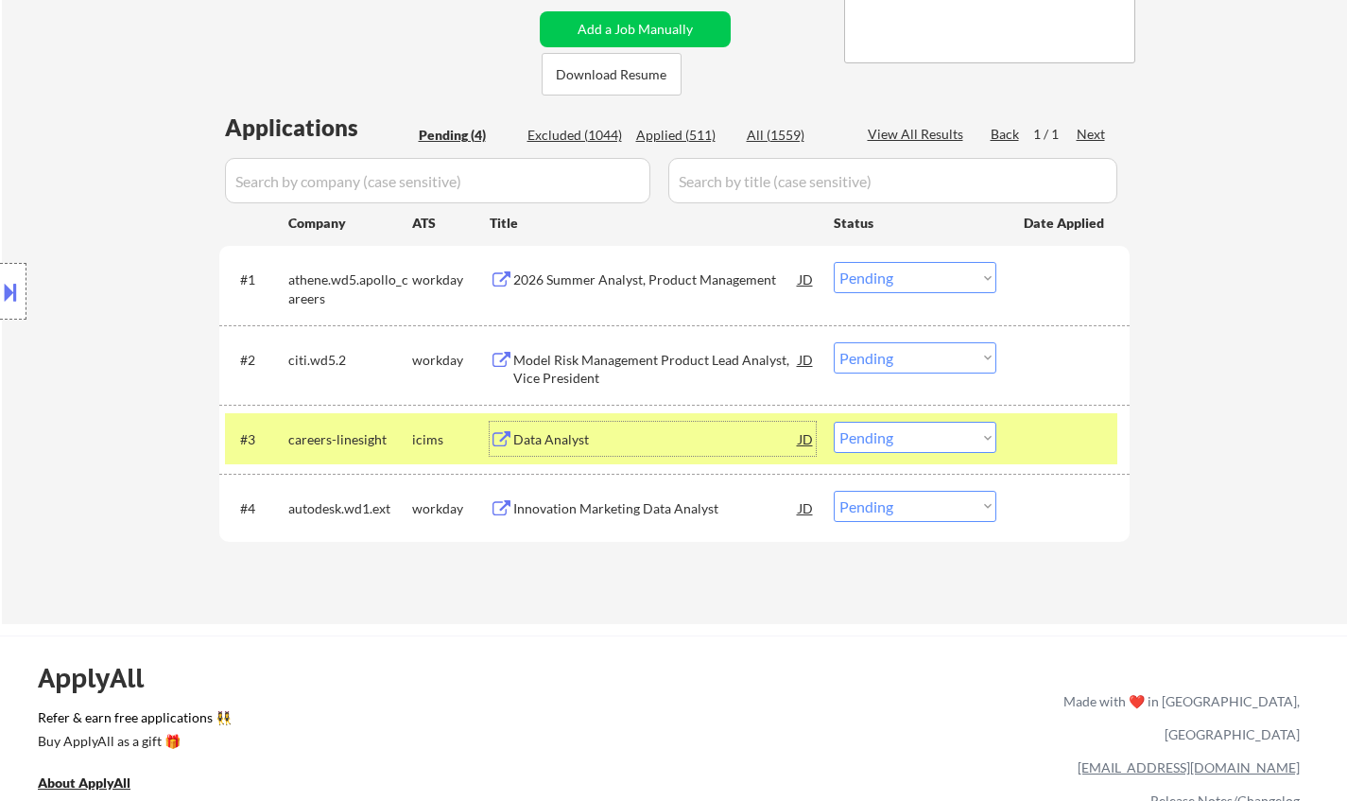
drag, startPoint x: 886, startPoint y: 443, endPoint x: 905, endPoint y: 450, distance: 20.9
click at [886, 443] on select "Choose an option... Pending Applied Excluded (Questions) Excluded (Expired) Exc…" at bounding box center [915, 437] width 163 height 31
click at [834, 422] on select "Choose an option... Pending Applied Excluded (Questions) Excluded (Expired) Exc…" at bounding box center [915, 437] width 163 height 31
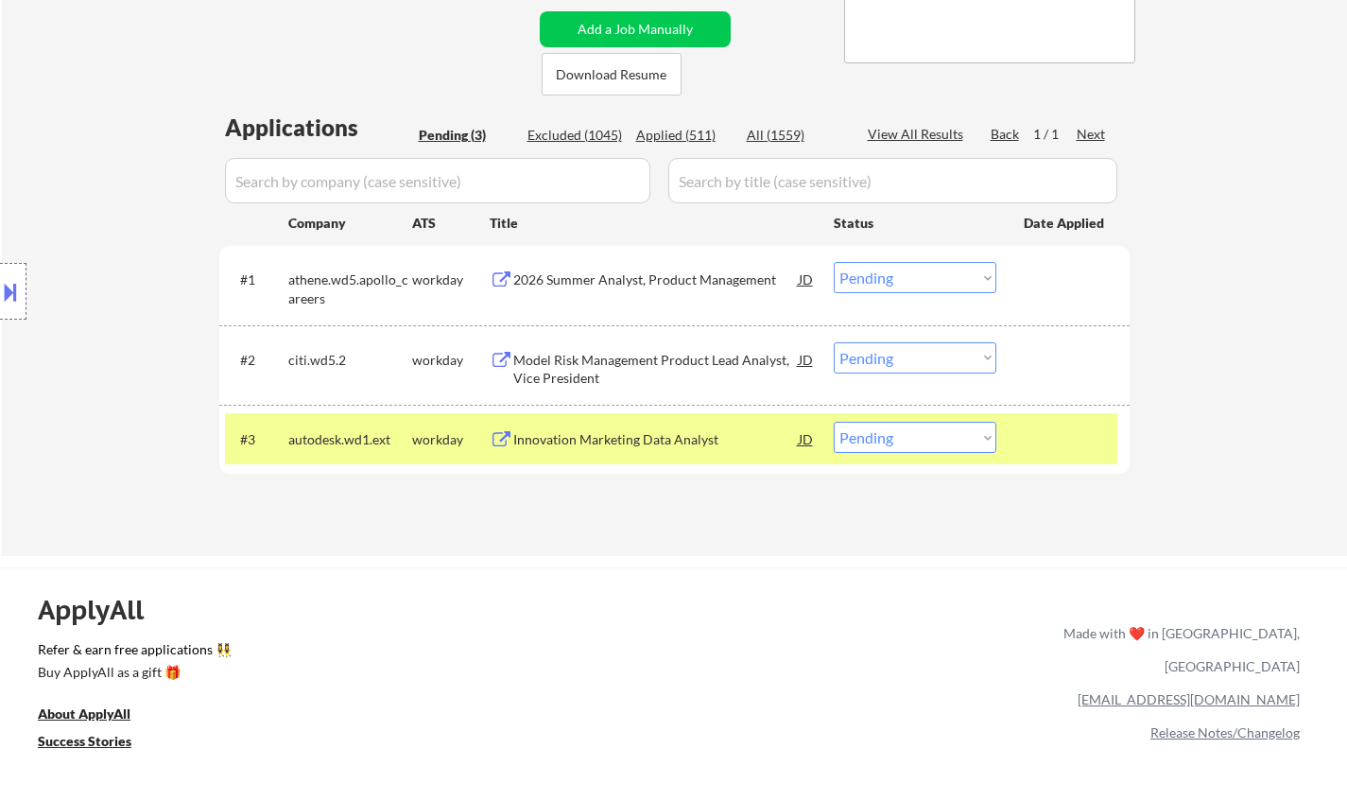
click at [644, 450] on div "Innovation Marketing Data Analyst" at bounding box center [655, 439] width 285 height 34
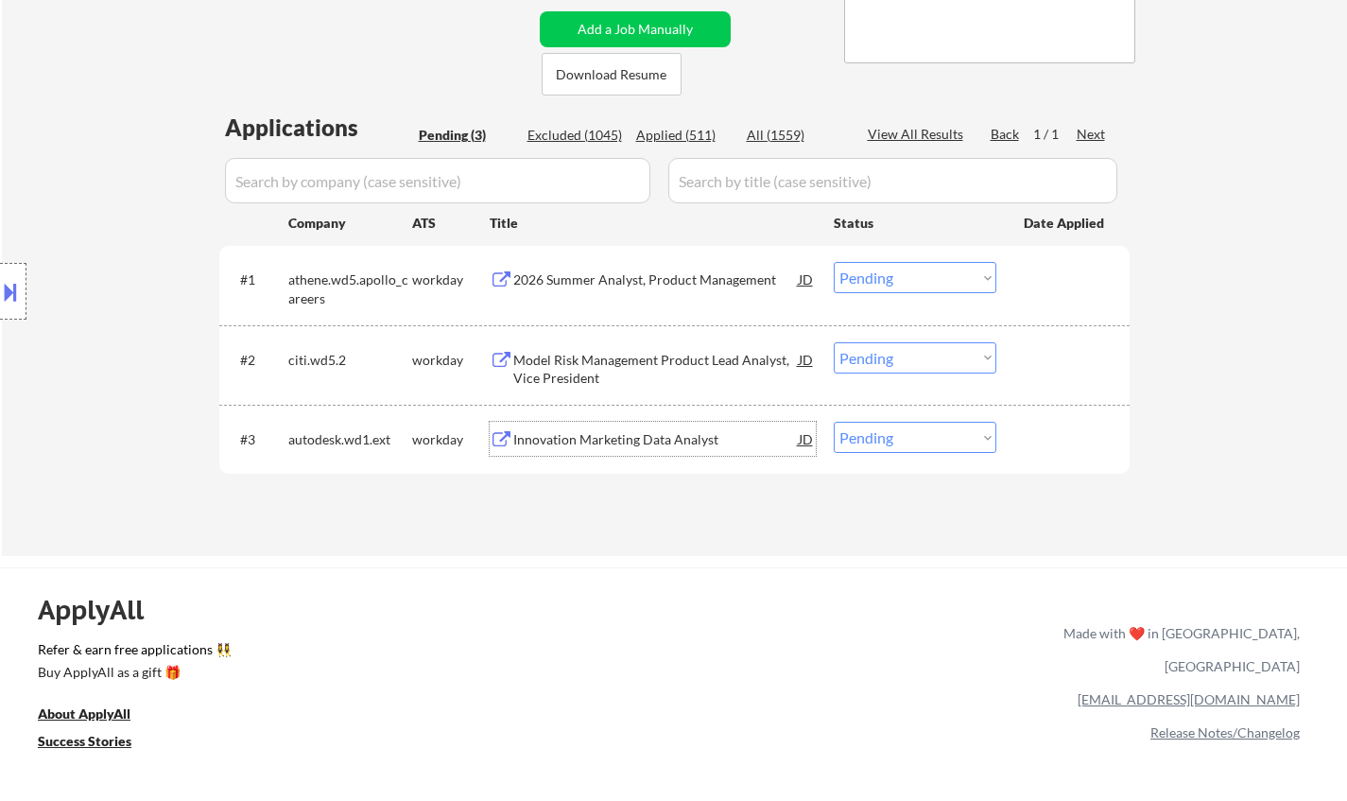
click at [890, 437] on select "Choose an option... Pending Applied Excluded (Questions) Excluded (Expired) Exc…" at bounding box center [915, 437] width 163 height 31
select select ""excluded__bad_match_""
click at [834, 422] on select "Choose an option... Pending Applied Excluded (Questions) Excluded (Expired) Exc…" at bounding box center [915, 437] width 163 height 31
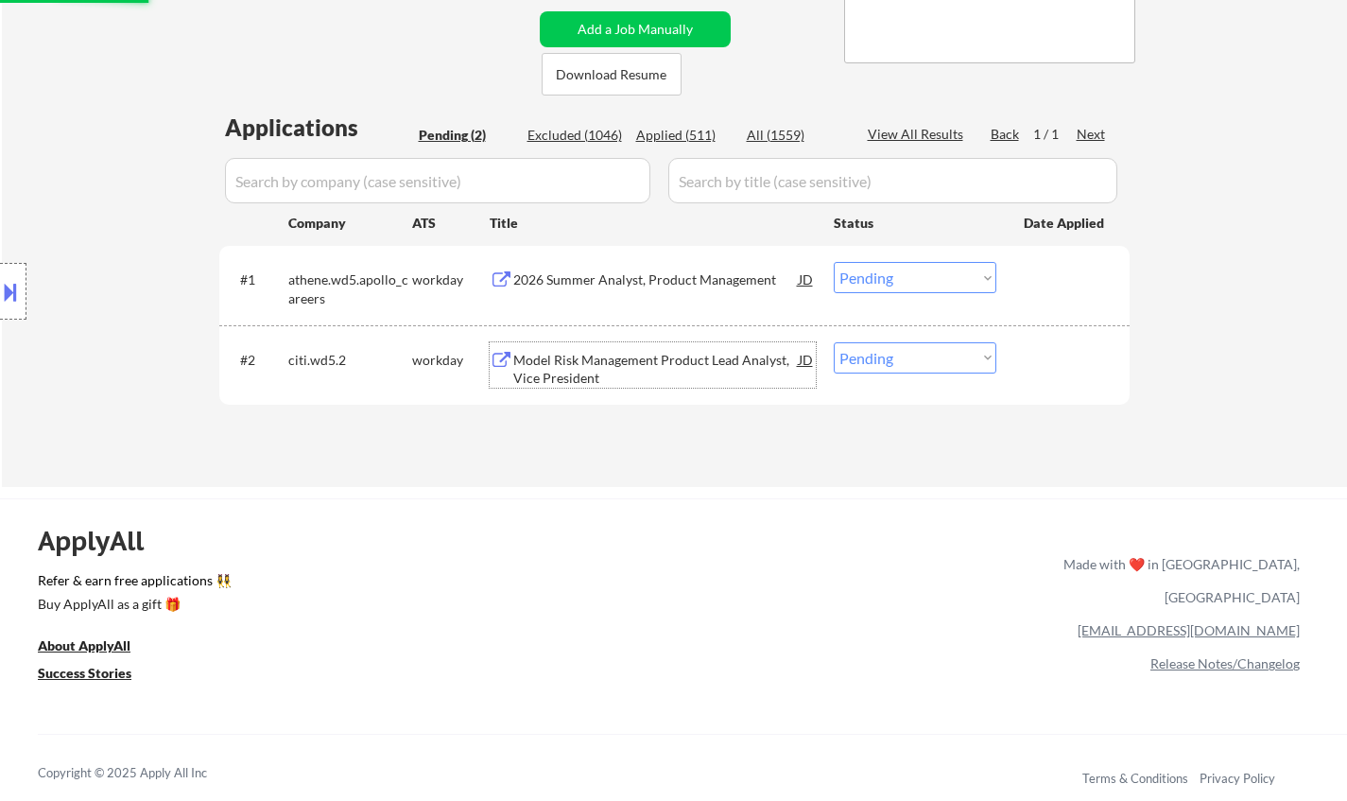
click at [617, 364] on div "Model Risk Management Product Lead Analyst, Vice President" at bounding box center [655, 369] width 285 height 37
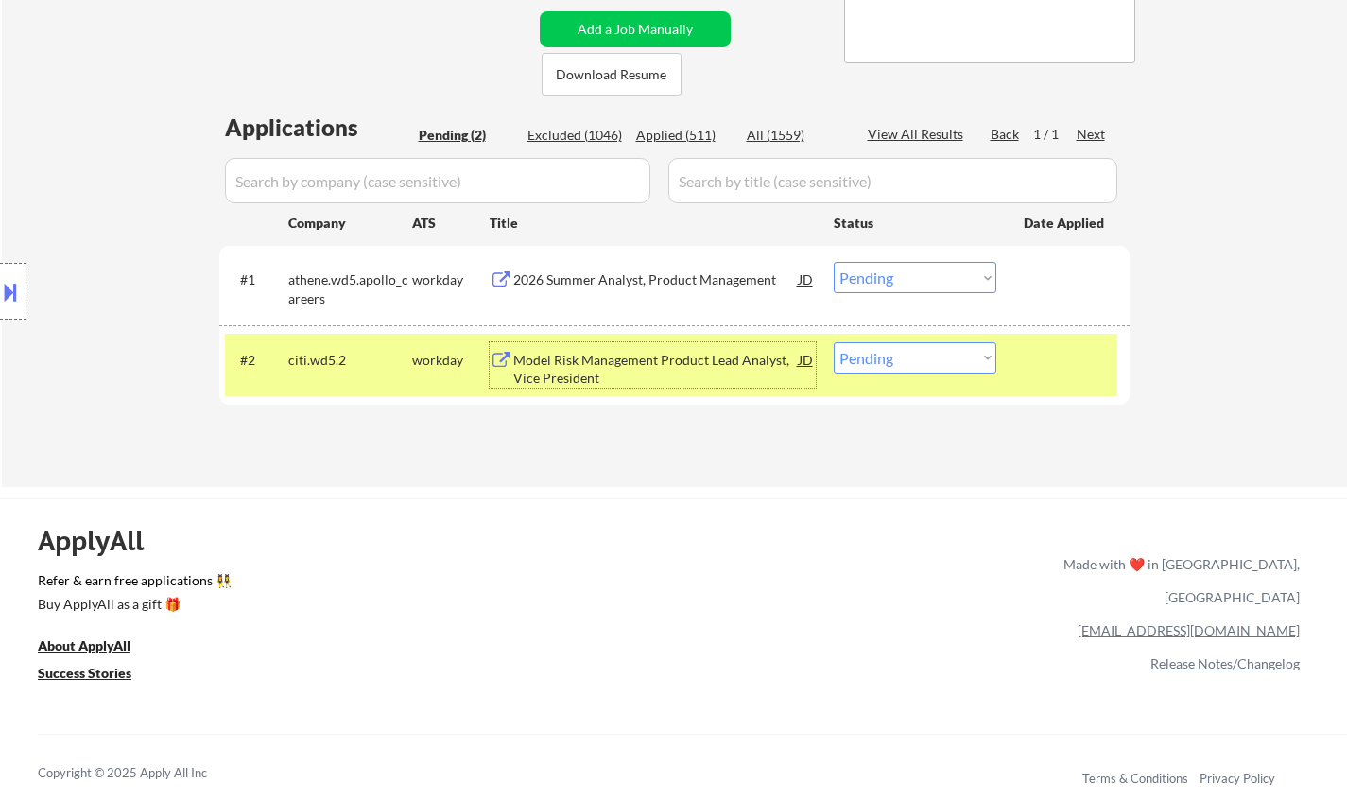
click at [887, 362] on select "Choose an option... Pending Applied Excluded (Questions) Excluded (Expired) Exc…" at bounding box center [915, 357] width 163 height 31
select select ""excluded__expired_""
click at [834, 342] on select "Choose an option... Pending Applied Excluded (Questions) Excluded (Expired) Exc…" at bounding box center [915, 357] width 163 height 31
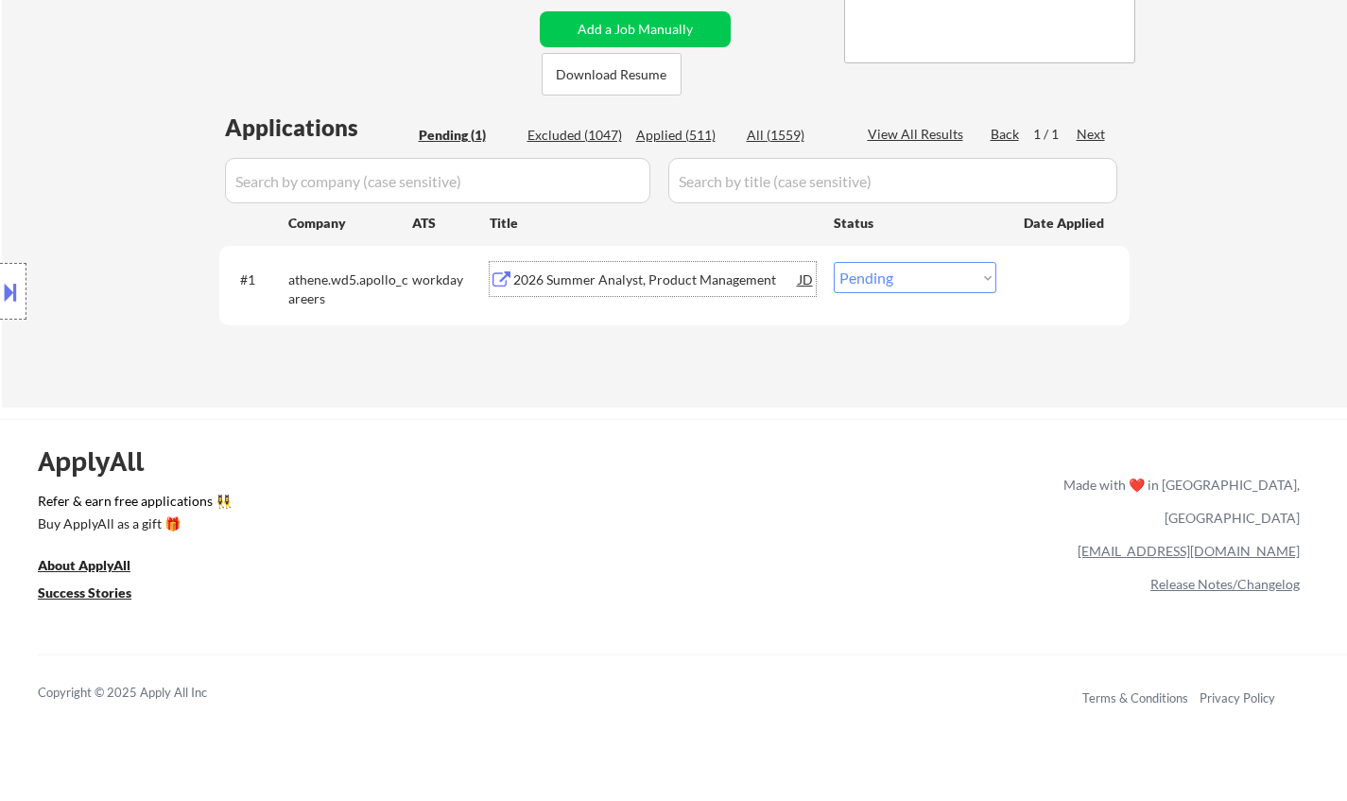
click at [633, 285] on div "2026 Summer Analyst, Product Management" at bounding box center [655, 279] width 285 height 19
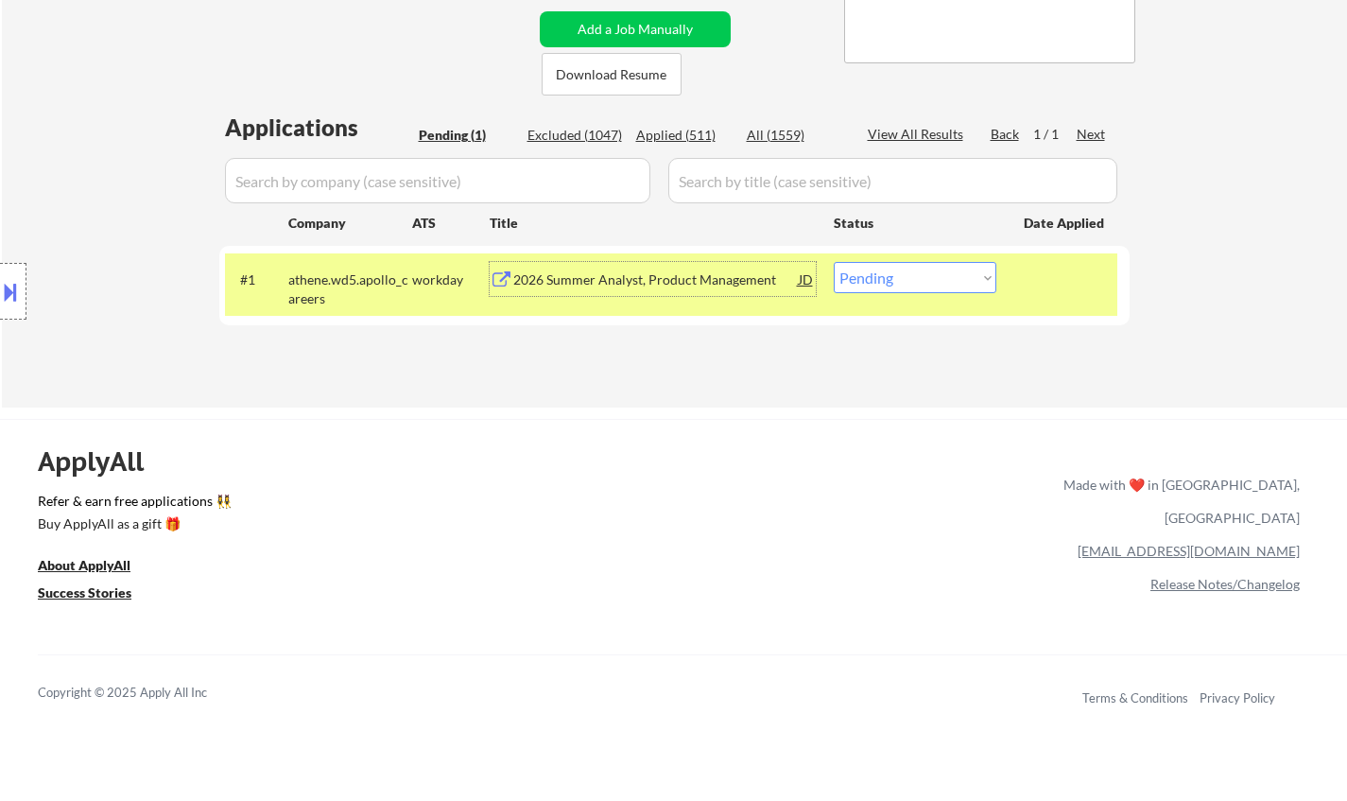
drag, startPoint x: 860, startPoint y: 273, endPoint x: 875, endPoint y: 290, distance: 22.8
click at [863, 274] on select "Choose an option... Pending Applied Excluded (Questions) Excluded (Expired) Exc…" at bounding box center [915, 277] width 163 height 31
select select ""excluded__other_""
click at [834, 262] on select "Choose an option... Pending Applied Excluded (Questions) Excluded (Expired) Exc…" at bounding box center [915, 277] width 163 height 31
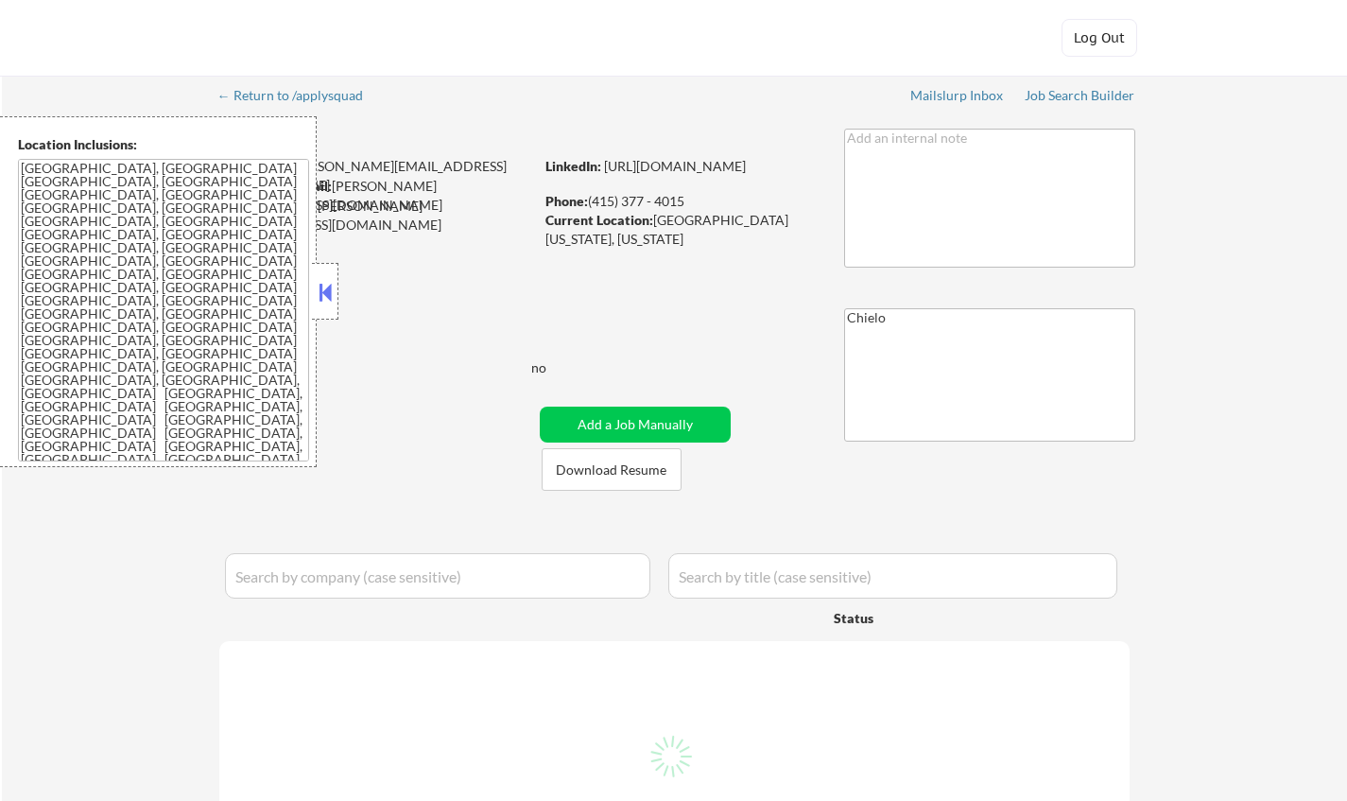
select select ""pending""
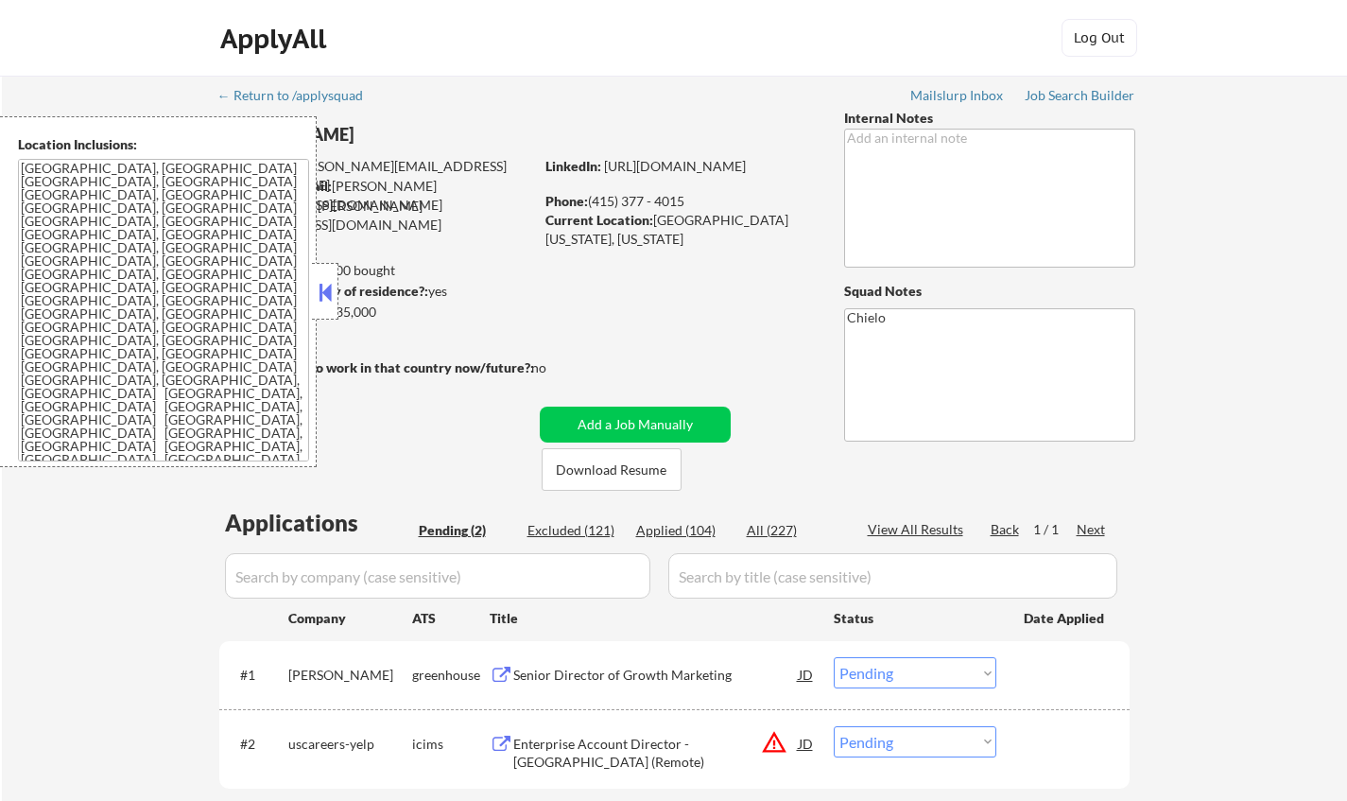
click at [316, 299] on button at bounding box center [325, 292] width 21 height 28
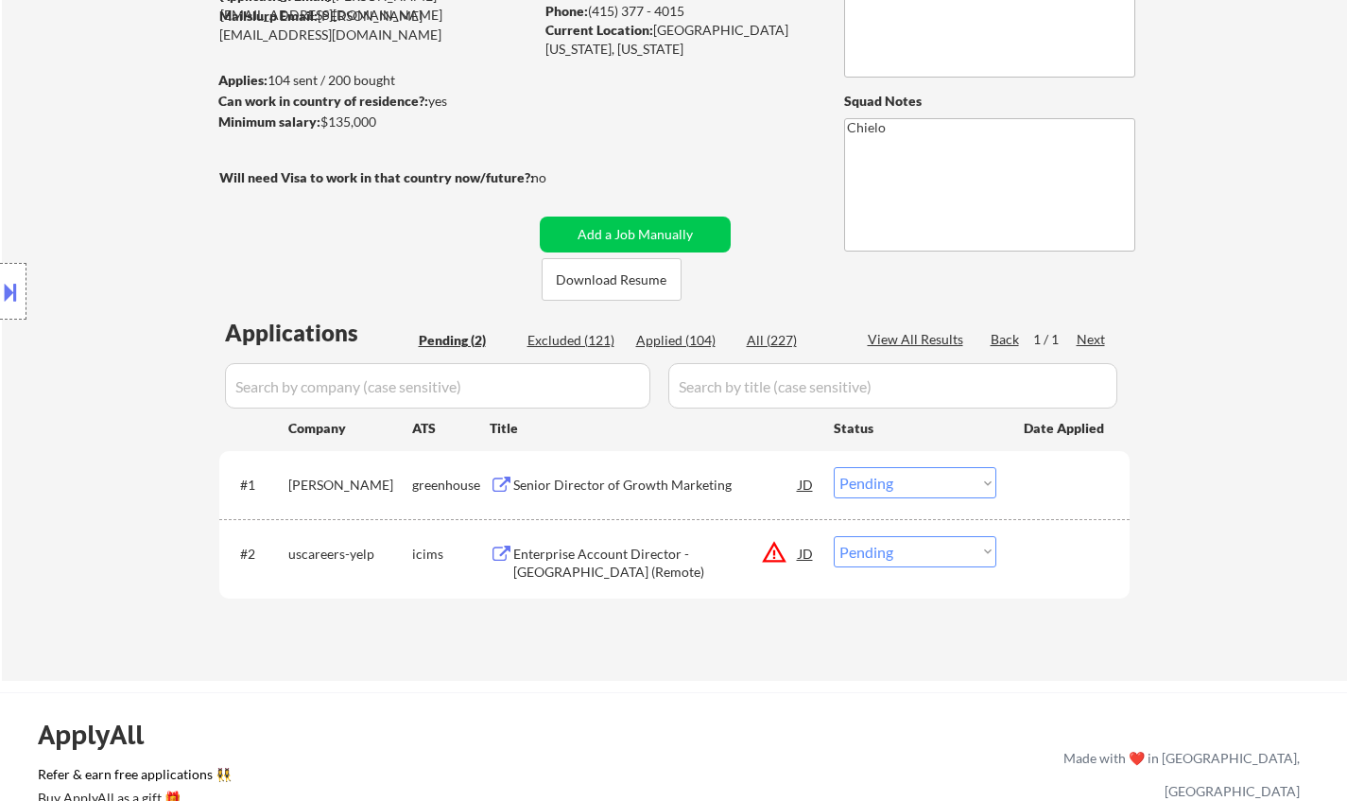
scroll to position [284, 0]
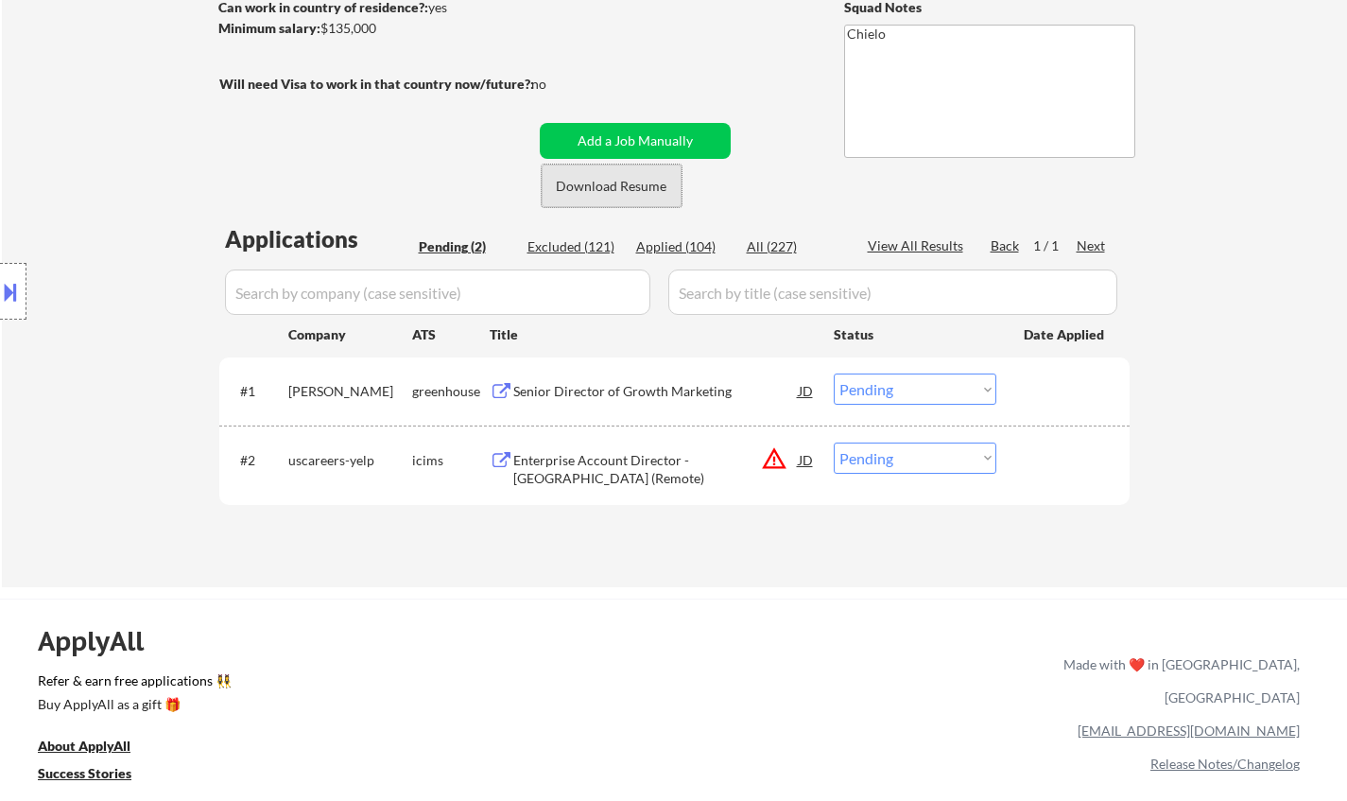
drag, startPoint x: 635, startPoint y: 181, endPoint x: 583, endPoint y: 5, distance: 184.2
click at [634, 180] on button "Download Resume" at bounding box center [612, 185] width 140 height 43
click at [588, 386] on div "Senior Director of Growth Marketing" at bounding box center [655, 391] width 285 height 19
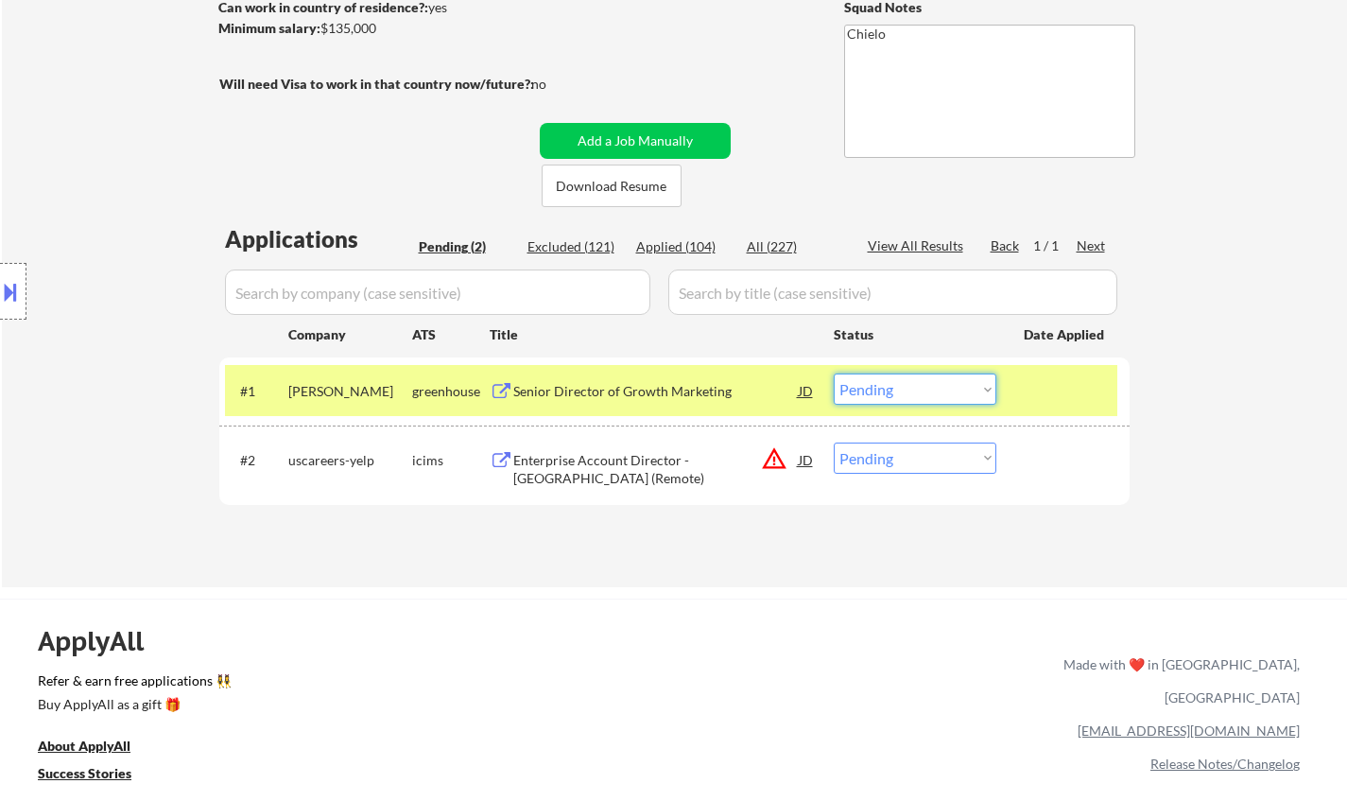
drag, startPoint x: 895, startPoint y: 384, endPoint x: 922, endPoint y: 404, distance: 33.8
click at [898, 385] on select "Choose an option... Pending Applied Excluded (Questions) Excluded (Expired) Exc…" at bounding box center [915, 388] width 163 height 31
click at [834, 373] on select "Choose an option... Pending Applied Excluded (Questions) Excluded (Expired) Exc…" at bounding box center [915, 388] width 163 height 31
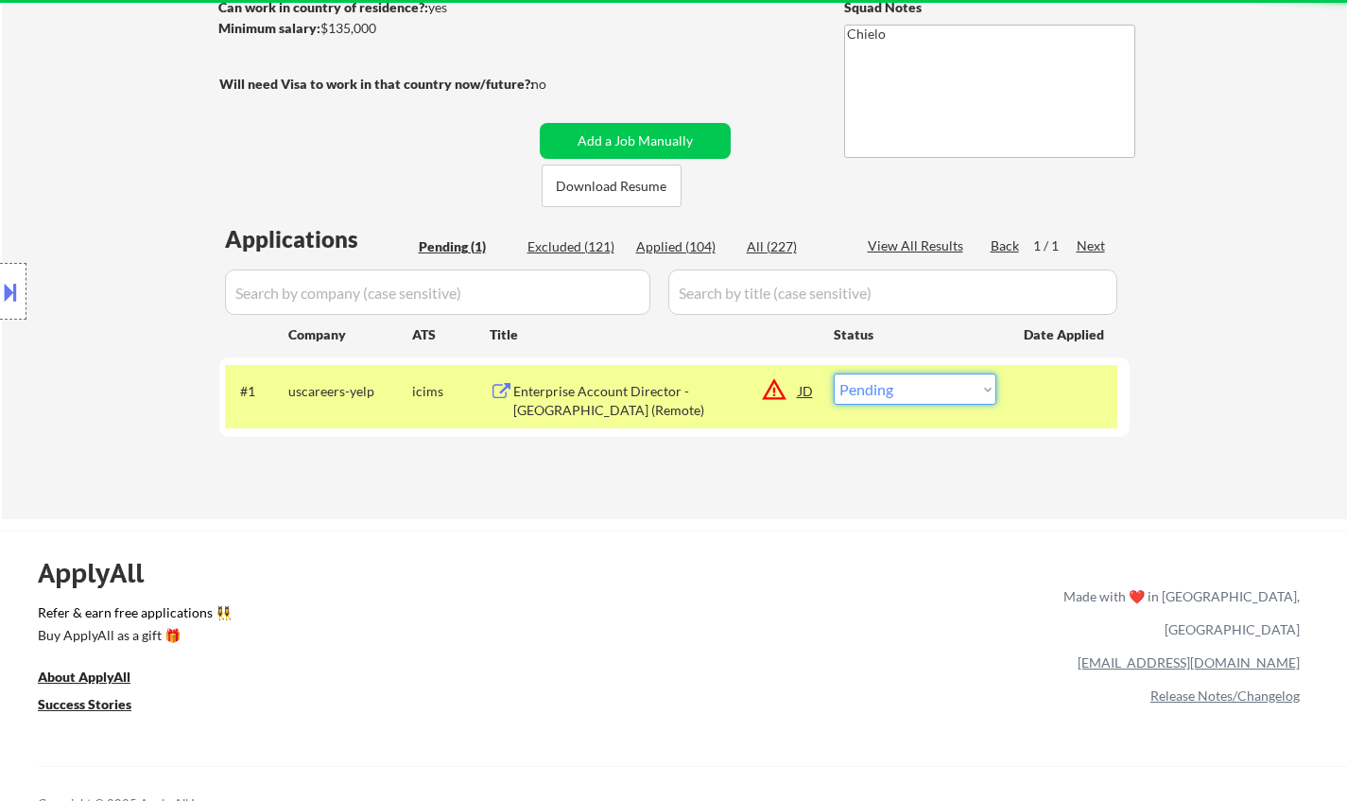
click at [908, 383] on select "Choose an option... Pending Applied Excluded (Questions) Excluded (Expired) Exc…" at bounding box center [915, 388] width 163 height 31
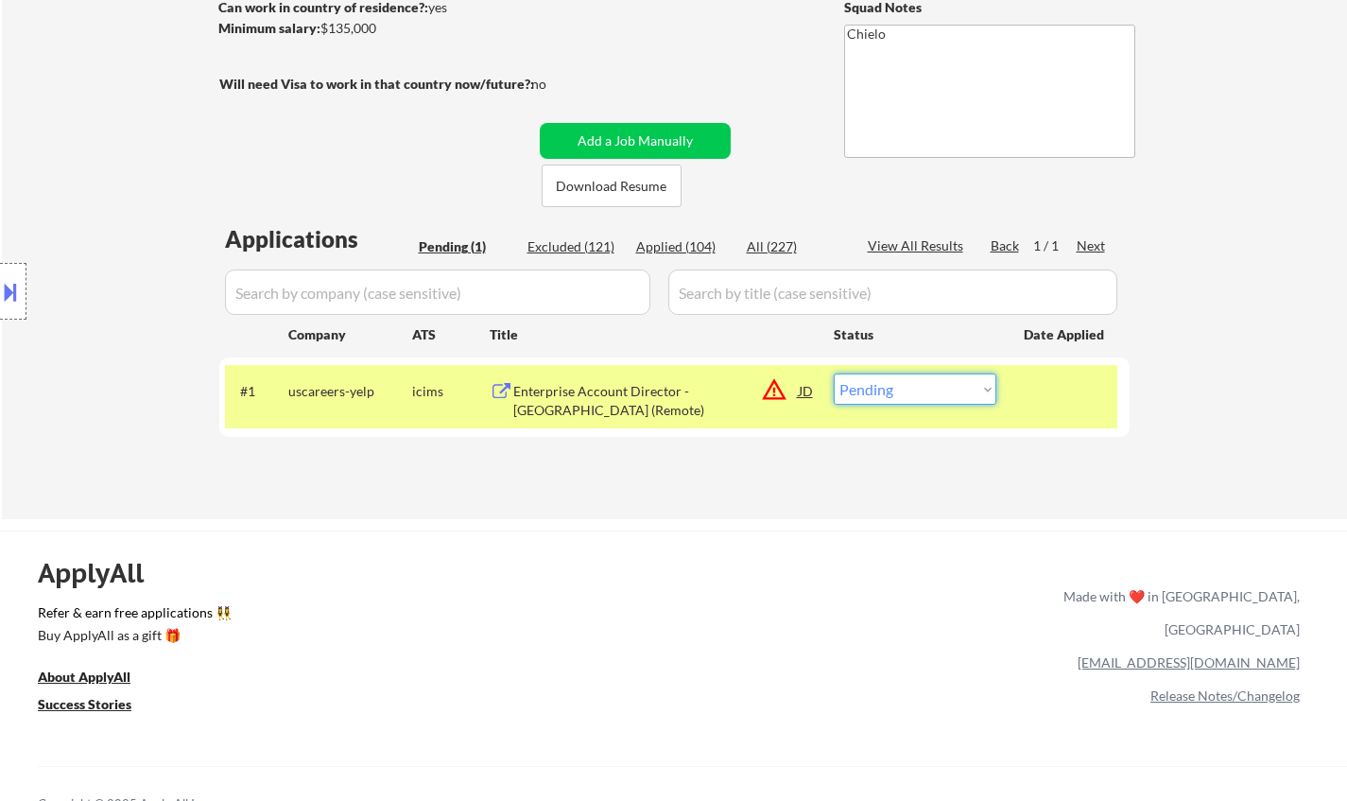
select select ""excluded__location_""
click at [834, 373] on select "Choose an option... Pending Applied Excluded (Questions) Excluded (Expired) Exc…" at bounding box center [915, 388] width 163 height 31
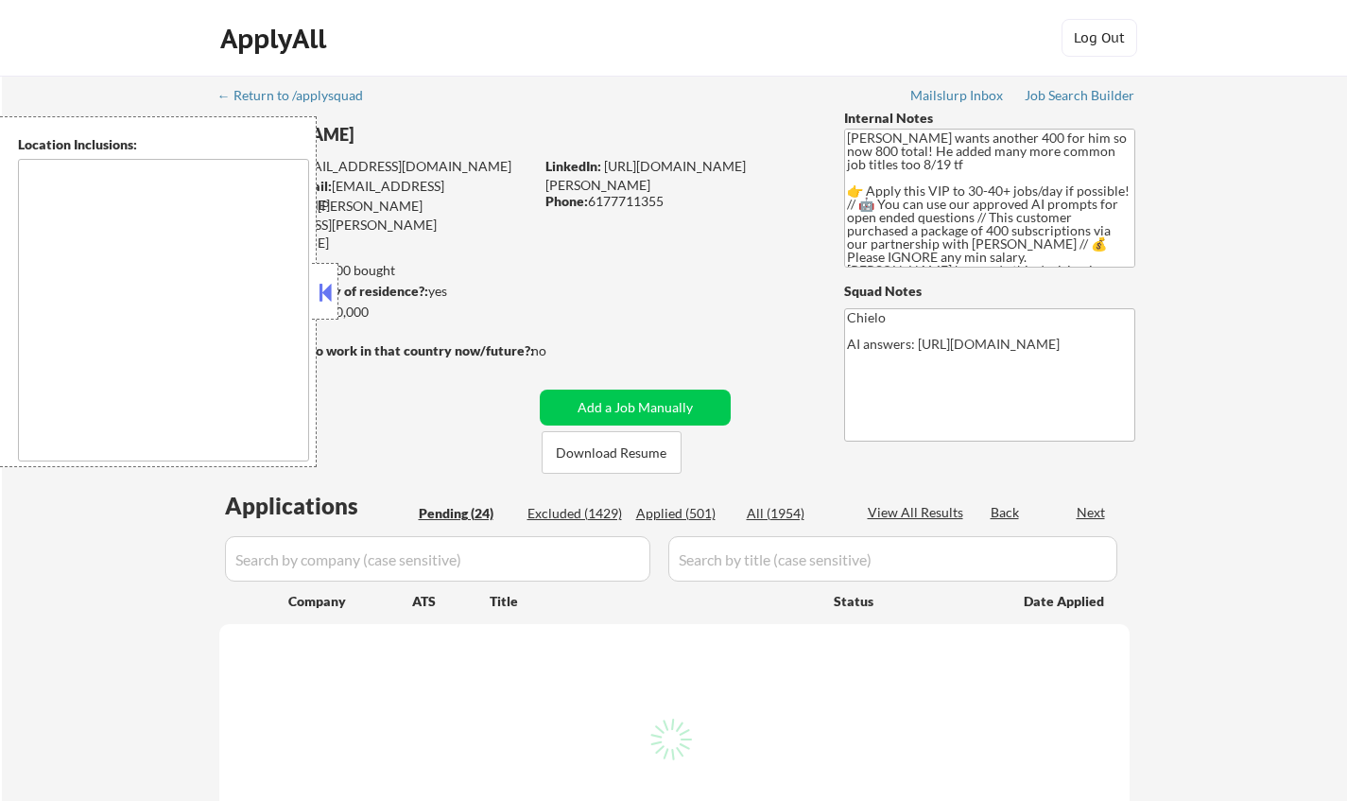
select select ""pending""
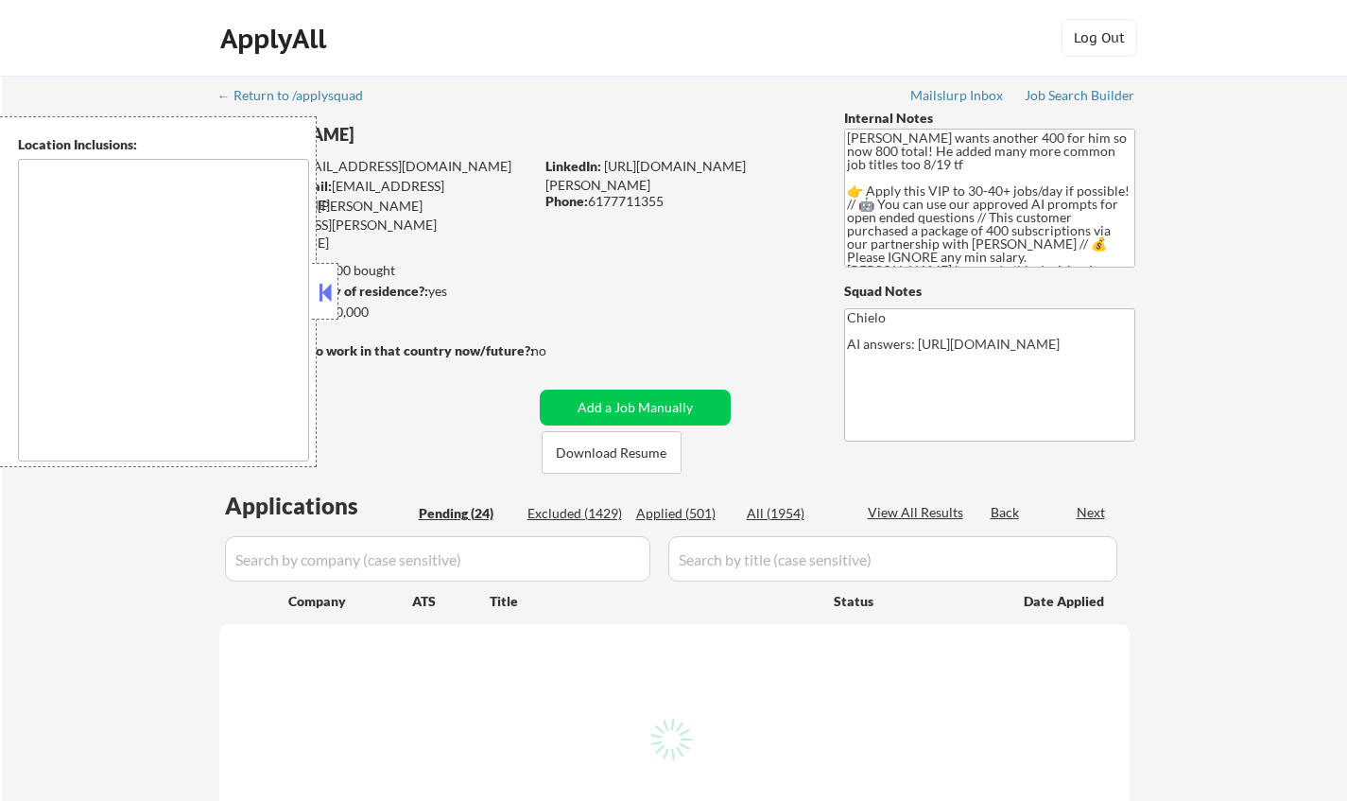
select select ""pending""
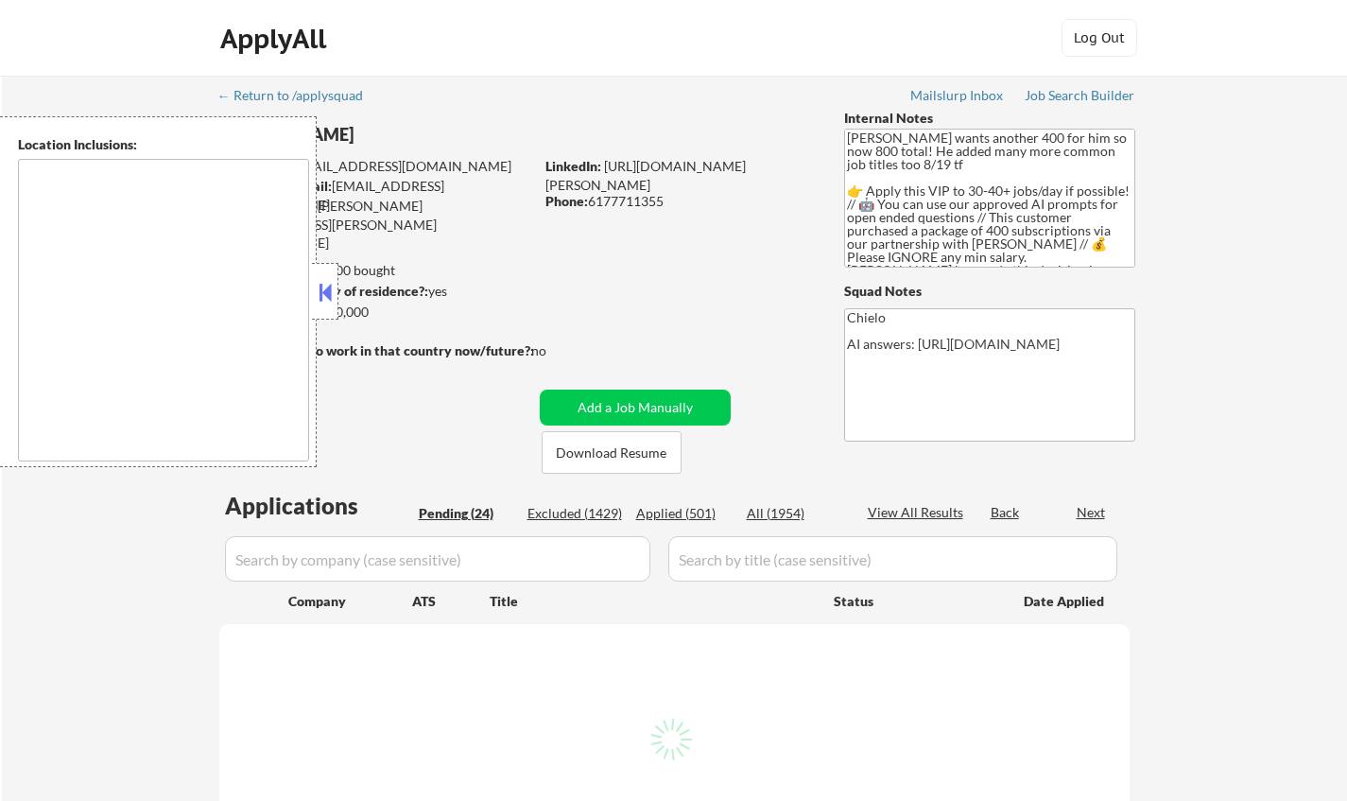
select select ""pending""
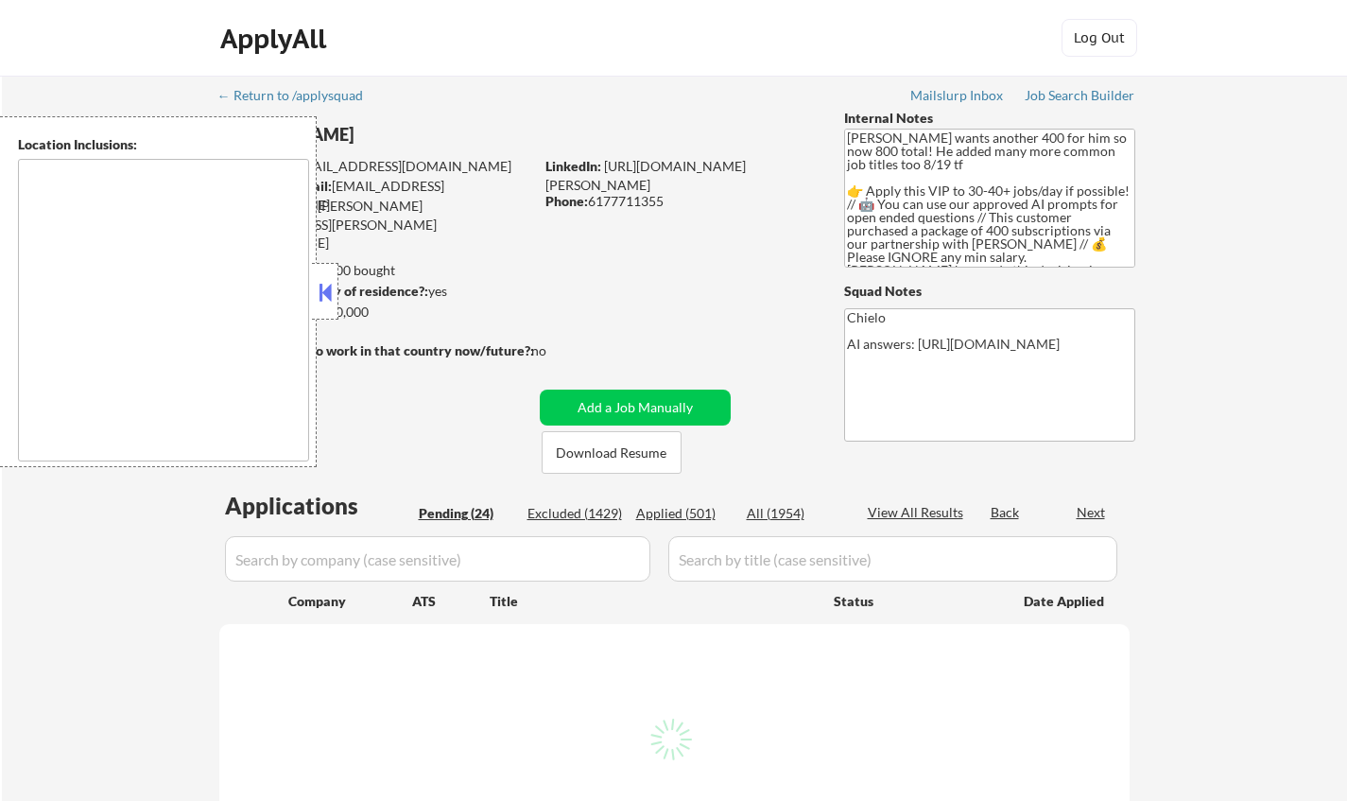
select select ""pending""
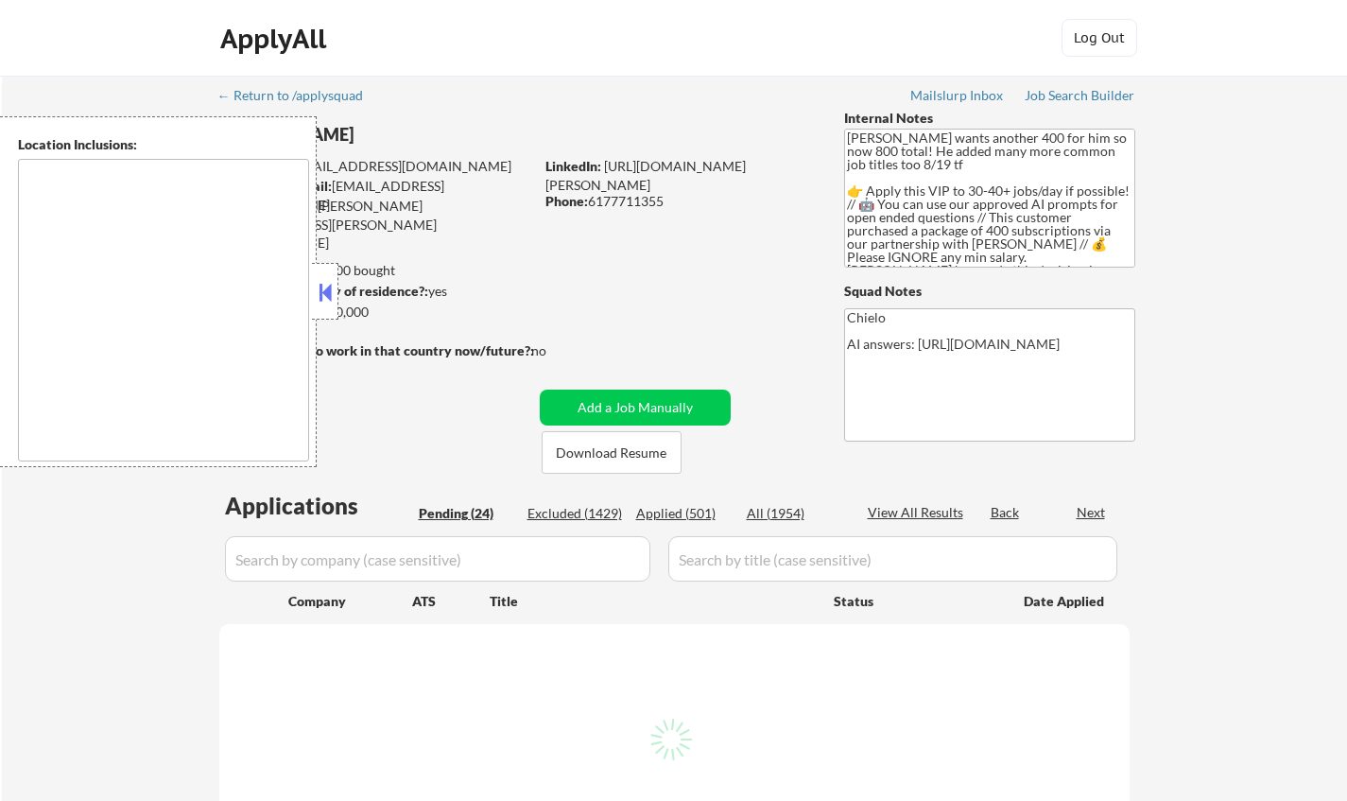
select select ""pending""
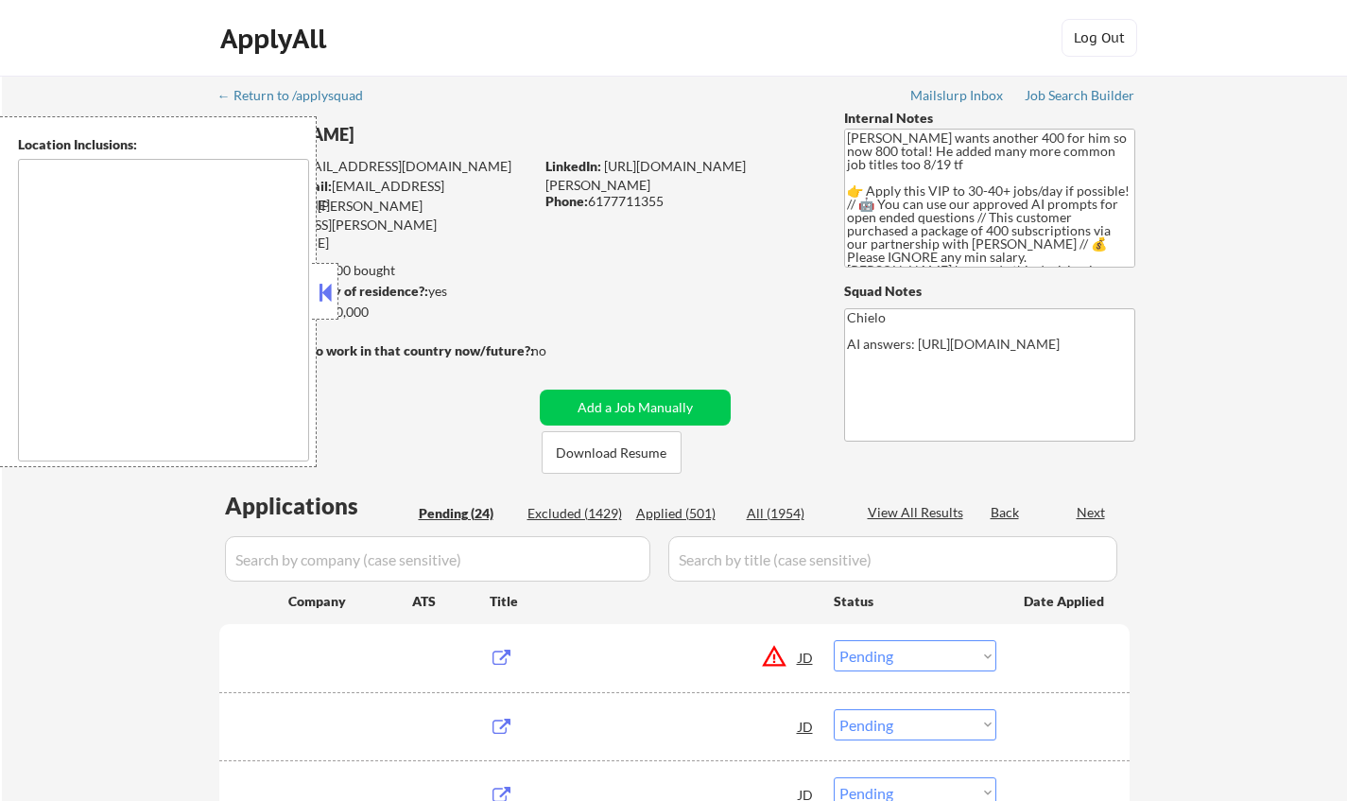
type textarea "[GEOGRAPHIC_DATA], [GEOGRAPHIC_DATA] [GEOGRAPHIC_DATA], [GEOGRAPHIC_DATA] [GEOG…"
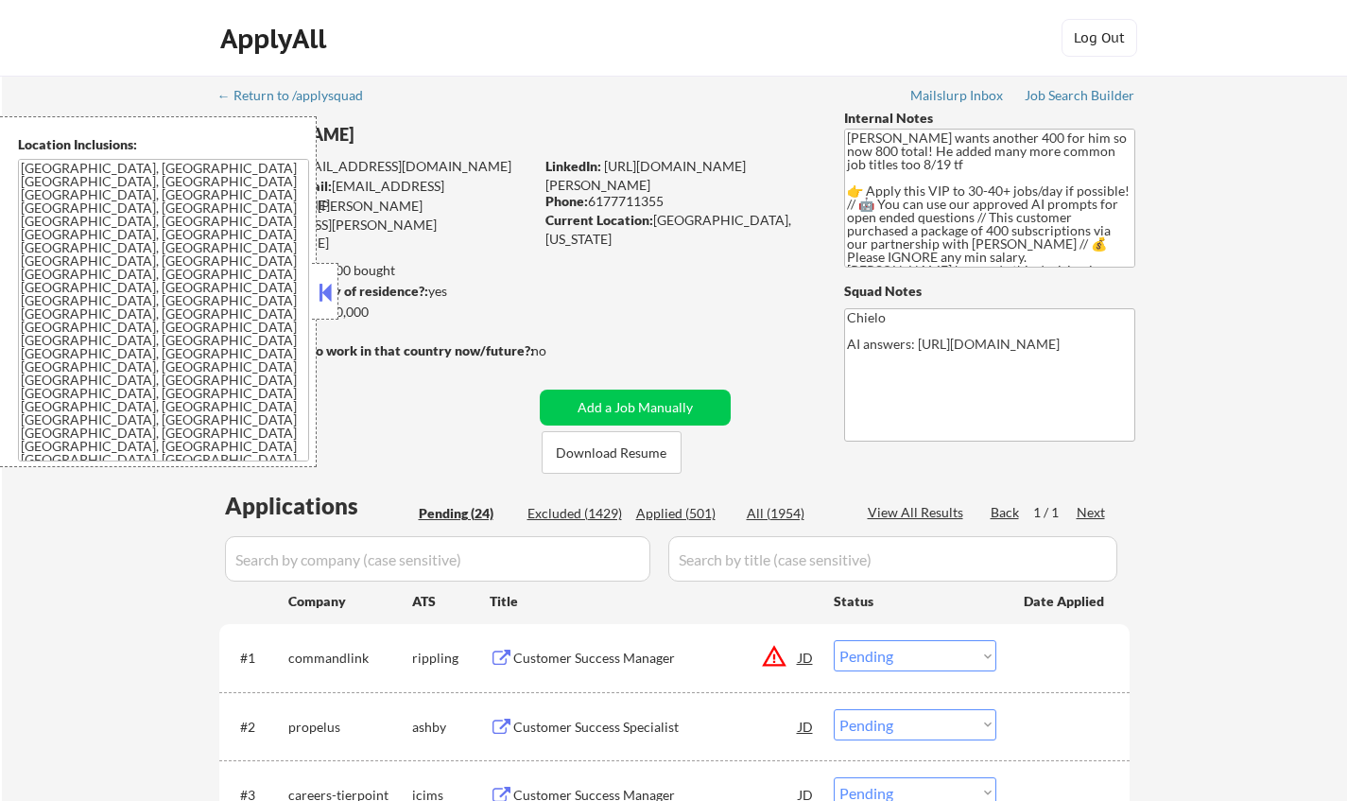
drag, startPoint x: 328, startPoint y: 284, endPoint x: 343, endPoint y: 285, distance: 15.2
click at [329, 285] on button at bounding box center [325, 292] width 21 height 28
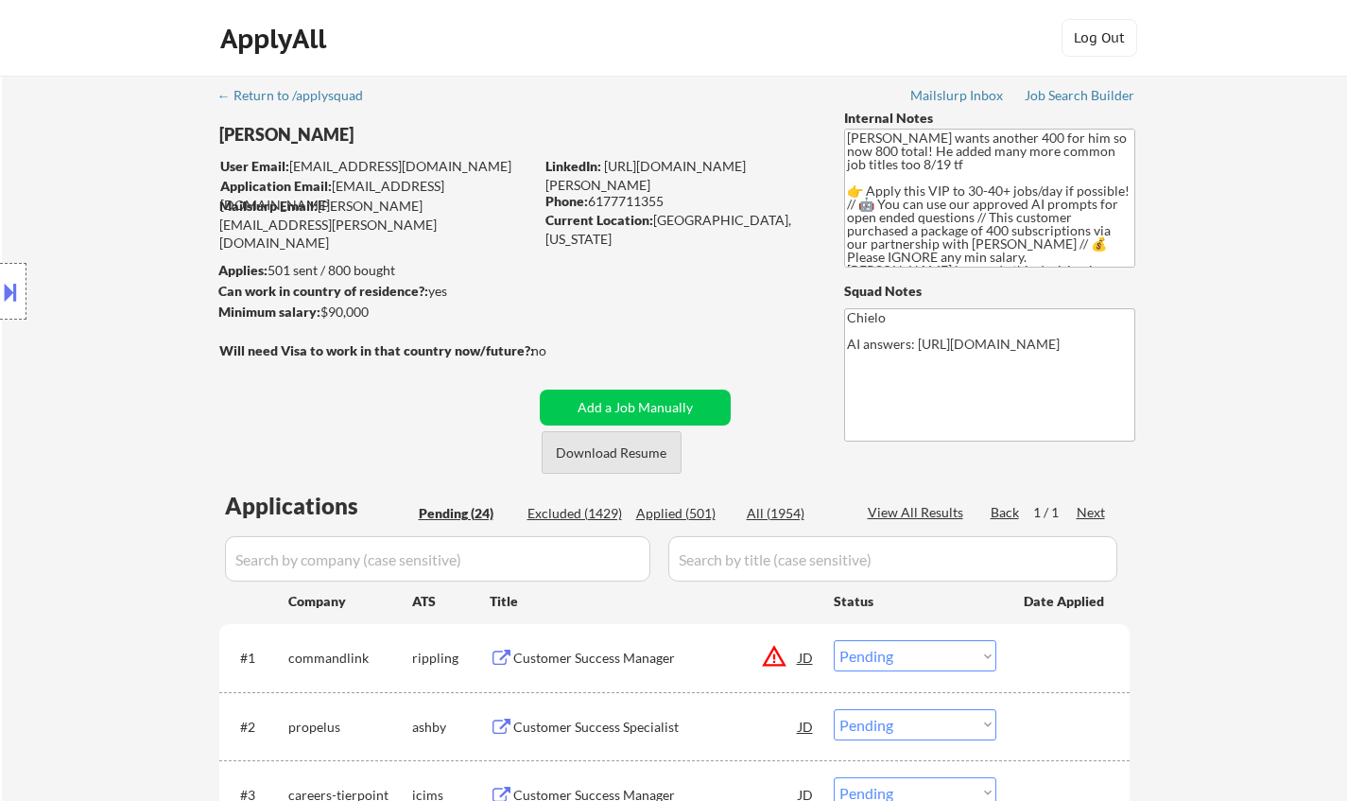
click at [606, 449] on button "Download Resume" at bounding box center [612, 452] width 140 height 43
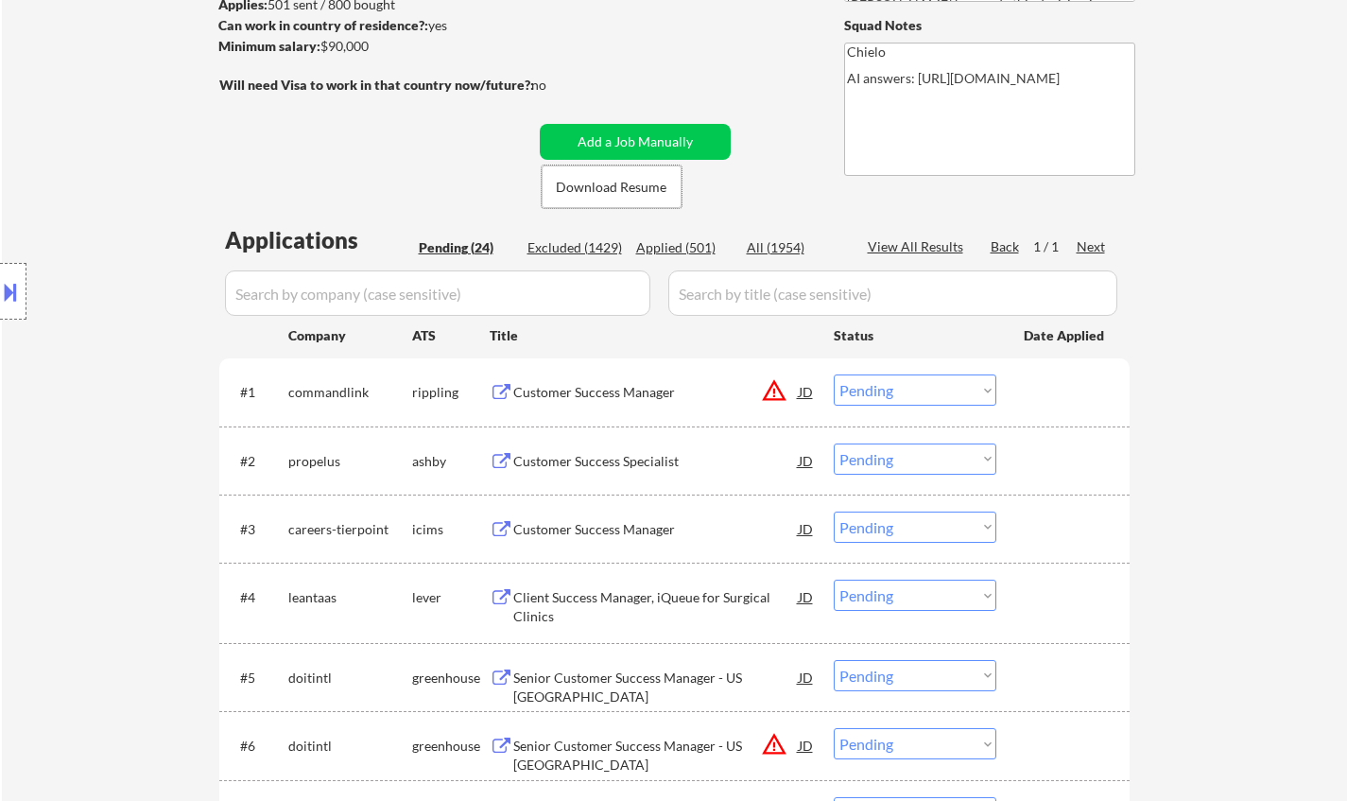
scroll to position [284, 0]
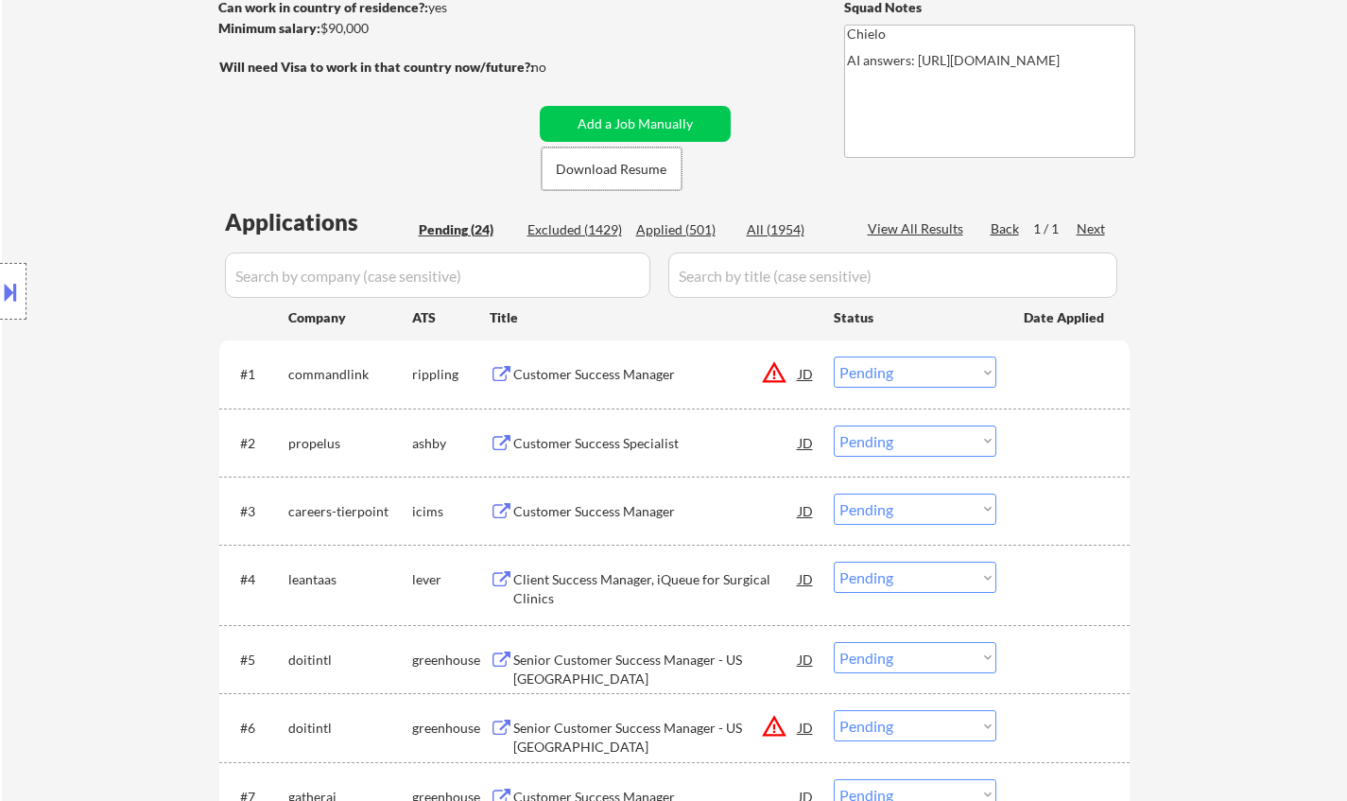
click at [612, 440] on div "Customer Success Specialist" at bounding box center [655, 443] width 285 height 19
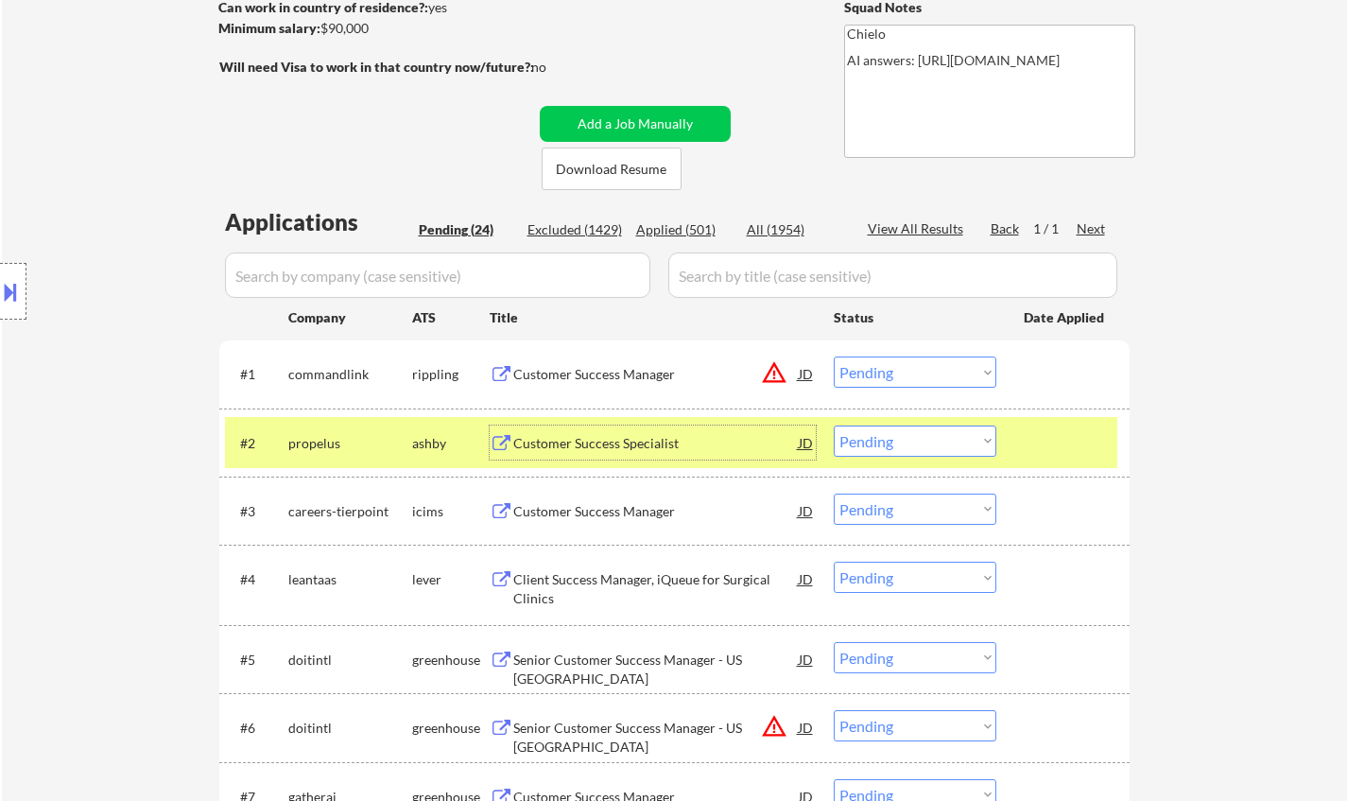
drag, startPoint x: 909, startPoint y: 448, endPoint x: 932, endPoint y: 455, distance: 23.6
click at [910, 447] on select "Choose an option... Pending Applied Excluded (Questions) Excluded (Expired) Exc…" at bounding box center [915, 440] width 163 height 31
click at [834, 425] on select "Choose an option... Pending Applied Excluded (Questions) Excluded (Expired) Exc…" at bounding box center [915, 440] width 163 height 31
click at [803, 375] on div "JD" at bounding box center [806, 373] width 19 height 34
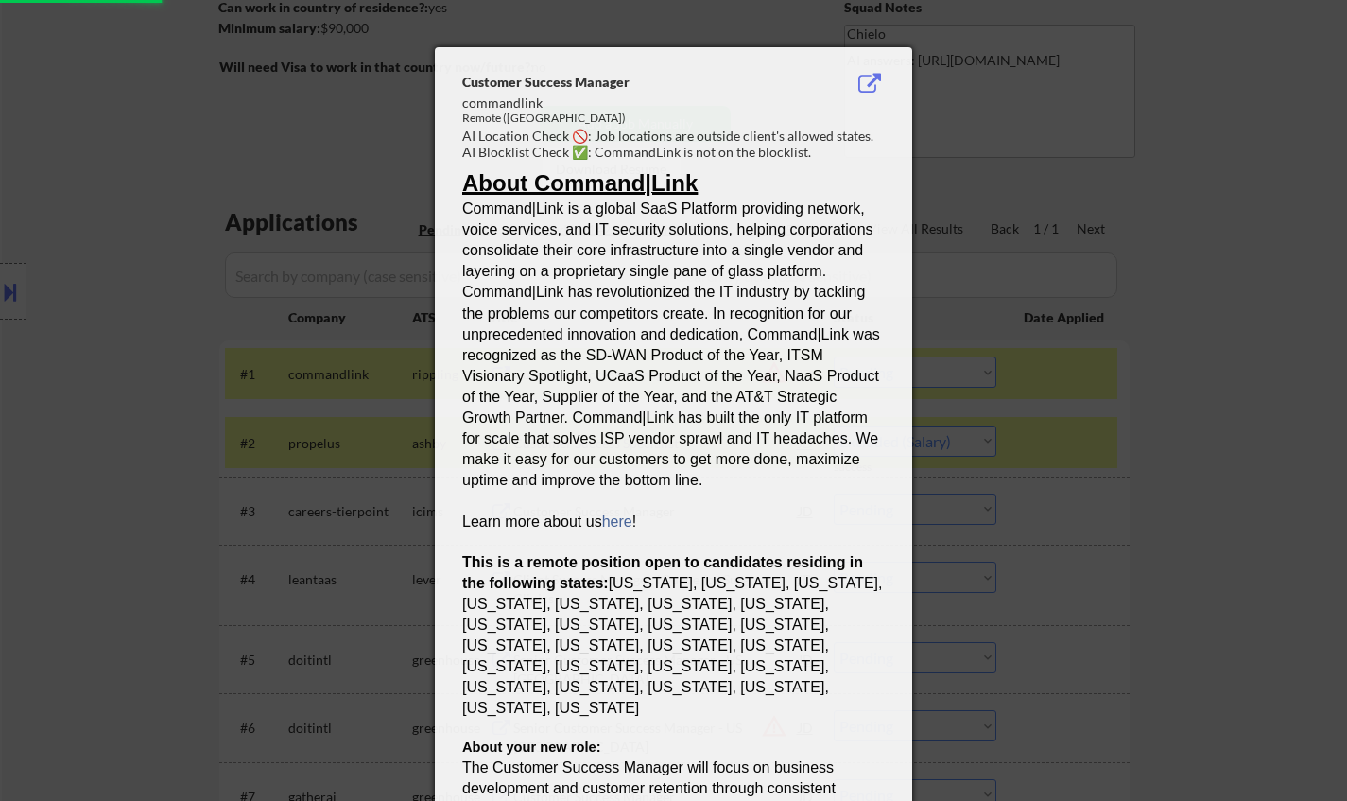
select select ""pending""
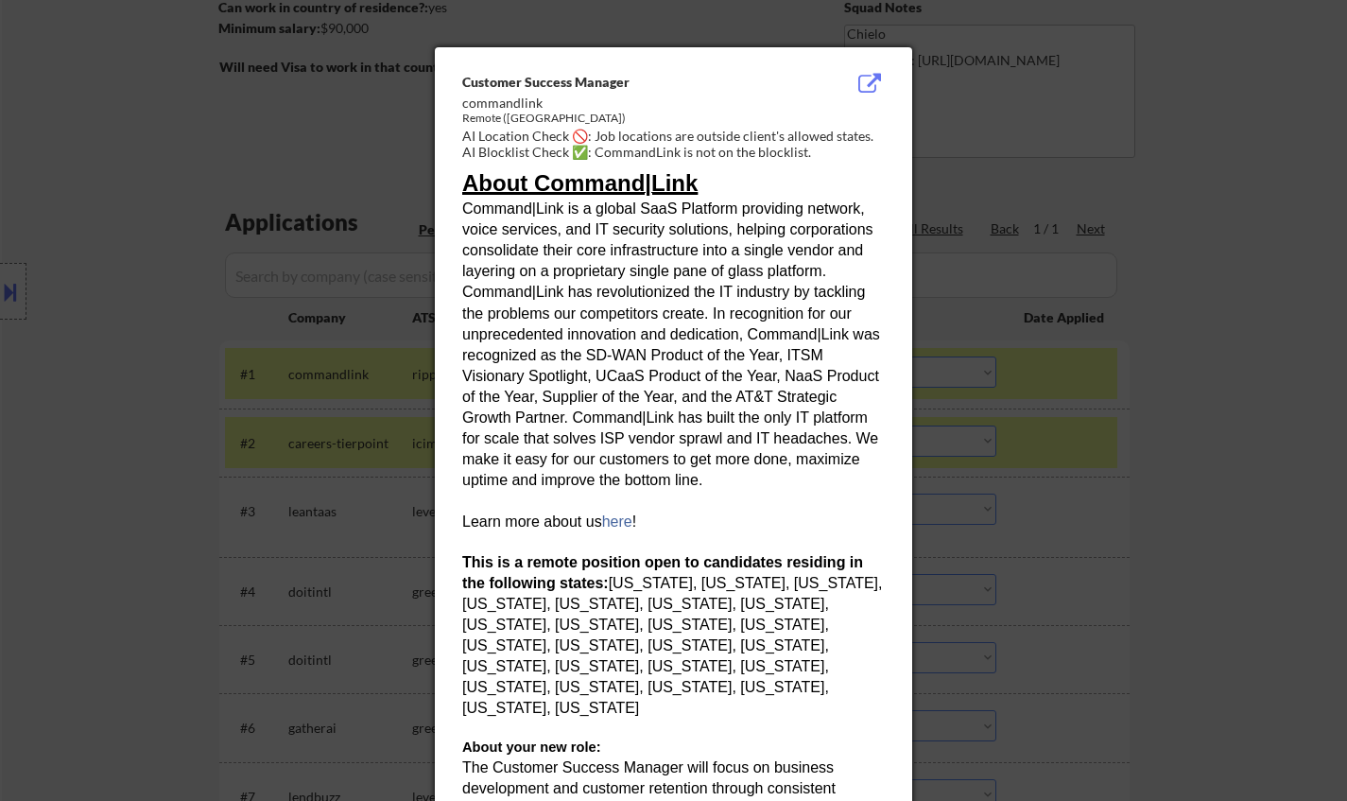
click at [1107, 490] on div at bounding box center [673, 400] width 1347 height 801
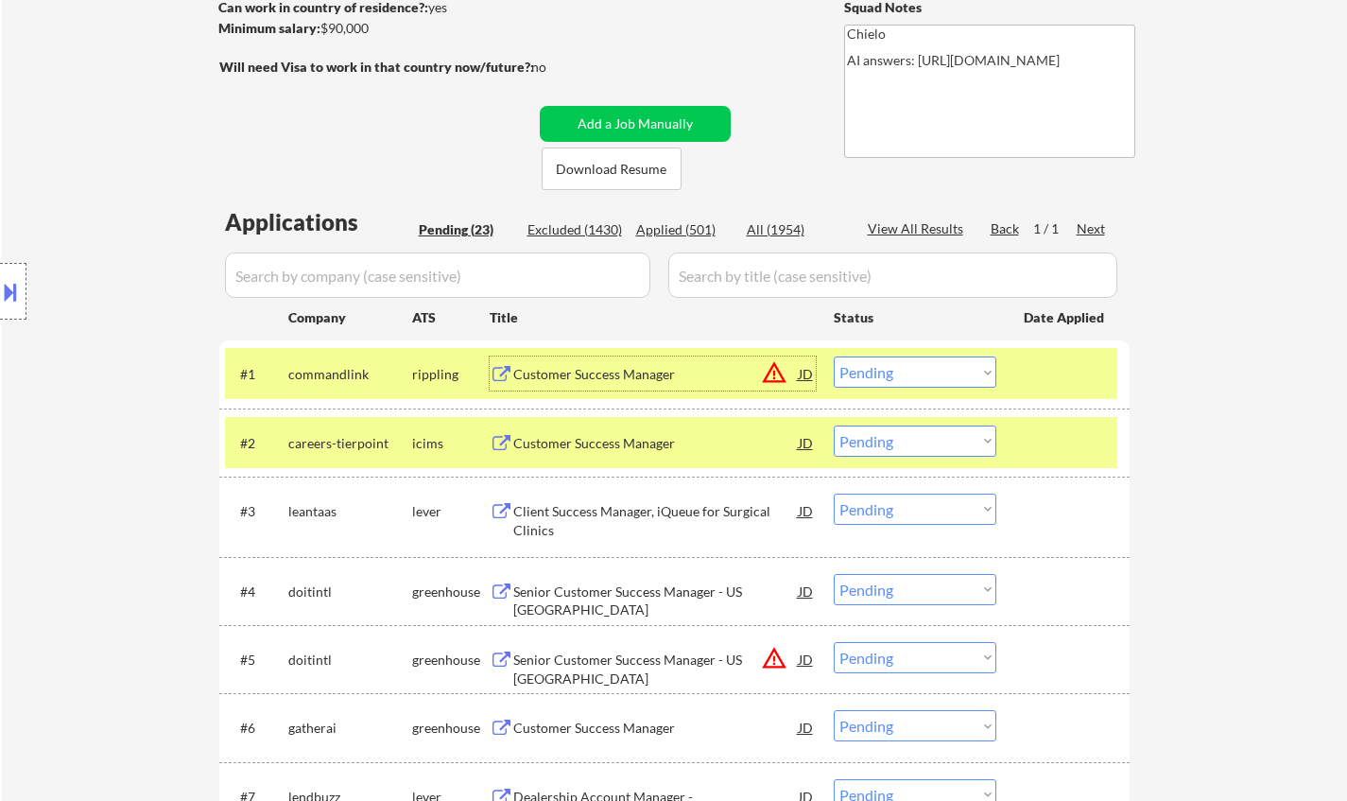
click at [606, 372] on div "Customer Success Manager" at bounding box center [655, 374] width 285 height 19
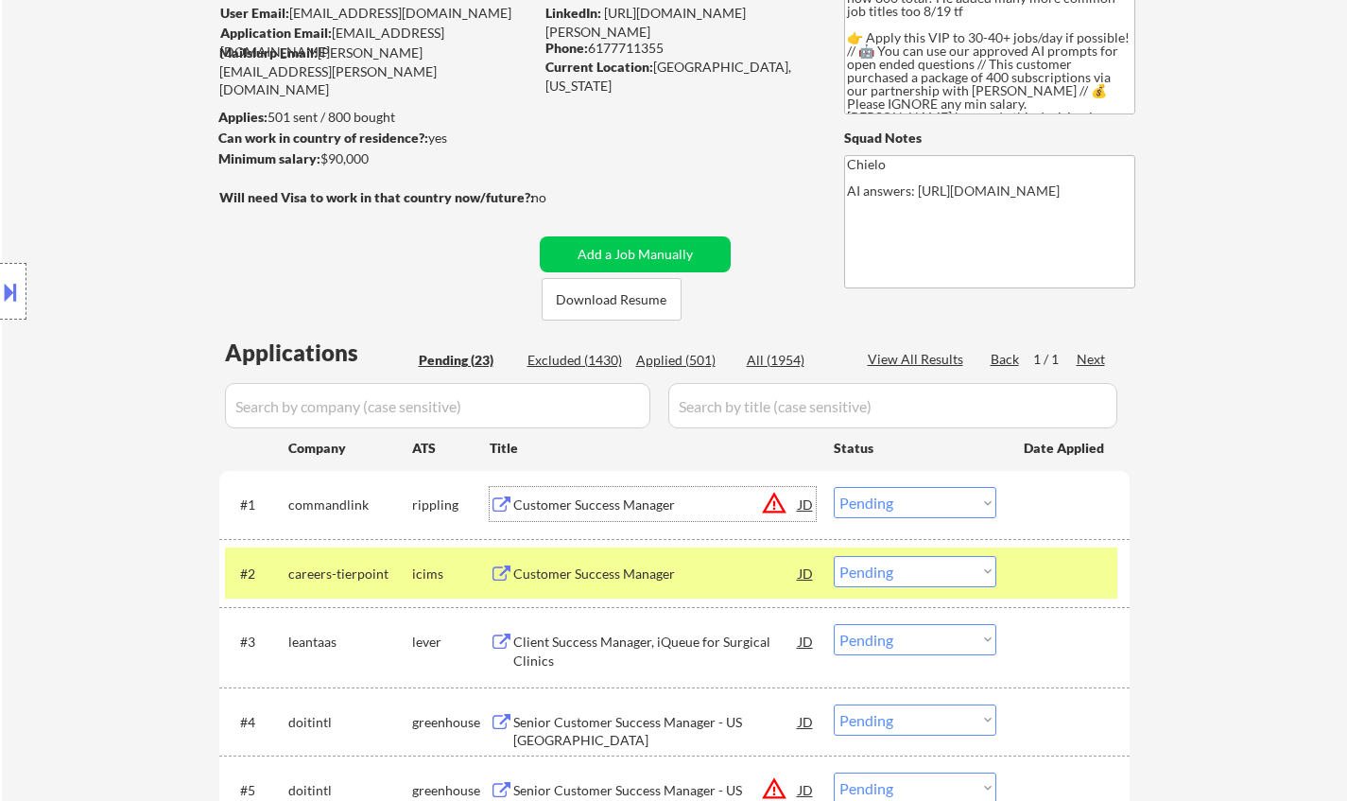
scroll to position [189, 0]
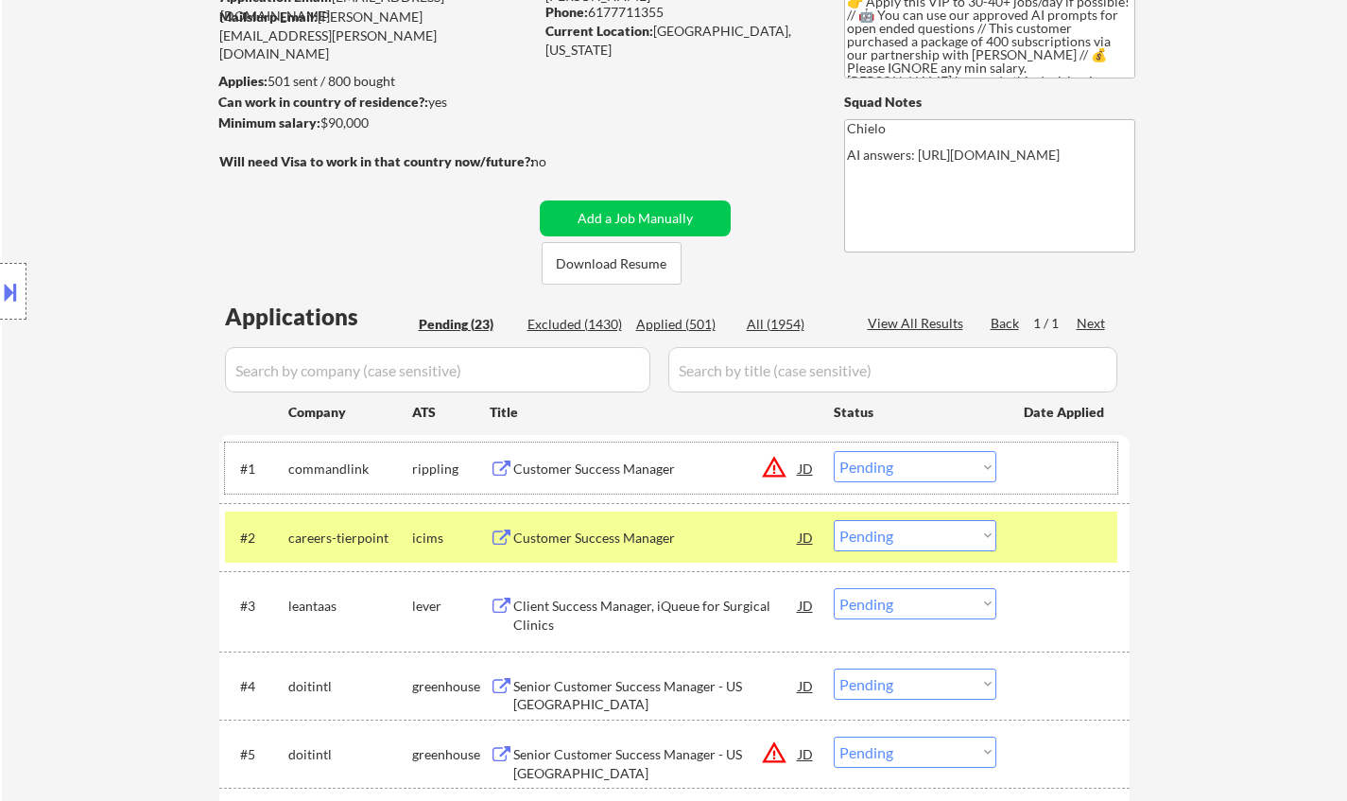
click at [926, 448] on div "#1 commandlink rippling Customer Success Manager JD warning_amber Choose an opt…" at bounding box center [671, 467] width 892 height 51
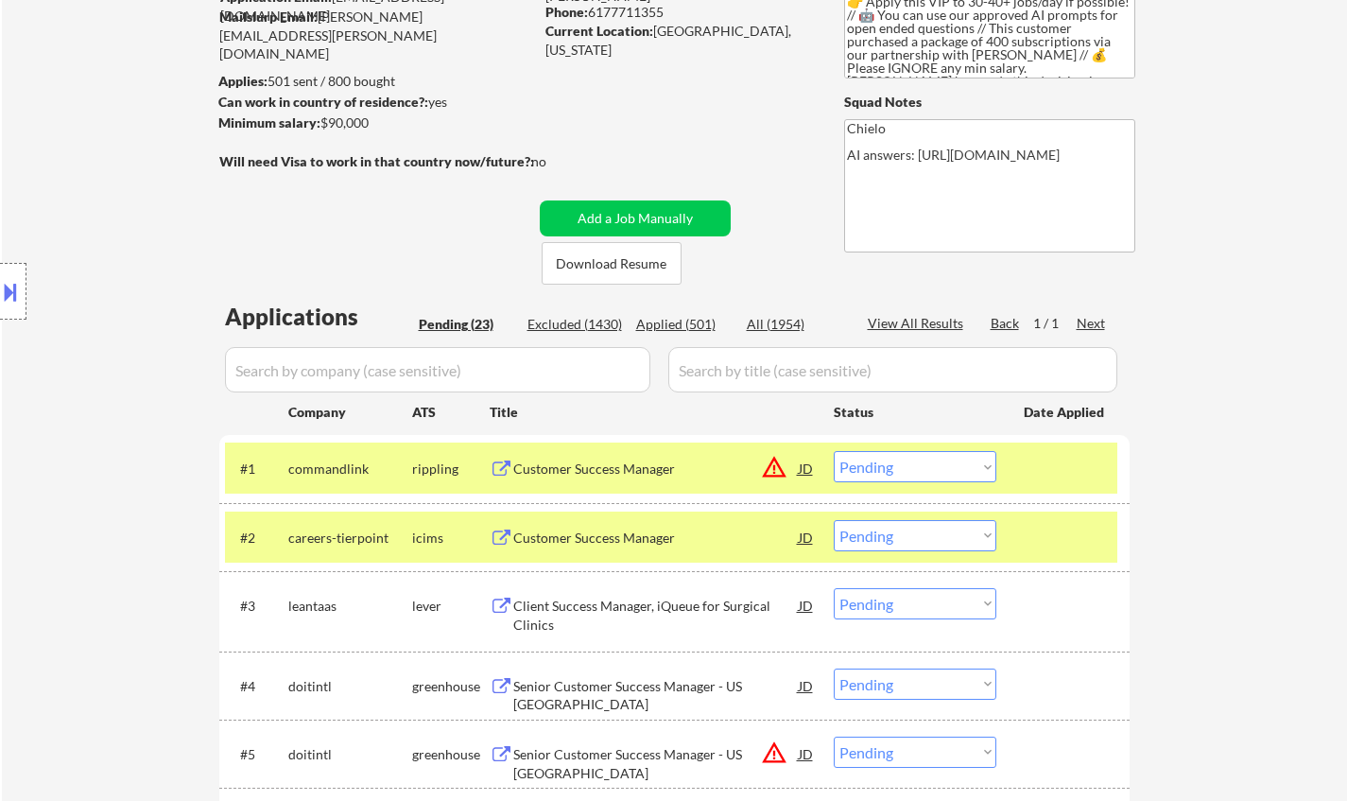
click at [934, 466] on select "Choose an option... Pending Applied Excluded (Questions) Excluded (Expired) Exc…" at bounding box center [915, 466] width 163 height 31
click at [834, 451] on select "Choose an option... Pending Applied Excluded (Questions) Excluded (Expired) Exc…" at bounding box center [915, 466] width 163 height 31
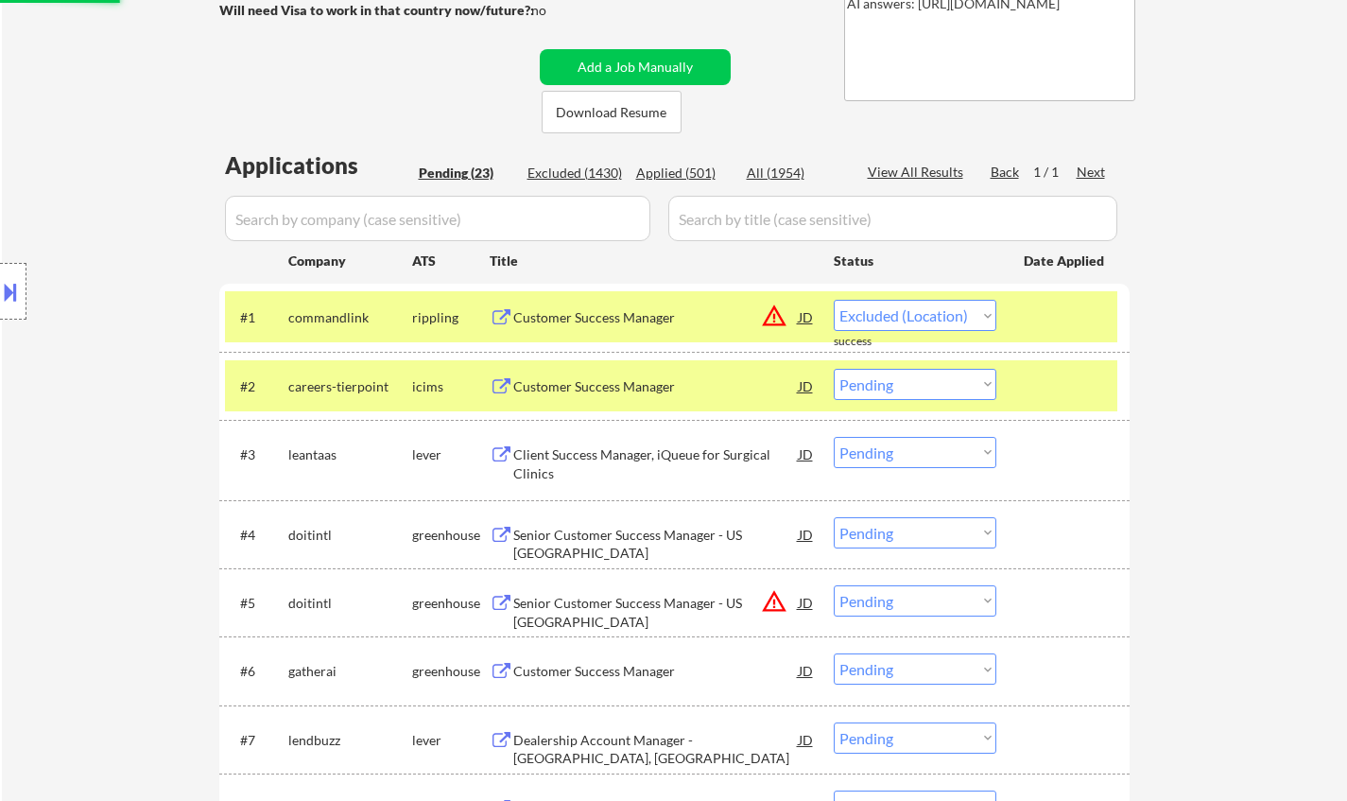
scroll to position [378, 0]
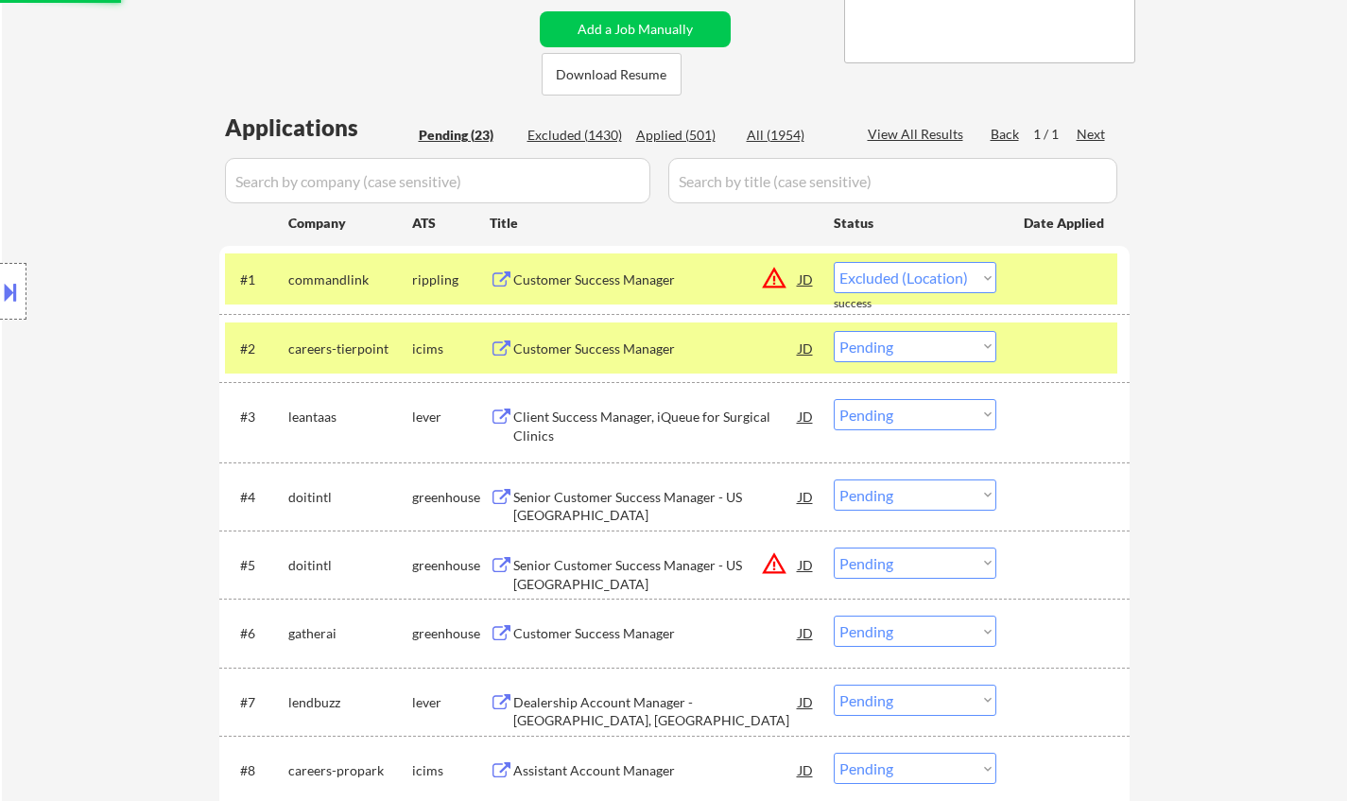
select select ""pending""
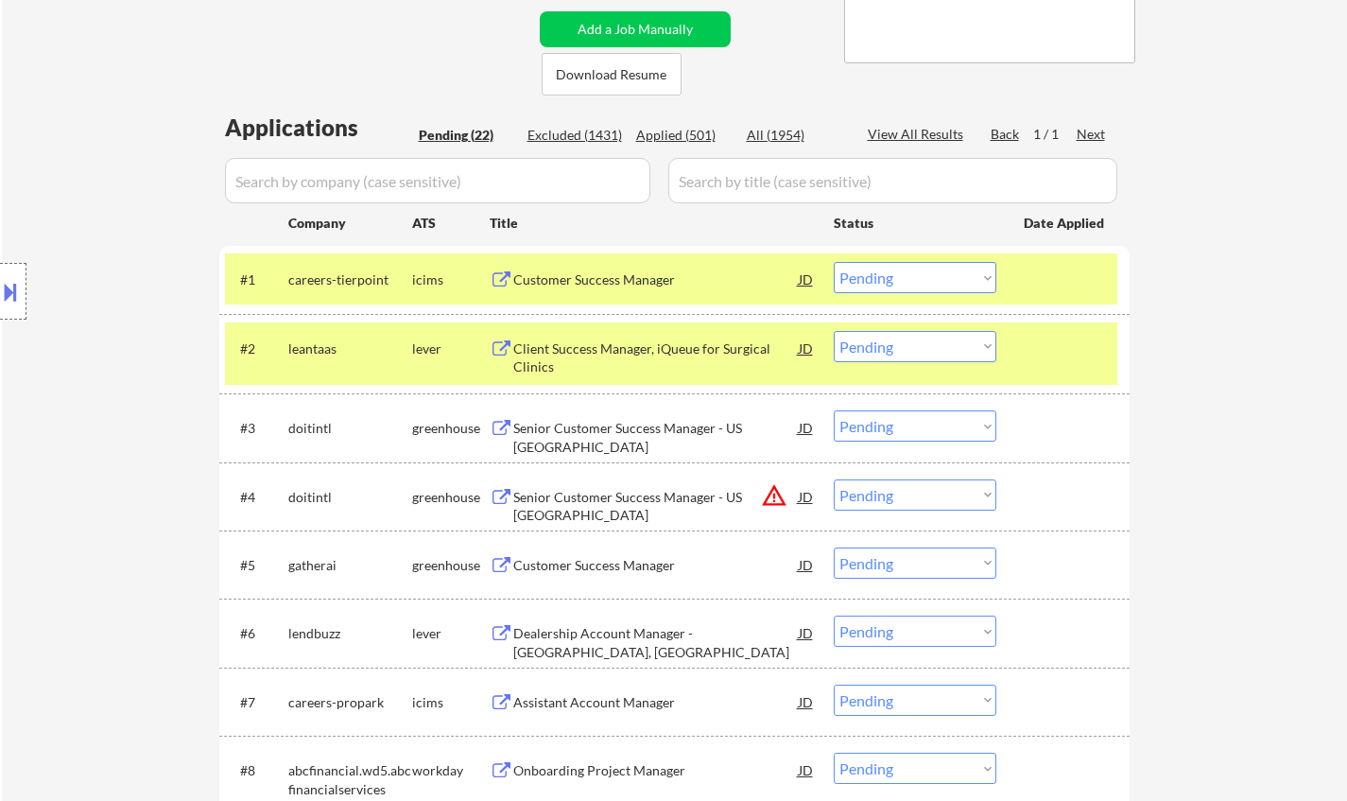
click at [617, 352] on div "Client Success Manager, iQueue for Surgical Clinics" at bounding box center [655, 357] width 285 height 37
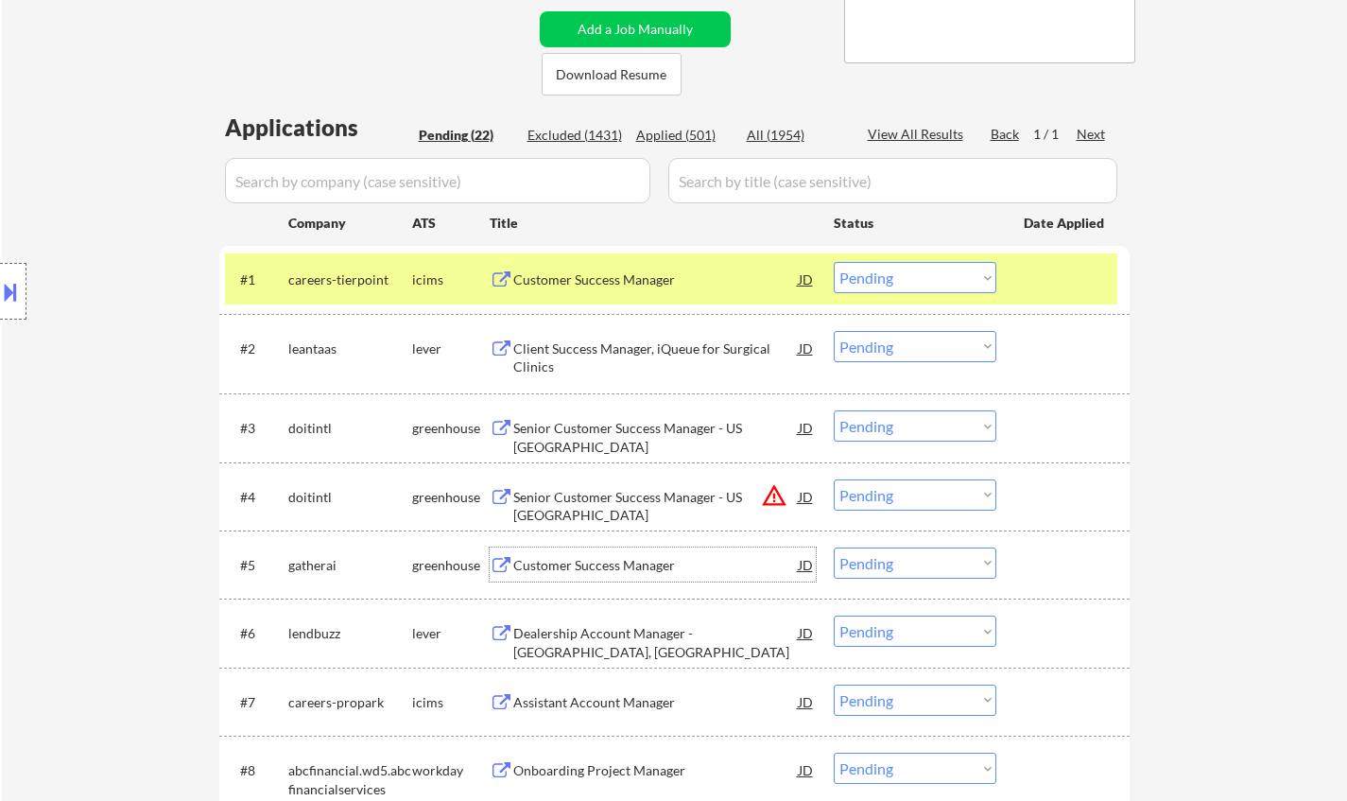
click at [647, 553] on div "Customer Success Manager" at bounding box center [655, 564] width 285 height 34
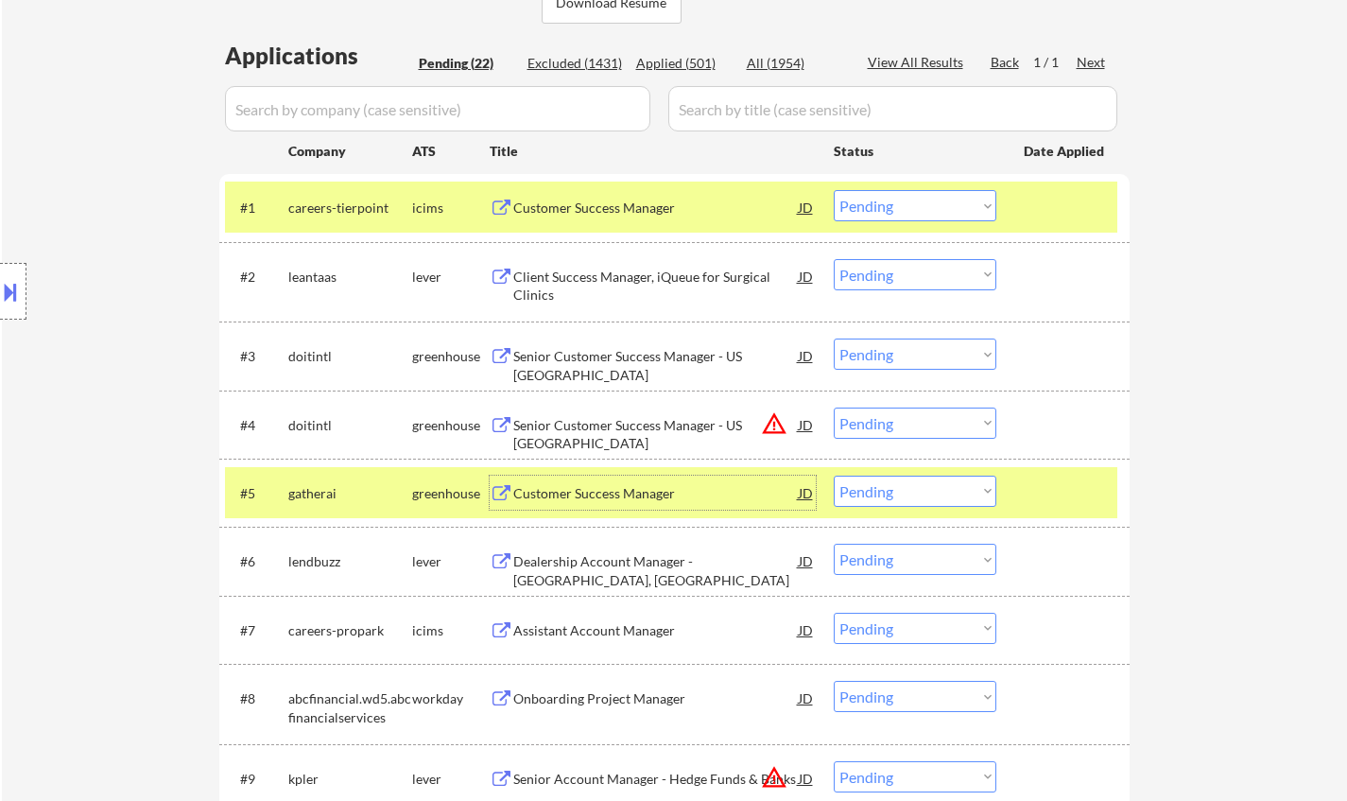
scroll to position [473, 0]
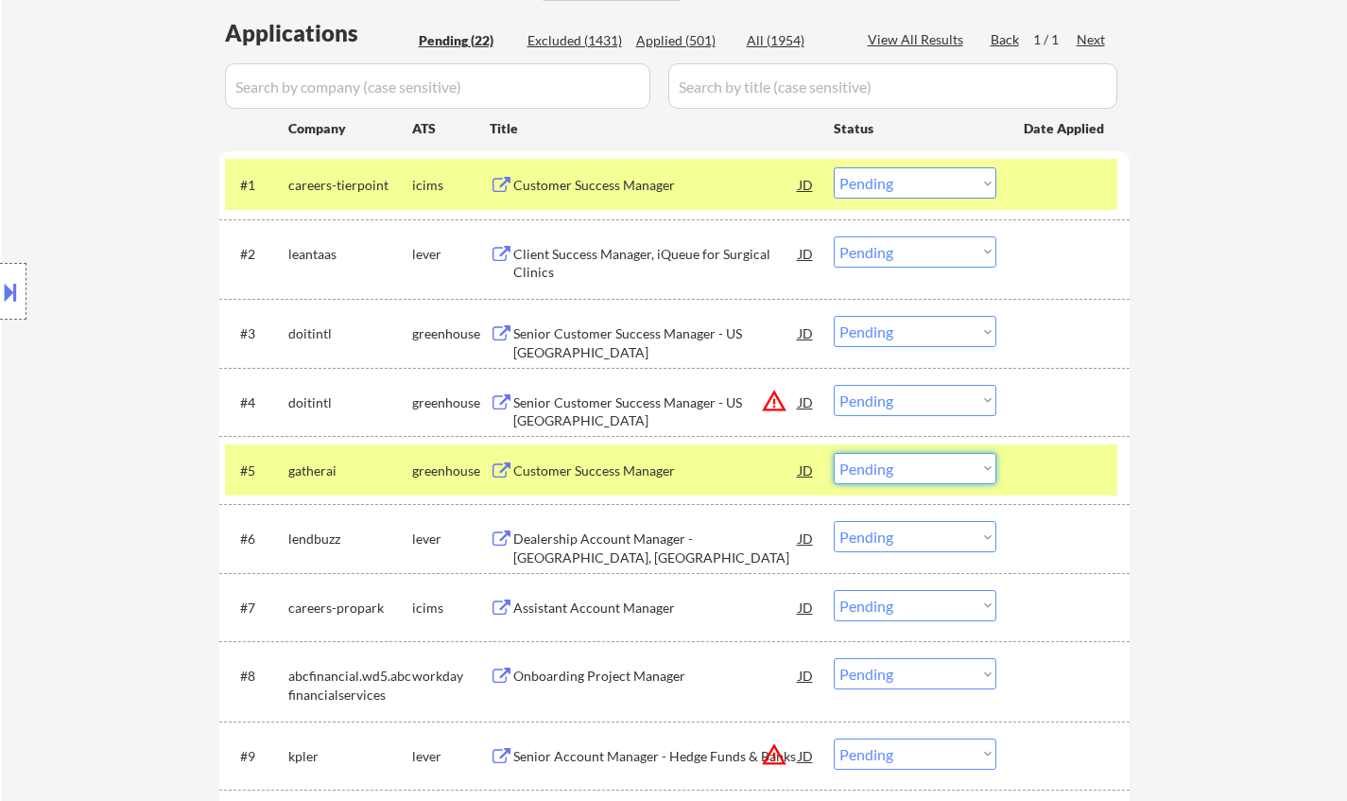
click at [899, 477] on select "Choose an option... Pending Applied Excluded (Questions) Excluded (Expired) Exc…" at bounding box center [915, 468] width 163 height 31
click at [834, 453] on select "Choose an option... Pending Applied Excluded (Questions) Excluded (Expired) Exc…" at bounding box center [915, 468] width 163 height 31
select select ""pending""
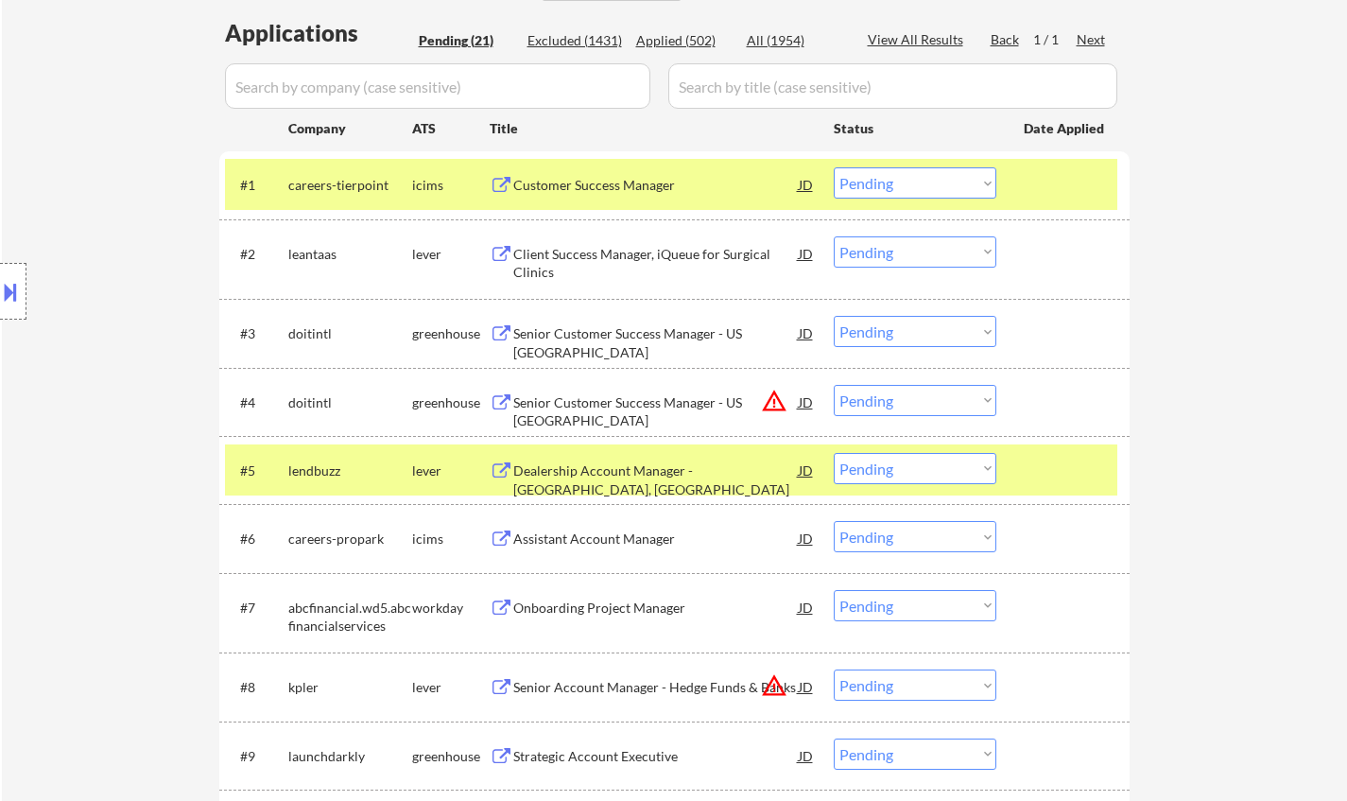
click at [600, 255] on div "Client Success Manager, iQueue for Surgical Clinics" at bounding box center [655, 263] width 285 height 37
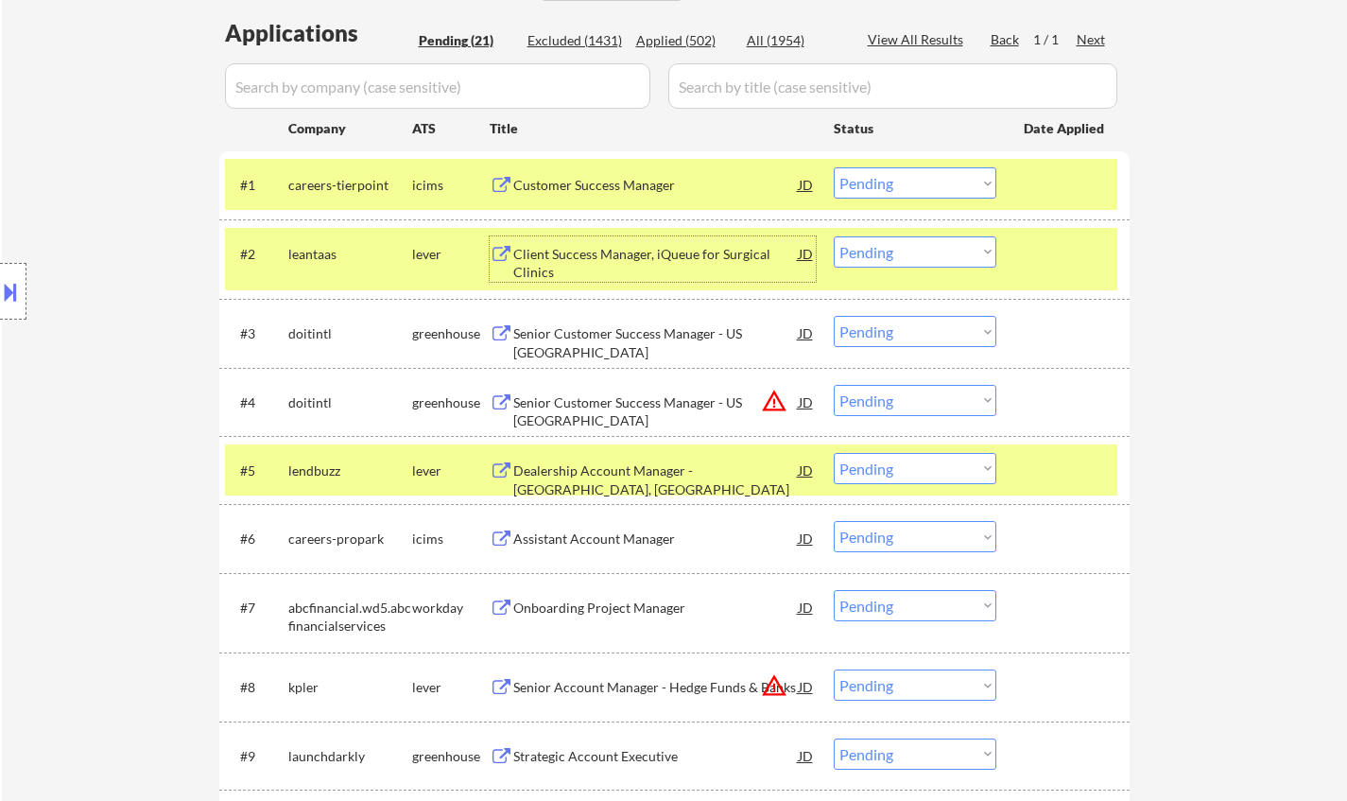
click at [911, 249] on select "Choose an option... Pending Applied Excluded (Questions) Excluded (Expired) Exc…" at bounding box center [915, 251] width 163 height 31
click at [834, 236] on select "Choose an option... Pending Applied Excluded (Questions) Excluded (Expired) Exc…" at bounding box center [915, 251] width 163 height 31
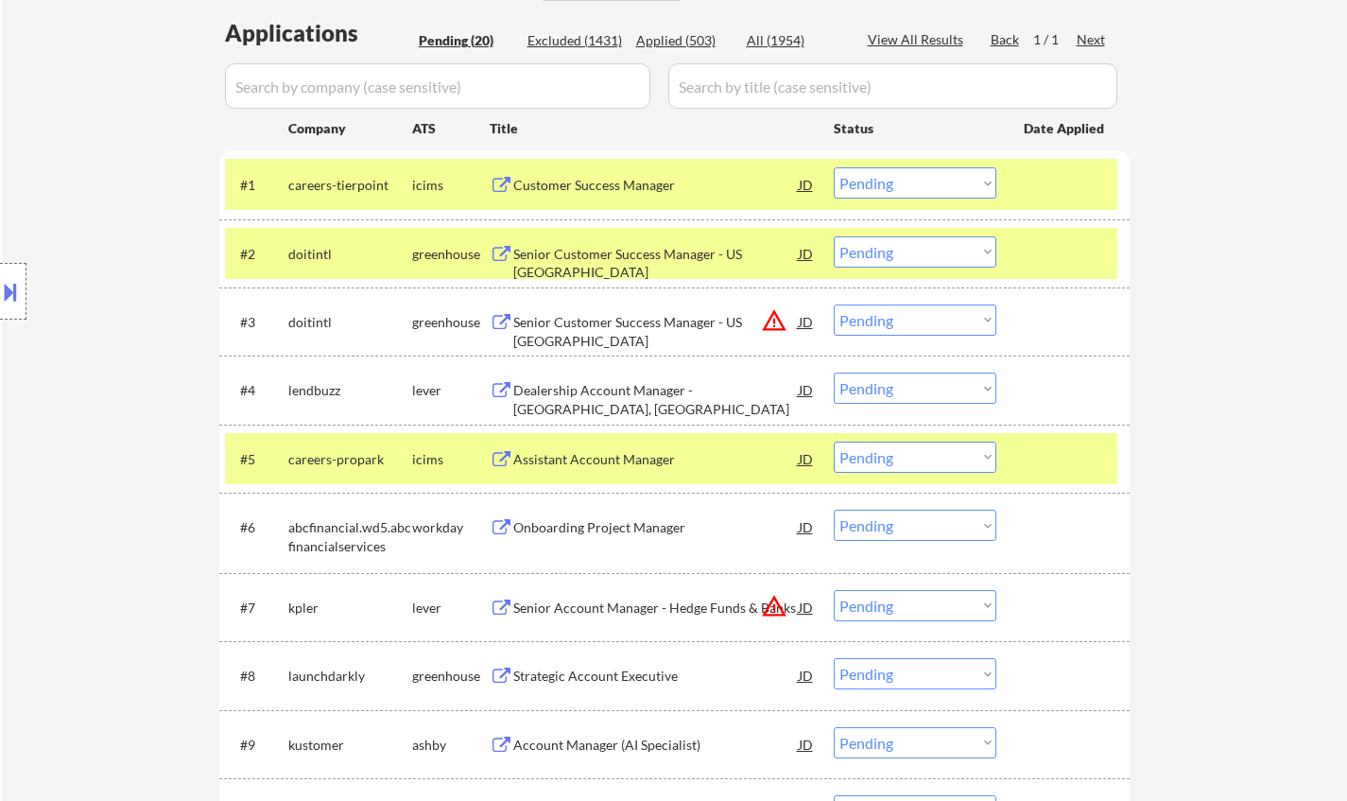
click at [629, 246] on div "Senior Customer Success Manager - US East" at bounding box center [655, 263] width 285 height 37
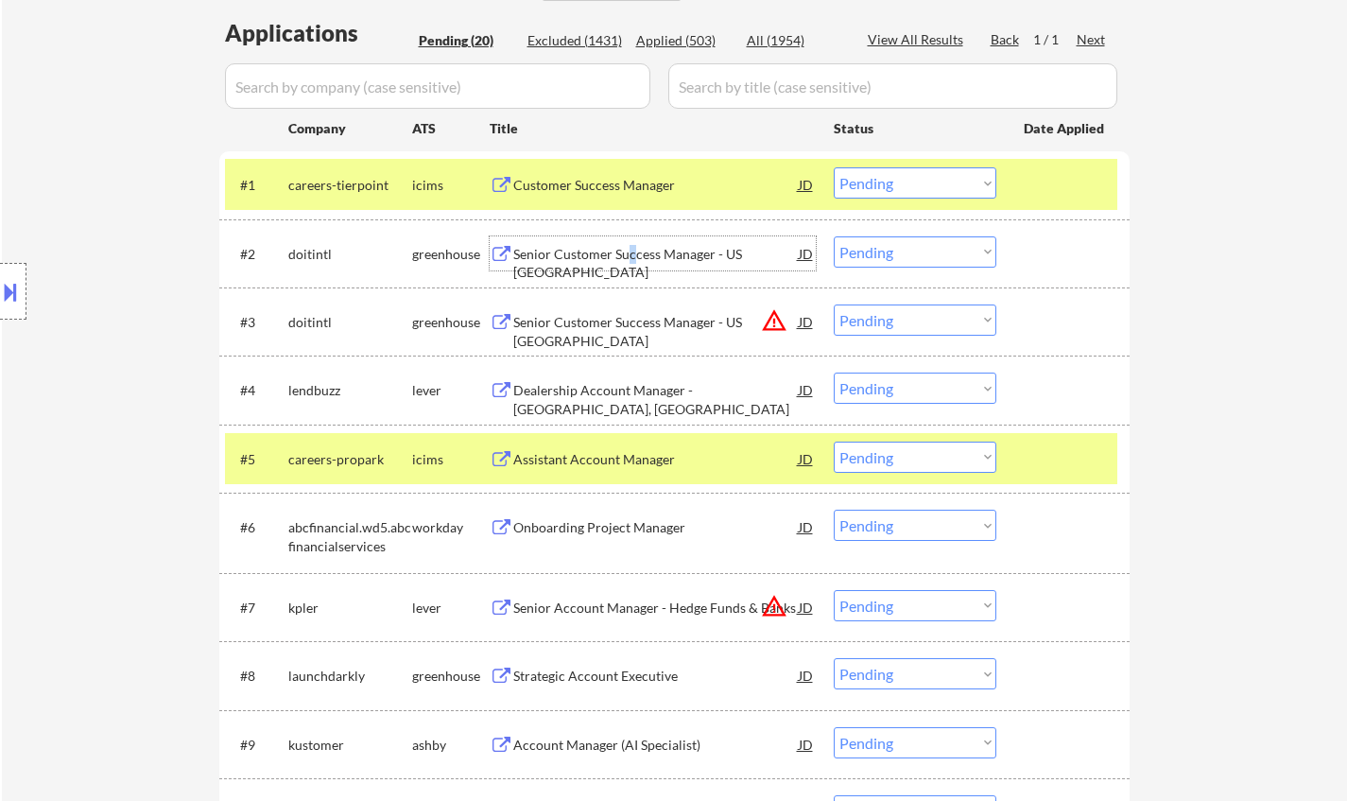
click at [933, 246] on select "Choose an option... Pending Applied Excluded (Questions) Excluded (Expired) Exc…" at bounding box center [915, 251] width 163 height 31
click at [834, 236] on select "Choose an option... Pending Applied Excluded (Questions) Excluded (Expired) Exc…" at bounding box center [915, 251] width 163 height 31
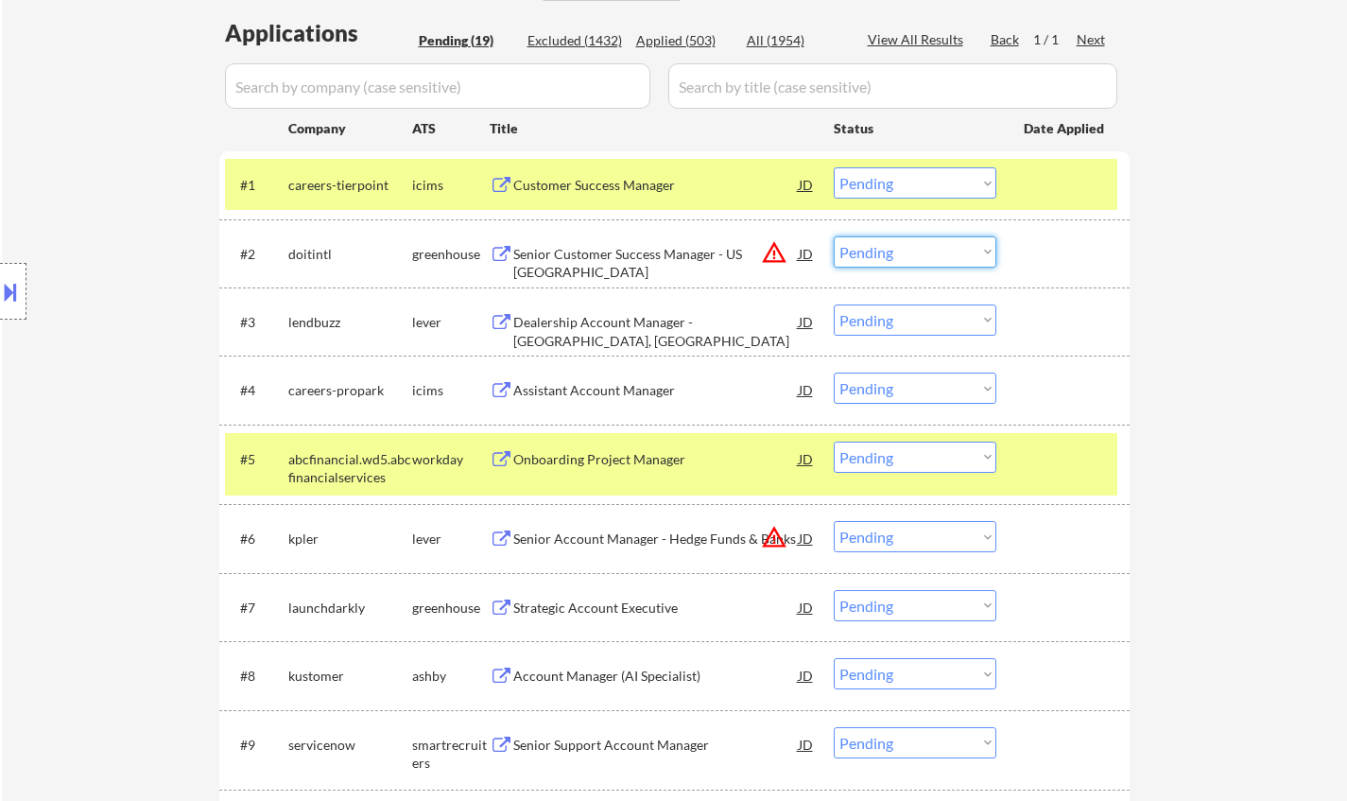
click at [877, 237] on select "Choose an option... Pending Applied Excluded (Questions) Excluded (Expired) Exc…" at bounding box center [915, 251] width 163 height 31
click at [834, 236] on select "Choose an option... Pending Applied Excluded (Questions) Excluded (Expired) Exc…" at bounding box center [915, 251] width 163 height 31
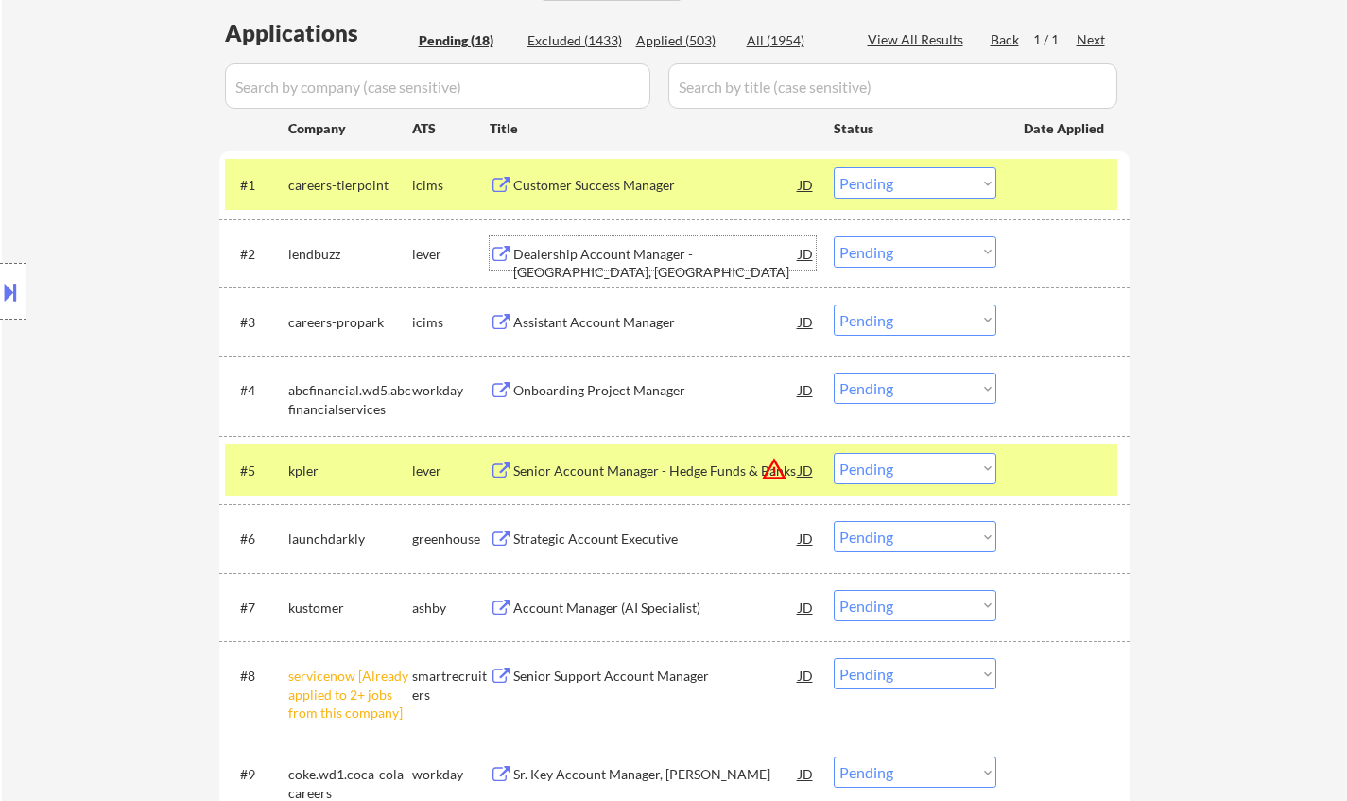
click at [652, 255] on div "Dealership Account Manager - Boston, MA" at bounding box center [655, 263] width 285 height 37
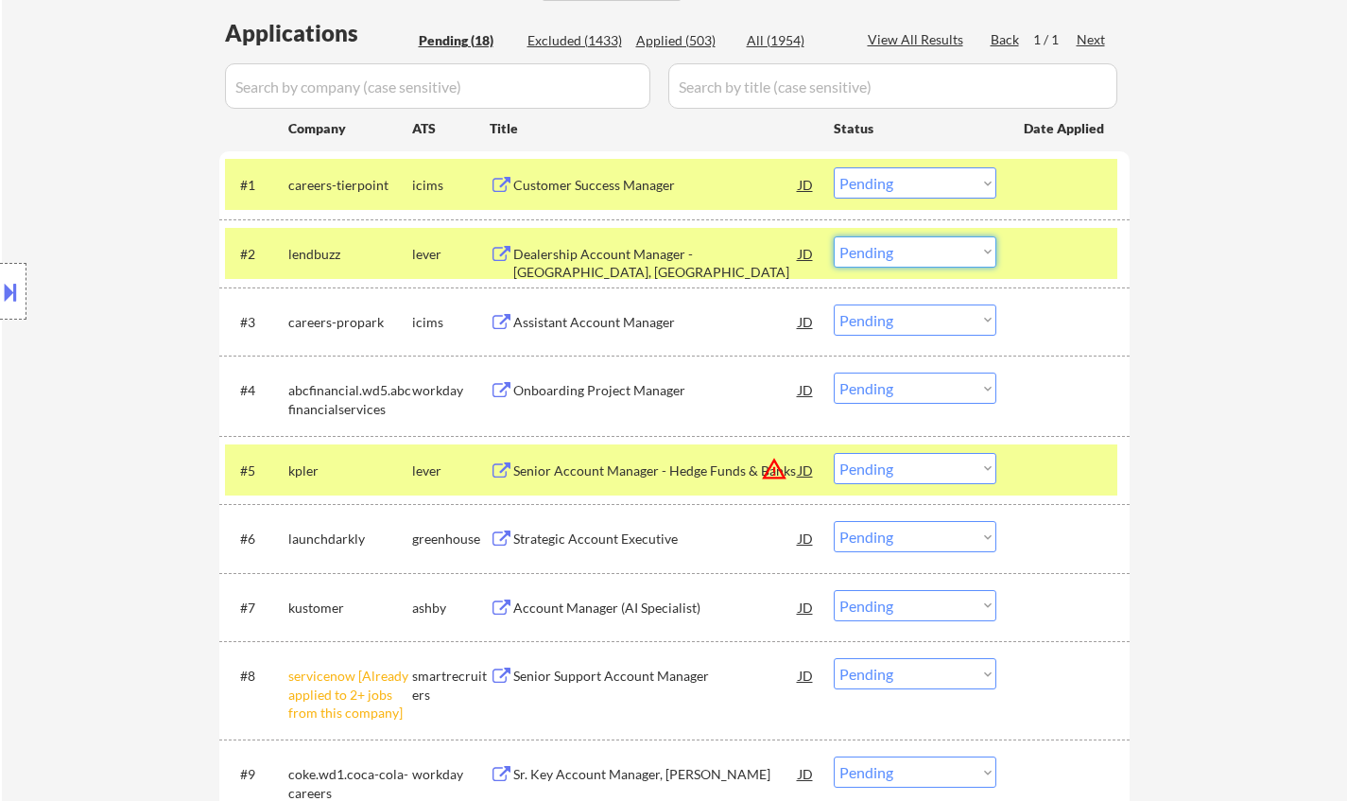
drag, startPoint x: 886, startPoint y: 253, endPoint x: 886, endPoint y: 266, distance: 12.3
click at [886, 253] on select "Choose an option... Pending Applied Excluded (Questions) Excluded (Expired) Exc…" at bounding box center [915, 251] width 163 height 31
click at [834, 236] on select "Choose an option... Pending Applied Excluded (Questions) Excluded (Expired) Exc…" at bounding box center [915, 251] width 163 height 31
select select ""pending""
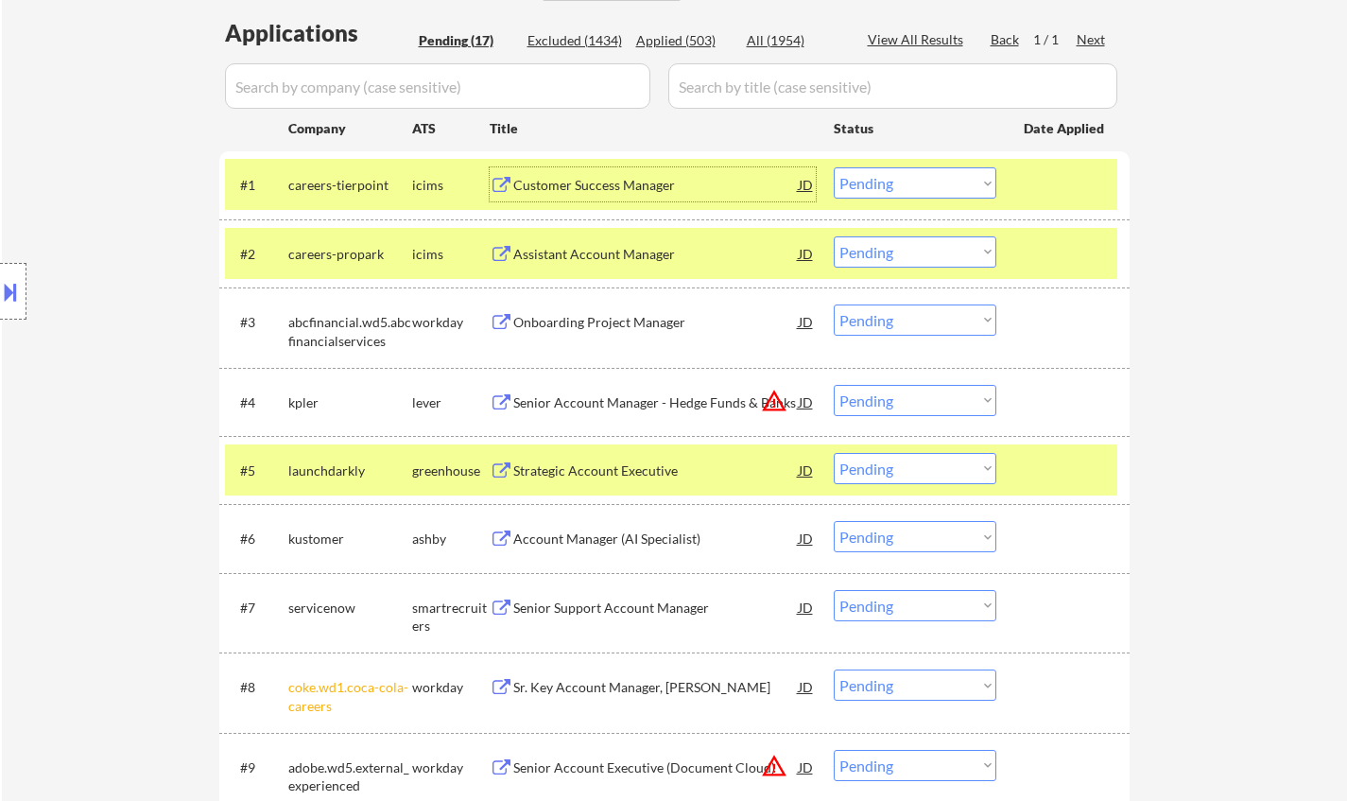
click at [598, 183] on div "Customer Success Manager" at bounding box center [655, 185] width 285 height 19
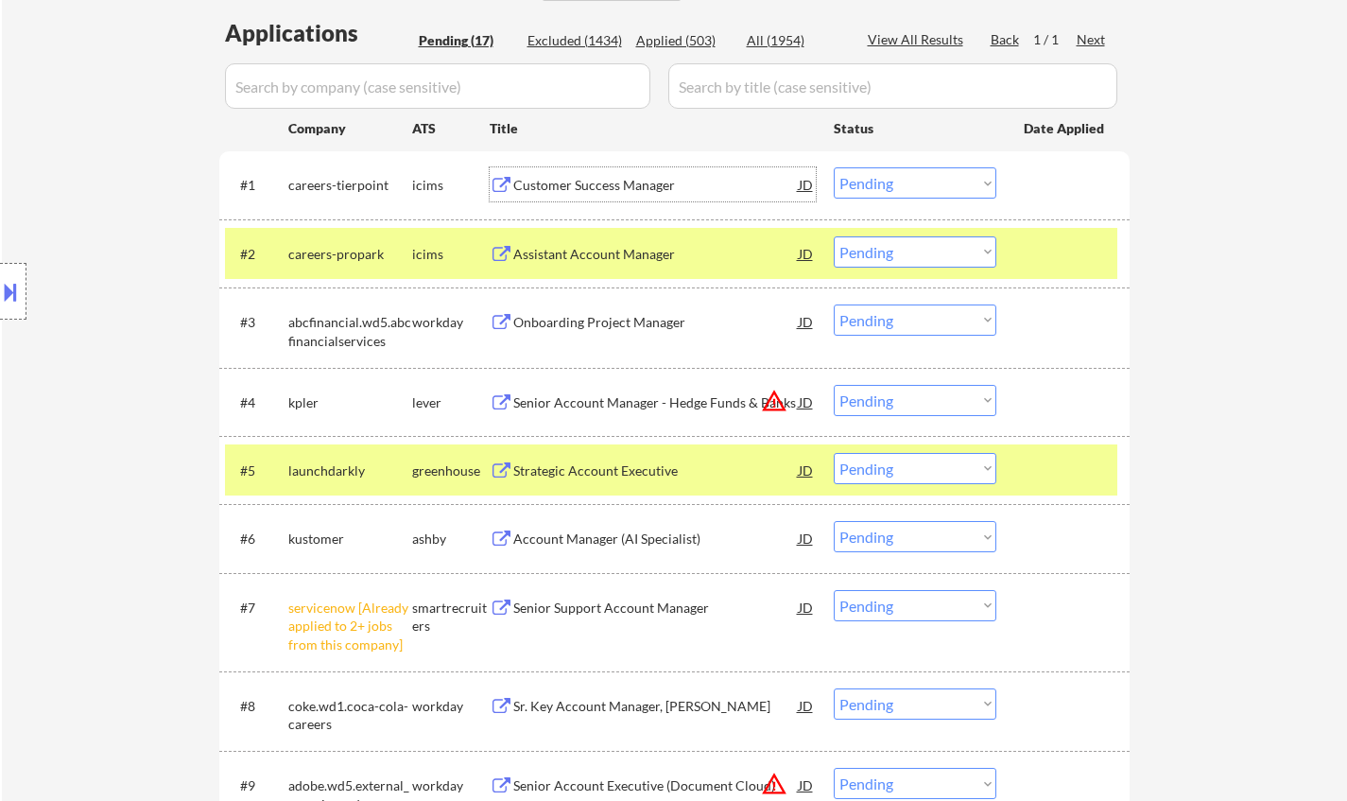
click at [606, 466] on div "Strategic Account Executive" at bounding box center [655, 470] width 285 height 19
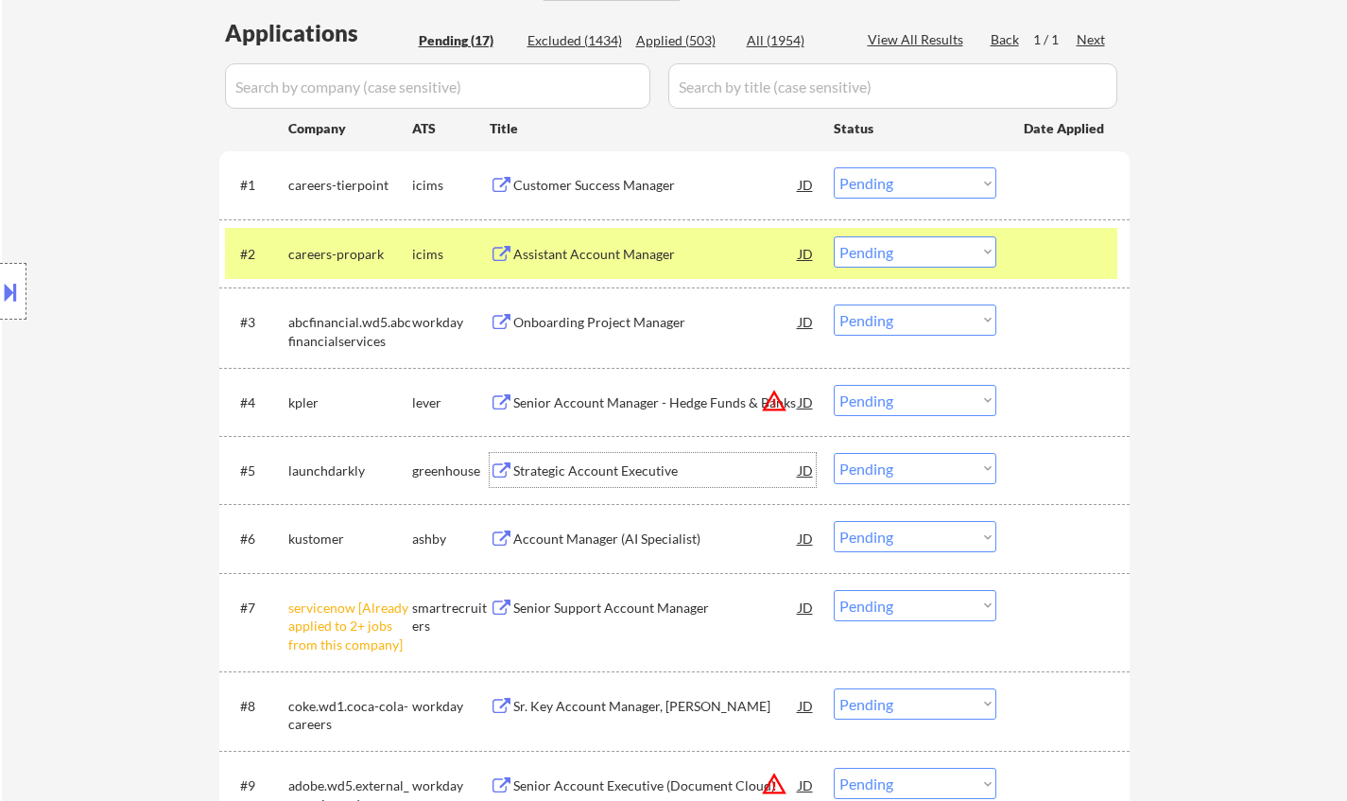
click at [892, 176] on select "Choose an option... Pending Applied Excluded (Questions) Excluded (Expired) Exc…" at bounding box center [915, 182] width 163 height 31
click at [834, 167] on select "Choose an option... Pending Applied Excluded (Questions) Excluded (Expired) Exc…" at bounding box center [915, 182] width 163 height 31
select select ""pending""
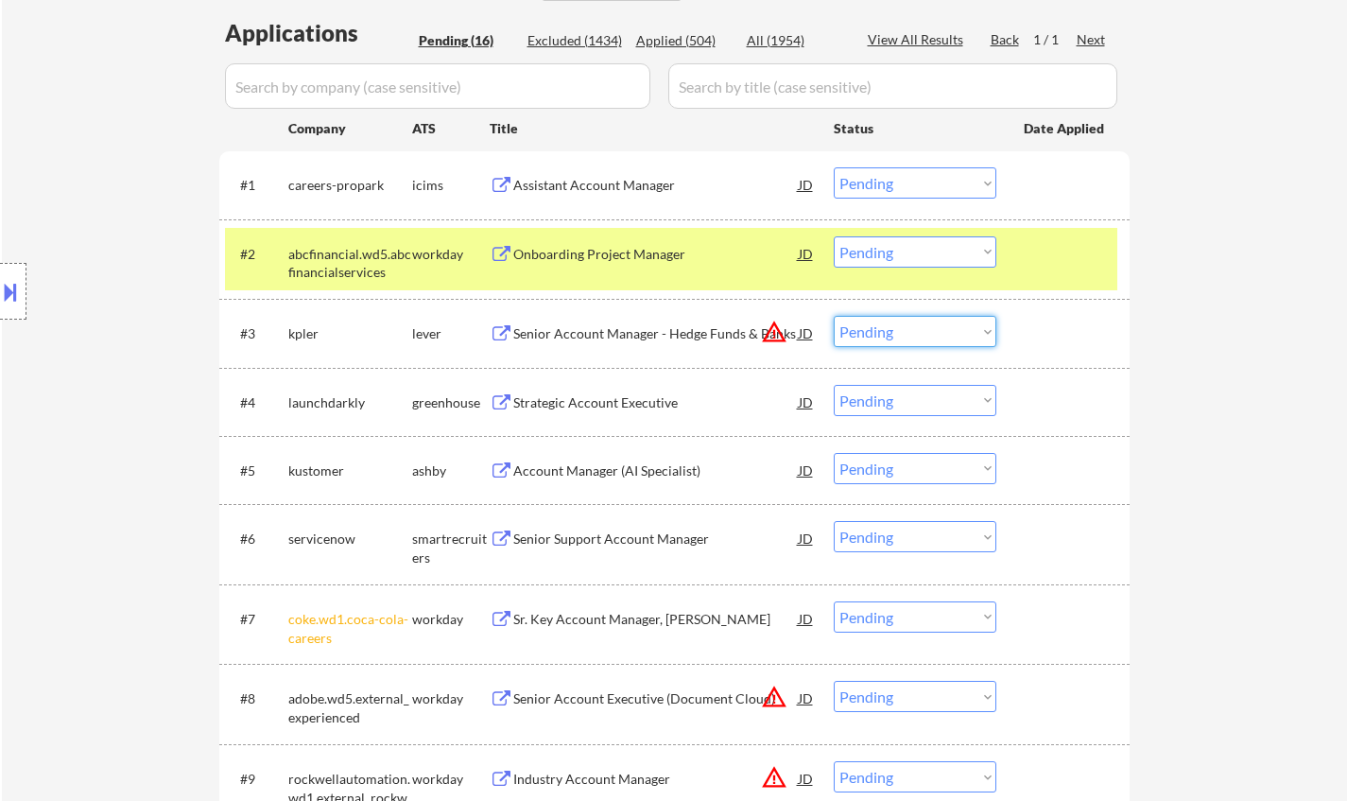
click at [938, 336] on select "Choose an option... Pending Applied Excluded (Questions) Excluded (Expired) Exc…" at bounding box center [915, 331] width 163 height 31
click at [834, 316] on select "Choose an option... Pending Applied Excluded (Questions) Excluded (Expired) Exc…" at bounding box center [915, 331] width 163 height 31
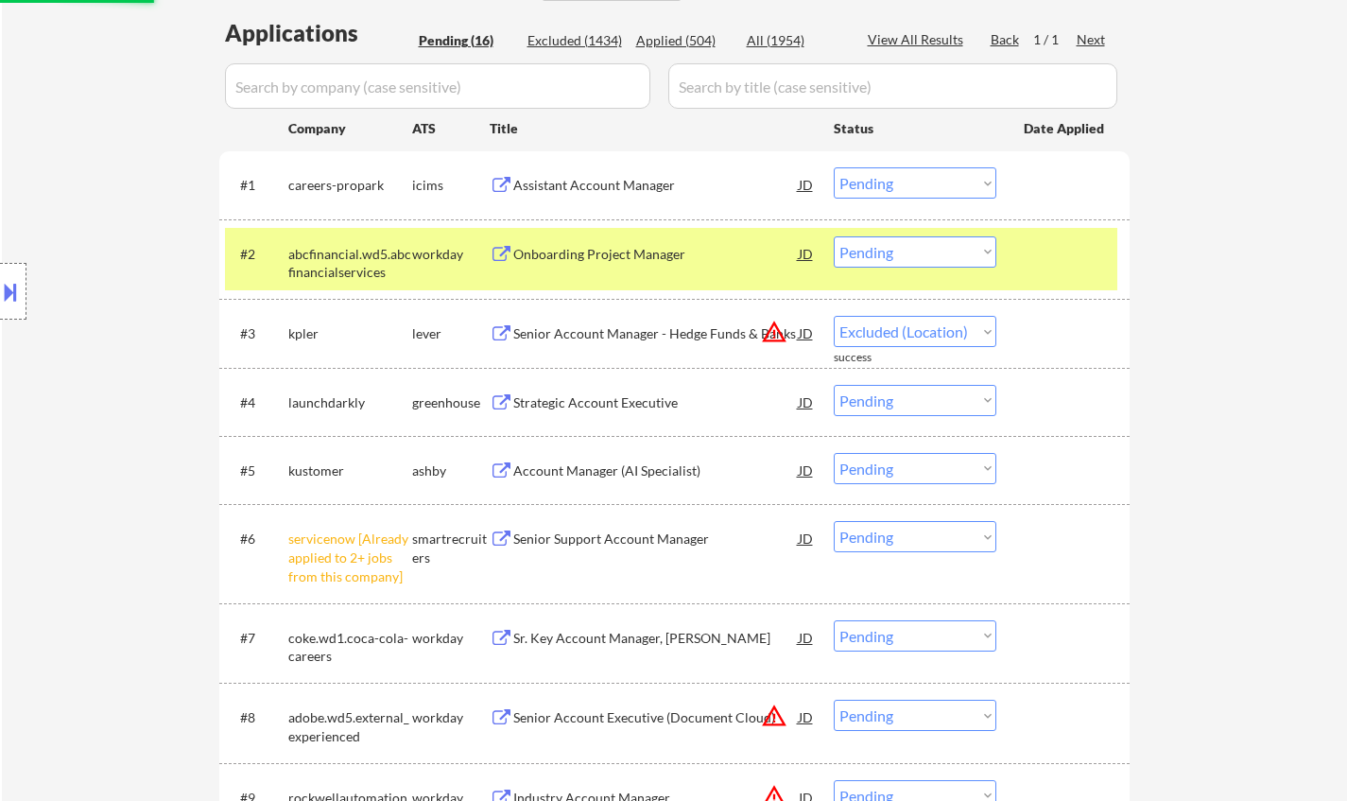
select select ""pending""
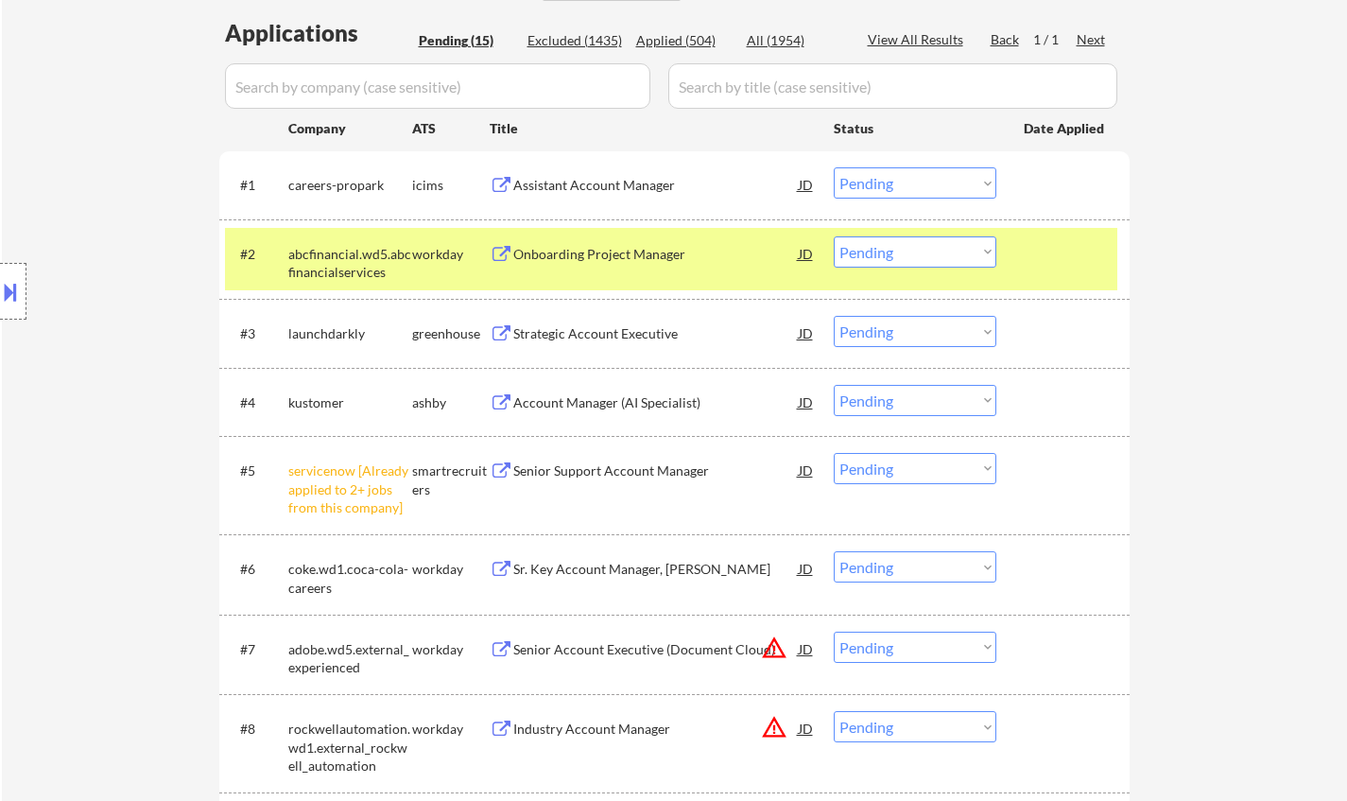
click at [960, 476] on select "Choose an option... Pending Applied Excluded (Questions) Excluded (Expired) Exc…" at bounding box center [915, 468] width 163 height 31
click at [834, 453] on select "Choose an option... Pending Applied Excluded (Questions) Excluded (Expired) Exc…" at bounding box center [915, 468] width 163 height 31
select select ""pending""
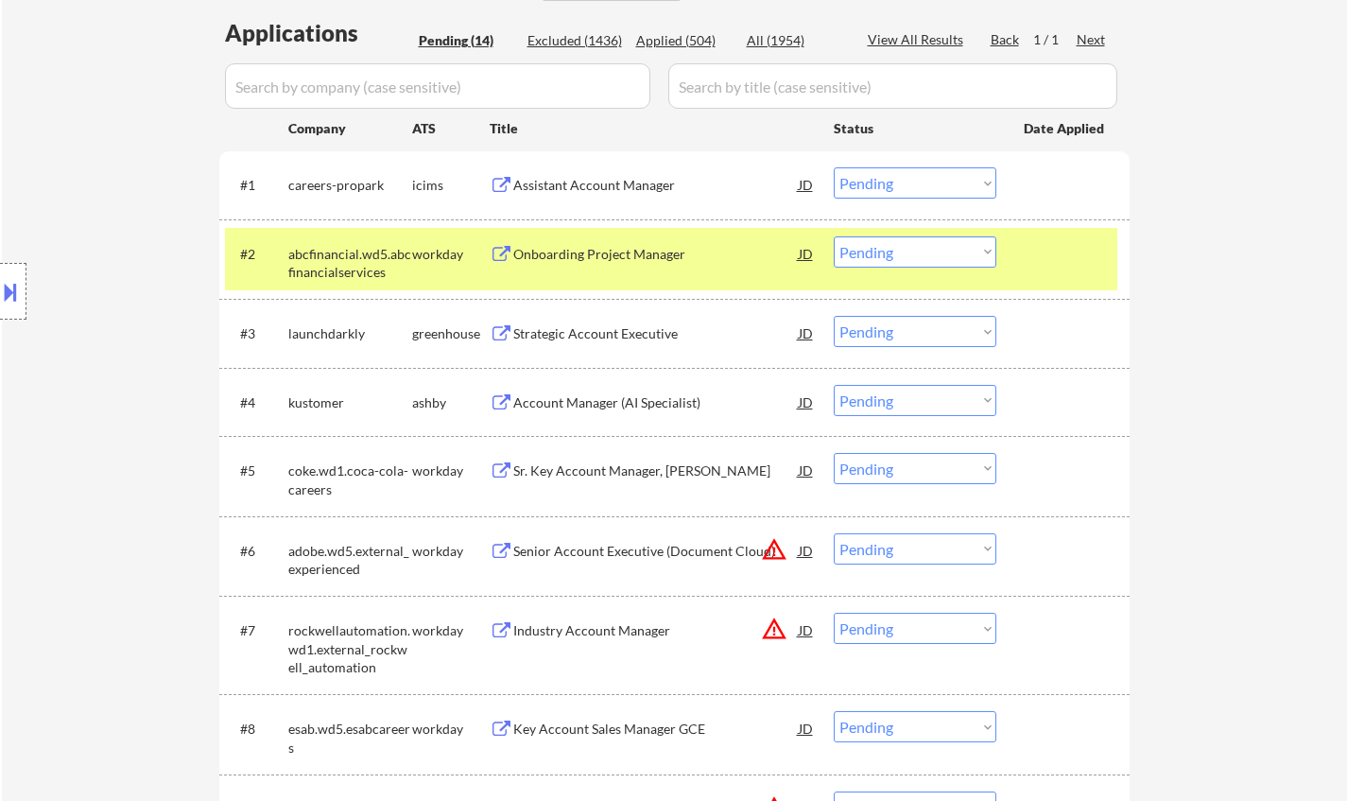
click at [593, 340] on div "Strategic Account Executive" at bounding box center [655, 333] width 285 height 19
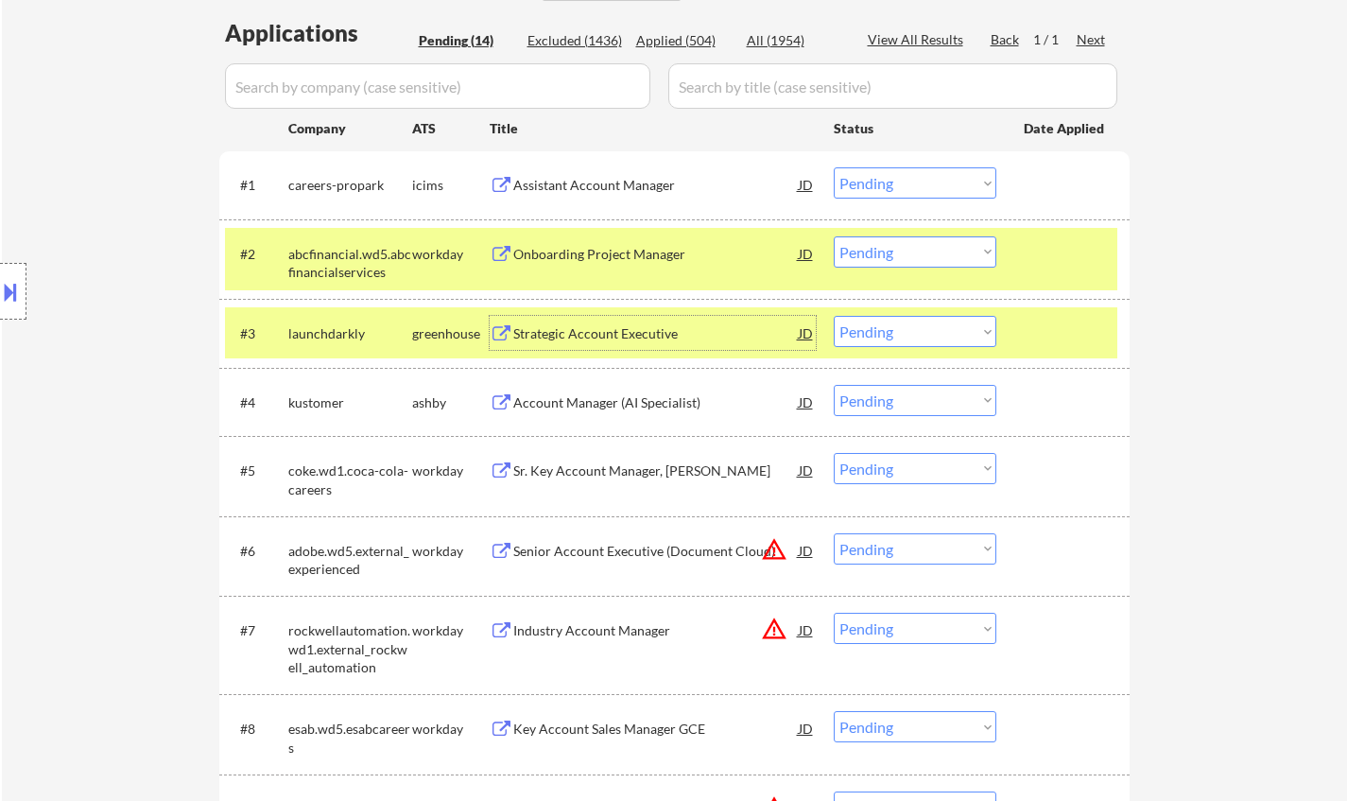
click at [909, 332] on select "Choose an option... Pending Applied Excluded (Questions) Excluded (Expired) Exc…" at bounding box center [915, 331] width 163 height 31
click at [834, 316] on select "Choose an option... Pending Applied Excluded (Questions) Excluded (Expired) Exc…" at bounding box center [915, 331] width 163 height 31
select select ""pending""
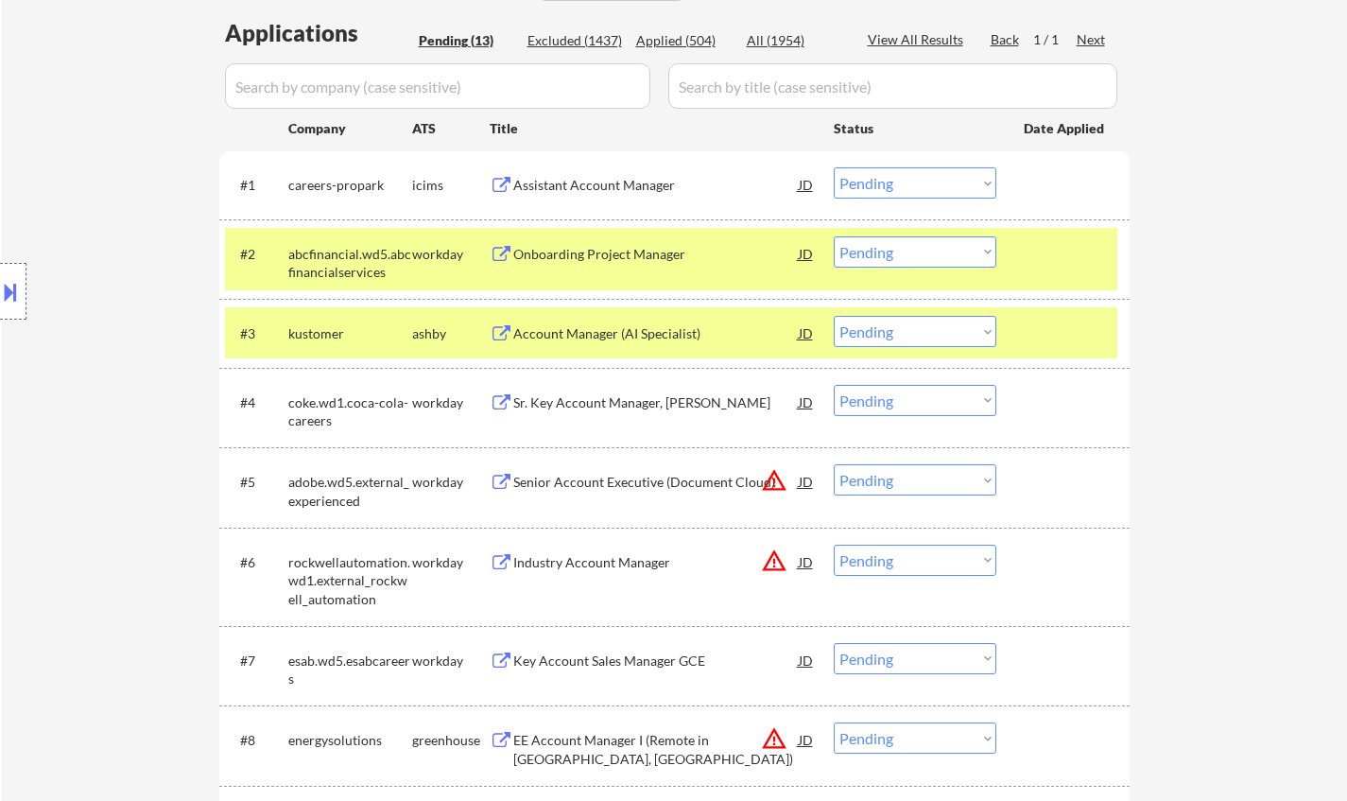
click at [587, 251] on div "Onboarding Project Manager" at bounding box center [655, 254] width 285 height 19
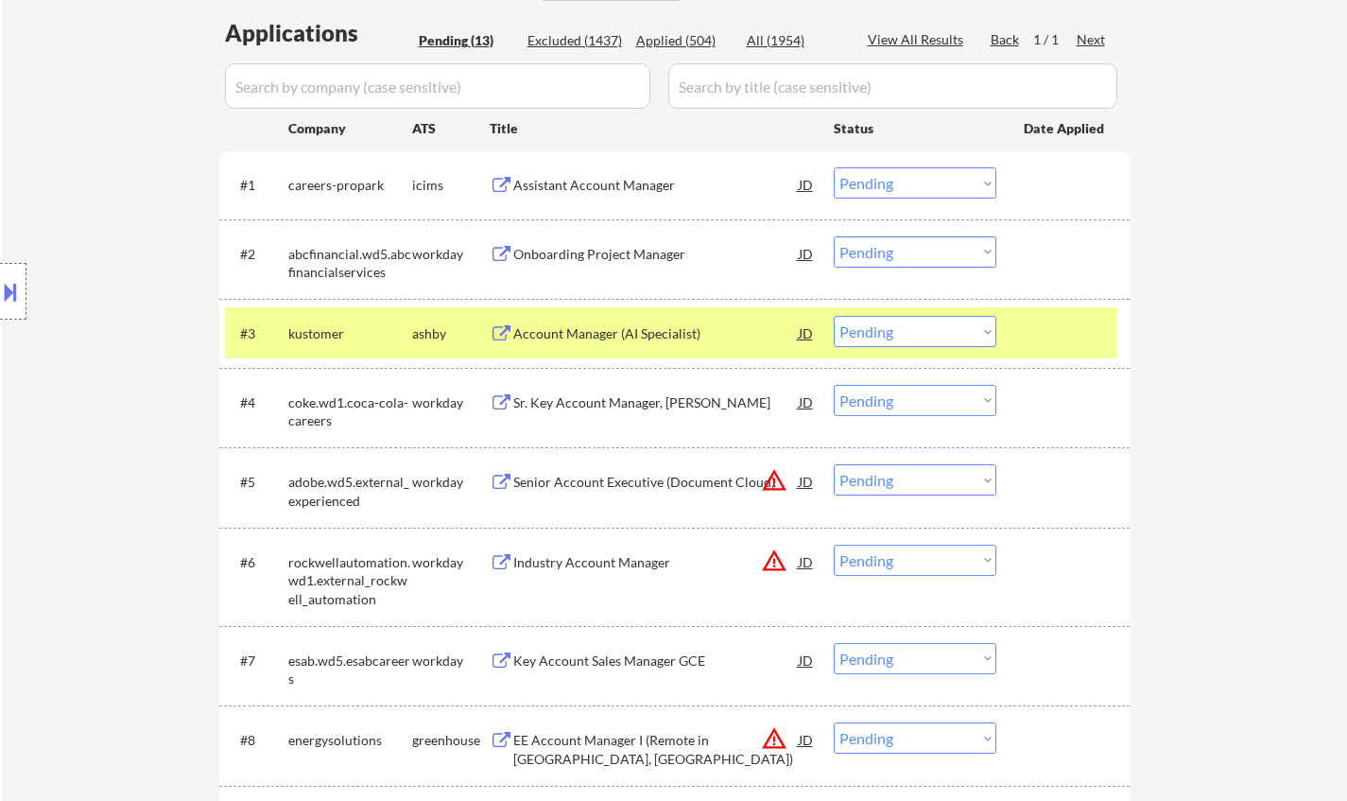
select select ""pending""
click at [877, 255] on select "Choose an option... Pending Applied Excluded (Questions) Excluded (Expired) Exc…" at bounding box center [915, 251] width 163 height 31
click at [834, 236] on select "Choose an option... Pending Applied Excluded (Questions) Excluded (Expired) Exc…" at bounding box center [915, 251] width 163 height 31
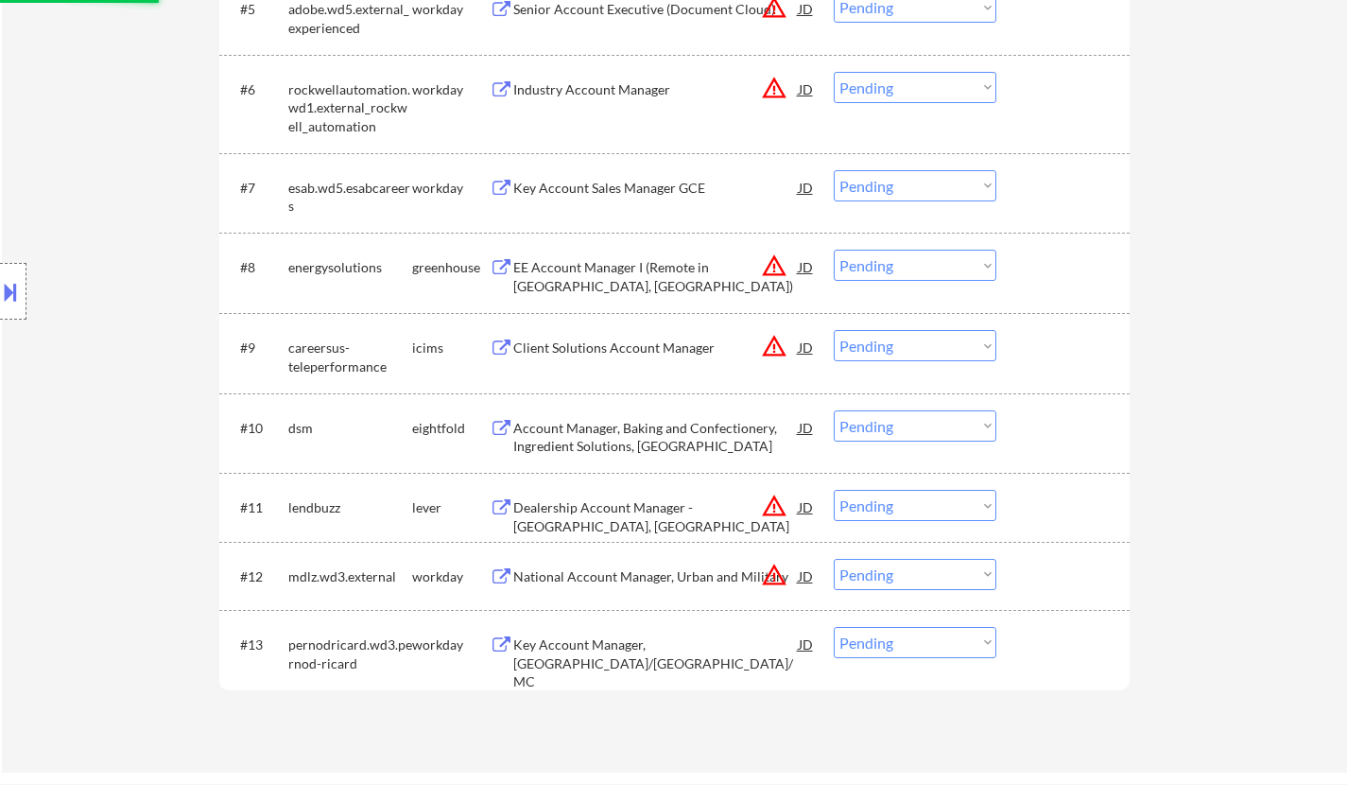
select select ""pending""
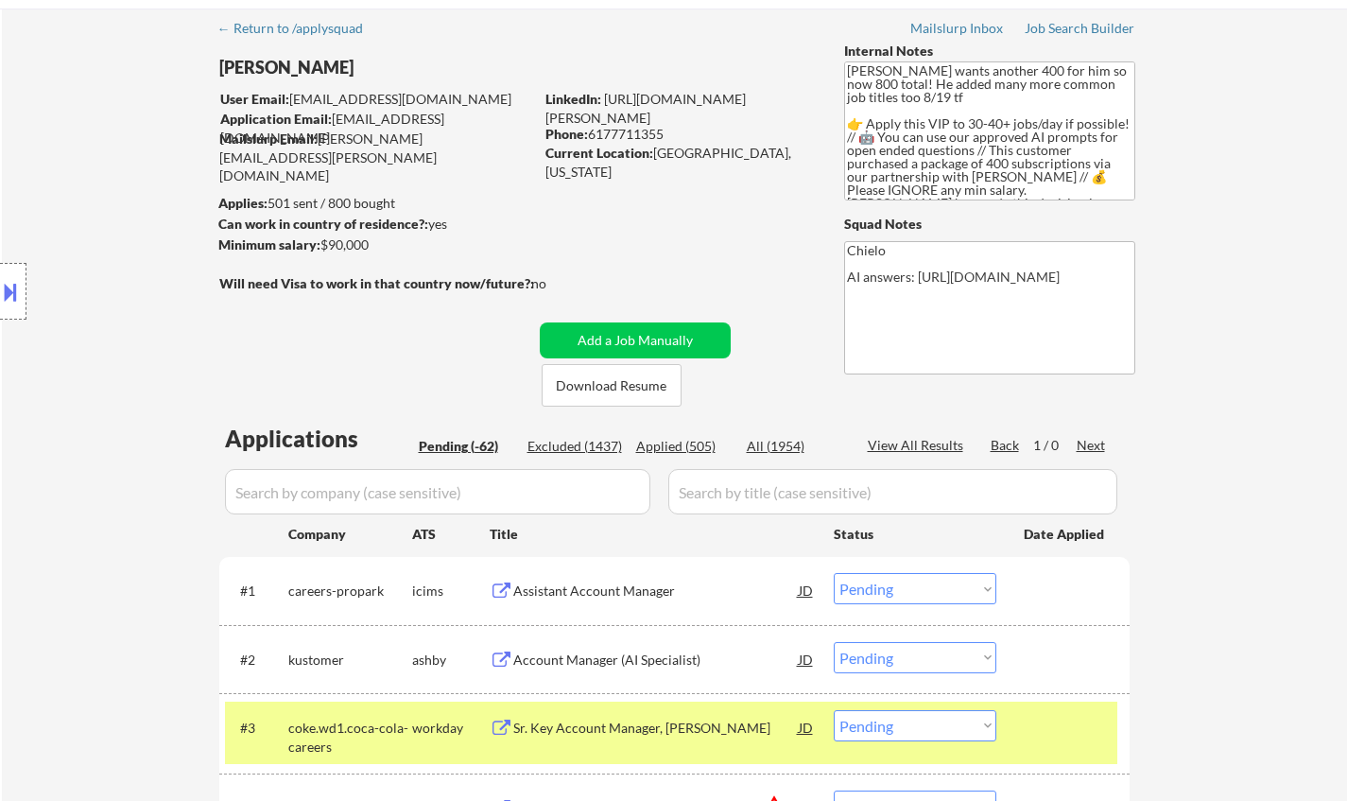
scroll to position [0, 0]
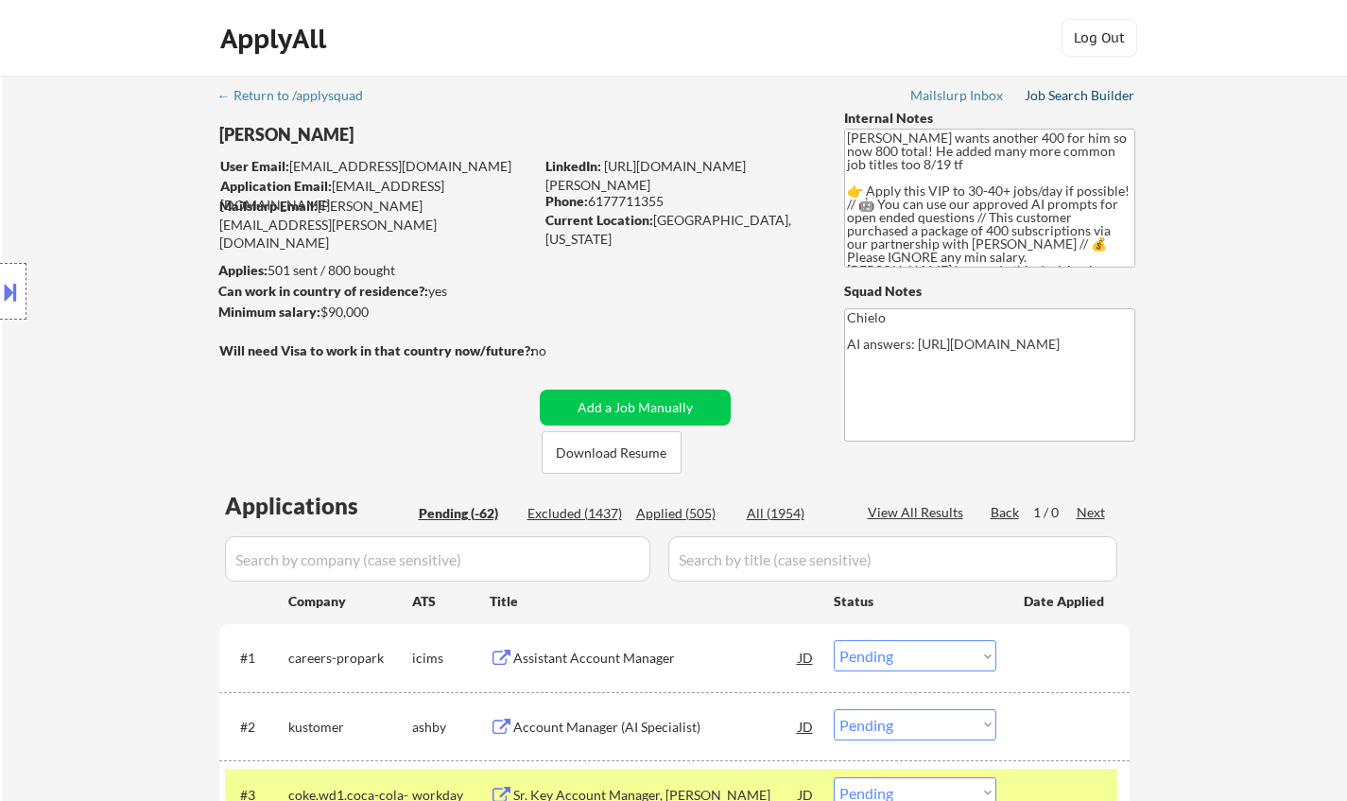
drag, startPoint x: 1057, startPoint y: 85, endPoint x: 1074, endPoint y: 101, distance: 23.4
select select ""pending""
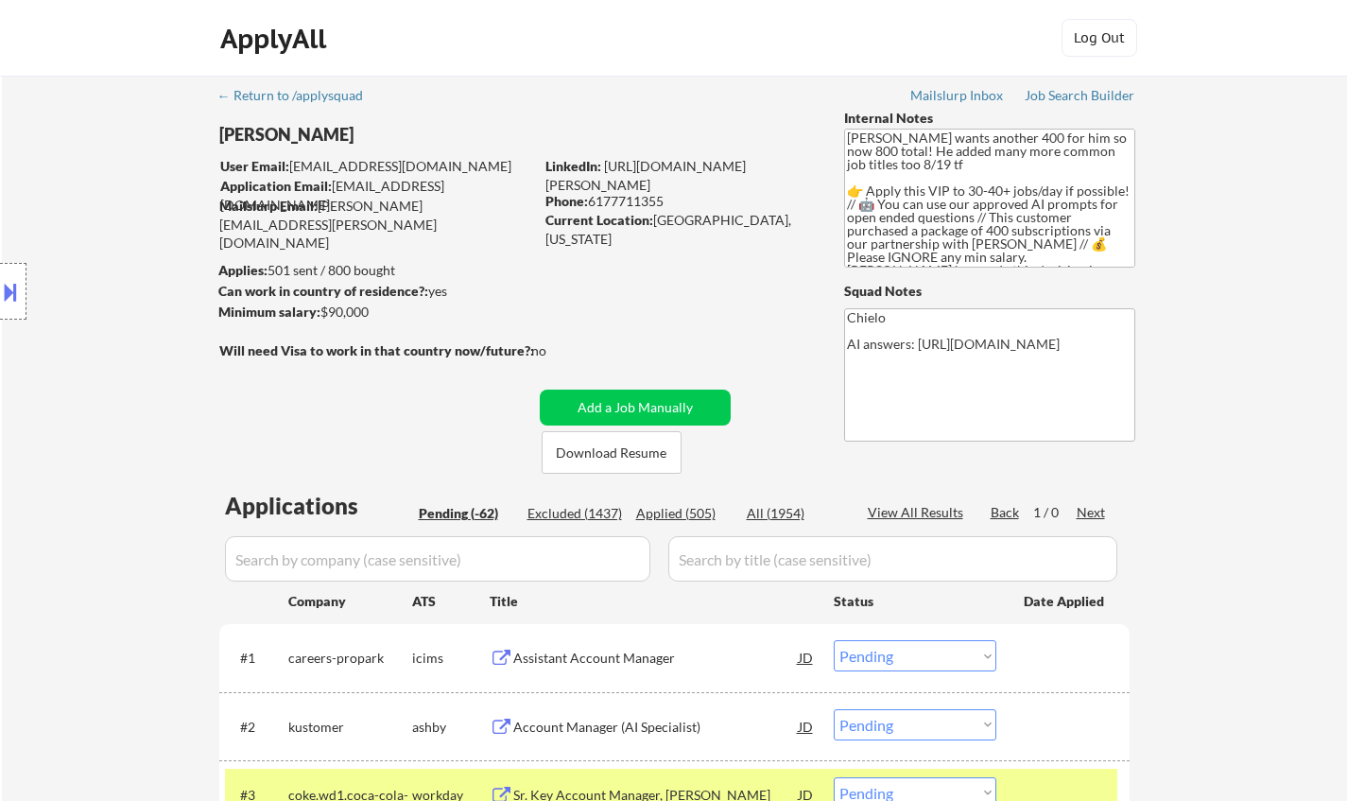
select select ""pending""
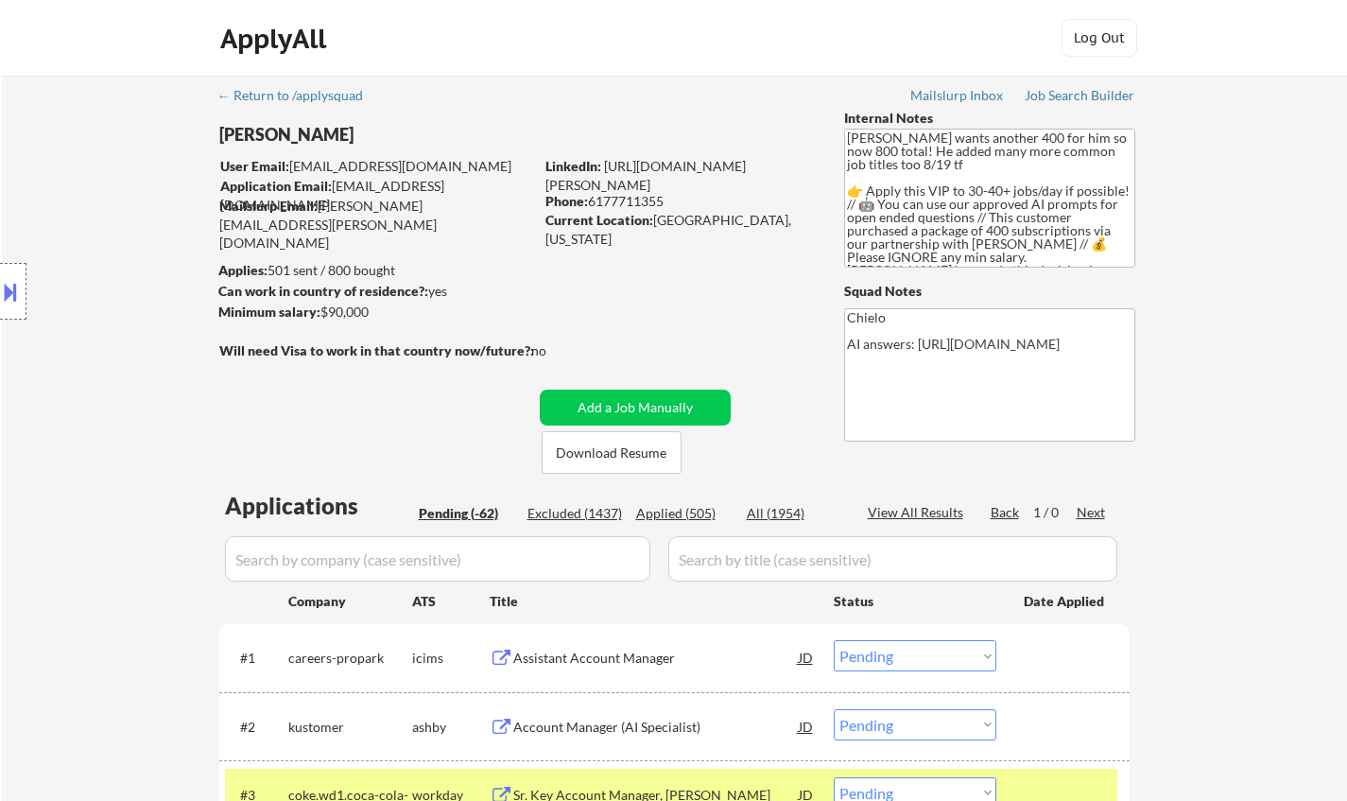
select select ""pending""
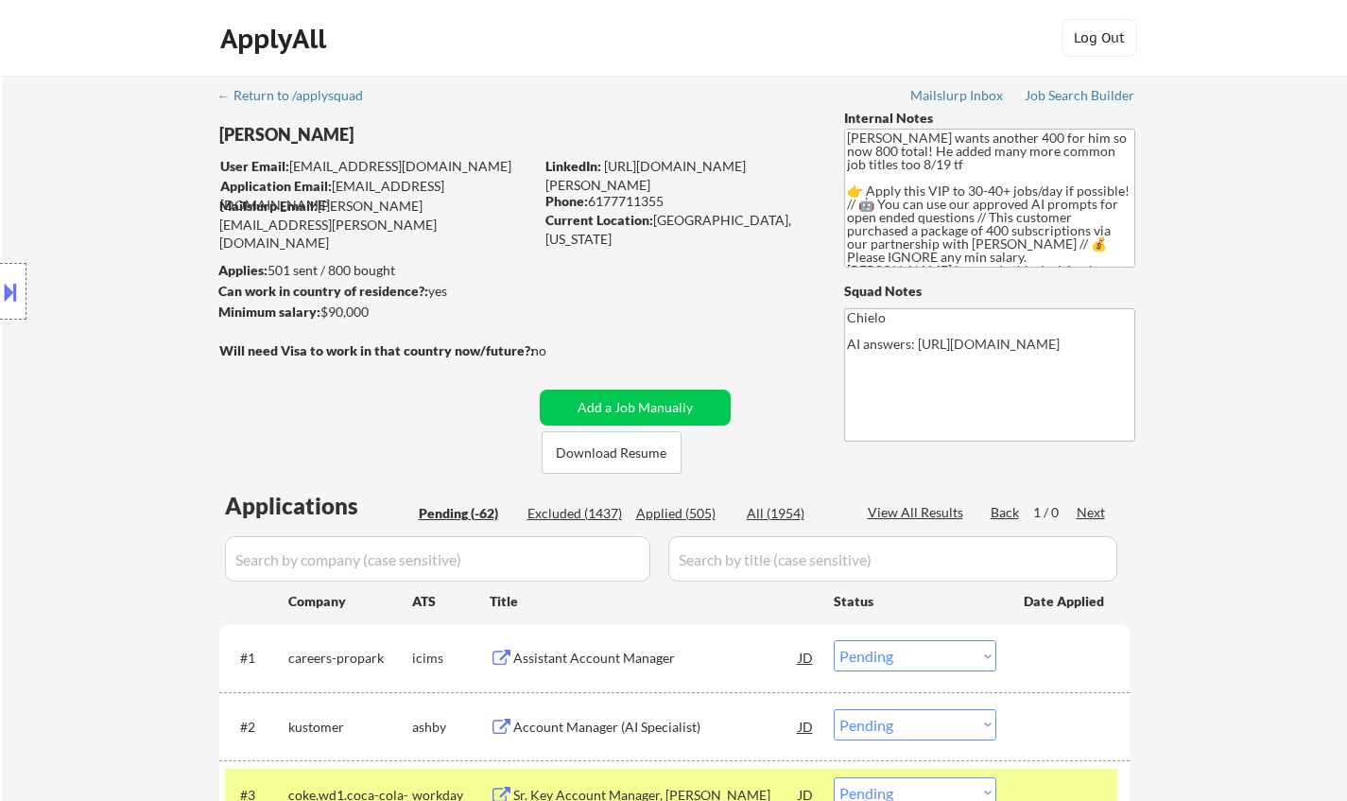
select select ""pending""
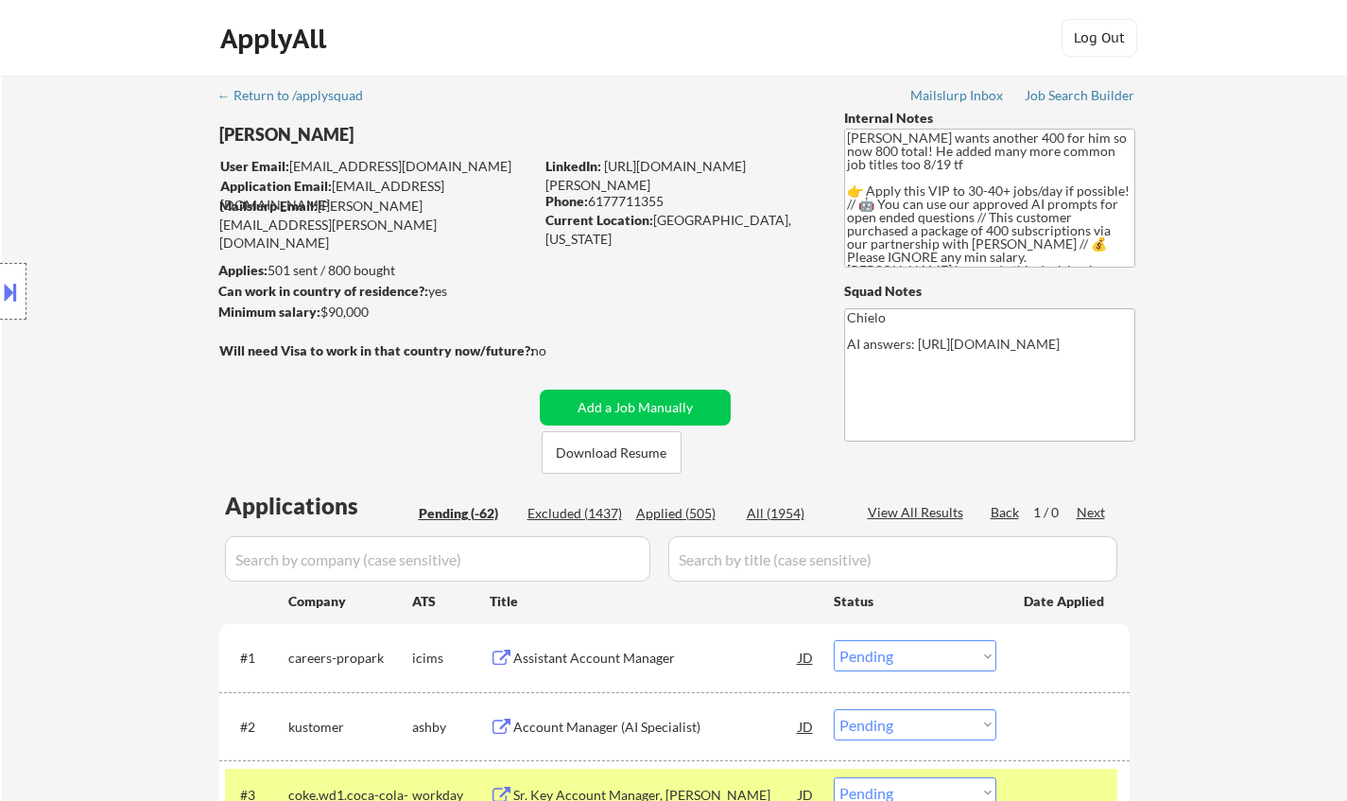
select select ""pending""
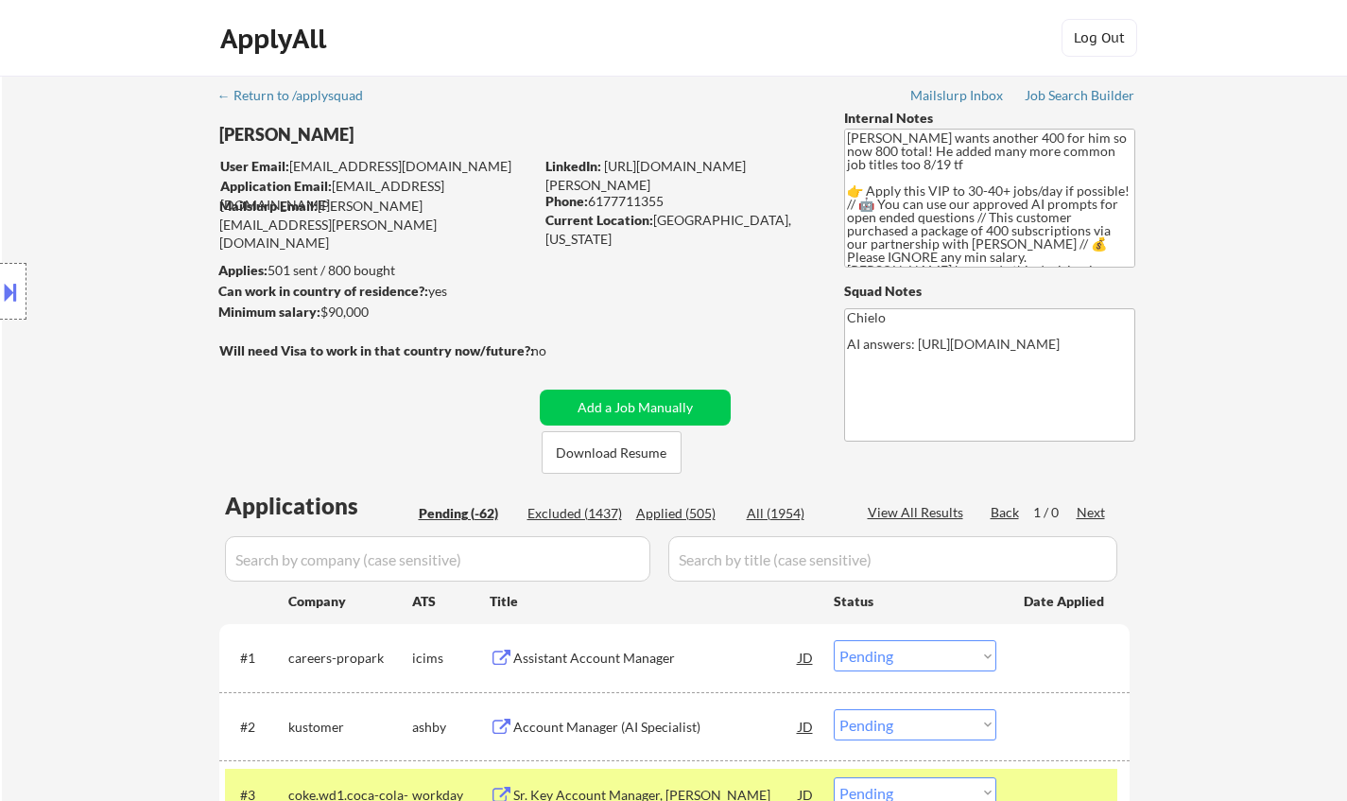
select select ""pending""
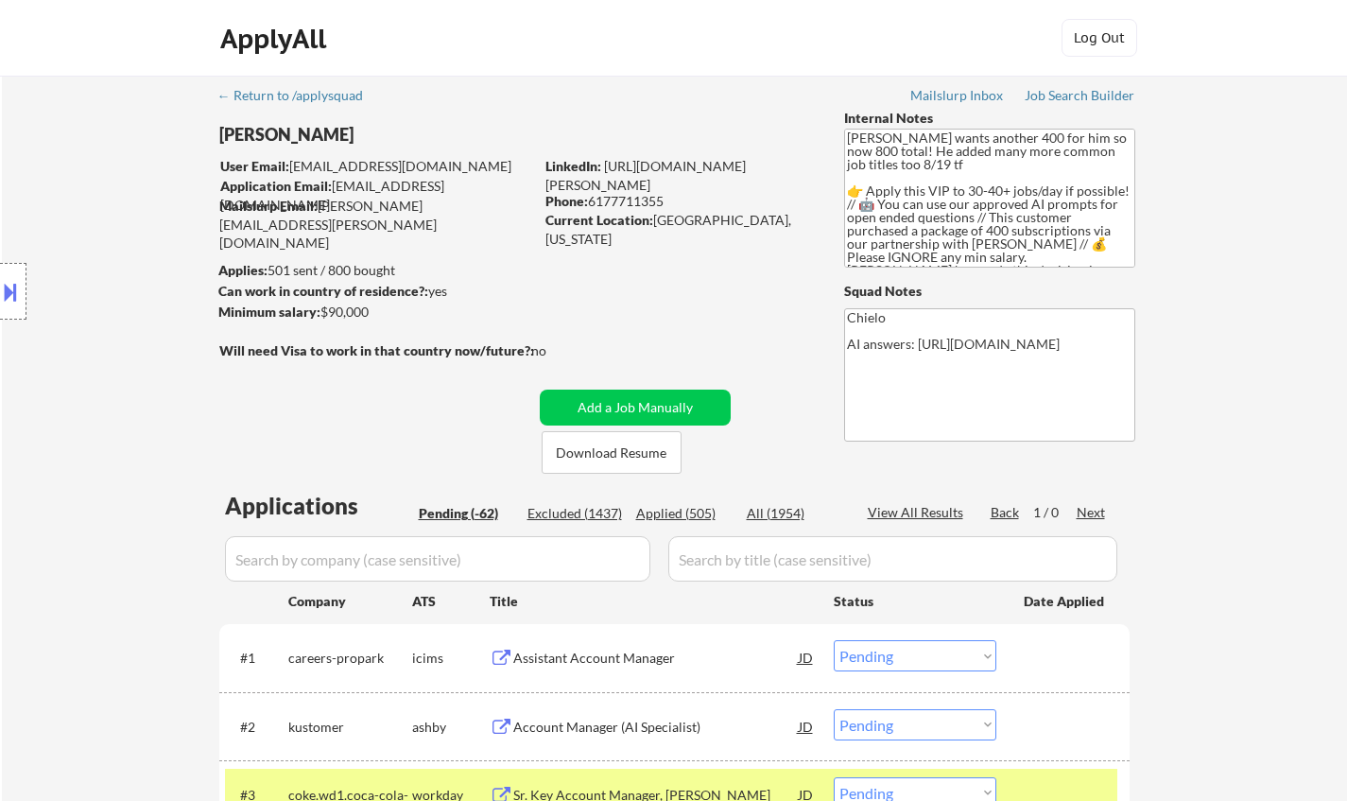
select select ""pending""
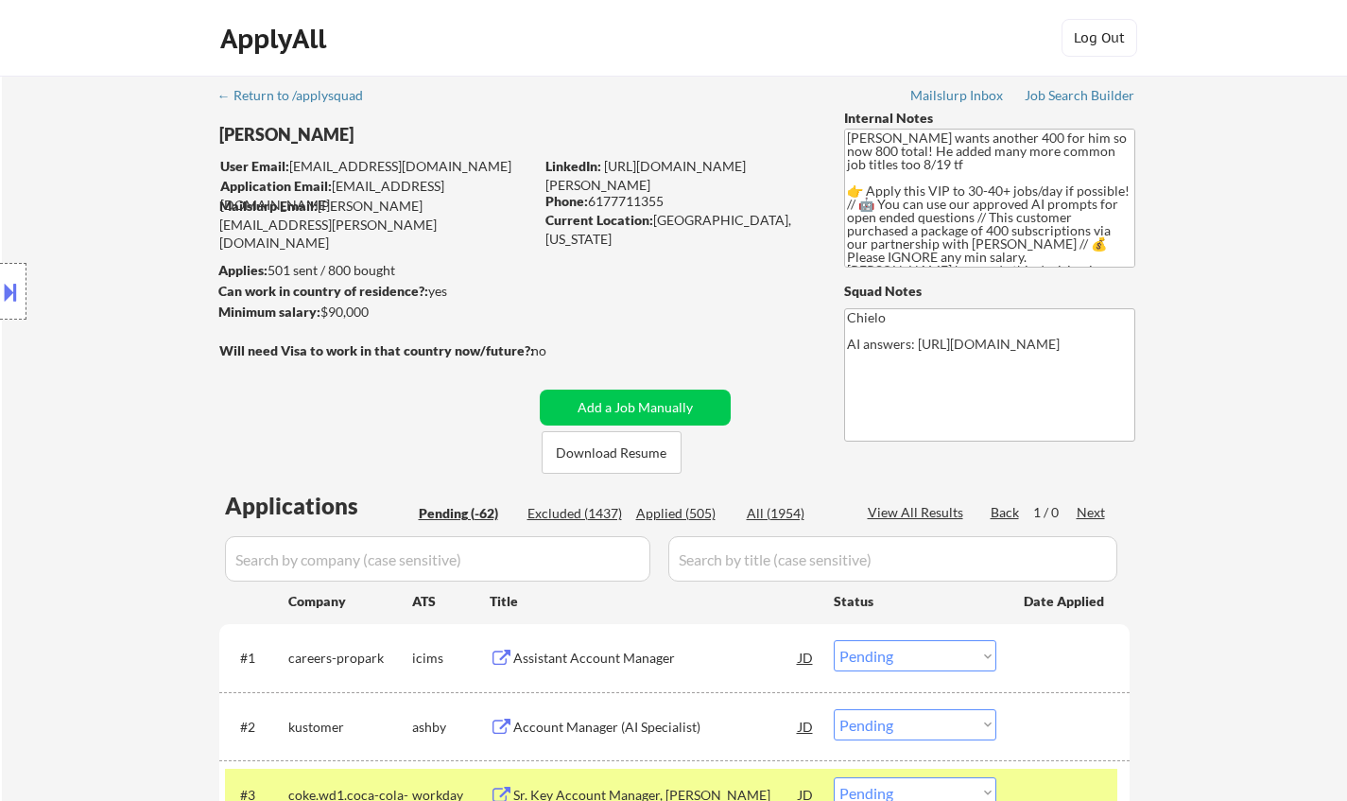
select select ""pending""
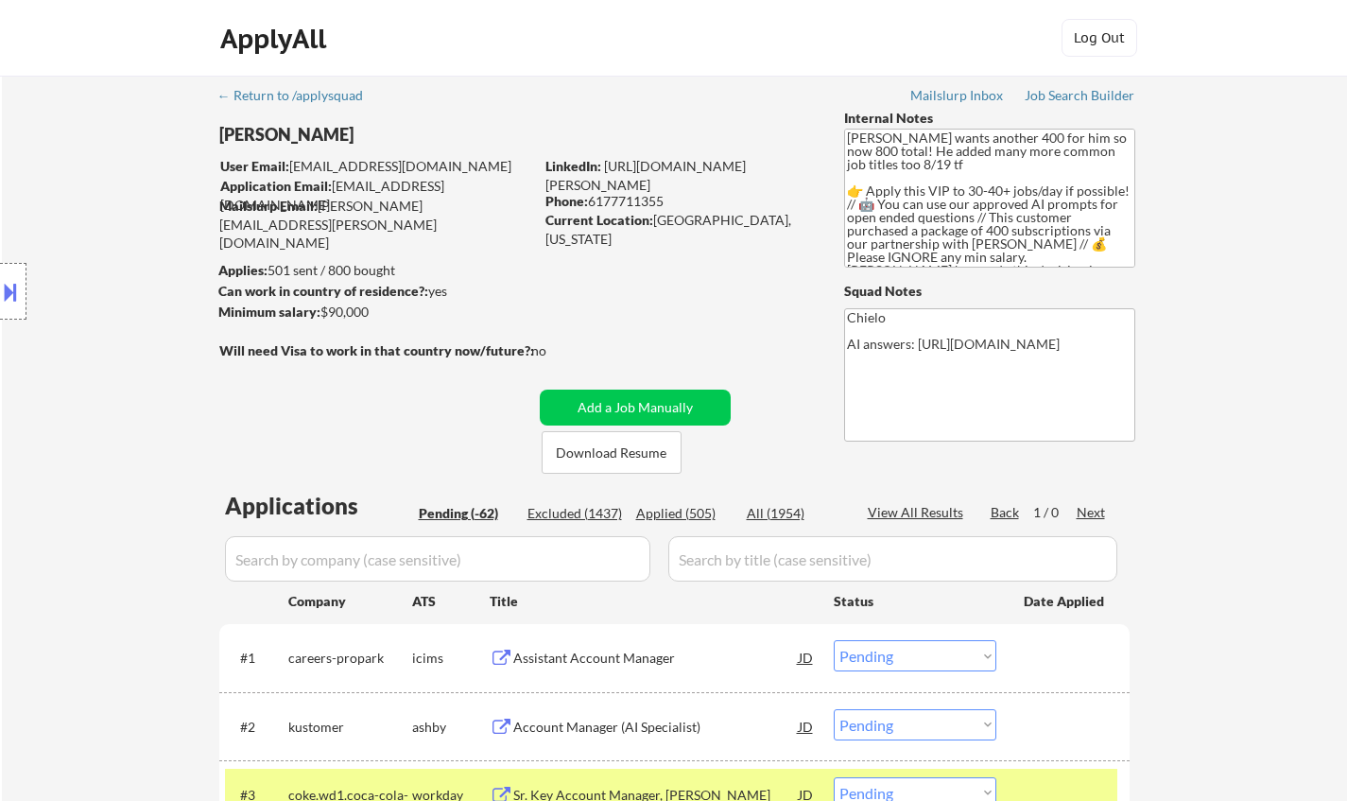
select select ""pending""
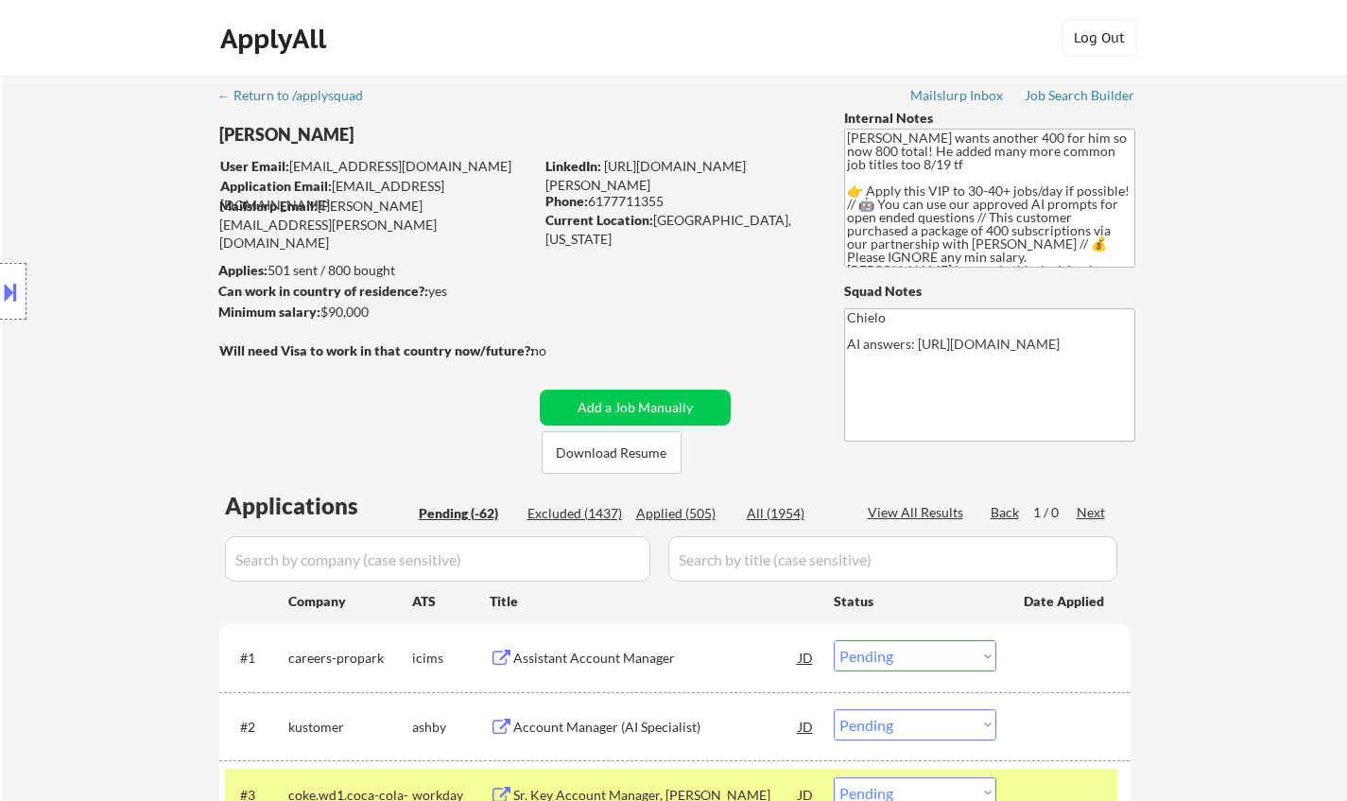
select select ""pending""
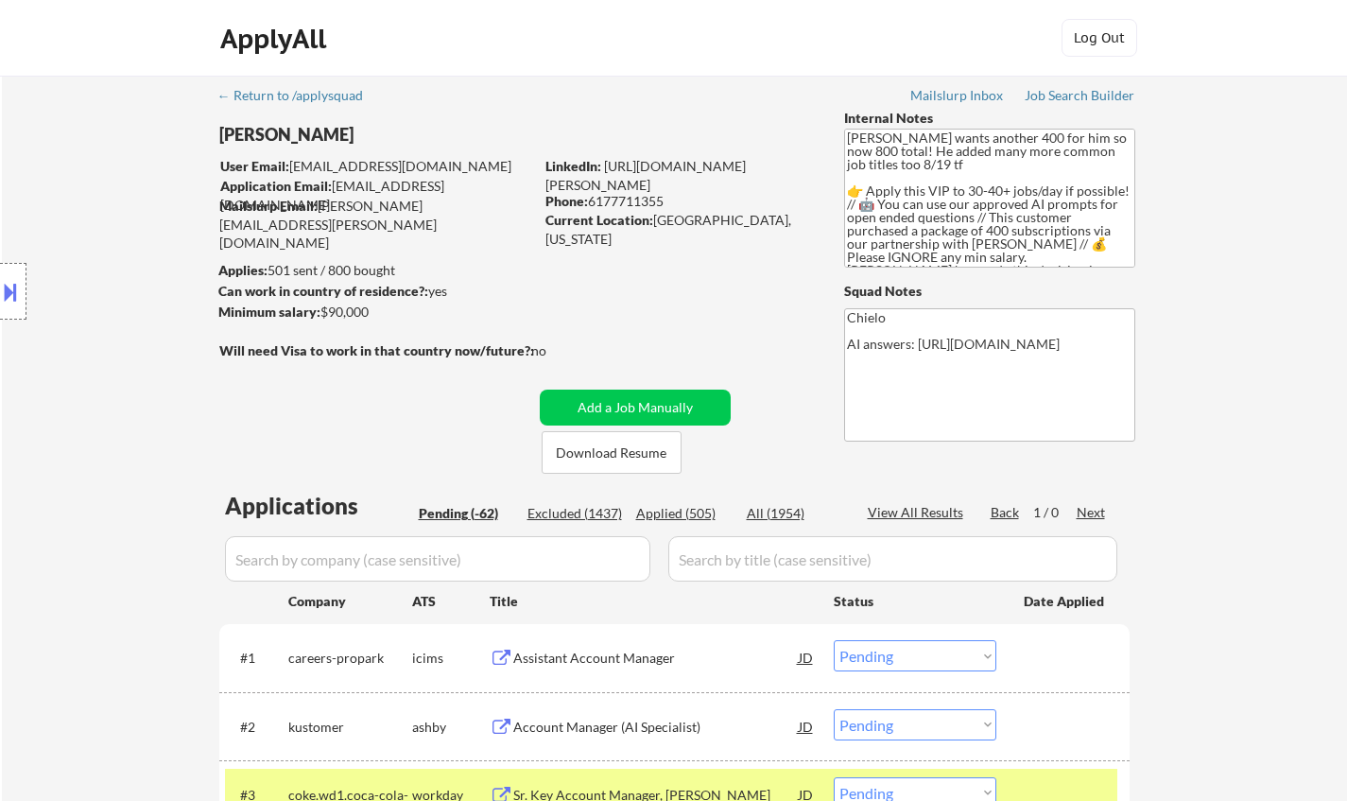
select select ""pending""
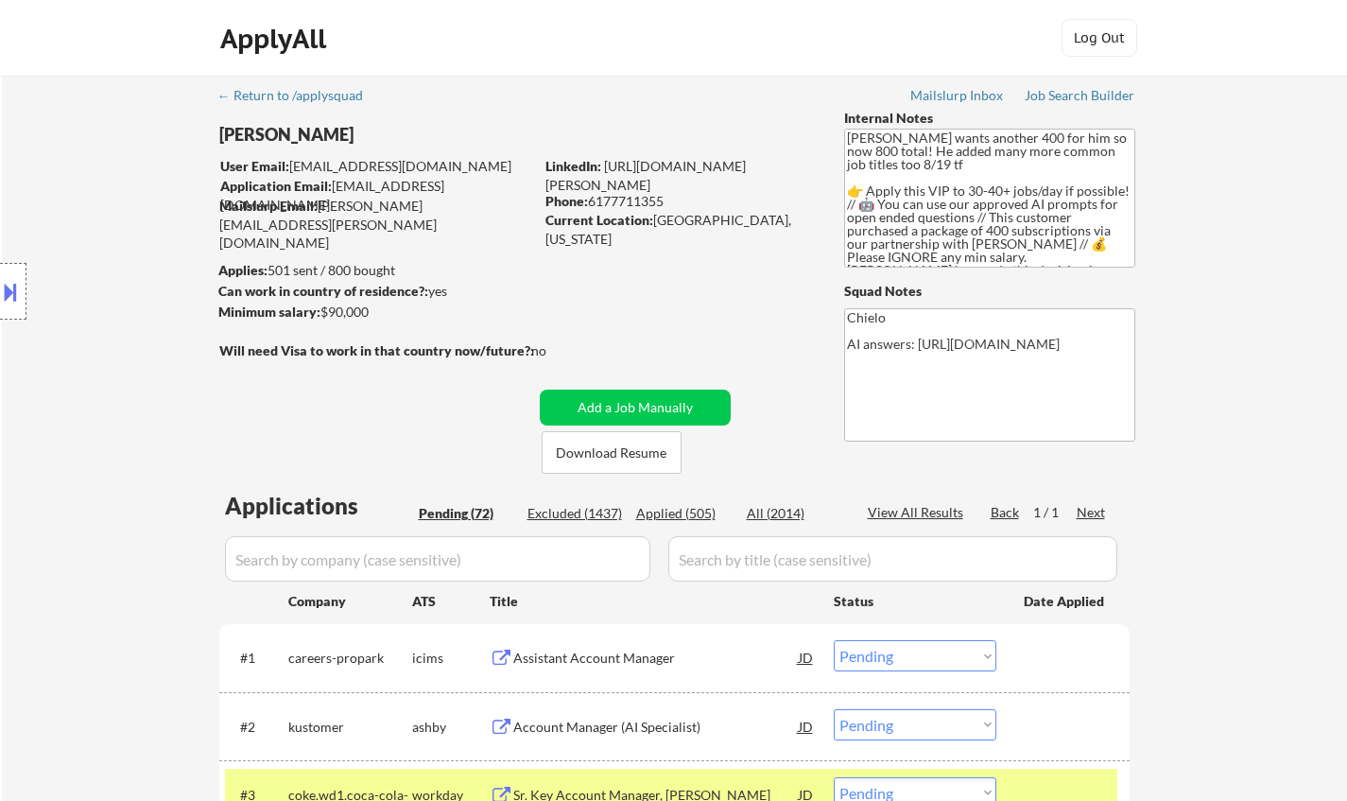
select select ""pending""
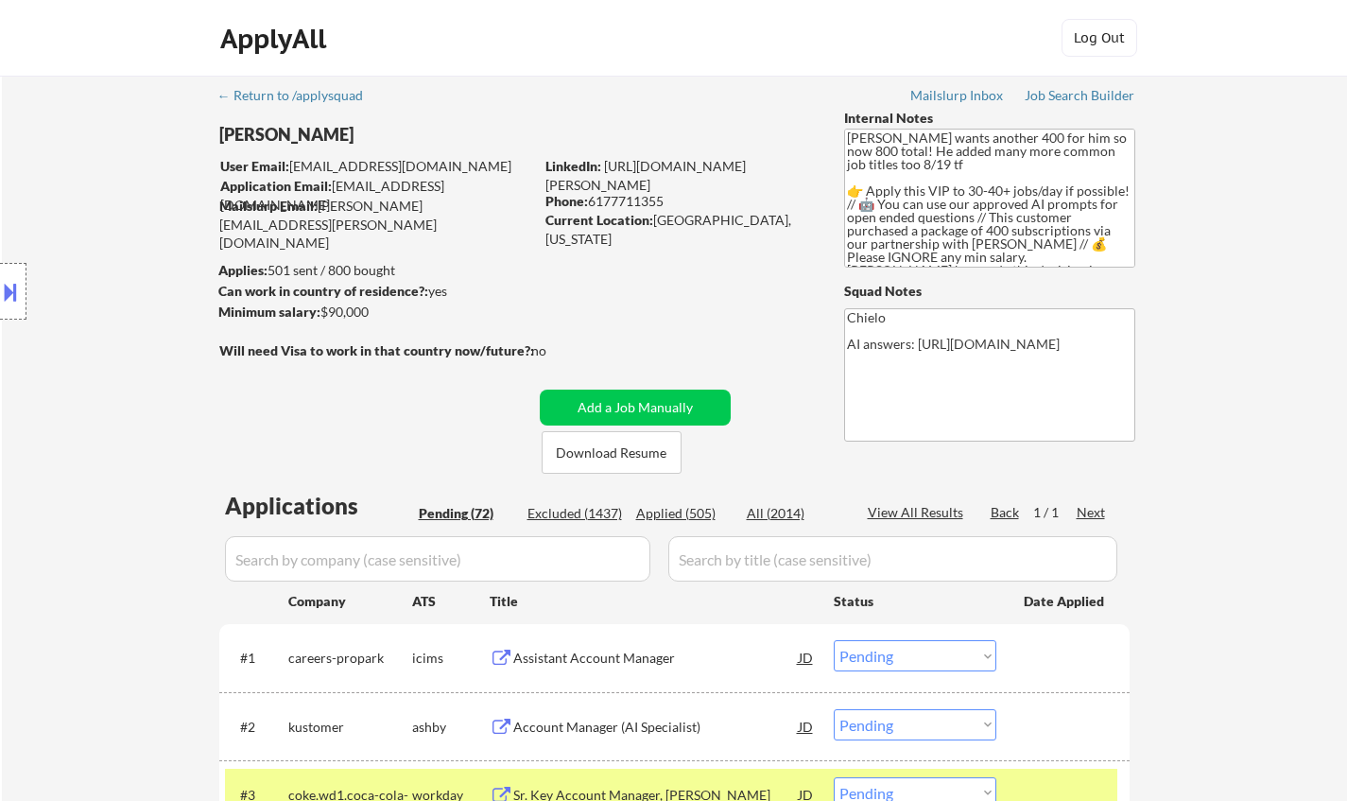
select select ""pending""
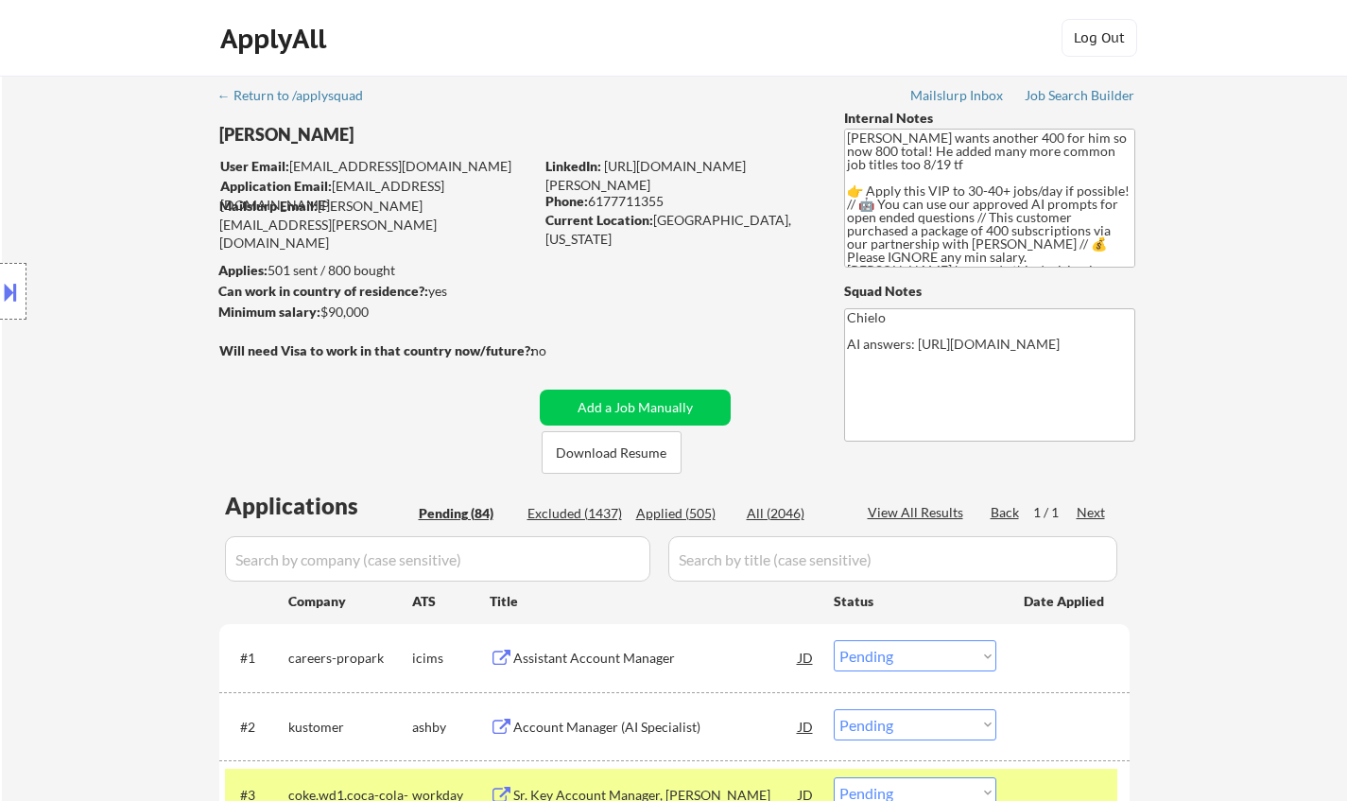
select select ""pending""
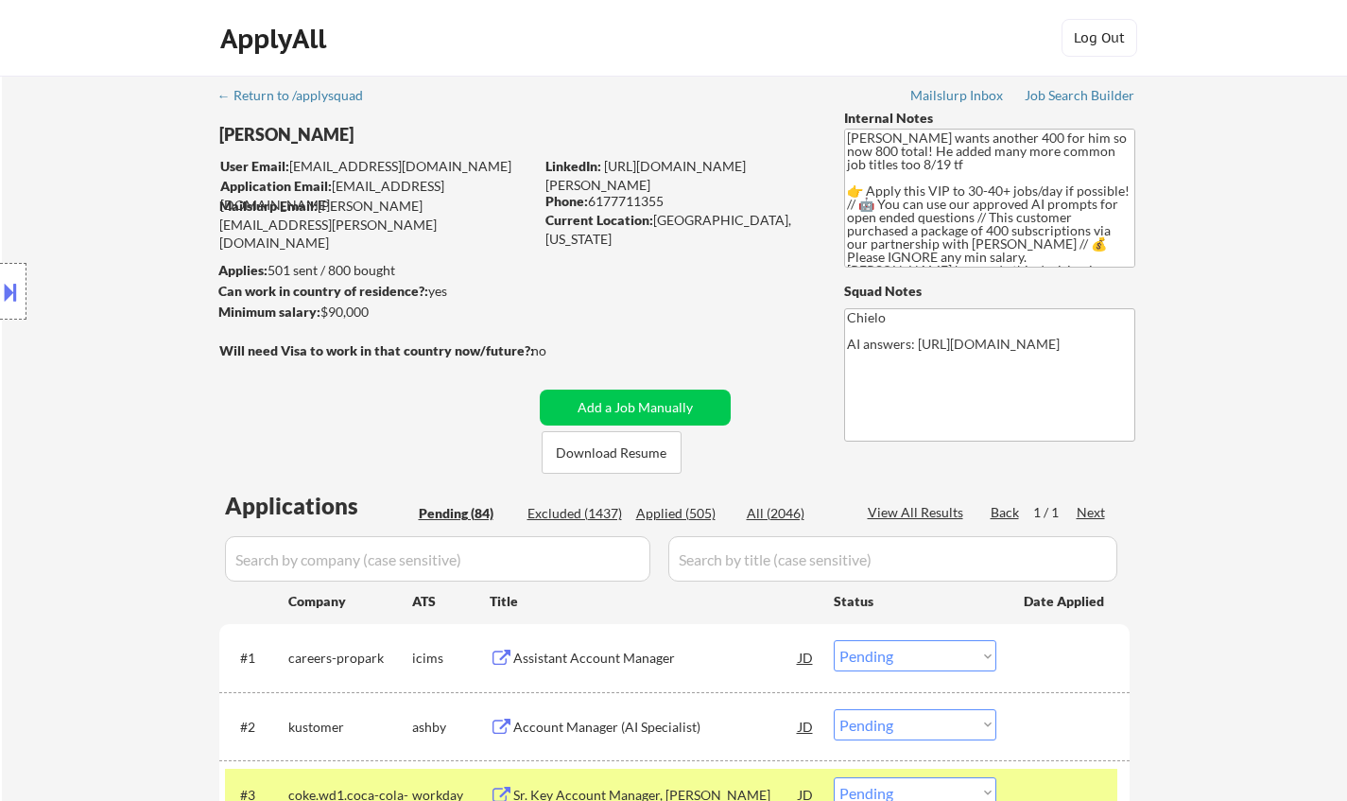
select select ""pending""
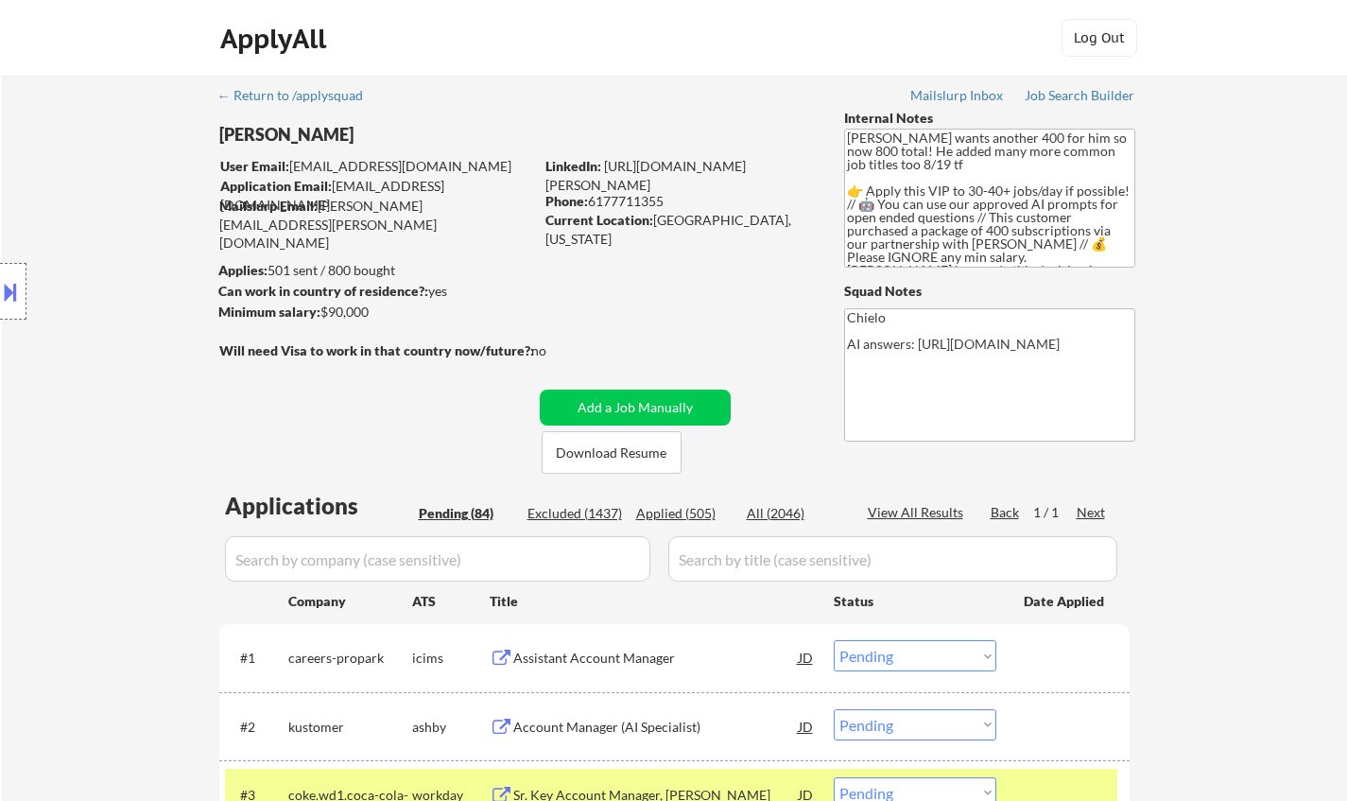
select select ""pending""
select select ""PLACEHOLDER_1427118222253""
select select ""pending""
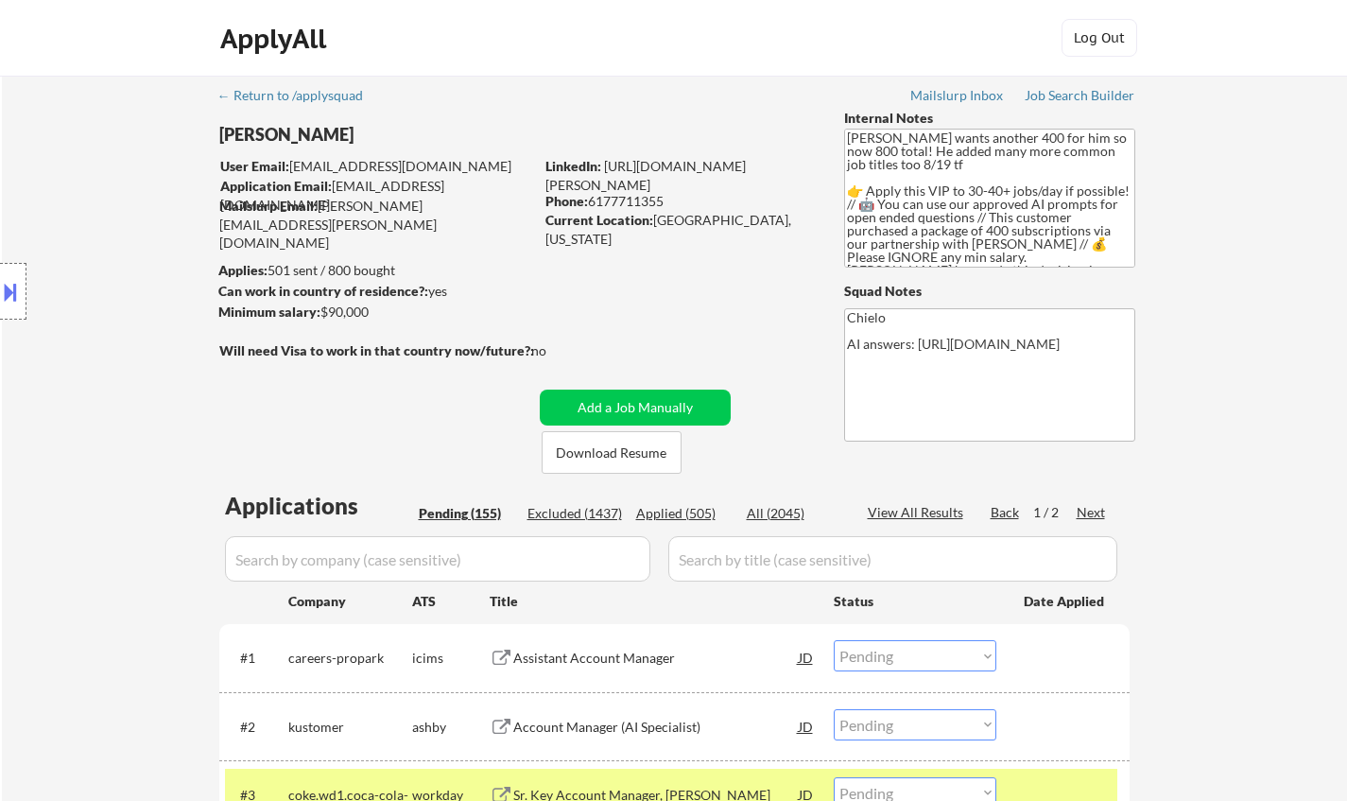
select select ""pending""
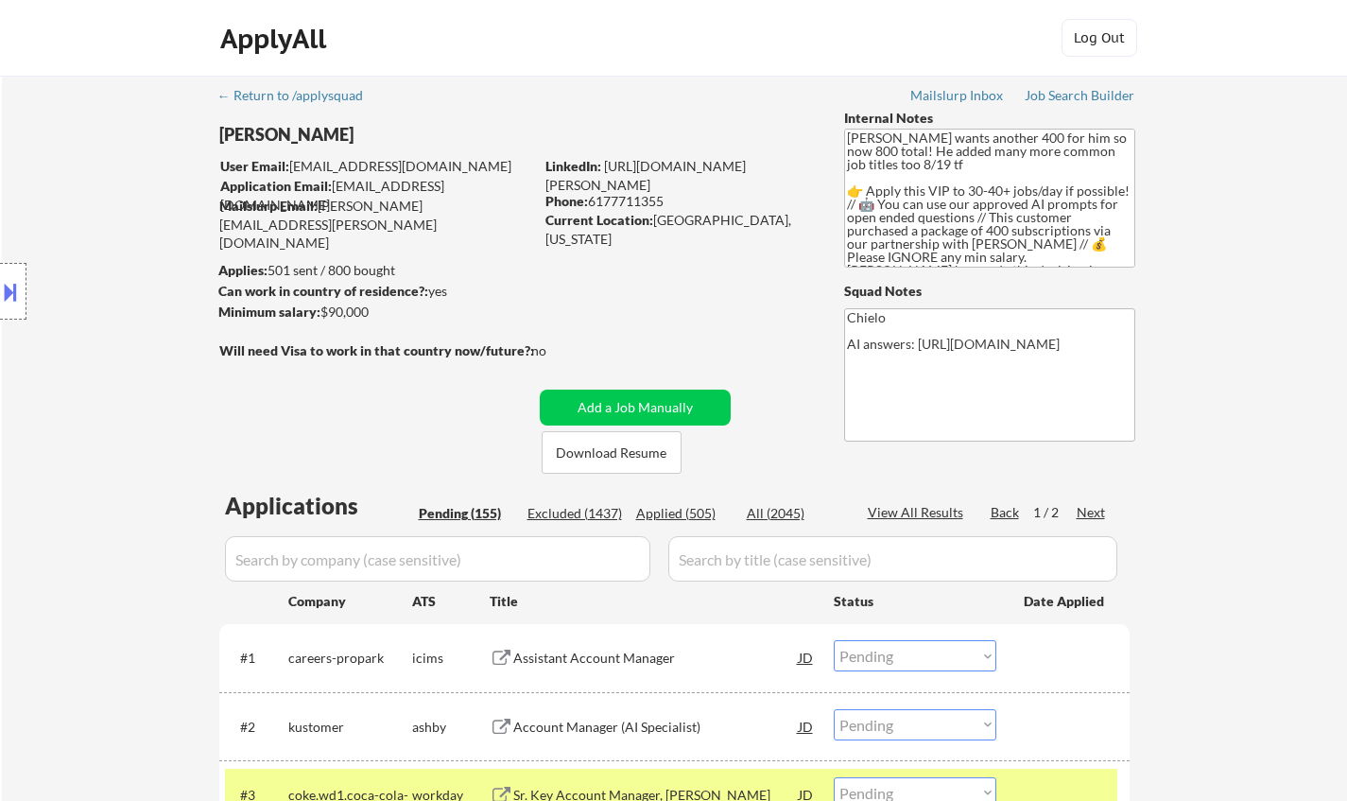
select select ""pending""
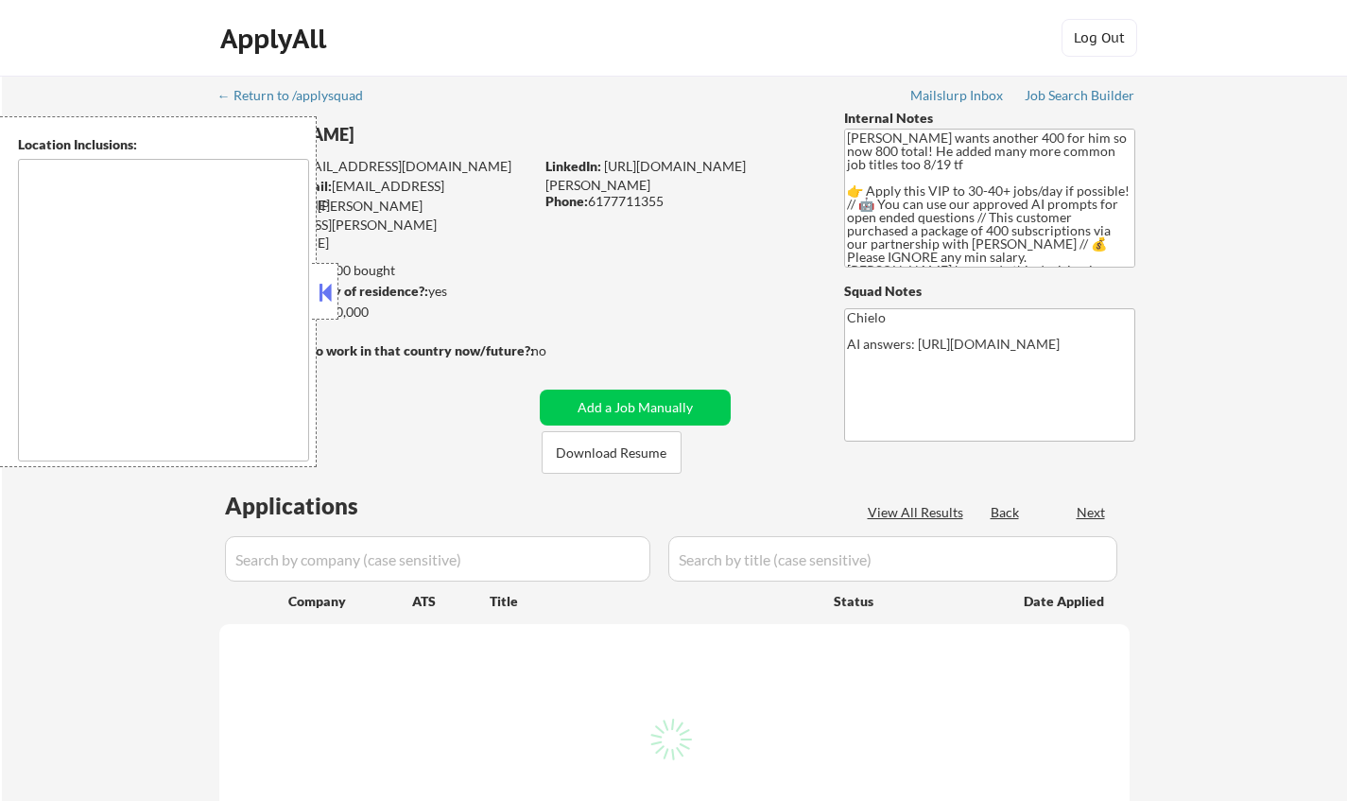
click at [326, 298] on button at bounding box center [325, 292] width 21 height 28
select select ""pending""
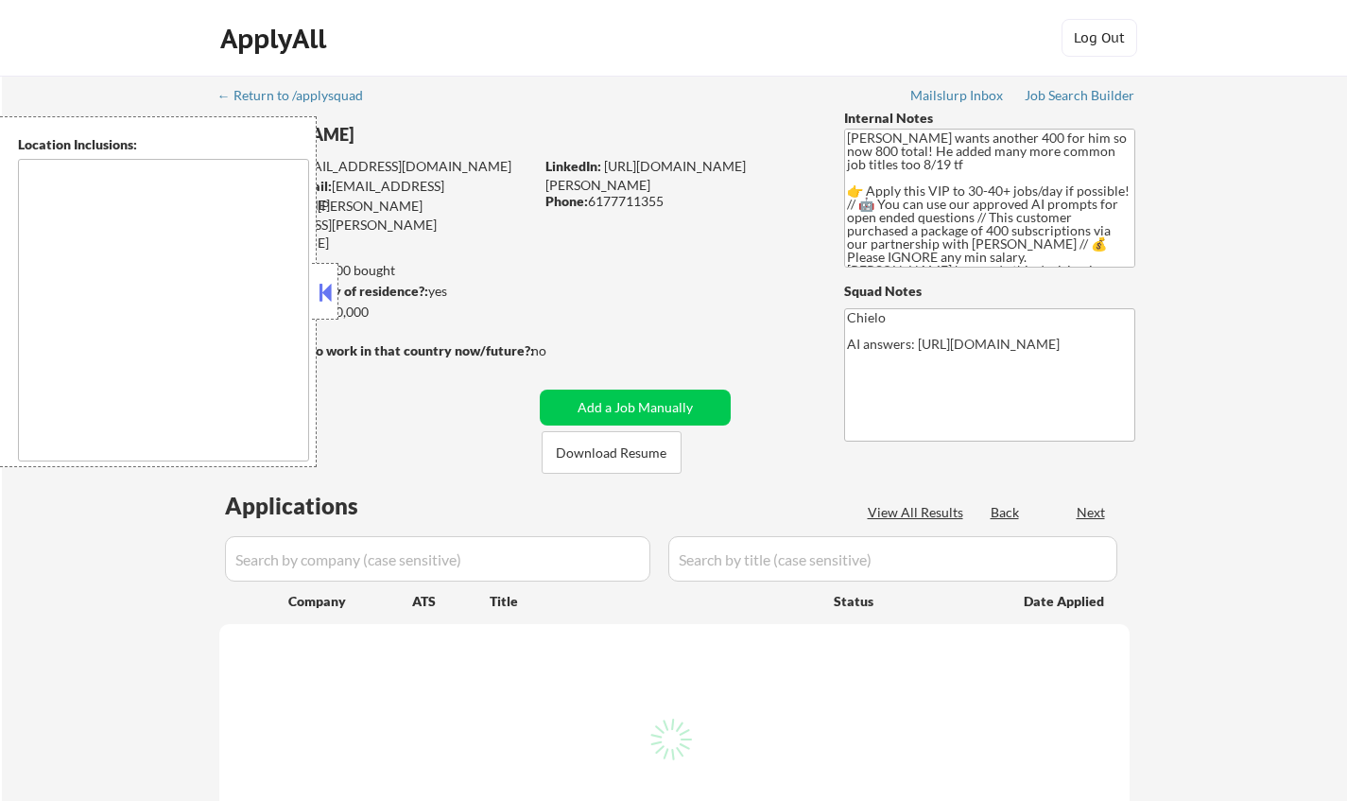
select select ""pending""
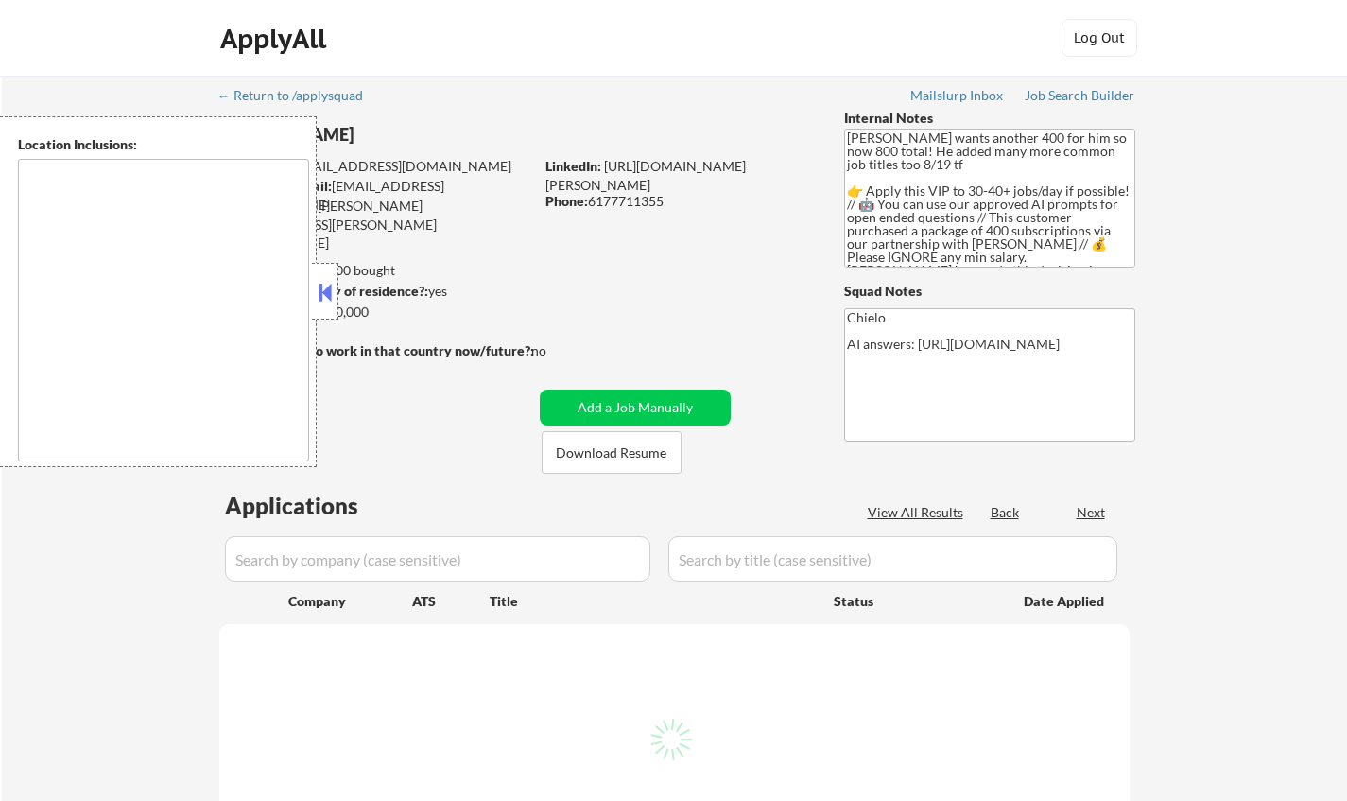
select select ""pending""
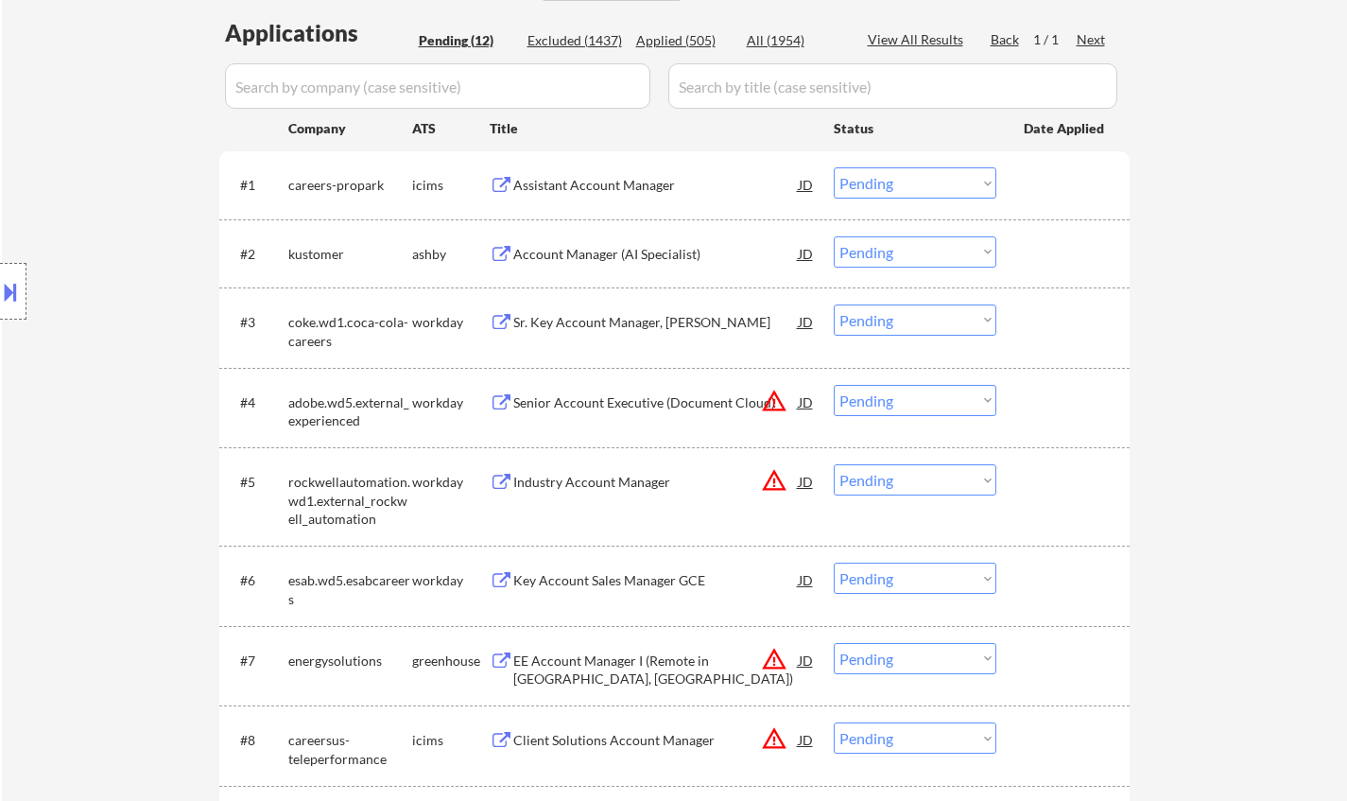
scroll to position [95, 0]
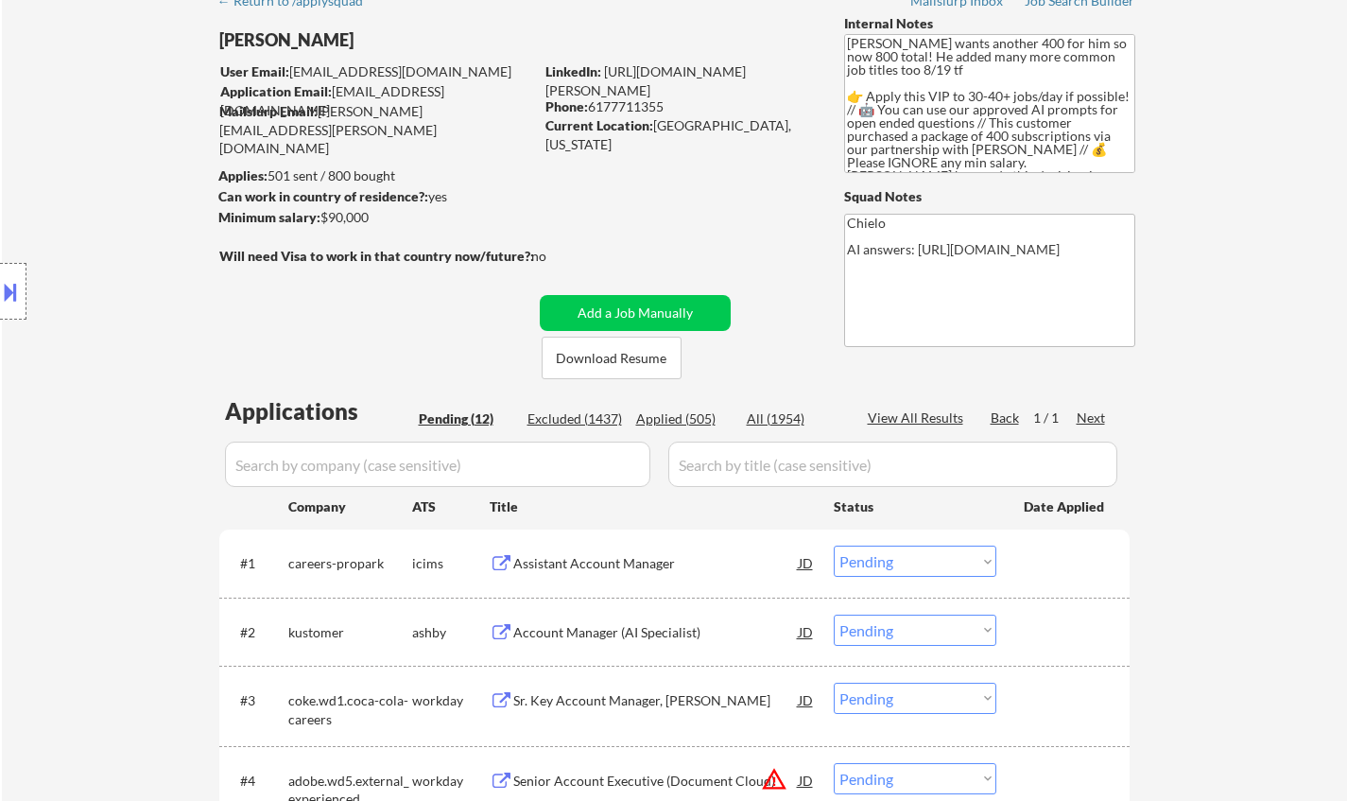
click at [664, 415] on div "Applied (505)" at bounding box center [683, 418] width 95 height 19
select select ""applied""
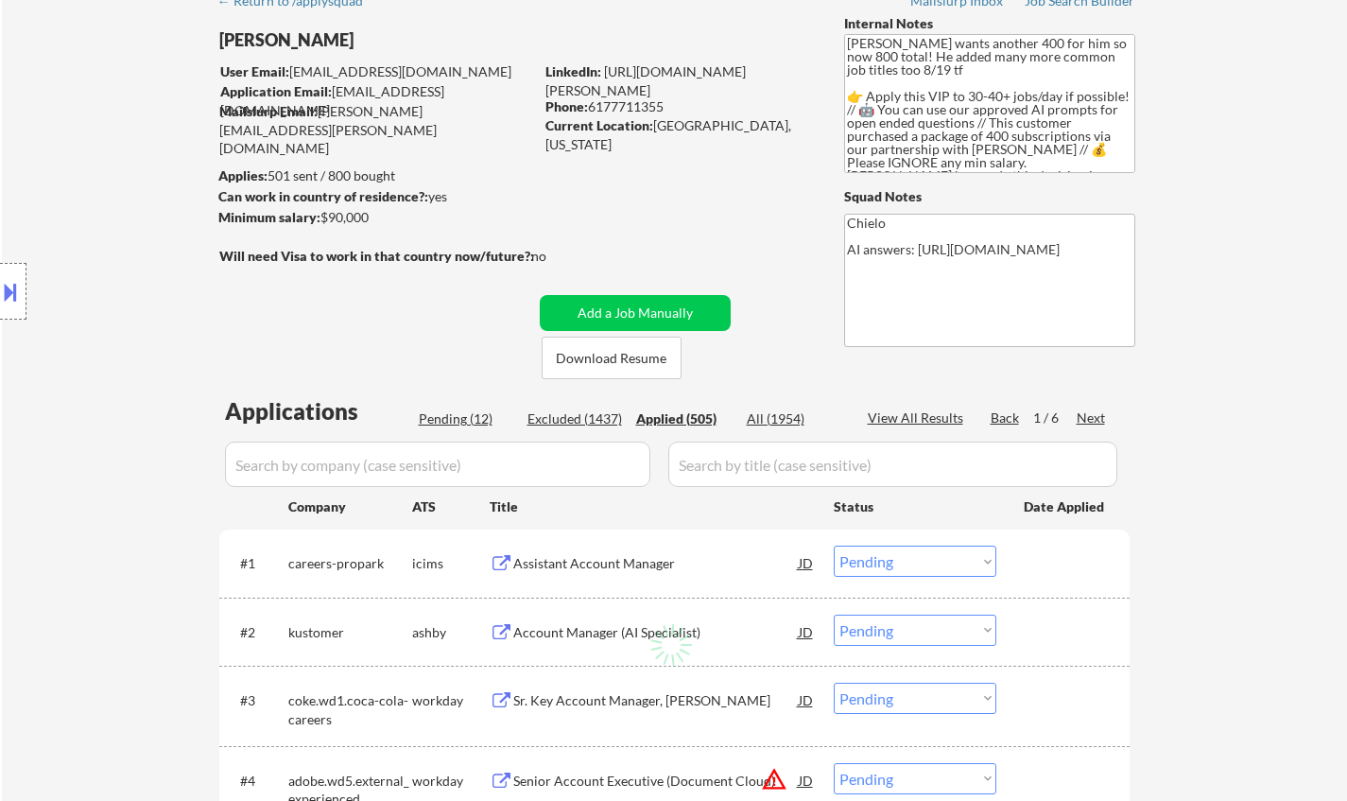
select select ""applied""
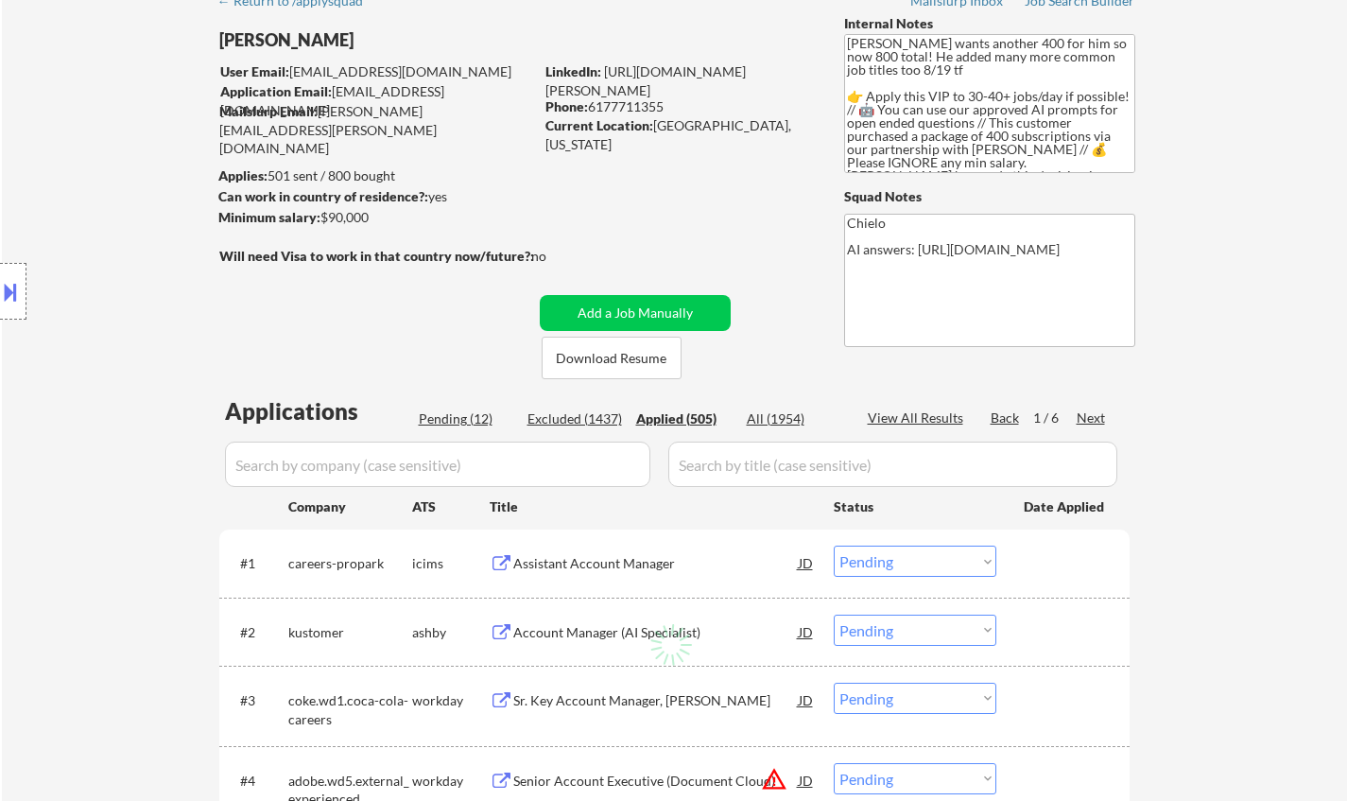
select select ""applied""
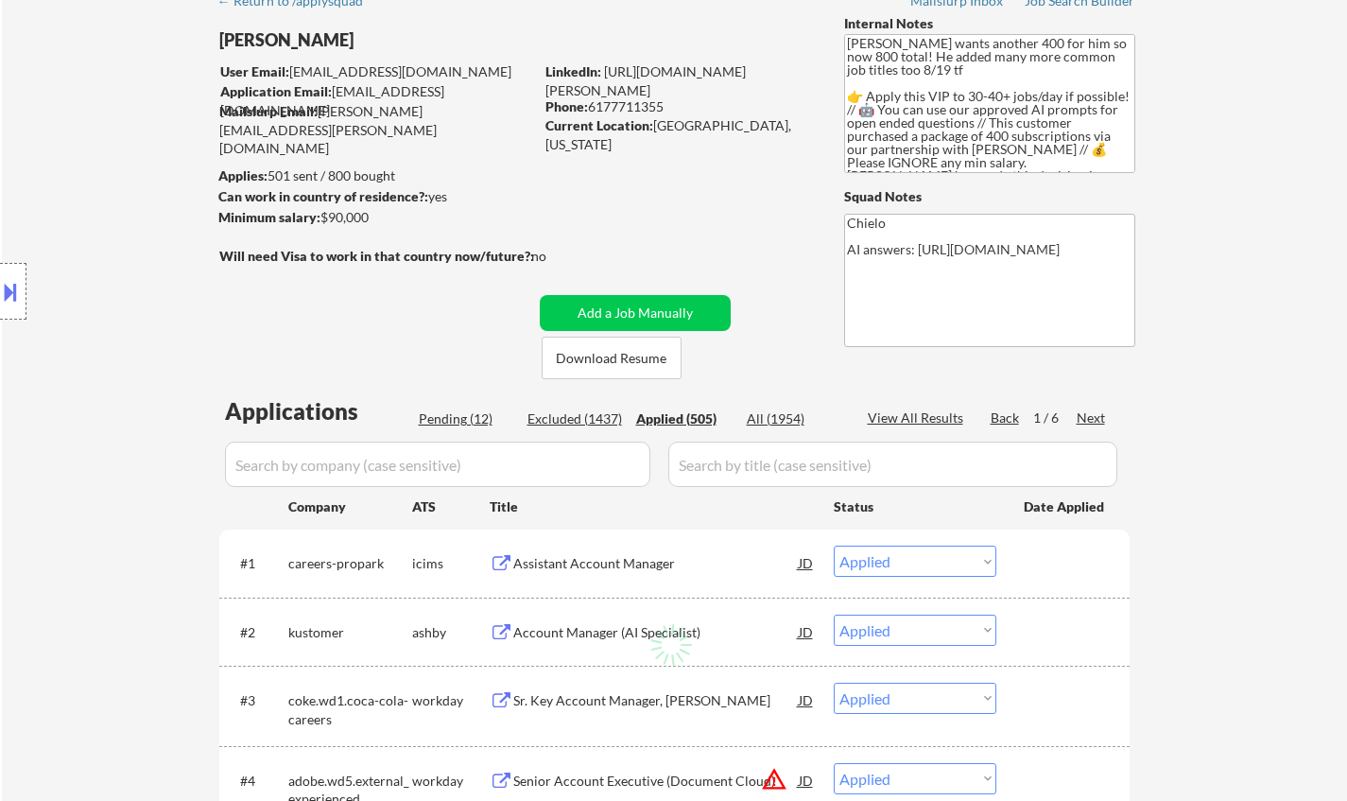
select select ""applied""
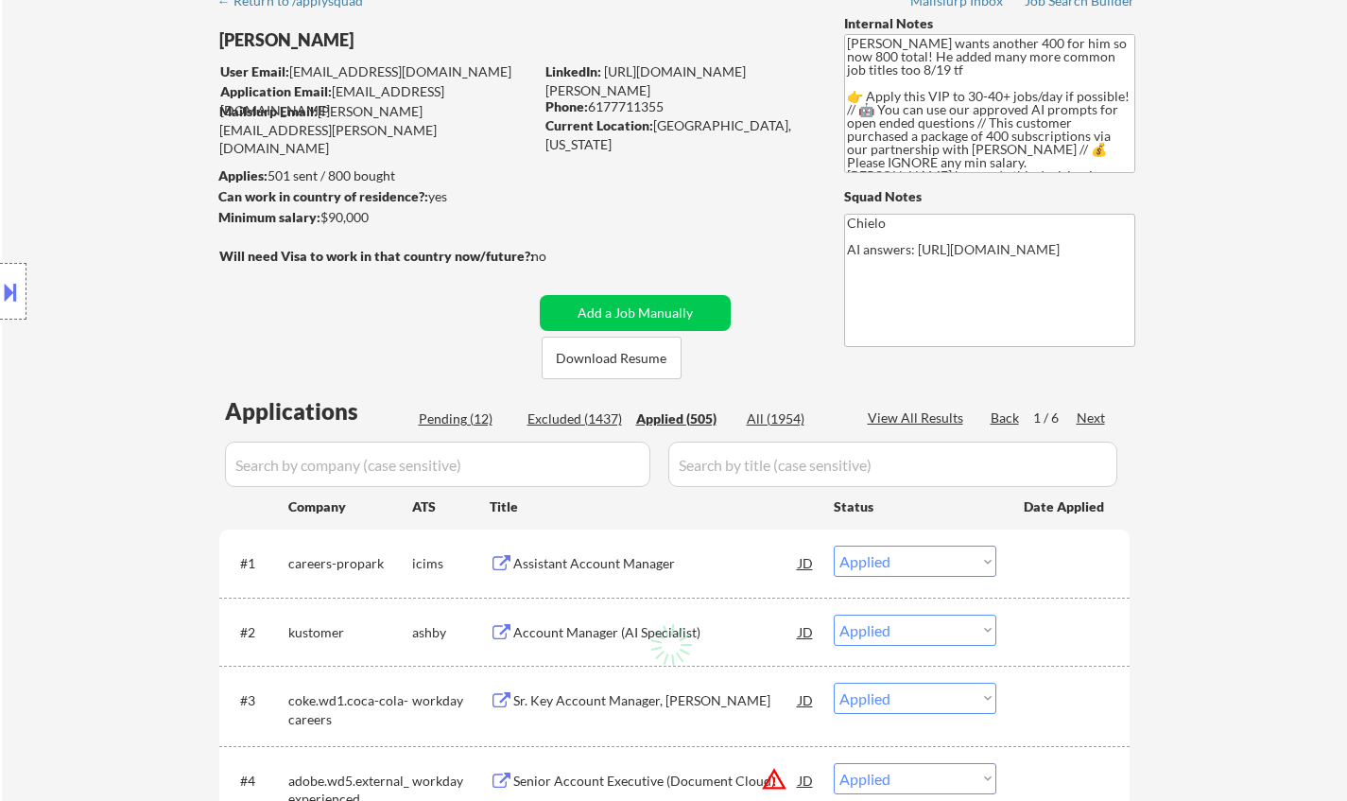
select select ""applied""
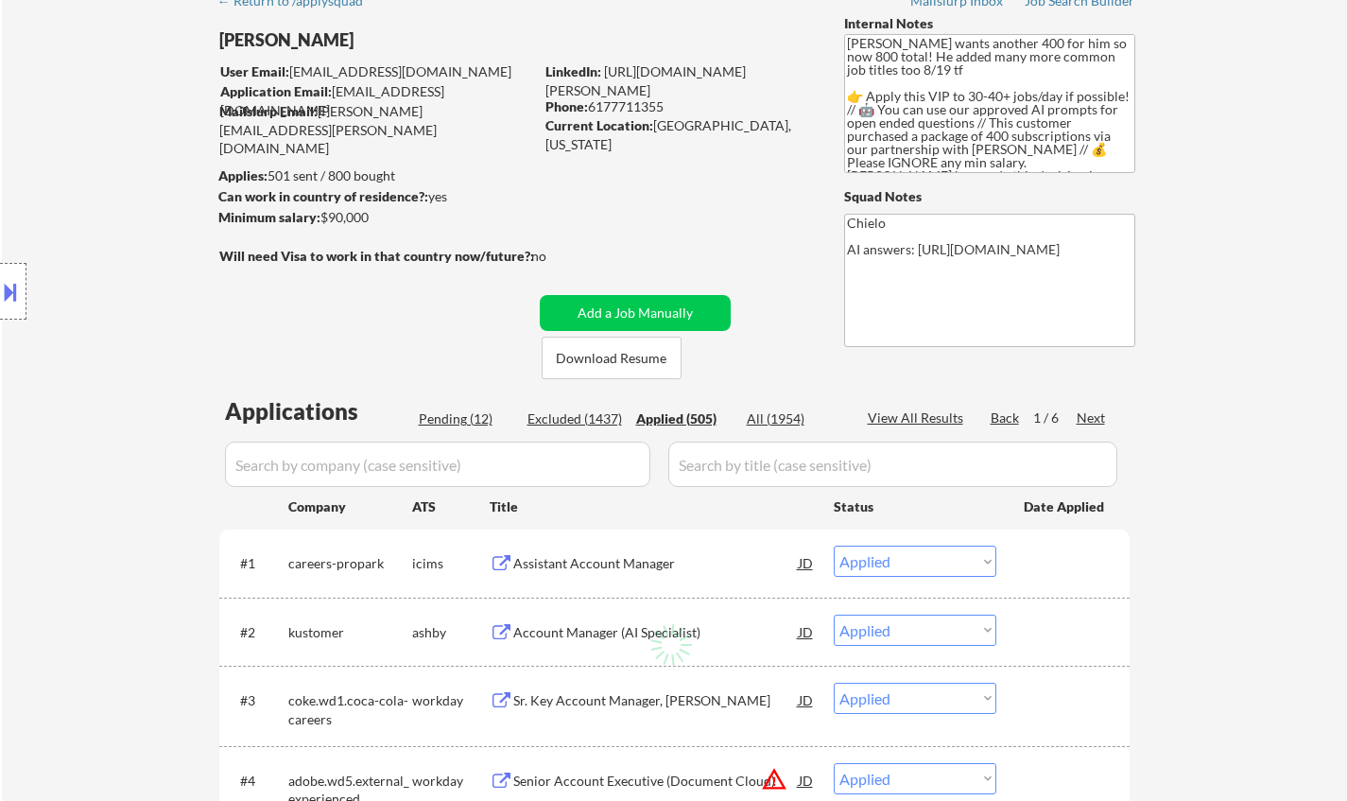
select select ""applied""
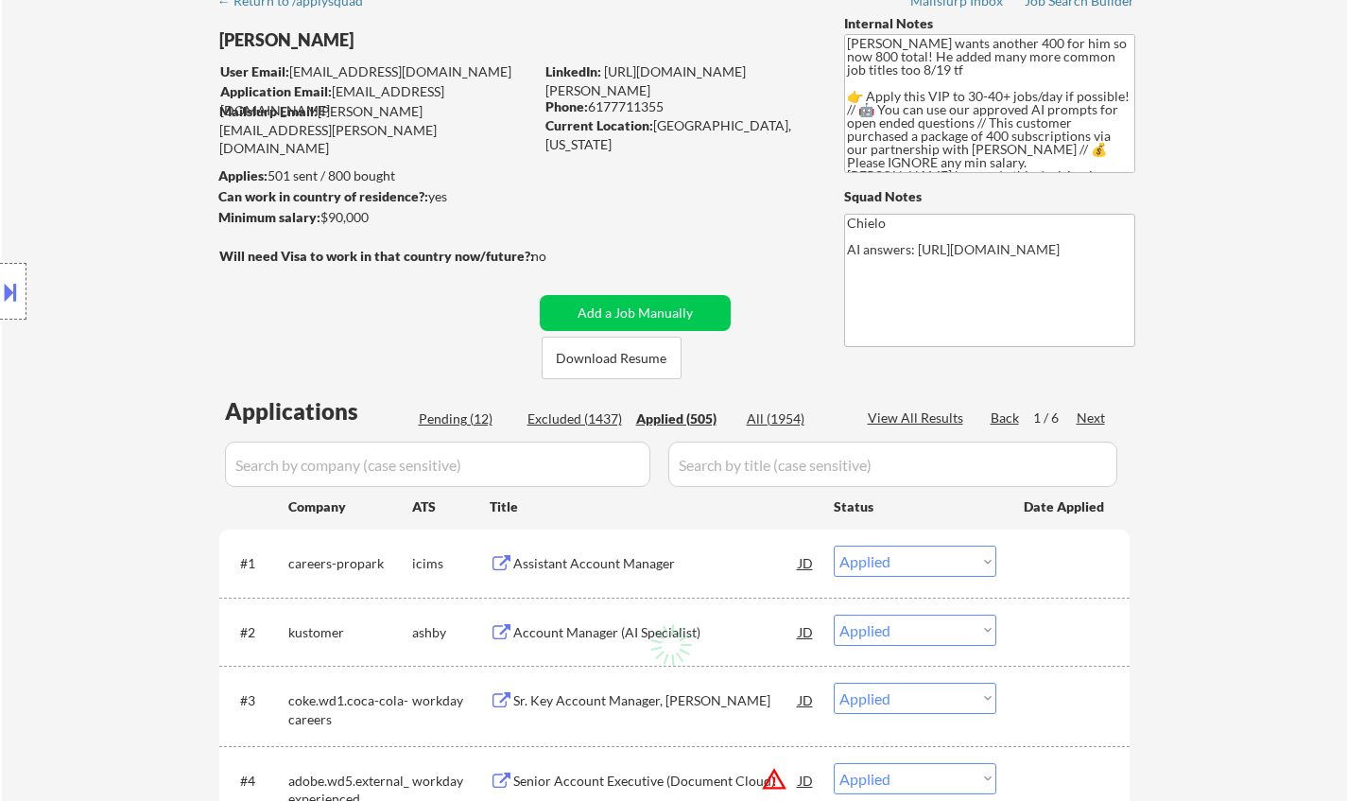
select select ""applied""
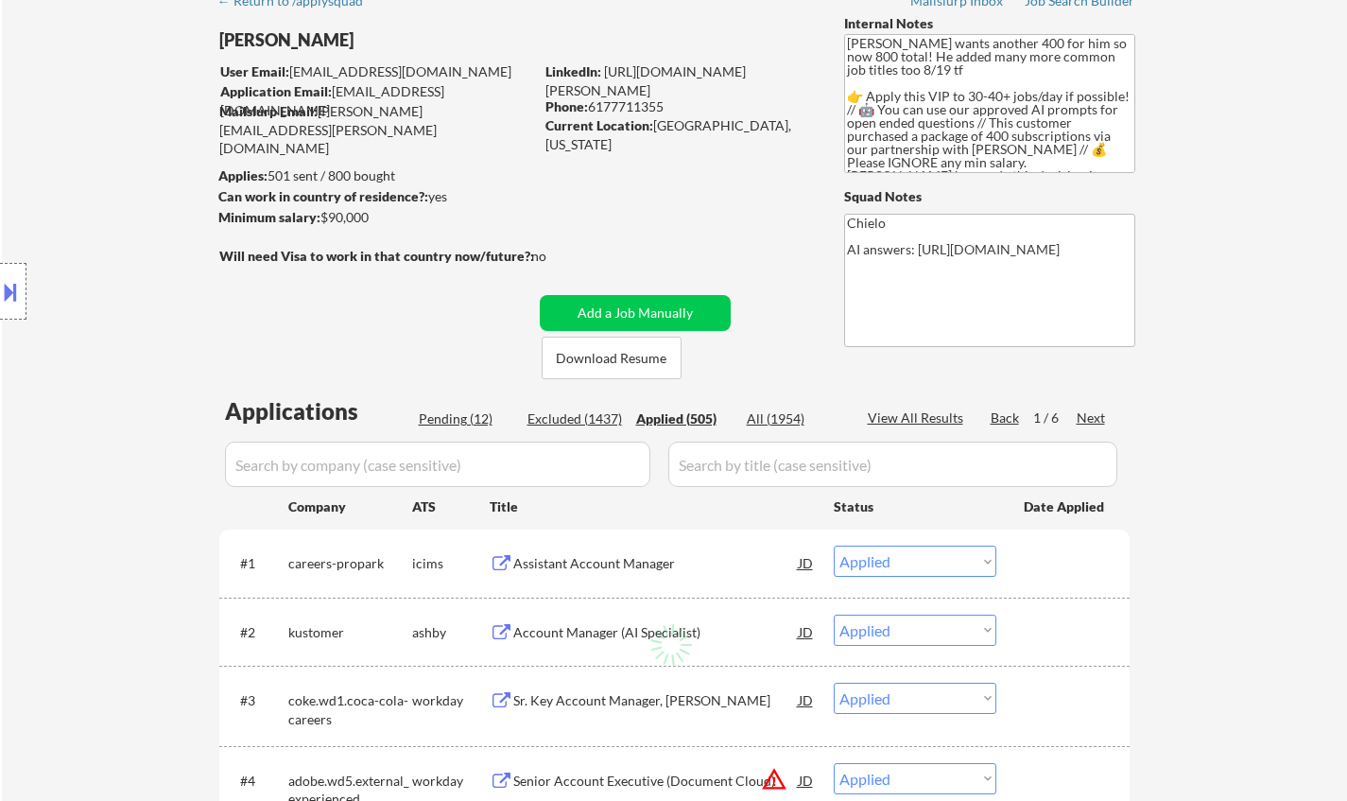
select select ""applied""
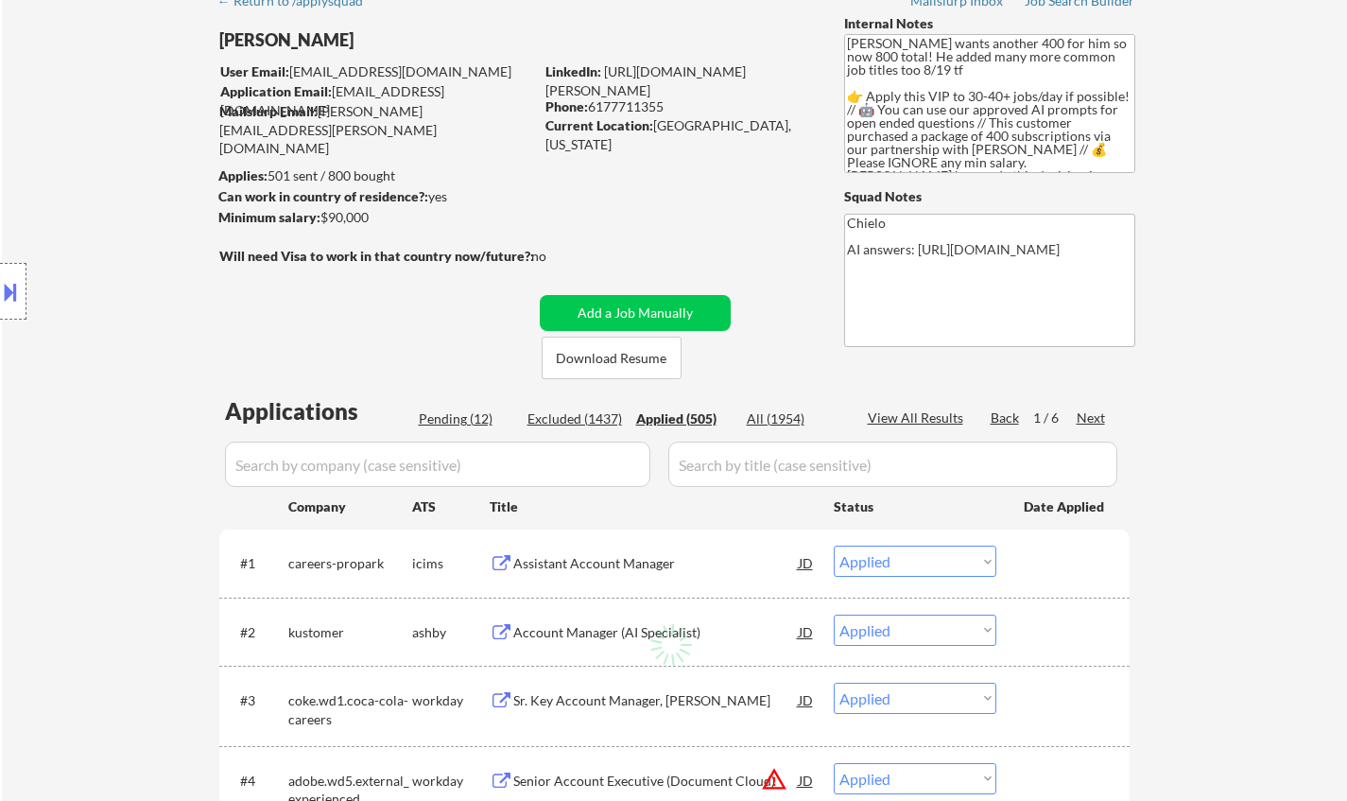
select select ""applied""
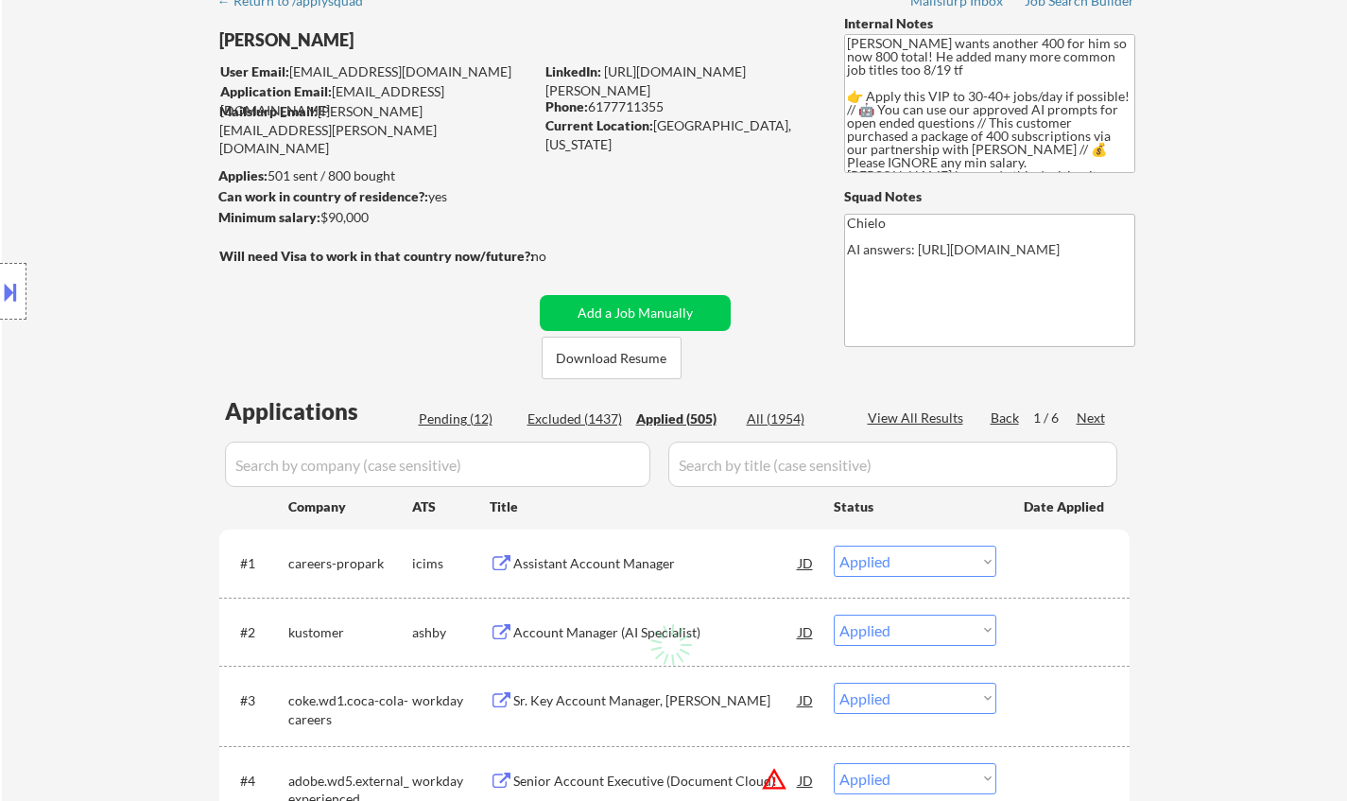
select select ""applied""
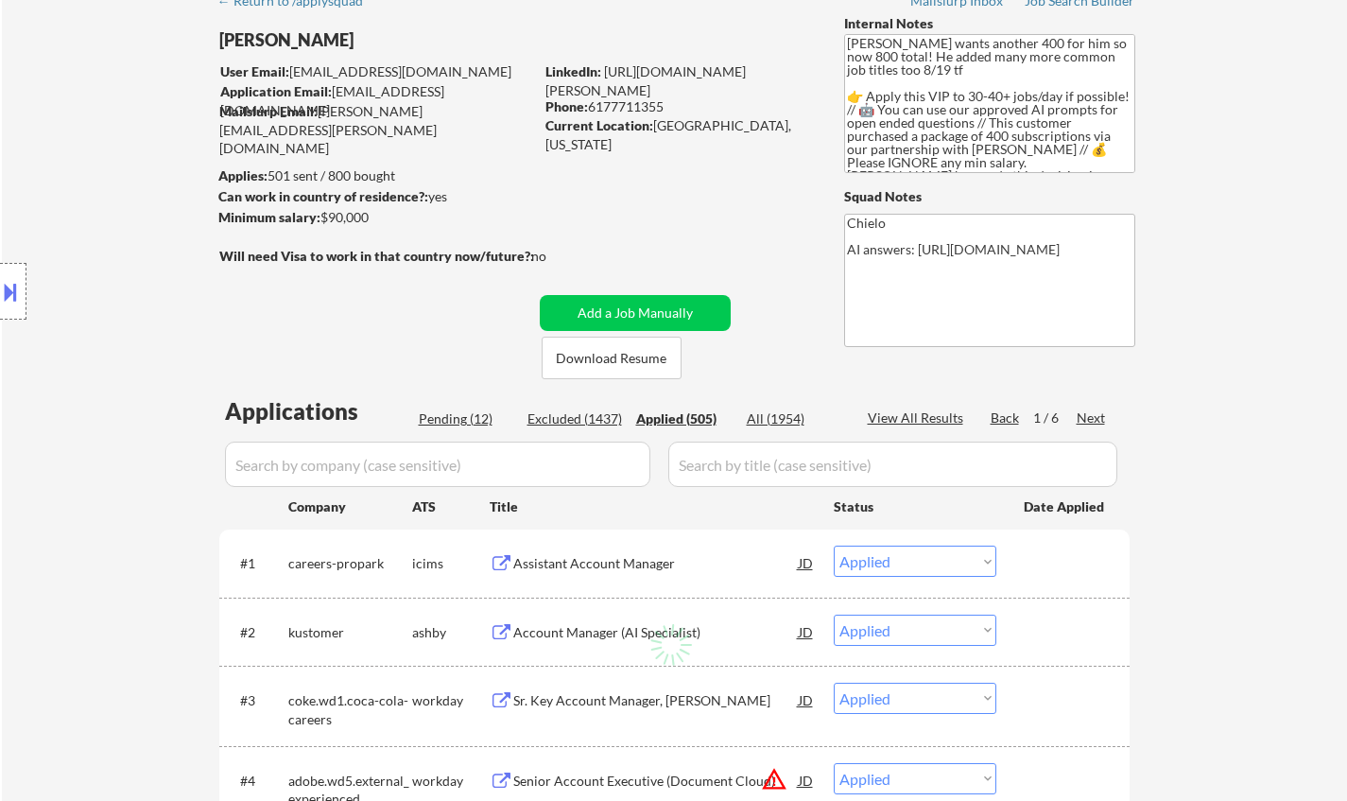
select select ""applied""
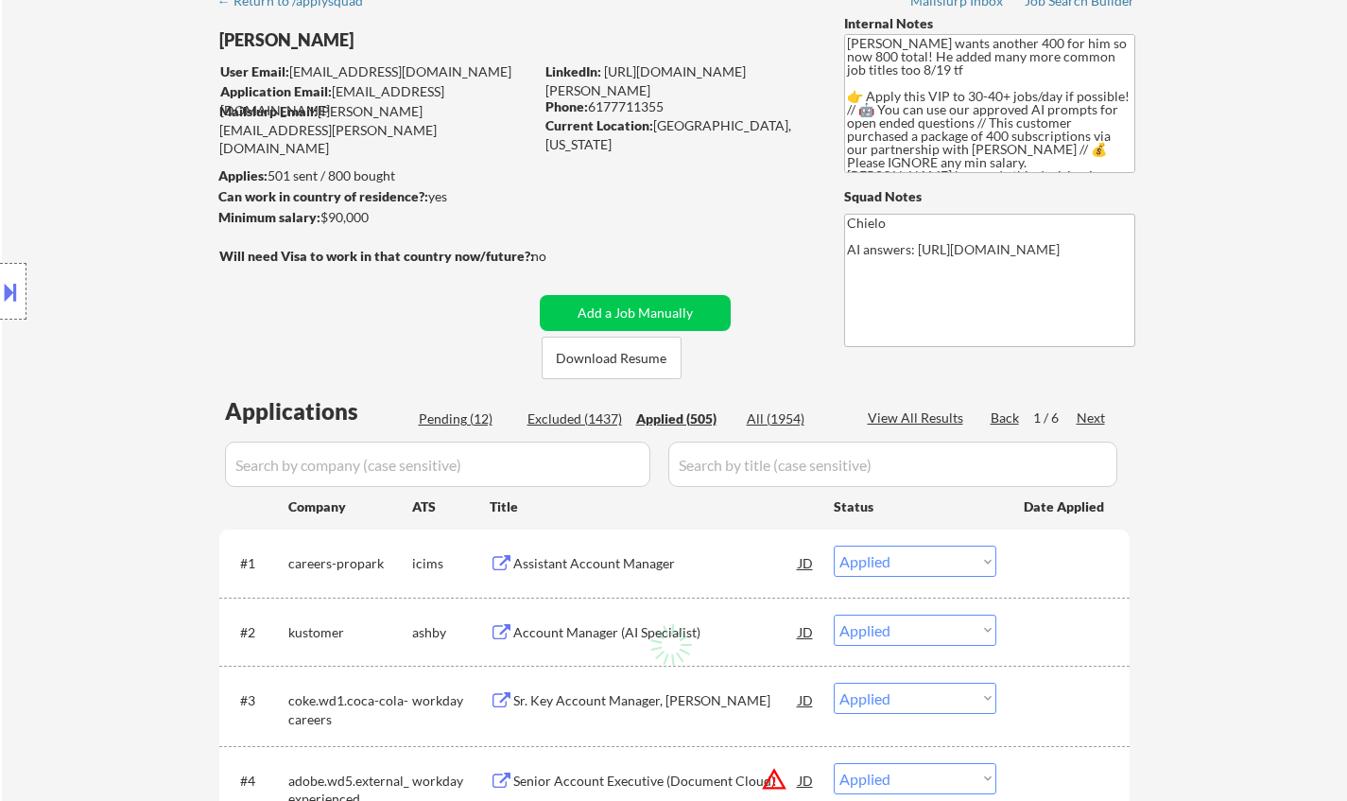
select select ""applied""
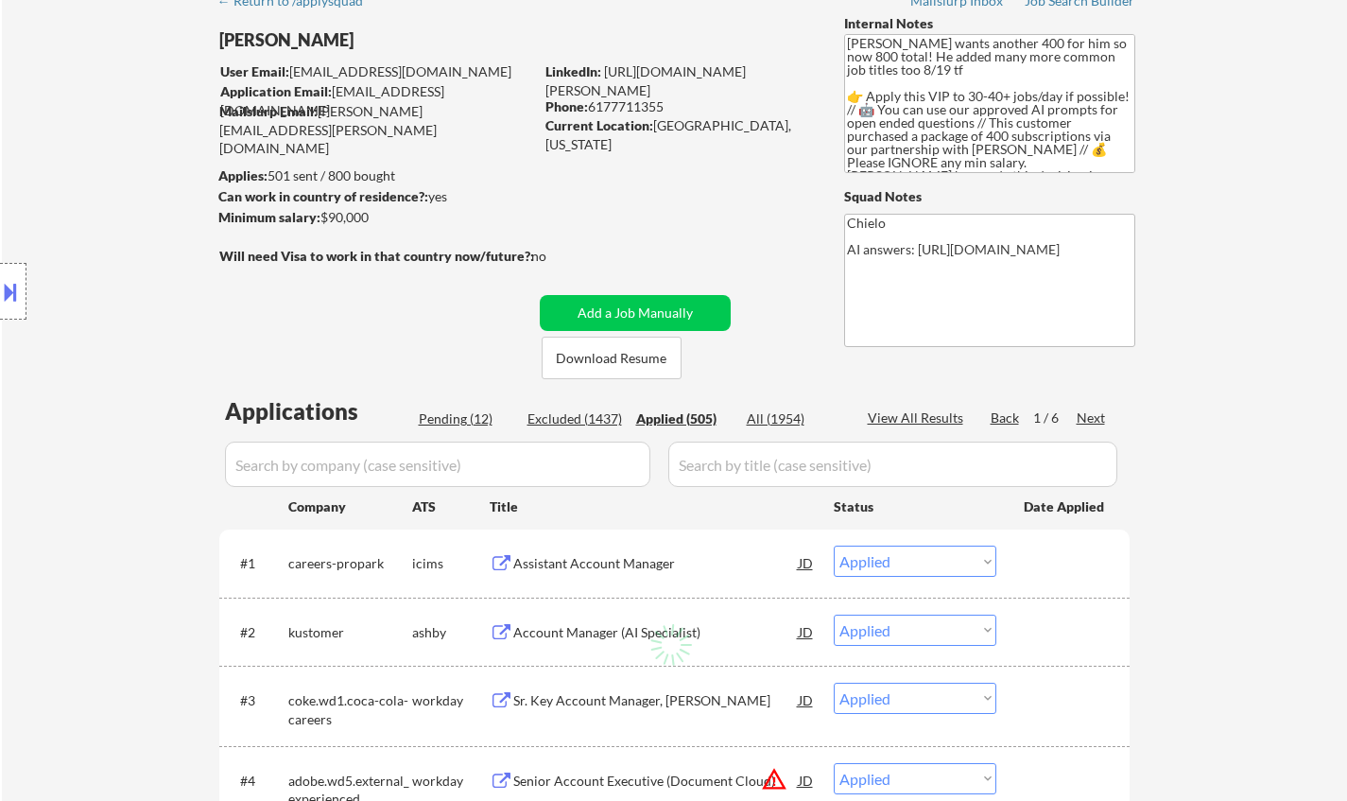
select select ""applied""
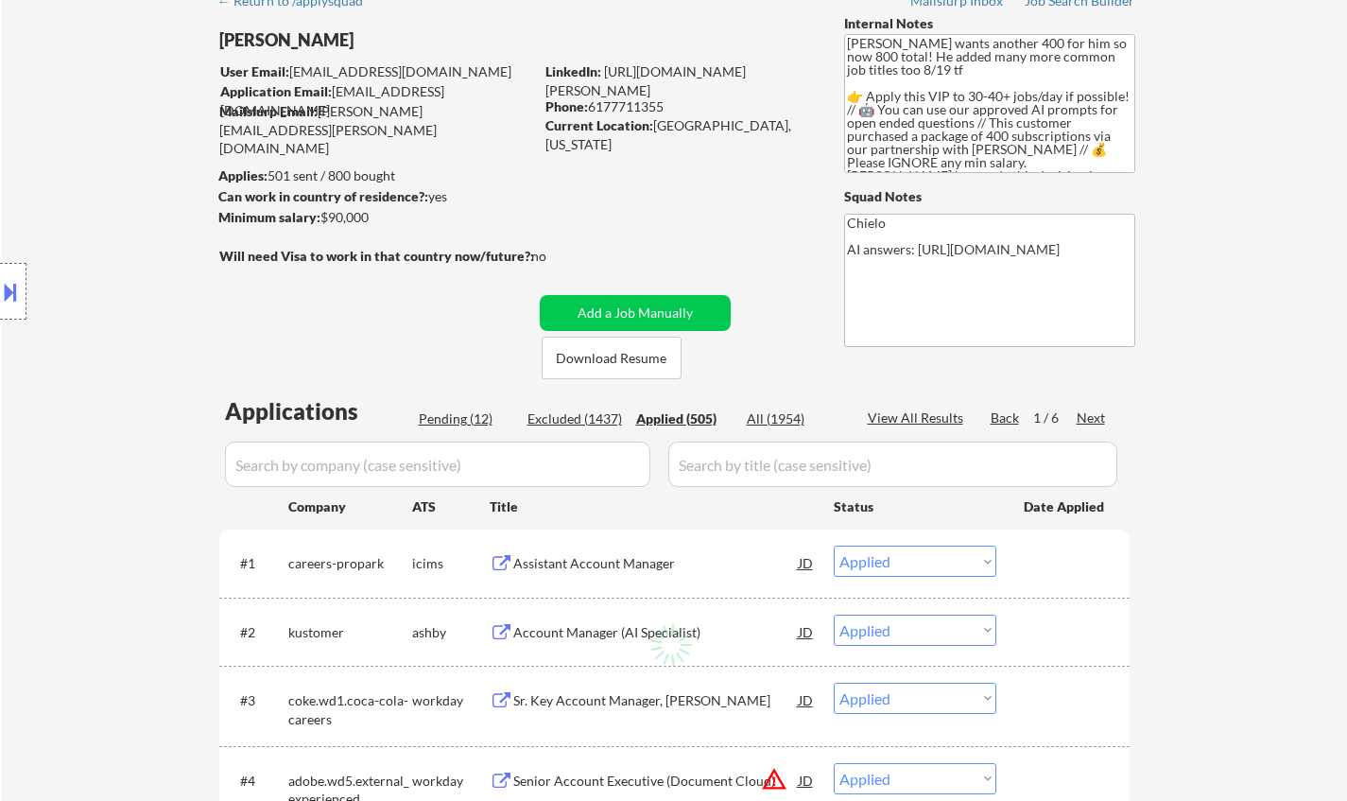
select select ""applied""
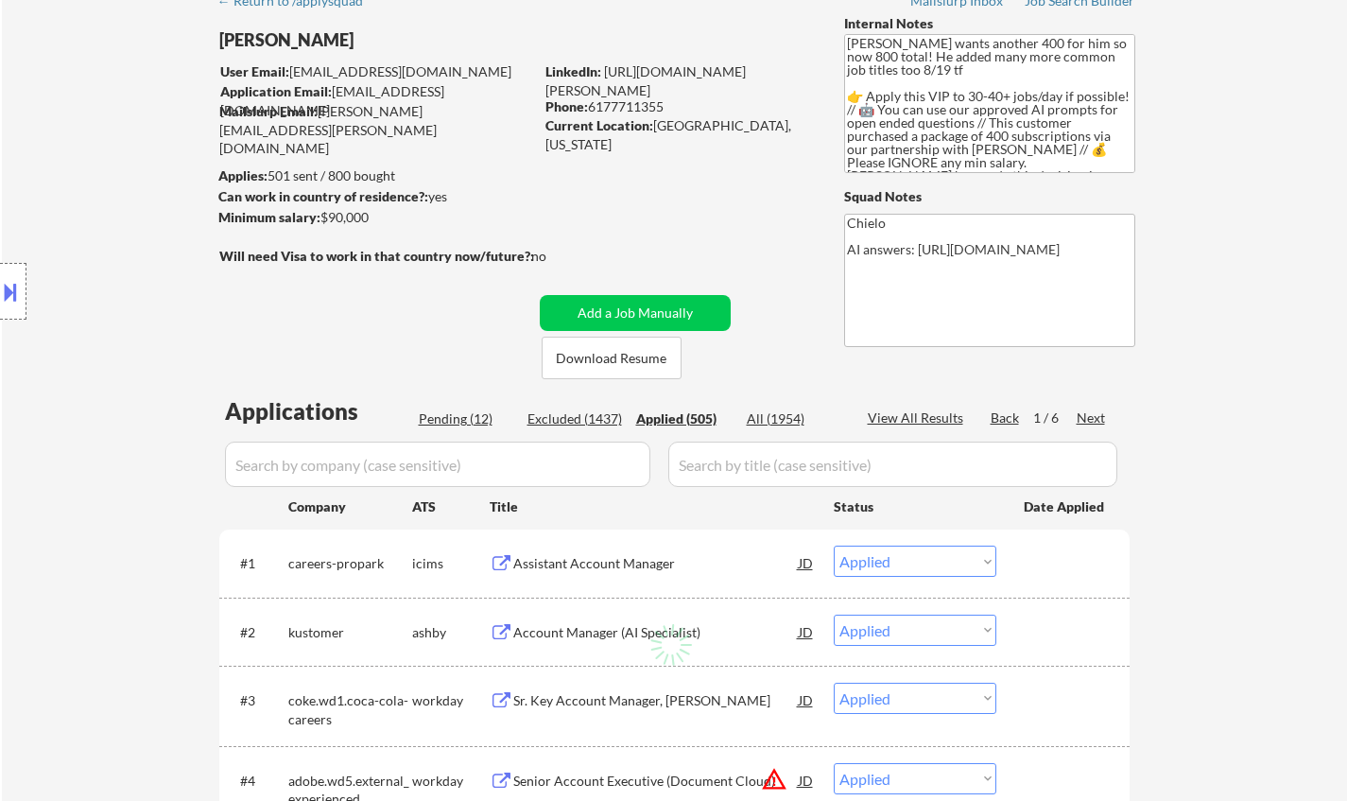
select select ""applied""
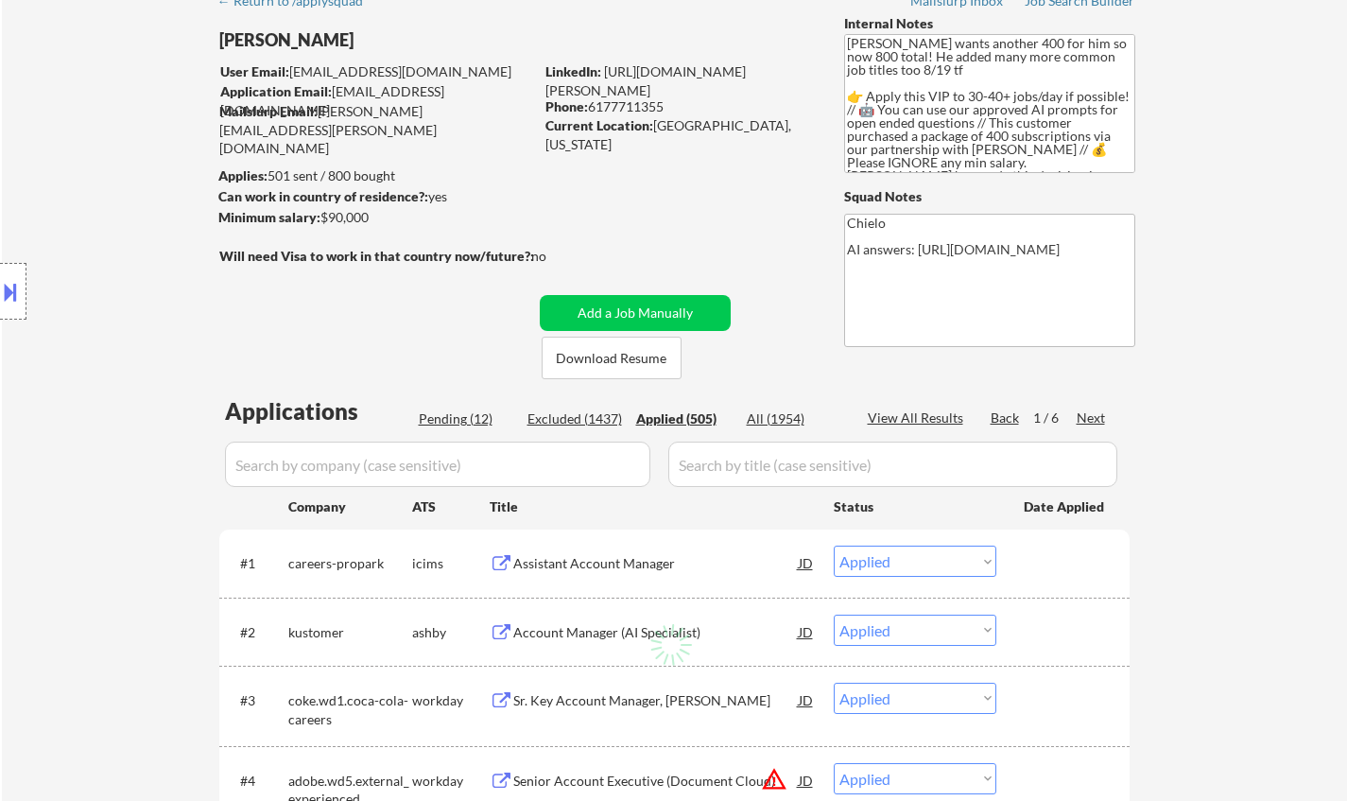
select select ""applied""
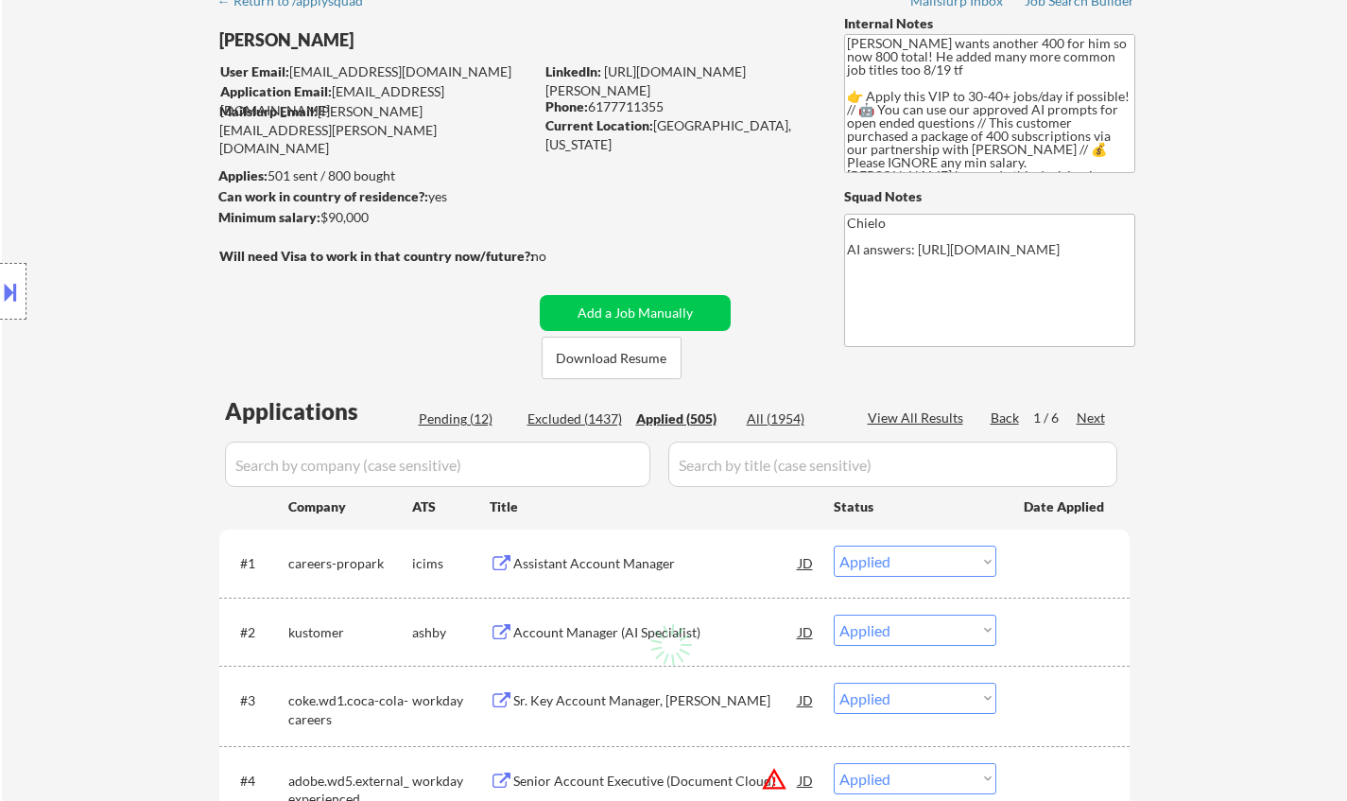
select select ""applied""
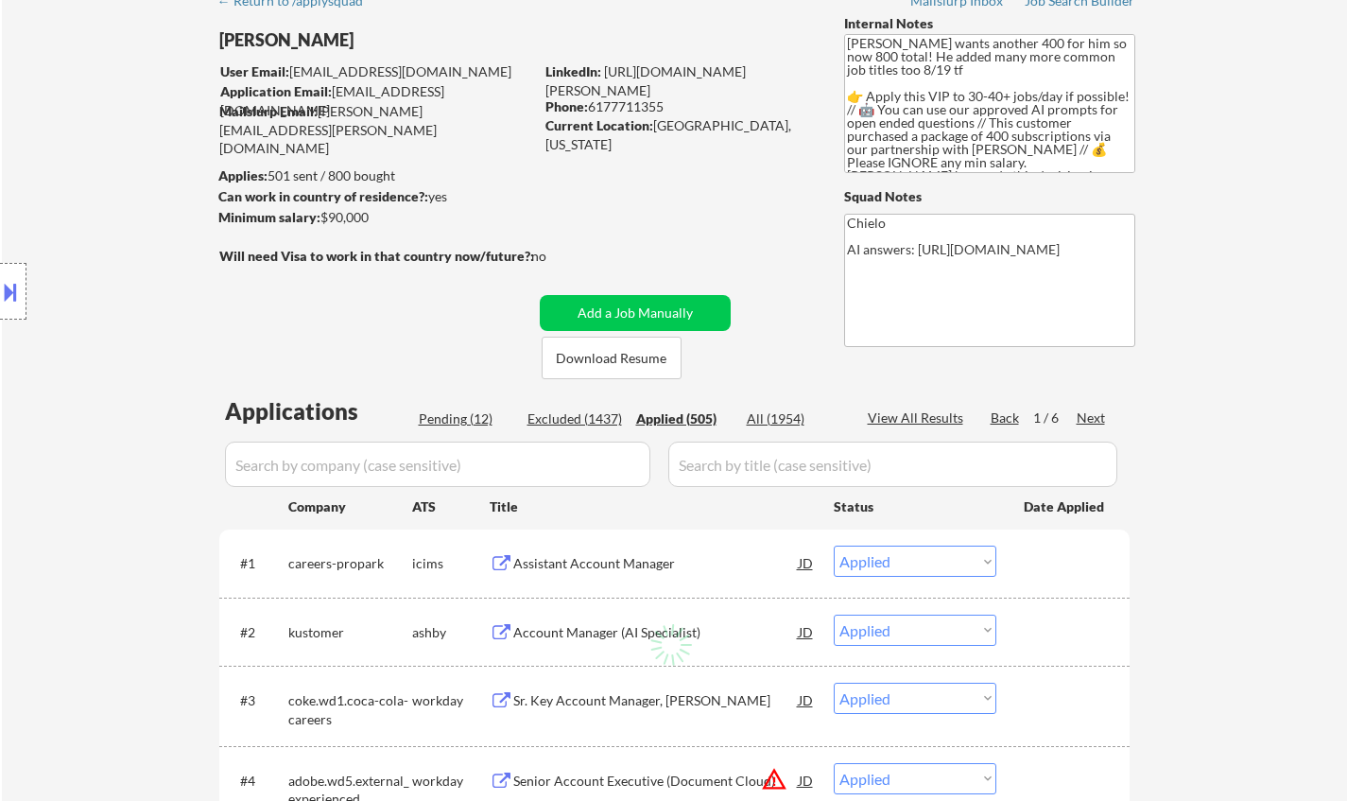
select select ""applied""
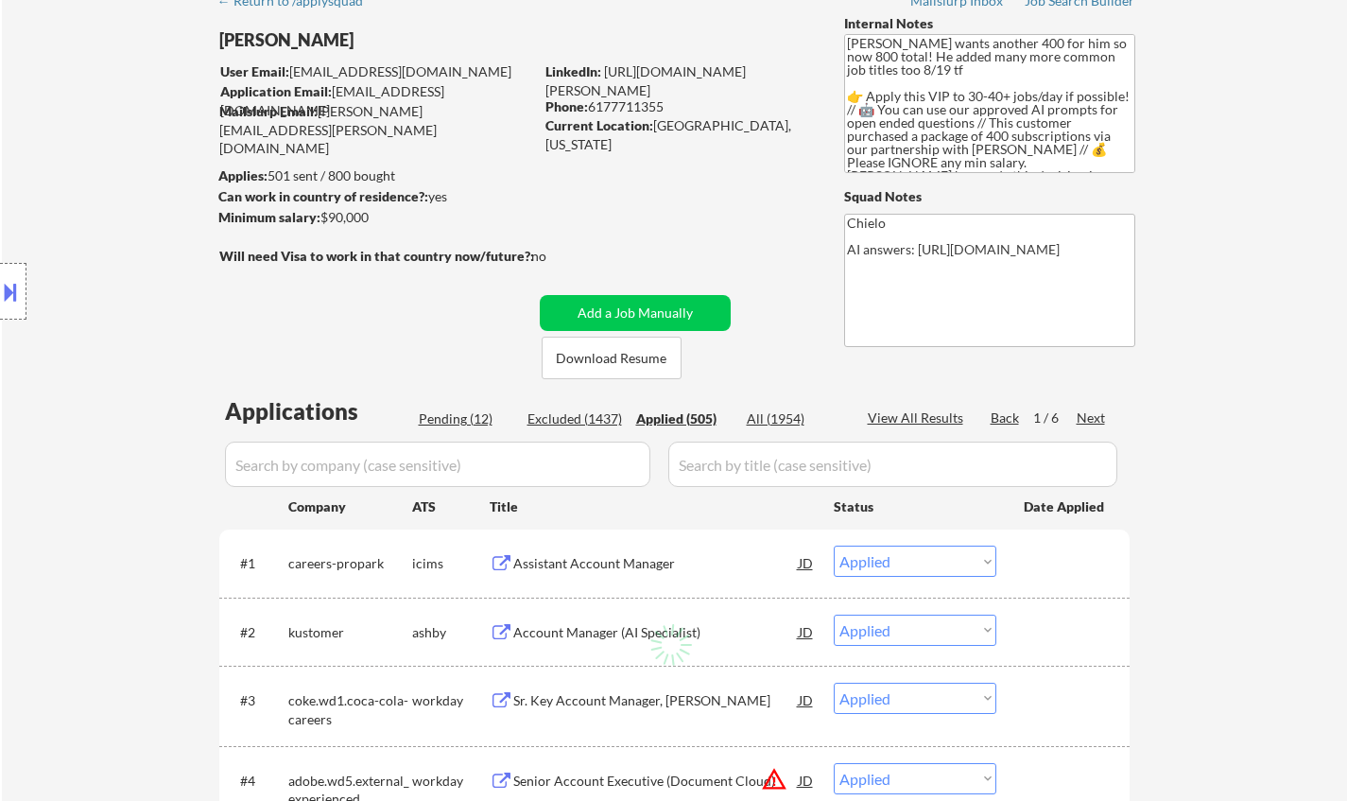
select select ""applied""
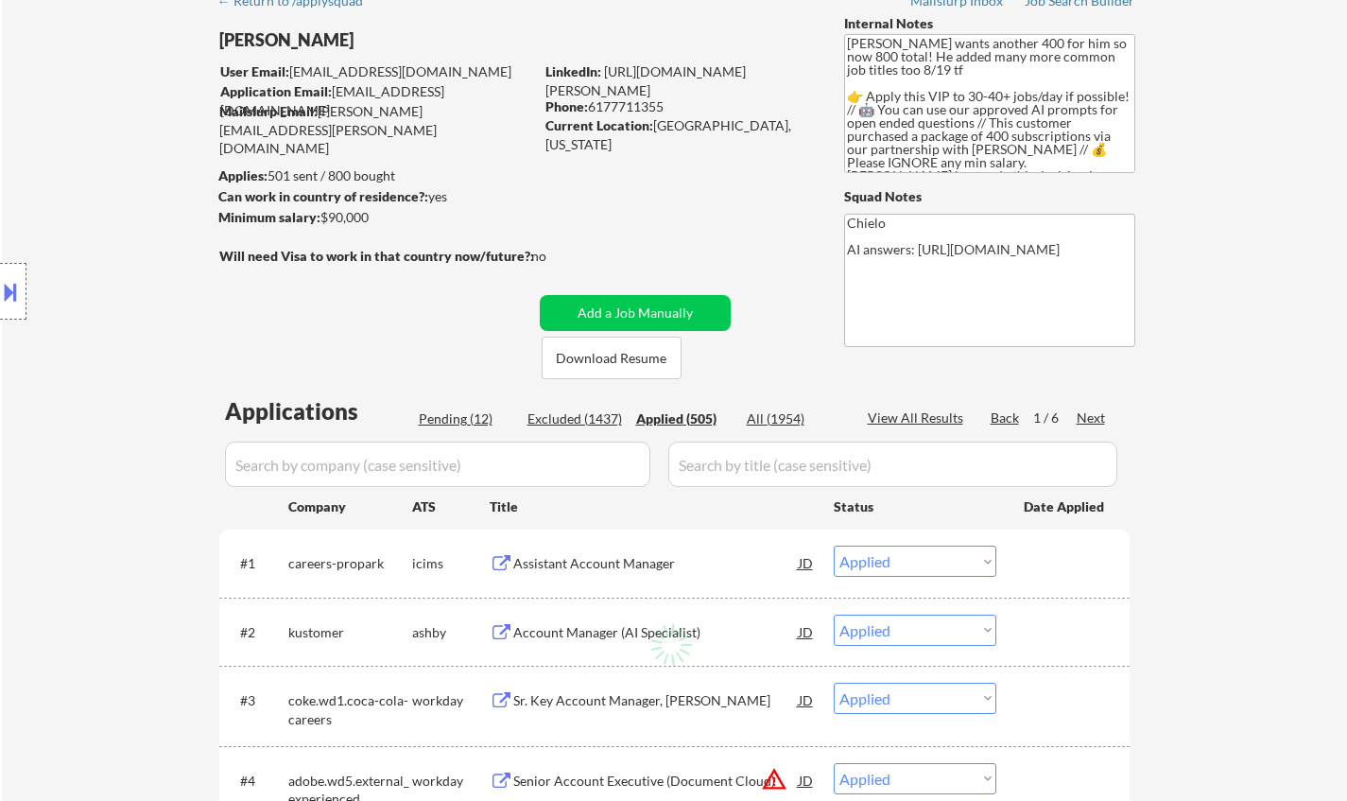
select select ""applied""
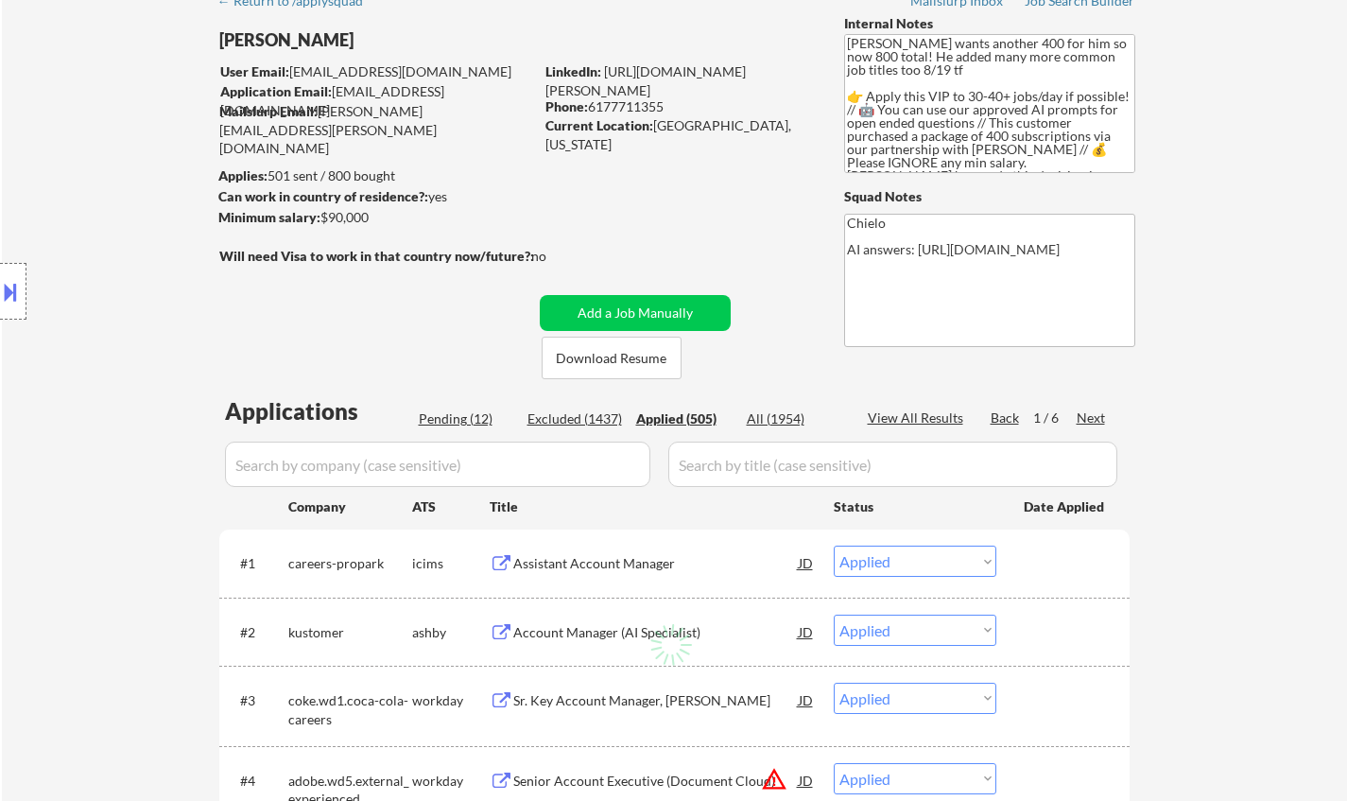
select select ""applied""
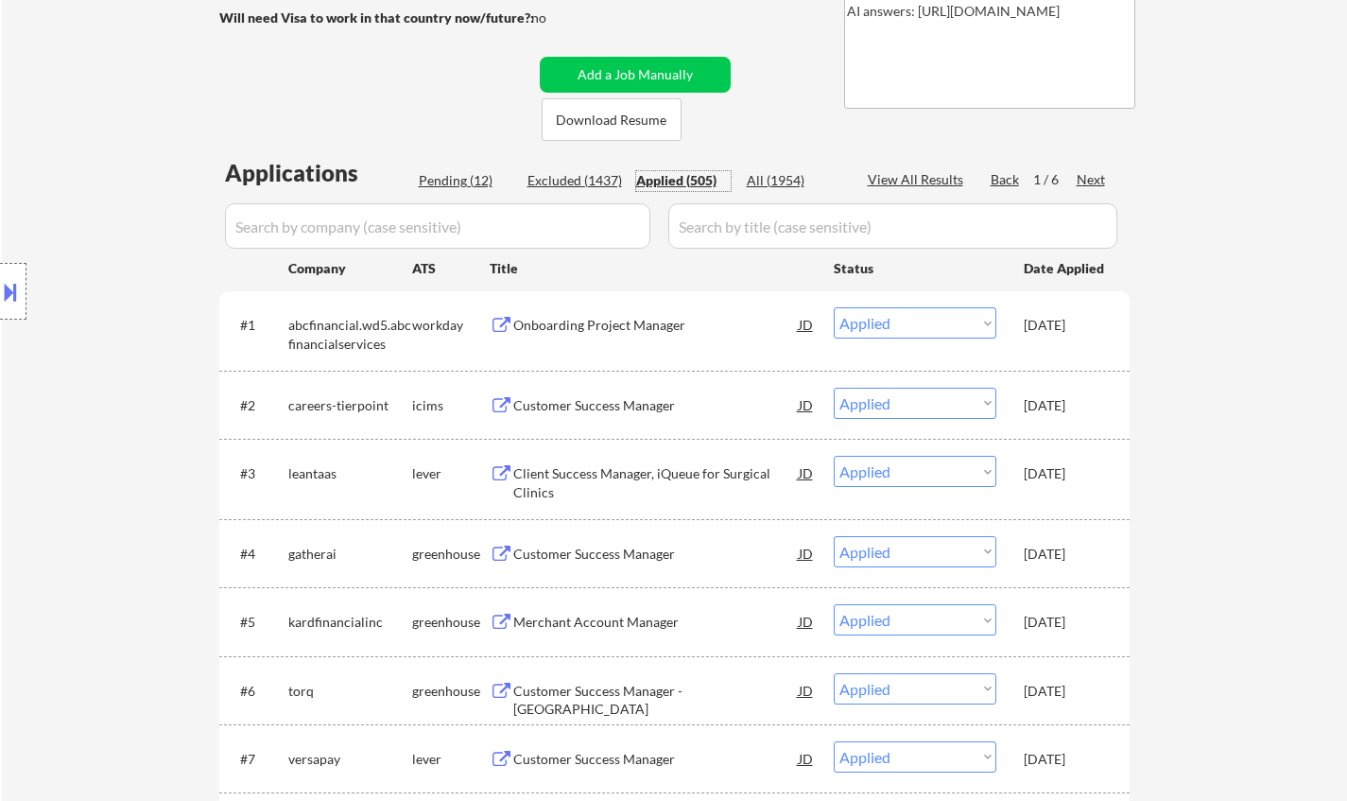
scroll to position [378, 0]
